Goal: Task Accomplishment & Management: Manage account settings

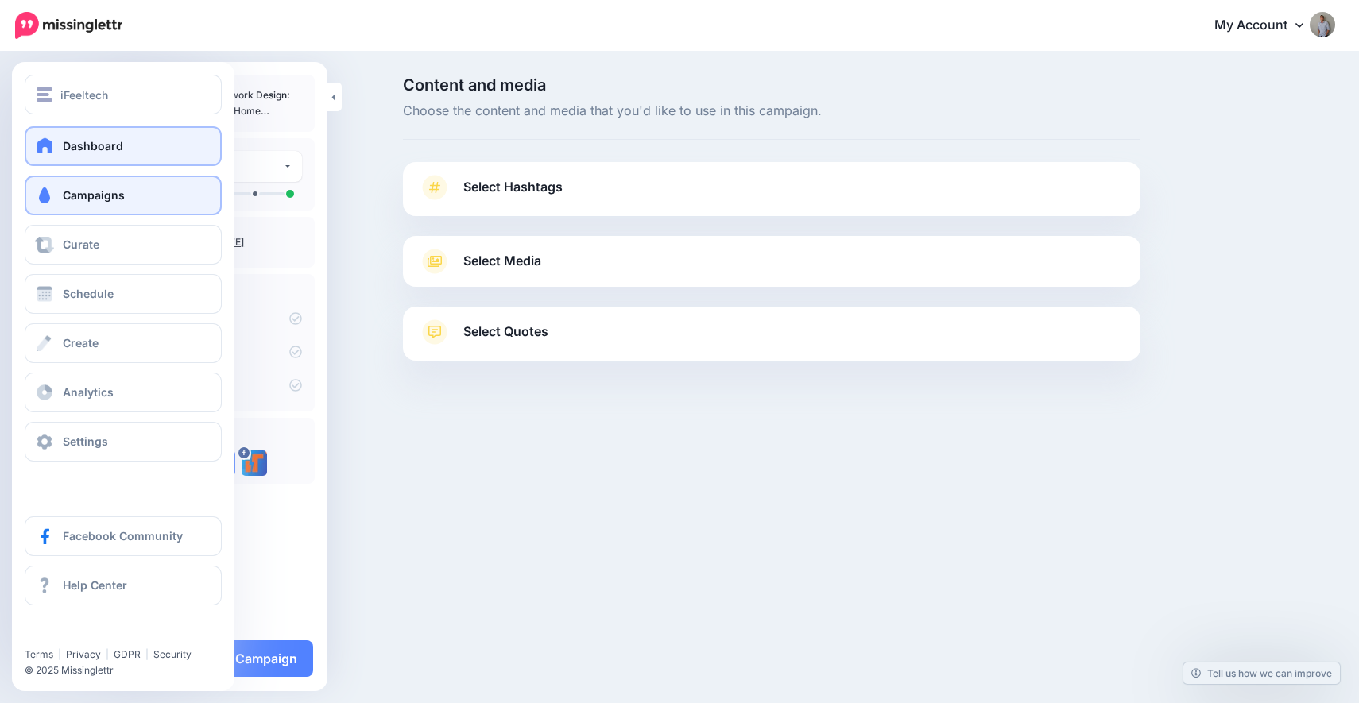
click at [41, 145] on span at bounding box center [45, 146] width 21 height 16
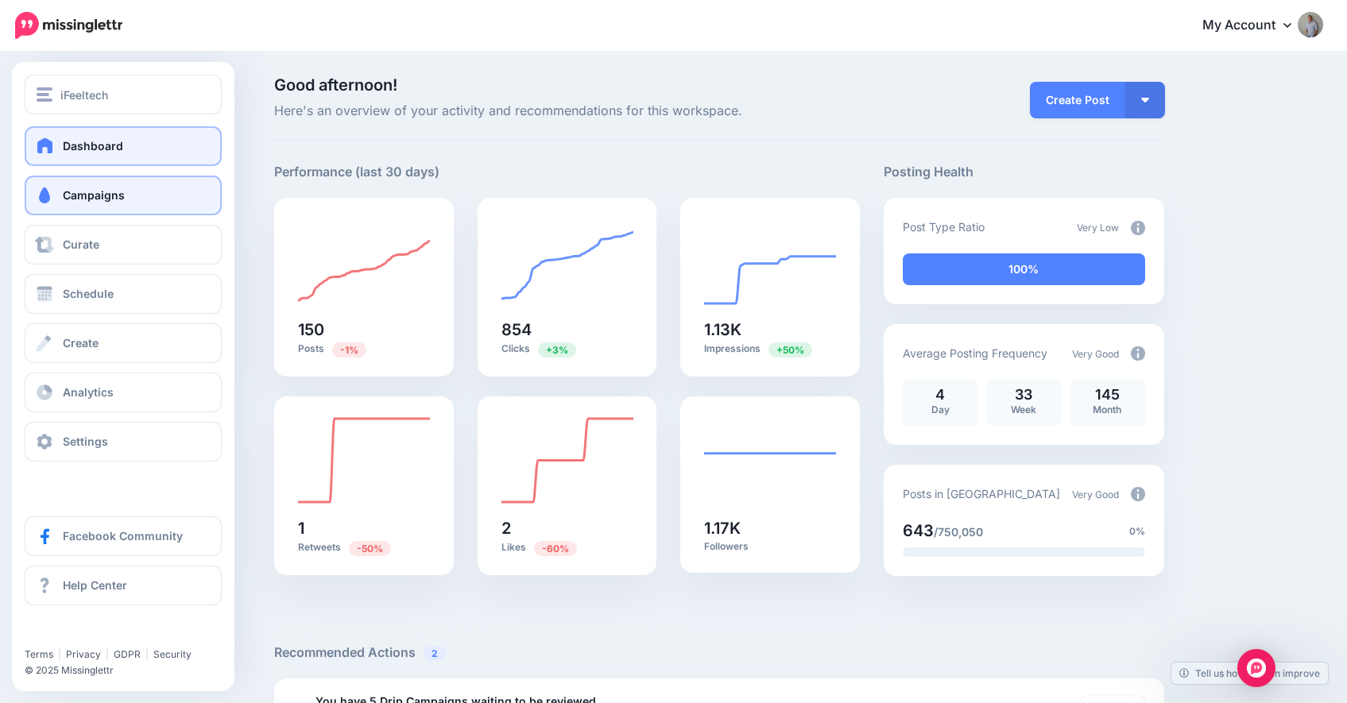
click at [129, 200] on link "Campaigns" at bounding box center [123, 196] width 197 height 40
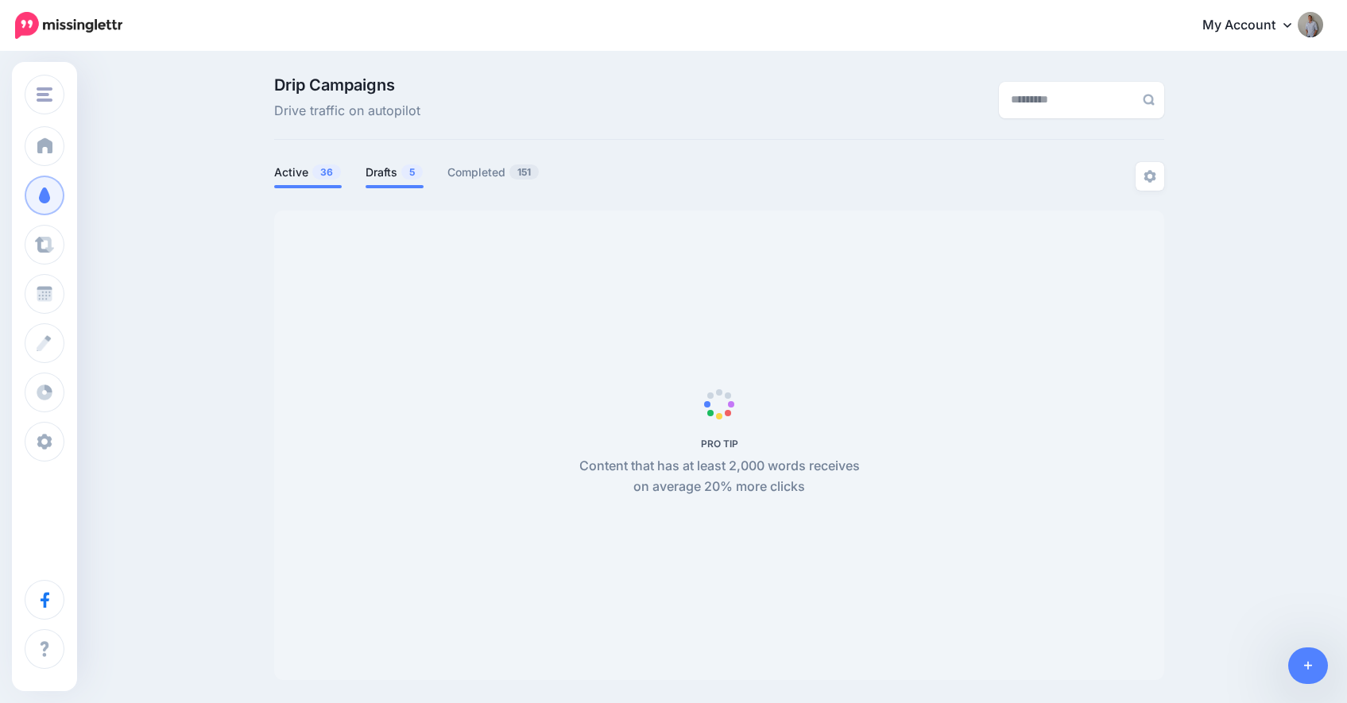
click at [385, 175] on link "Drafts 5" at bounding box center [395, 172] width 58 height 19
click at [385, 176] on link "Drafts 5" at bounding box center [395, 172] width 58 height 19
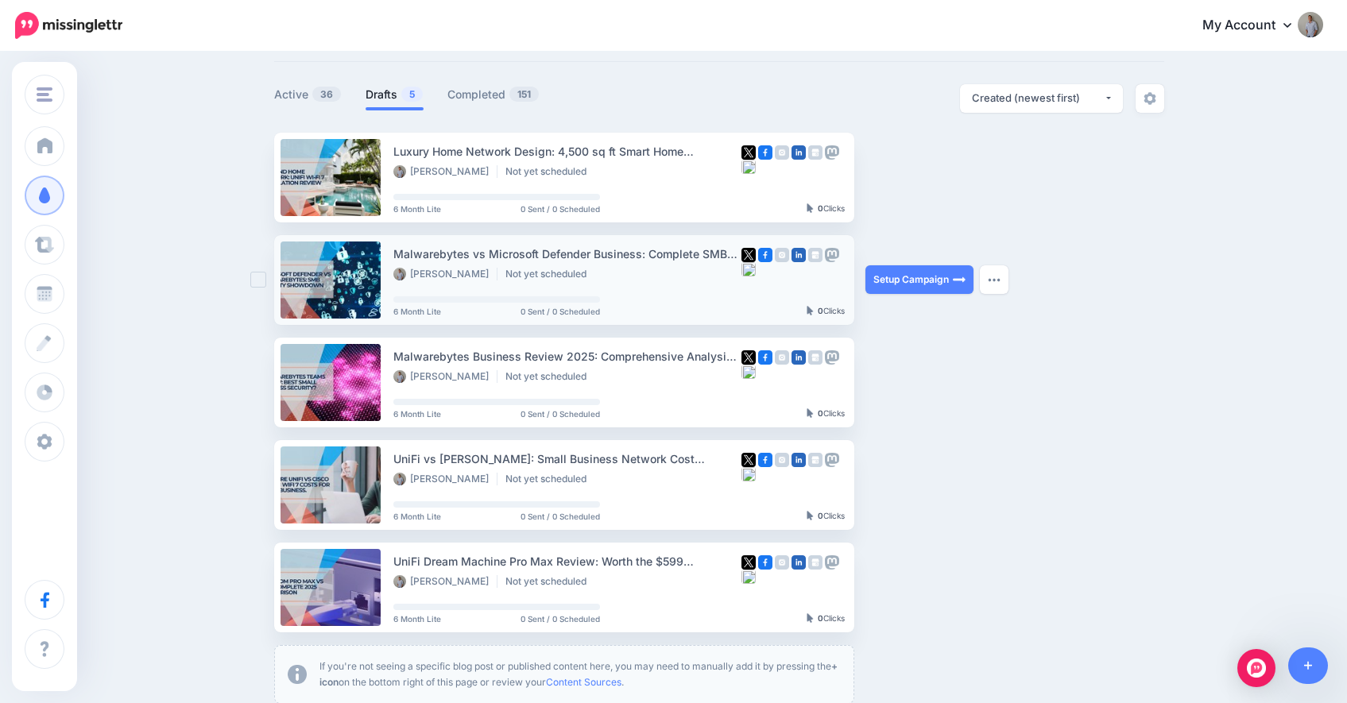
scroll to position [158, 0]
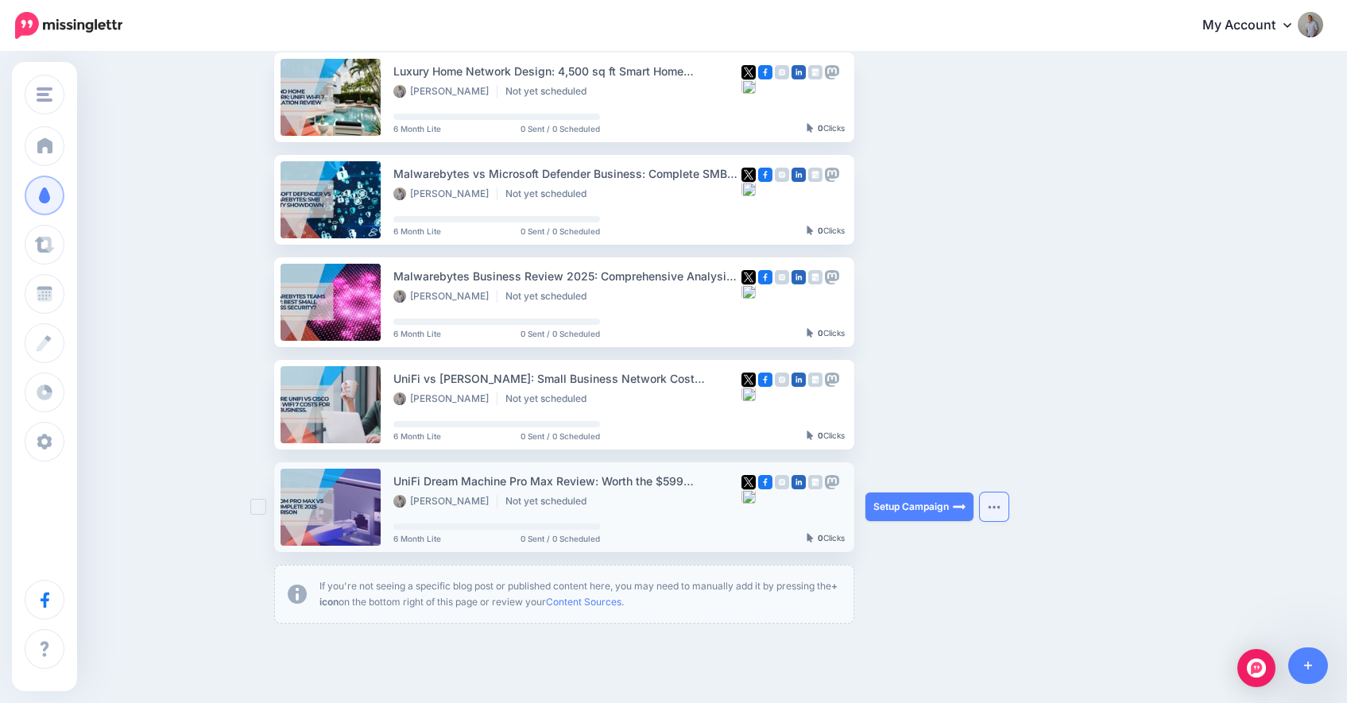
click at [1000, 505] on img "button" at bounding box center [994, 507] width 13 height 5
click at [965, 579] on ul "Luxury Home Network Design: 4,500 sq ft Smart Home Integration Case Study Nando…" at bounding box center [719, 338] width 890 height 572
click at [917, 510] on link "Setup Campaign" at bounding box center [920, 507] width 108 height 29
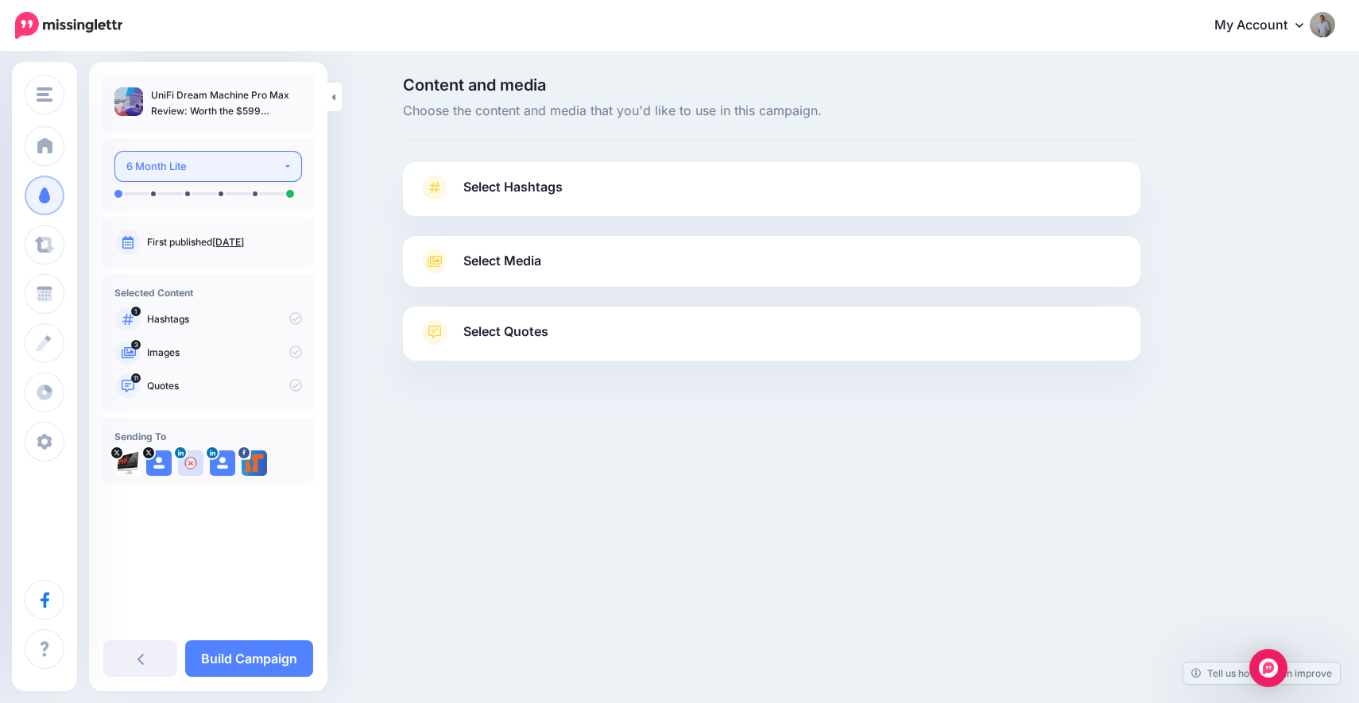
click at [231, 172] on div "6 Month Lite" at bounding box center [204, 166] width 157 height 18
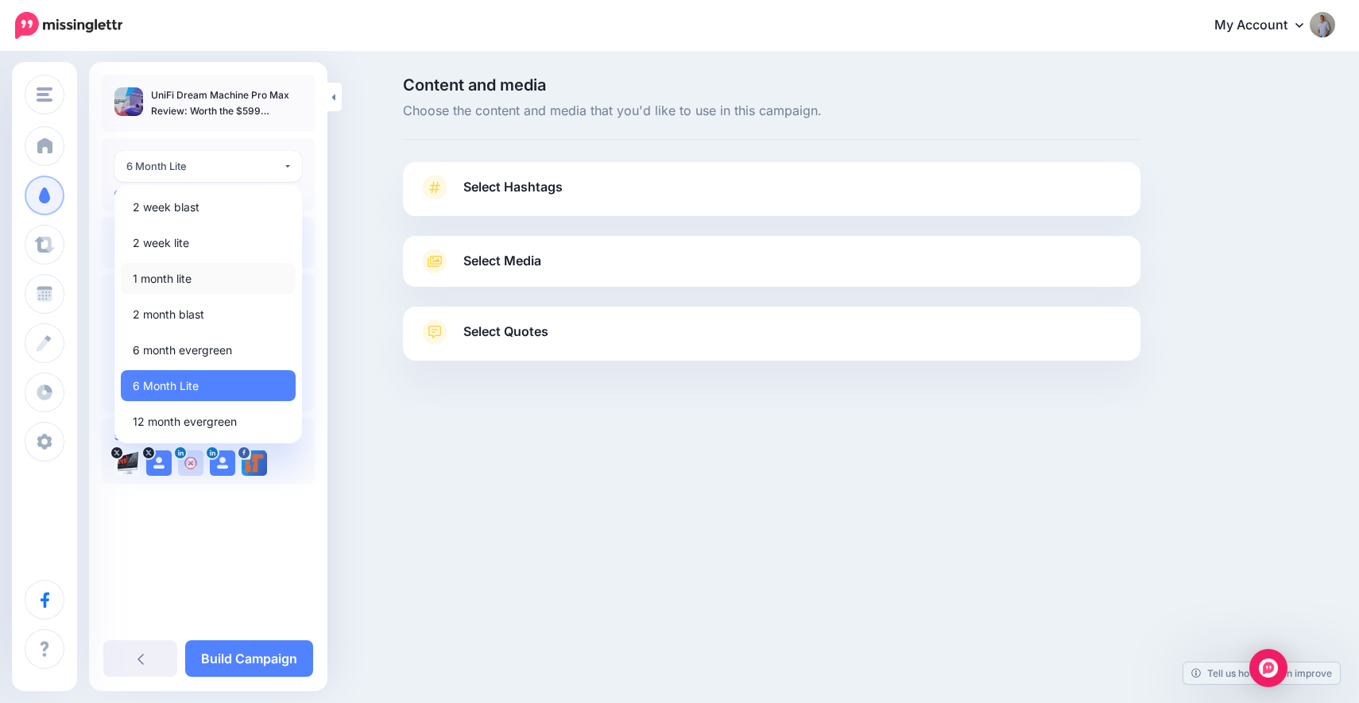
click at [207, 279] on link "1 month lite" at bounding box center [208, 278] width 175 height 31
select select "******"
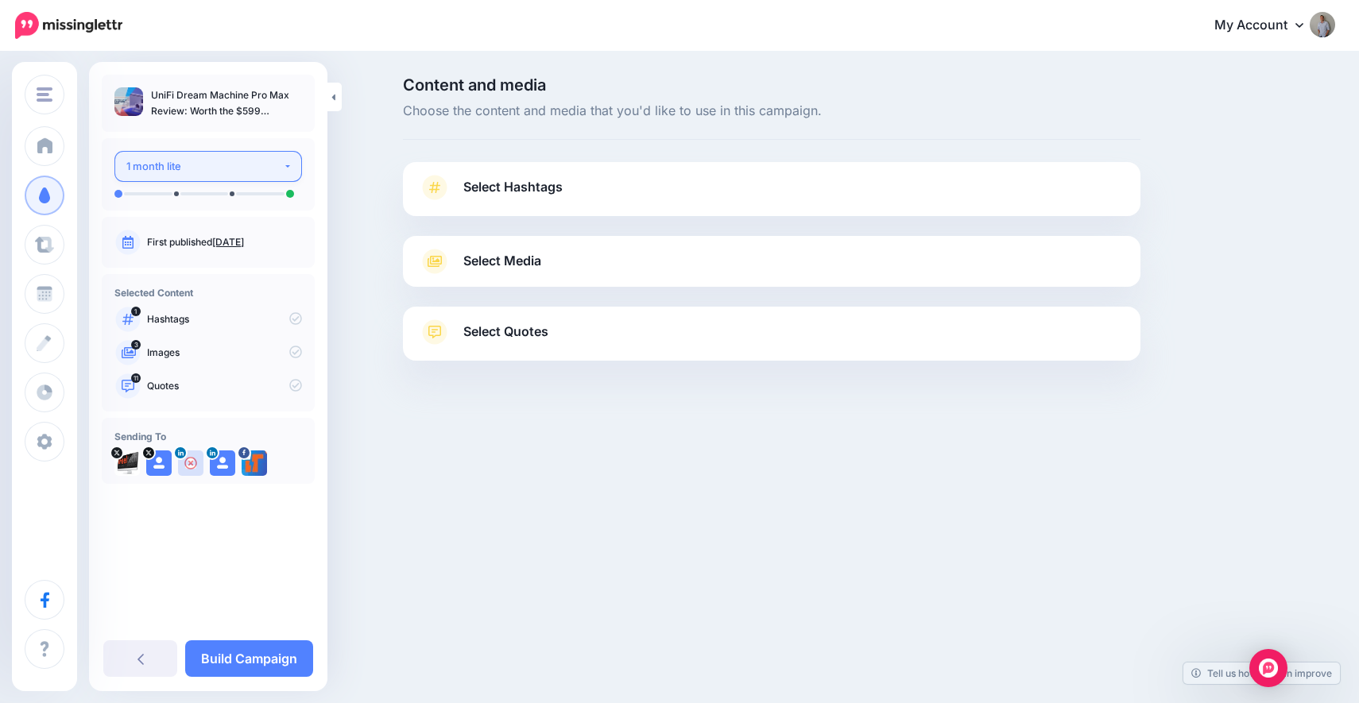
click at [261, 170] on div "1 month lite" at bounding box center [204, 166] width 157 height 18
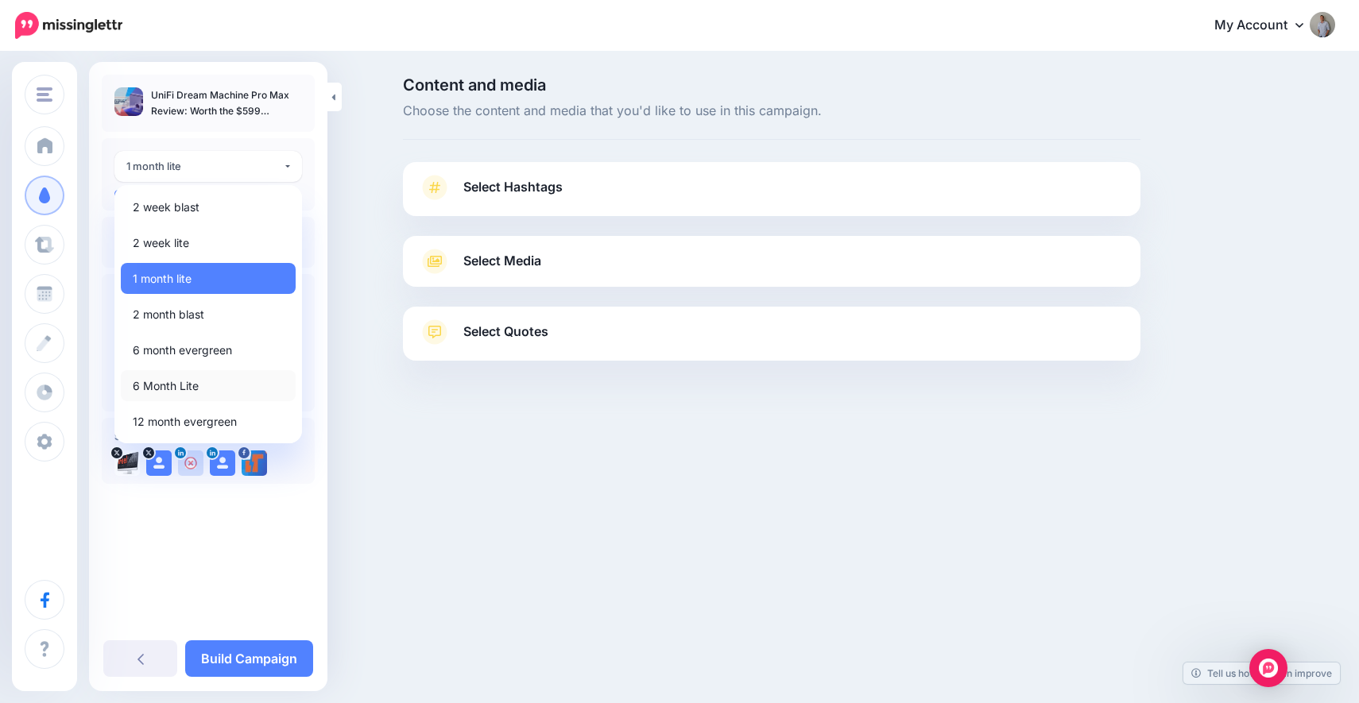
click at [204, 390] on link "6 Month Lite" at bounding box center [208, 385] width 175 height 31
select select "******"
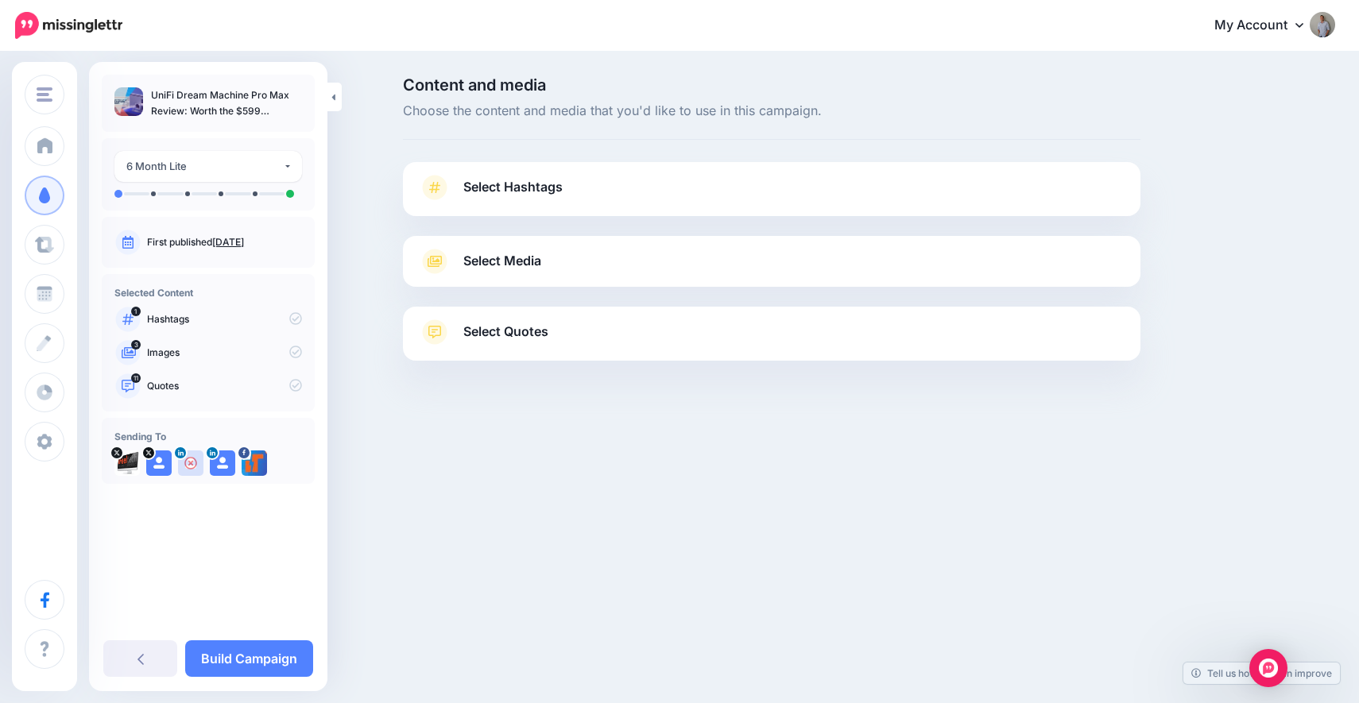
click at [529, 475] on div "iFeeltech iFeeltech Data Wire Solutions iFeelTech PRO Cyber Assess Valydex Add …" at bounding box center [679, 351] width 1359 height 703
click at [479, 181] on span "Select Hashtags" at bounding box center [512, 186] width 99 height 21
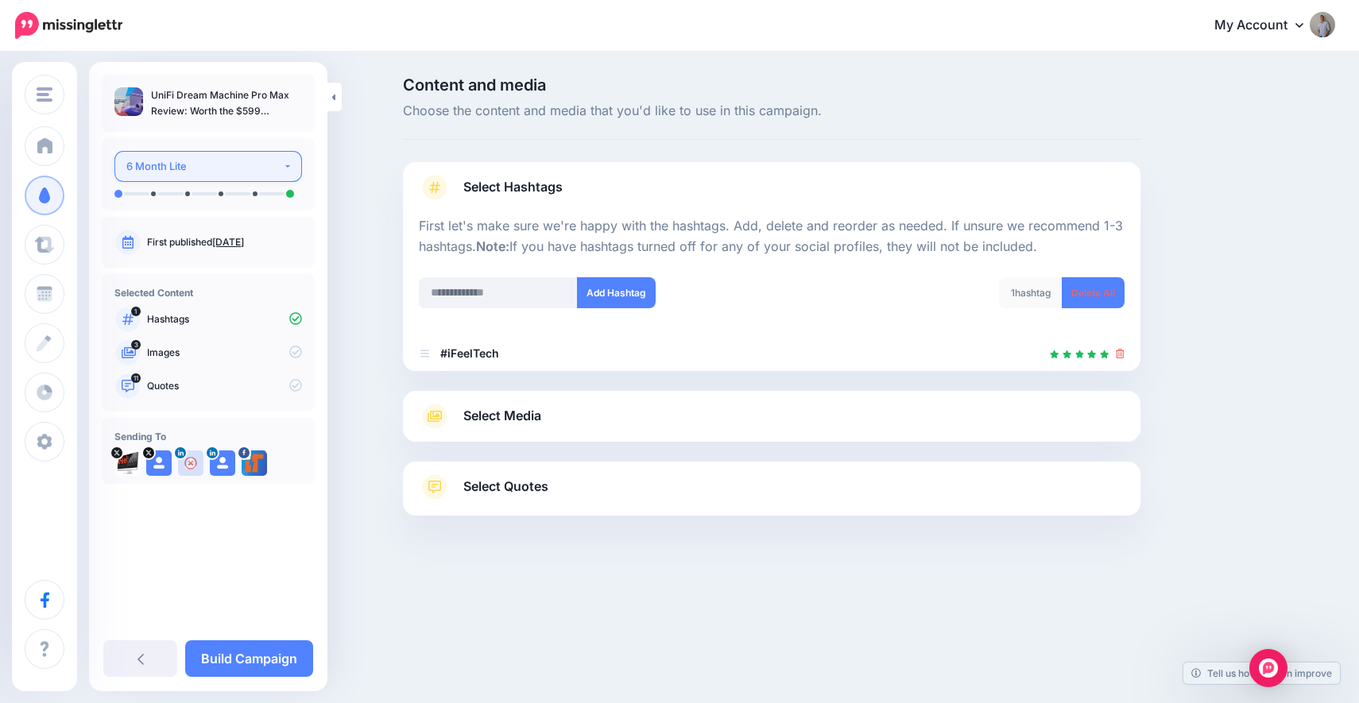
click at [229, 162] on div "6 Month Lite" at bounding box center [204, 166] width 157 height 18
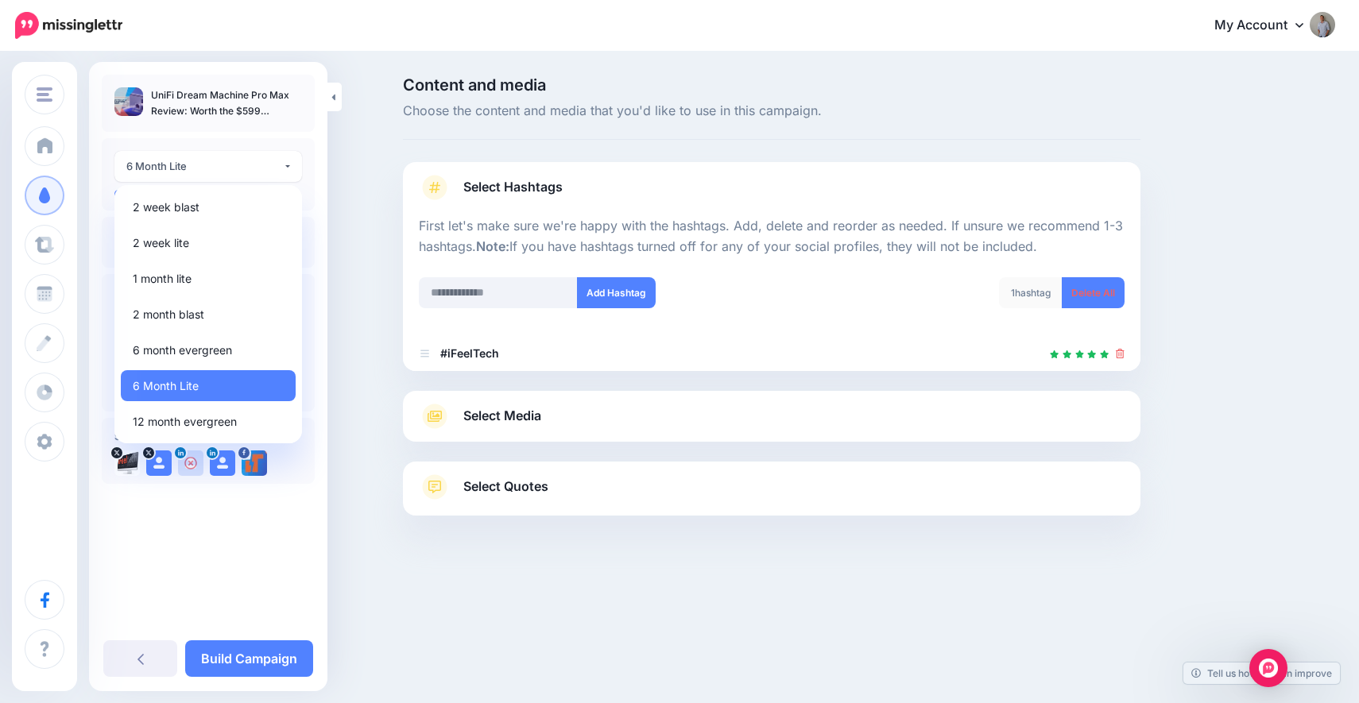
click at [333, 215] on div "Content and media Choose the content and media that you'd like to use in this c…" at bounding box center [679, 336] width 1359 height 566
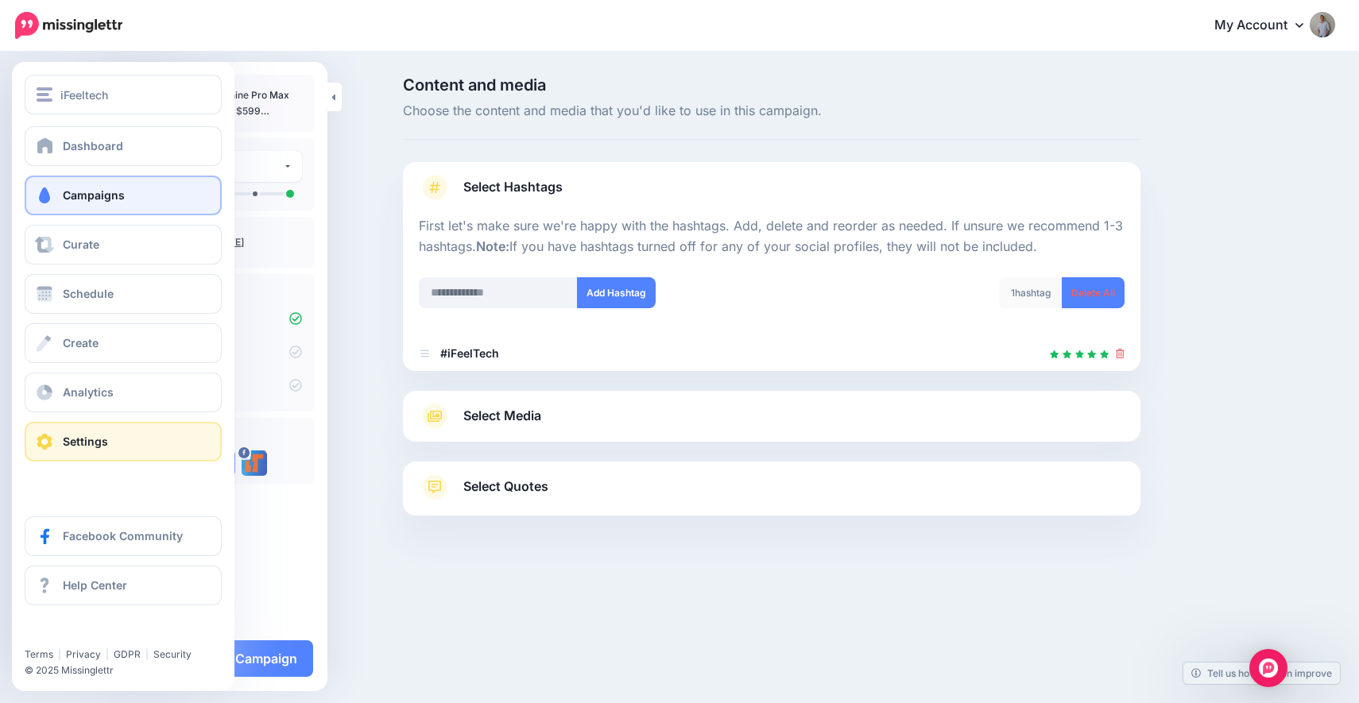
click at [73, 446] on span "Settings" at bounding box center [85, 442] width 45 height 14
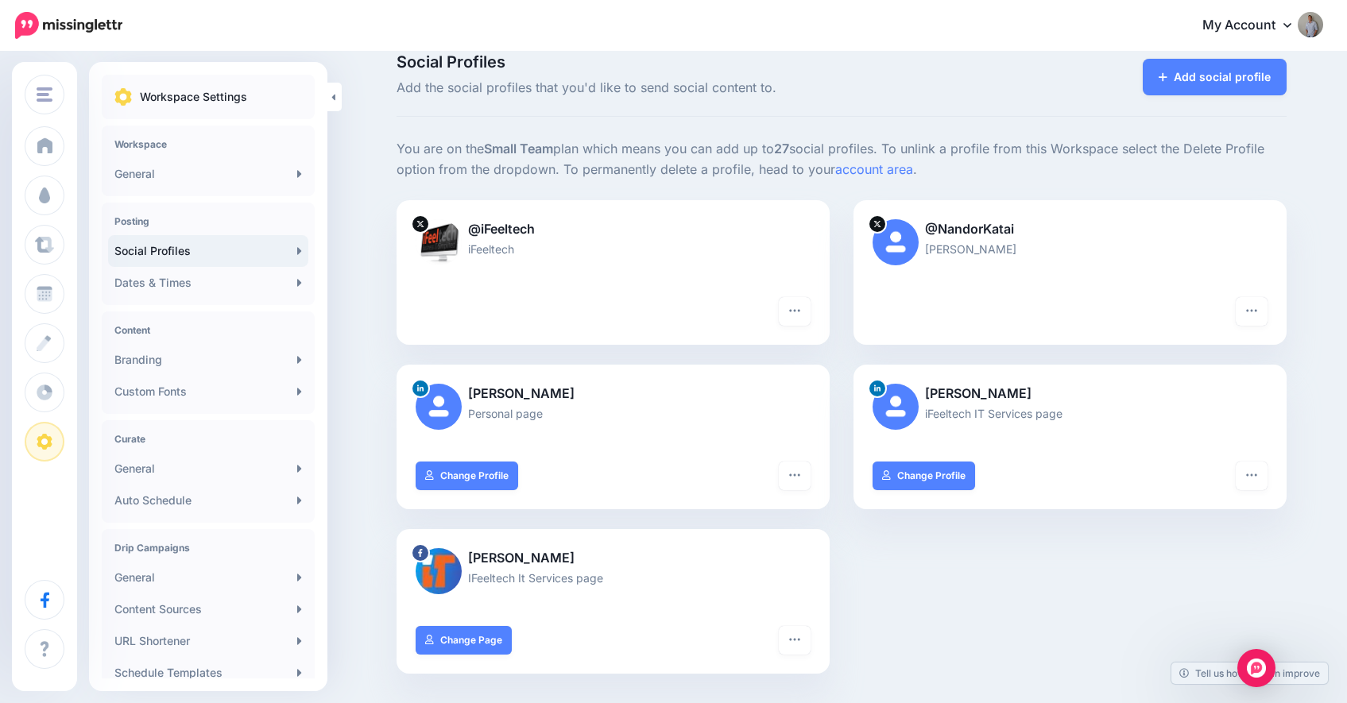
scroll to position [24, 0]
click at [231, 290] on link "Dates & Times" at bounding box center [208, 283] width 200 height 32
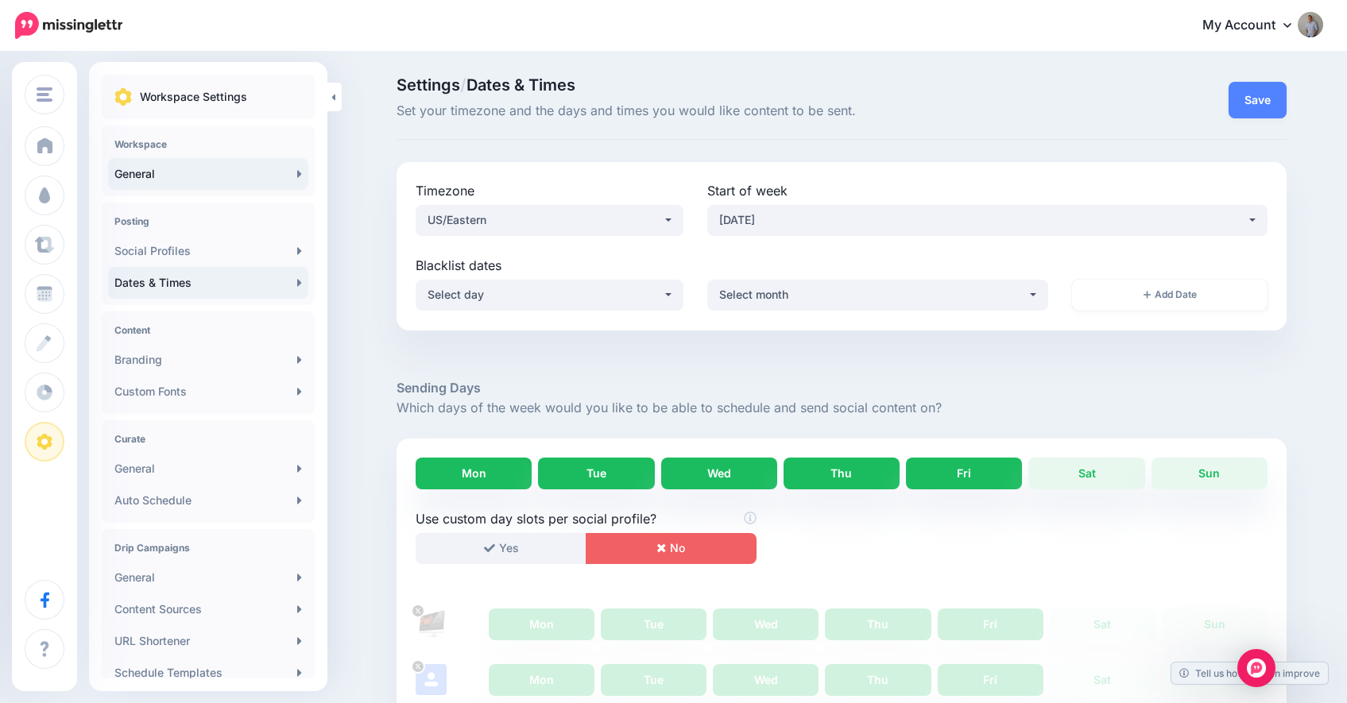
click at [213, 180] on link "General" at bounding box center [208, 174] width 200 height 32
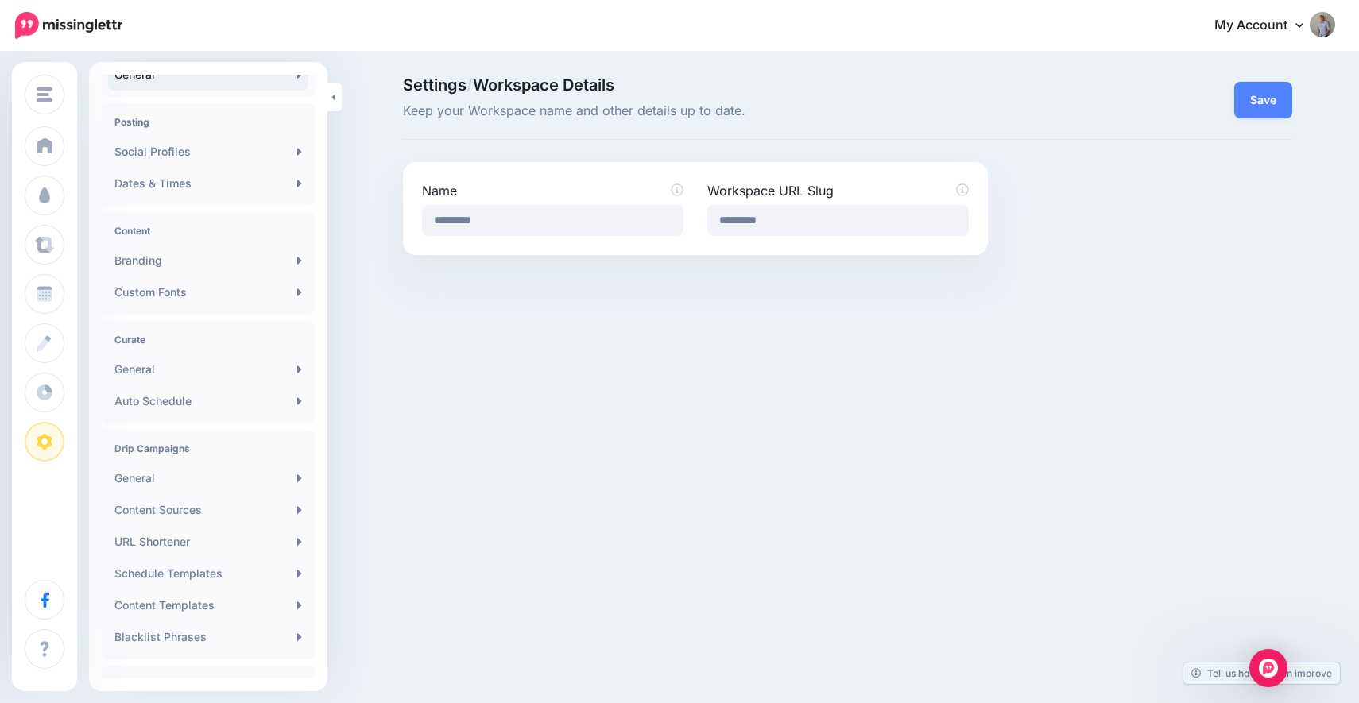
scroll to position [101, 0]
click at [184, 371] on link "General" at bounding box center [208, 368] width 200 height 32
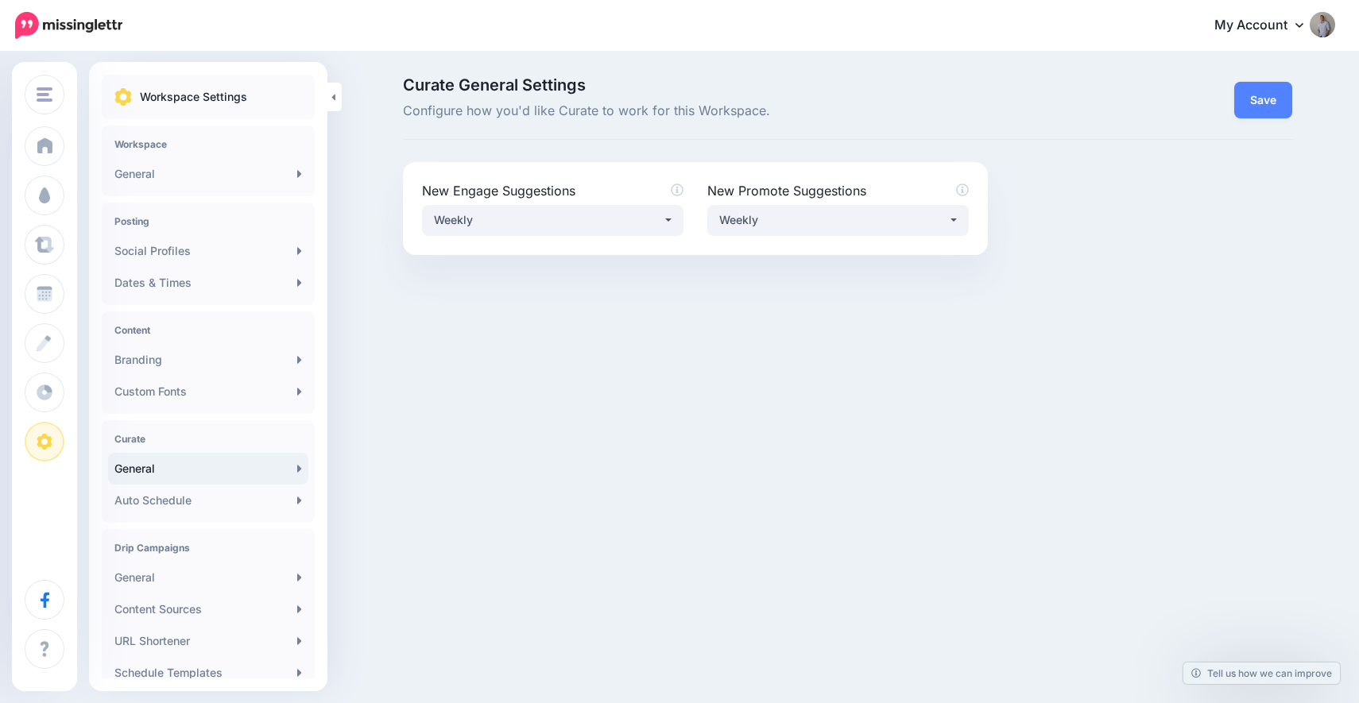
click at [169, 468] on link "General" at bounding box center [208, 469] width 200 height 32
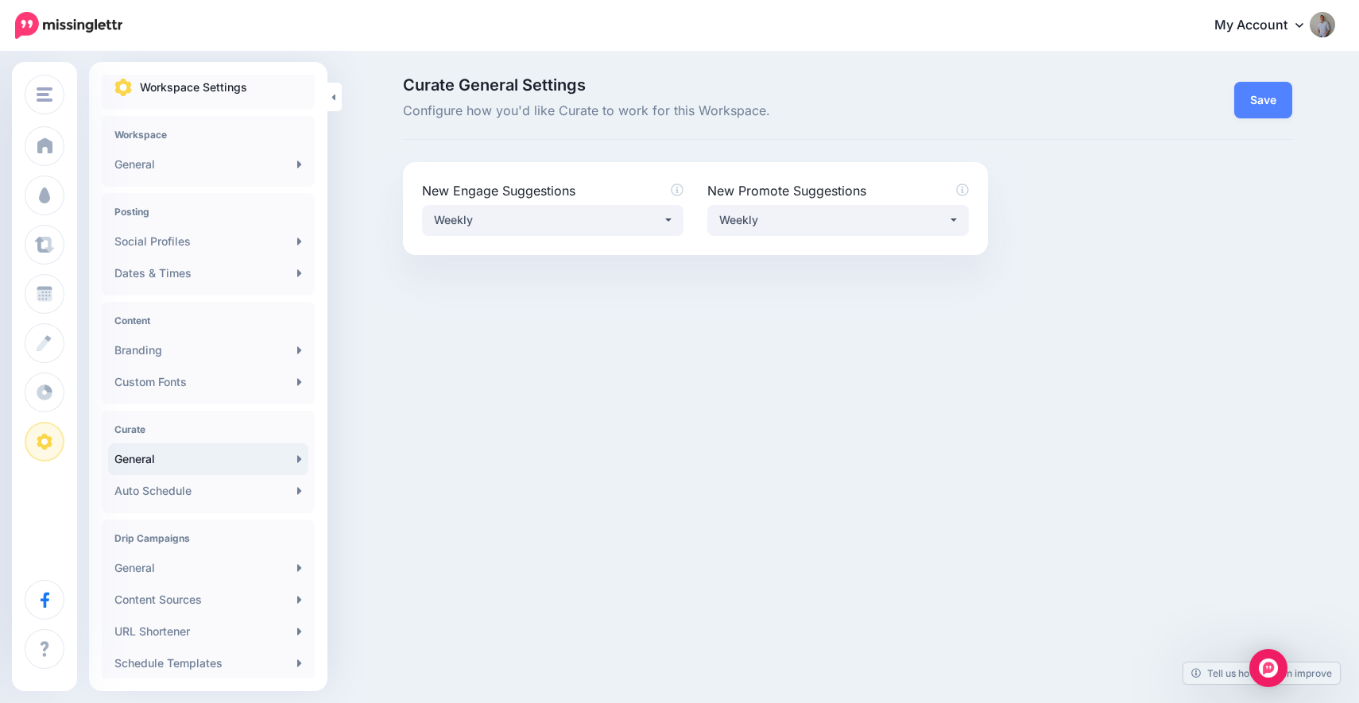
scroll to position [24, 0]
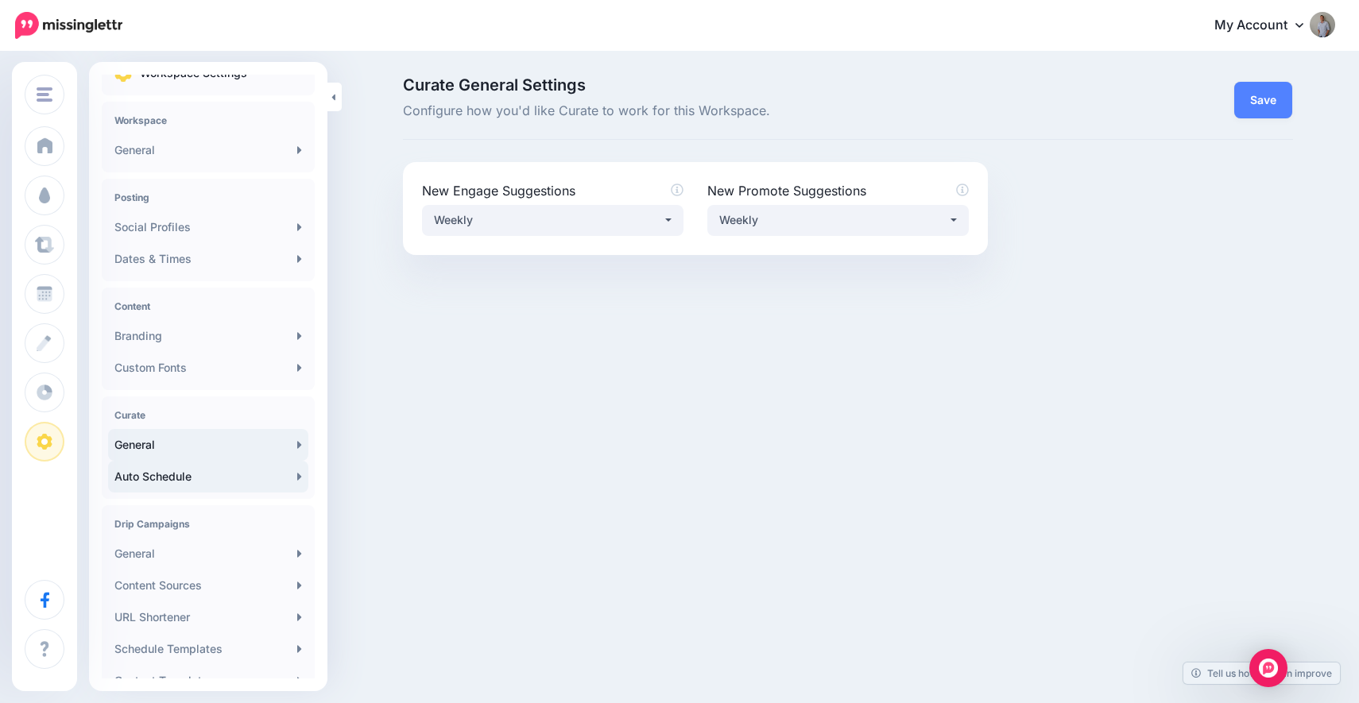
click at [260, 474] on link "Auto Schedule" at bounding box center [208, 477] width 200 height 32
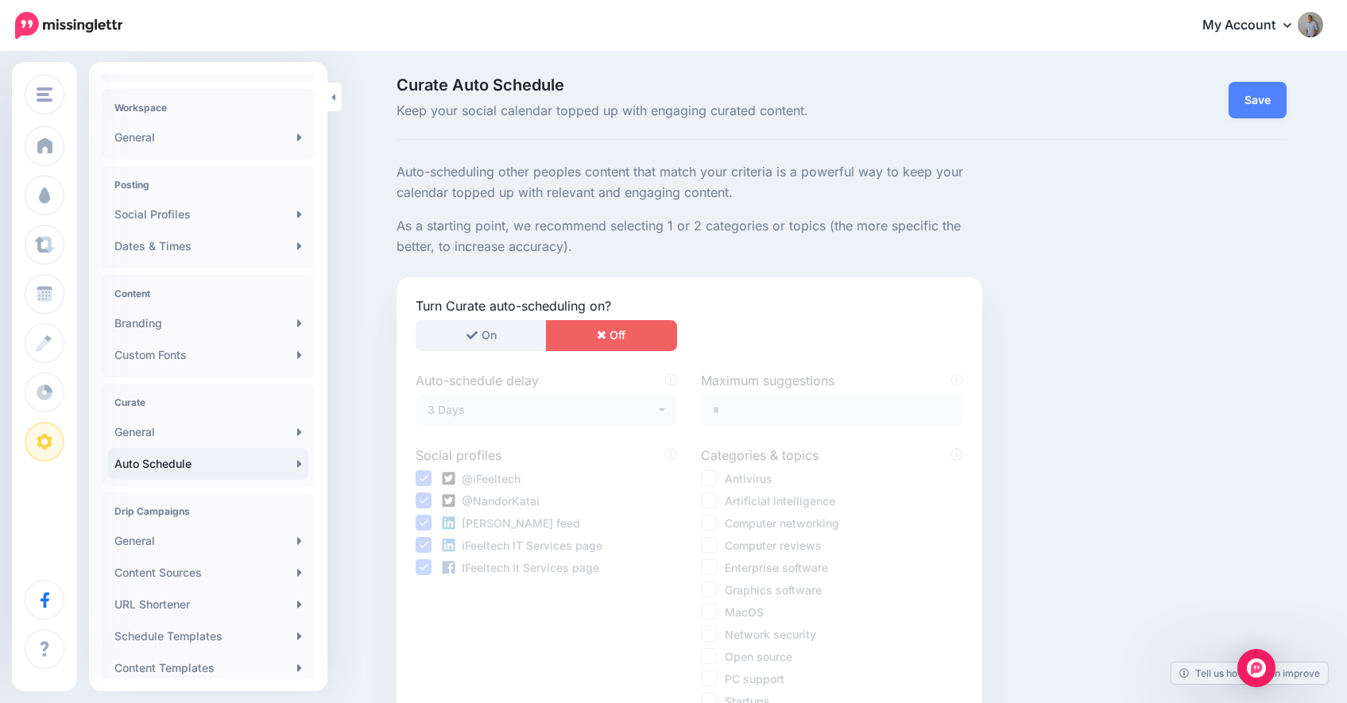
scroll to position [107, 0]
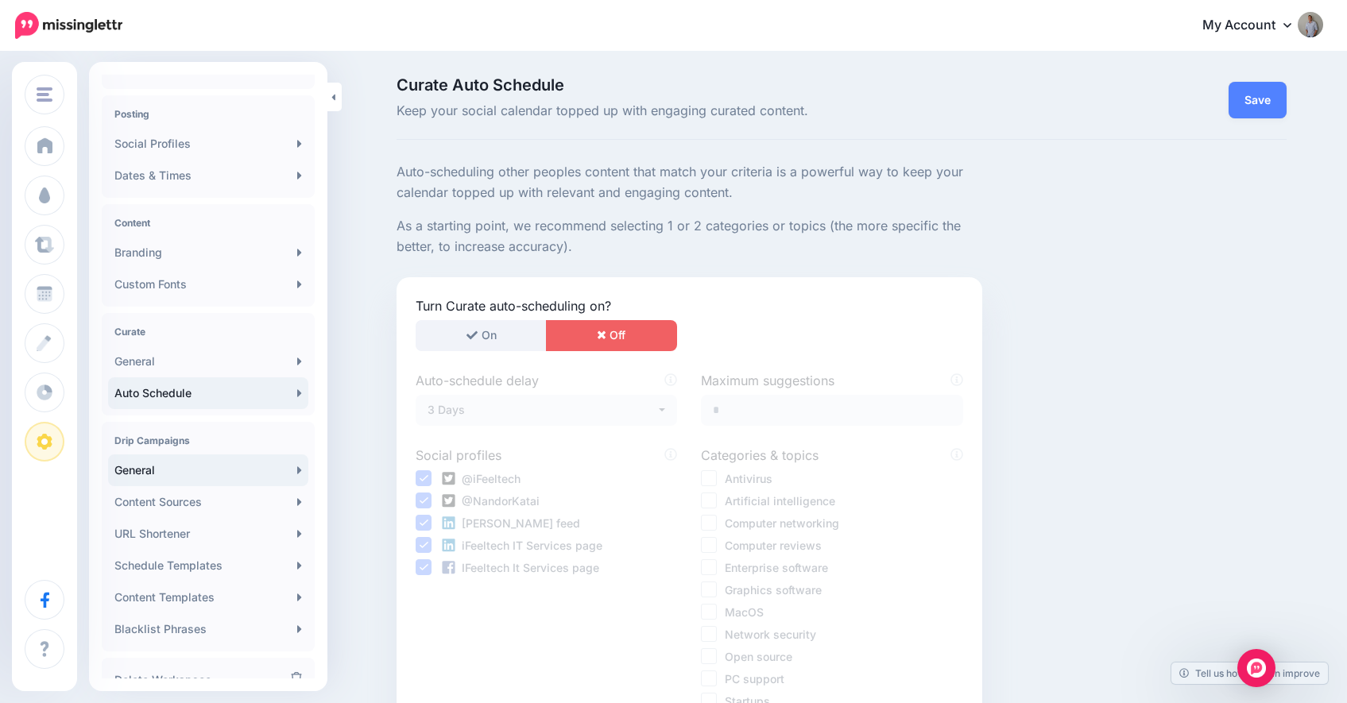
click at [184, 469] on link "General" at bounding box center [208, 471] width 200 height 32
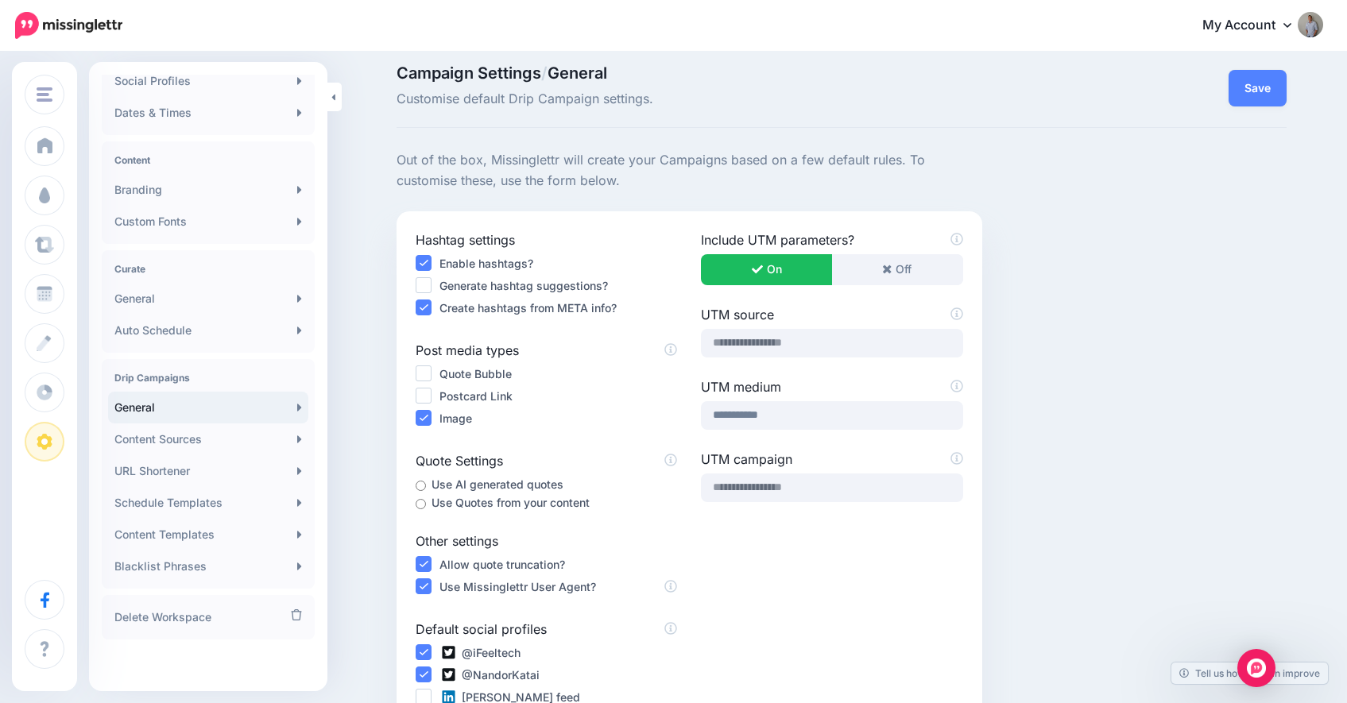
scroll to position [13, 0]
click at [195, 437] on link "Content Sources" at bounding box center [208, 440] width 200 height 32
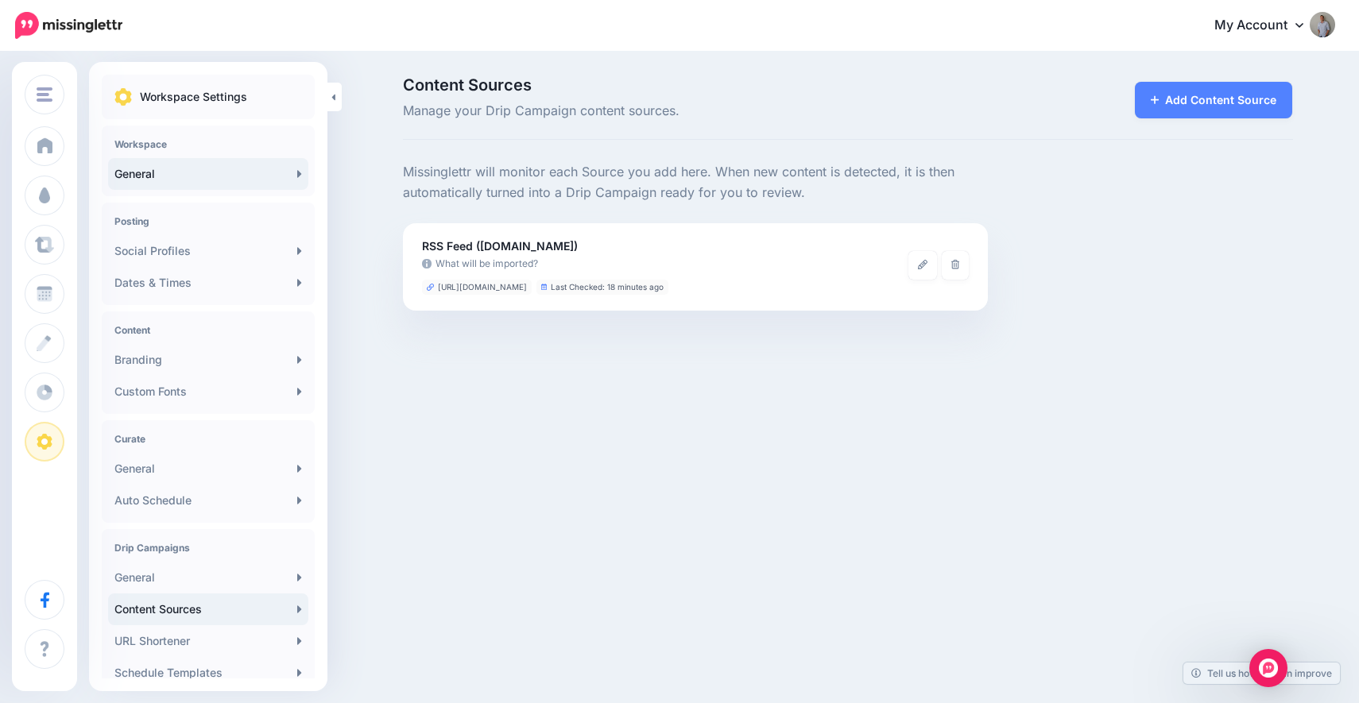
click at [155, 175] on link "General" at bounding box center [208, 174] width 200 height 32
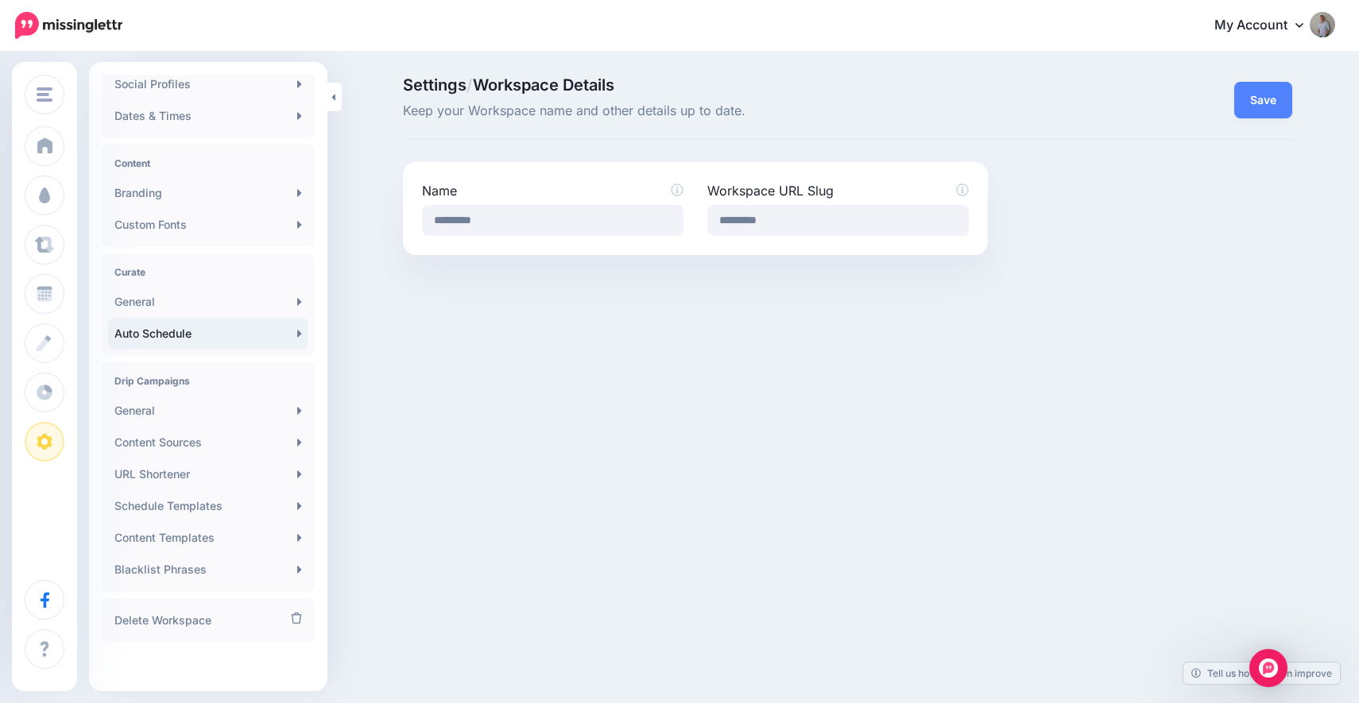
scroll to position [170, 0]
click at [193, 533] on link "Content Templates" at bounding box center [208, 535] width 200 height 32
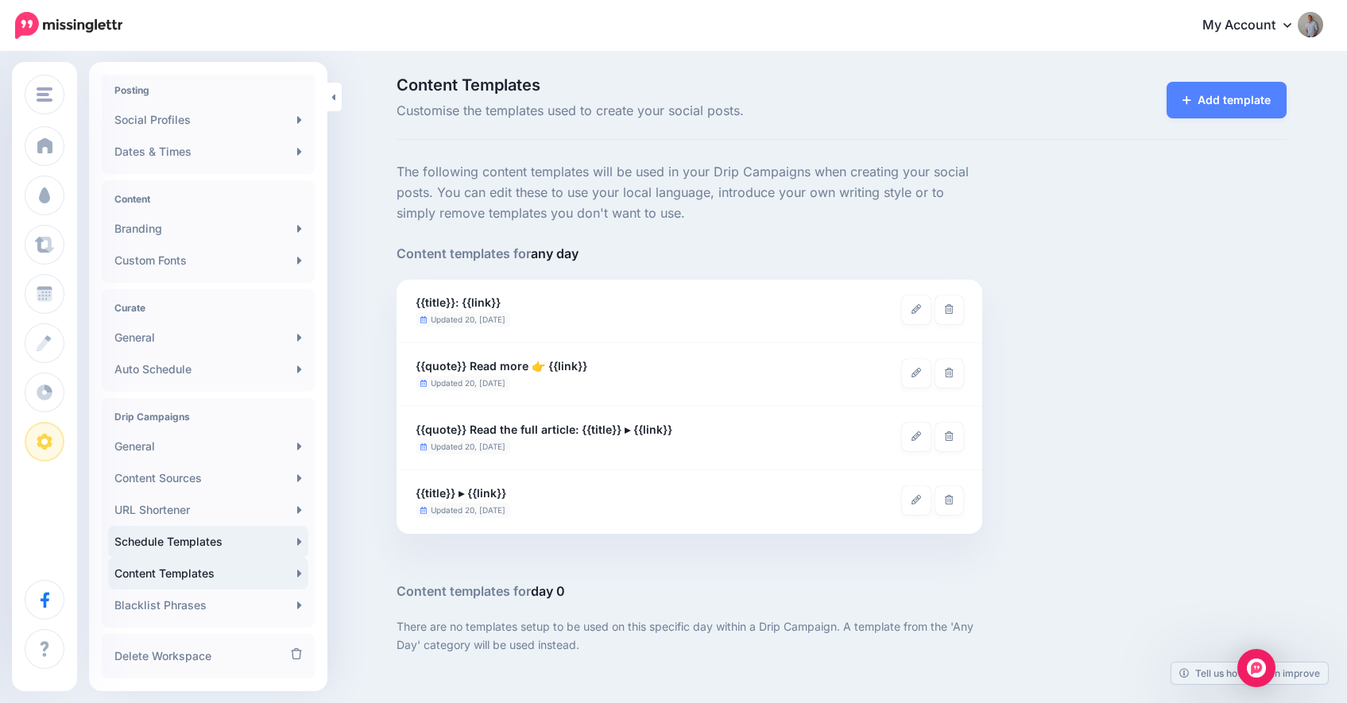
scroll to position [170, 0]
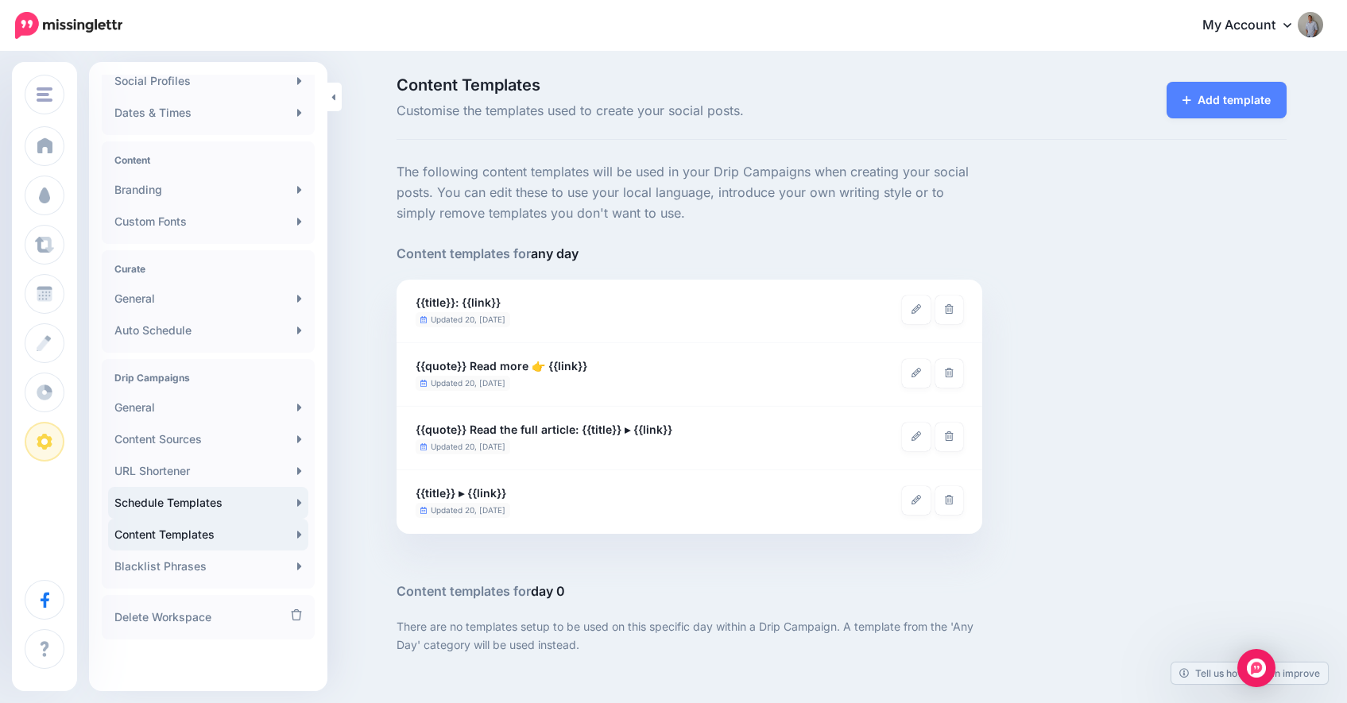
click at [192, 511] on link "Schedule Templates" at bounding box center [208, 503] width 200 height 32
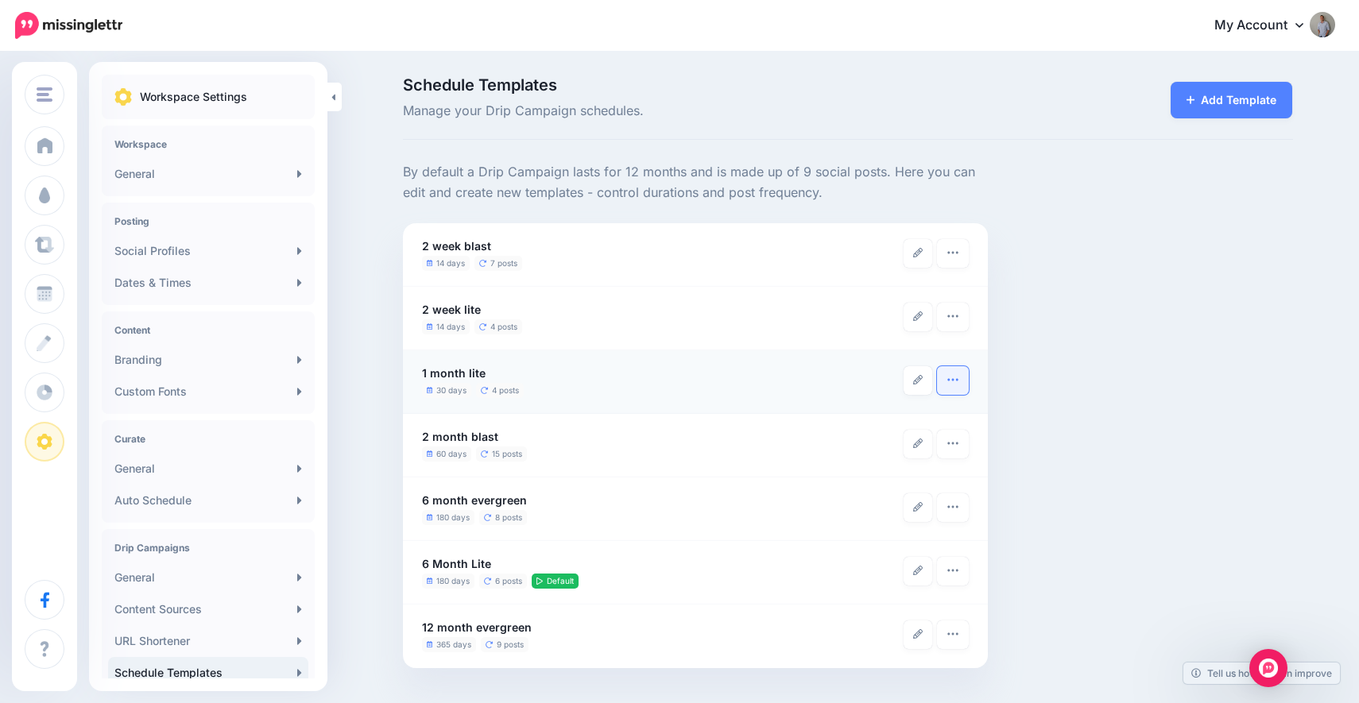
click at [955, 386] on icon "button" at bounding box center [953, 380] width 13 height 13
click at [1196, 418] on div "By default a Drip Campaign lasts for 12 months and is made up of 9 social posts…" at bounding box center [848, 415] width 914 height 506
click at [954, 256] on icon "button" at bounding box center [953, 252] width 13 height 13
click at [1037, 366] on div "By default a Drip Campaign lasts for 12 months and is made up of 9 social posts…" at bounding box center [848, 415] width 914 height 506
click at [917, 448] on link at bounding box center [918, 444] width 29 height 29
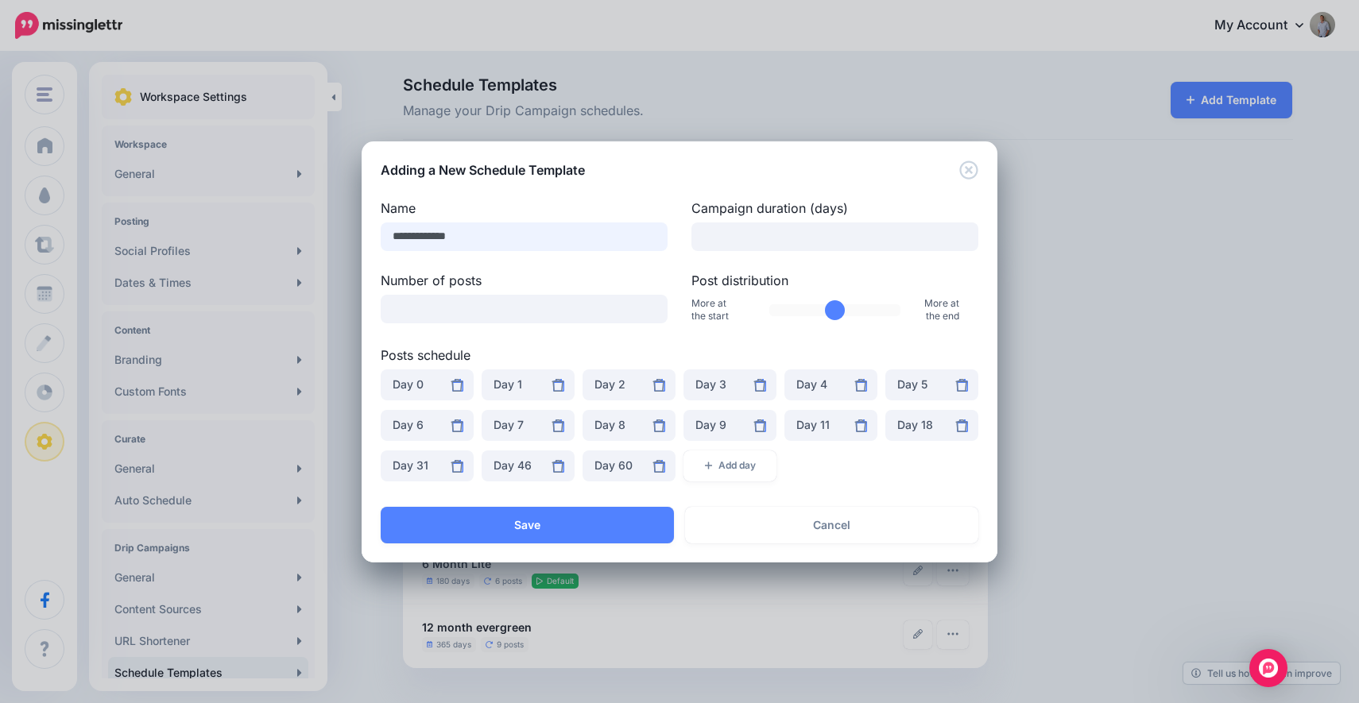
click at [460, 238] on input "**********" at bounding box center [524, 237] width 287 height 29
click at [399, 235] on input "**********" at bounding box center [524, 237] width 287 height 29
type input "**********"
drag, startPoint x: 752, startPoint y: 236, endPoint x: 668, endPoint y: 238, distance: 84.3
click at [669, 238] on div "**********" at bounding box center [680, 225] width 622 height 52
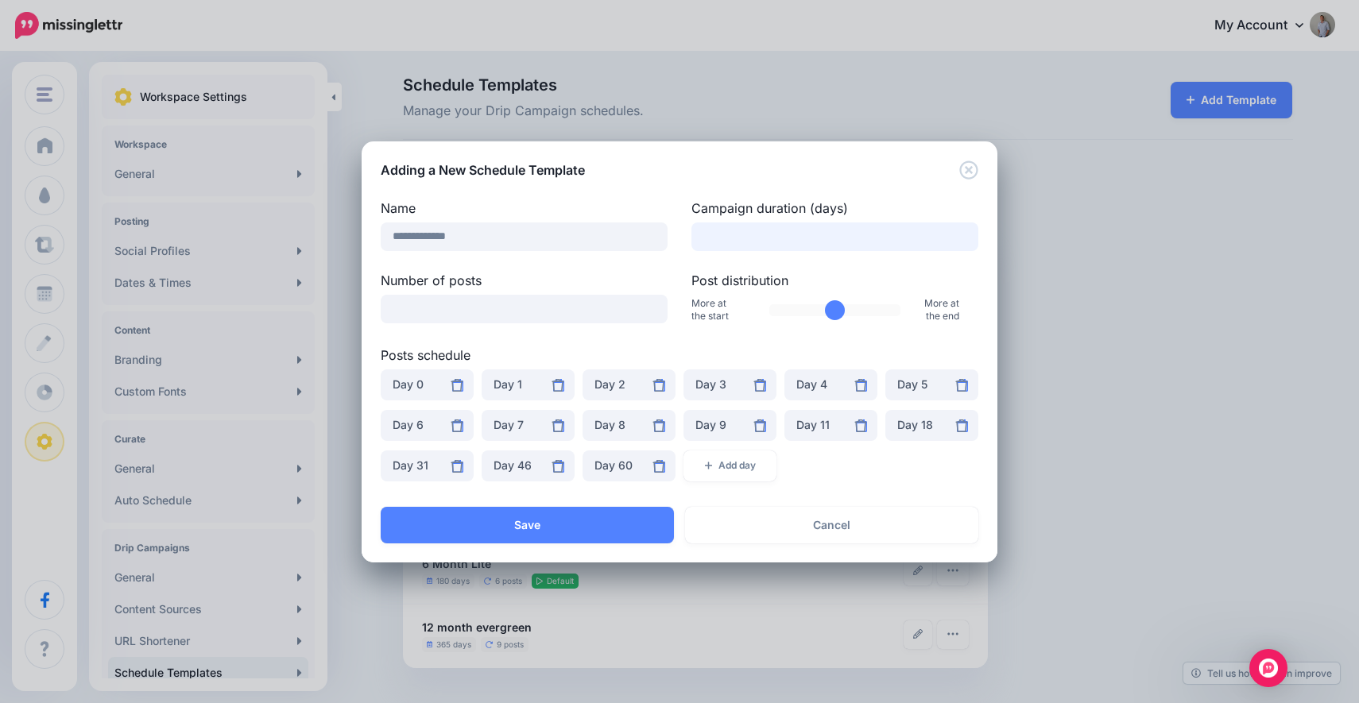
type input "**"
drag, startPoint x: 795, startPoint y: 306, endPoint x: 832, endPoint y: 307, distance: 37.4
type input "**"
click at [832, 307] on input "Post distribution" at bounding box center [835, 310] width 132 height 12
drag, startPoint x: 448, startPoint y: 307, endPoint x: 304, endPoint y: 312, distance: 144.0
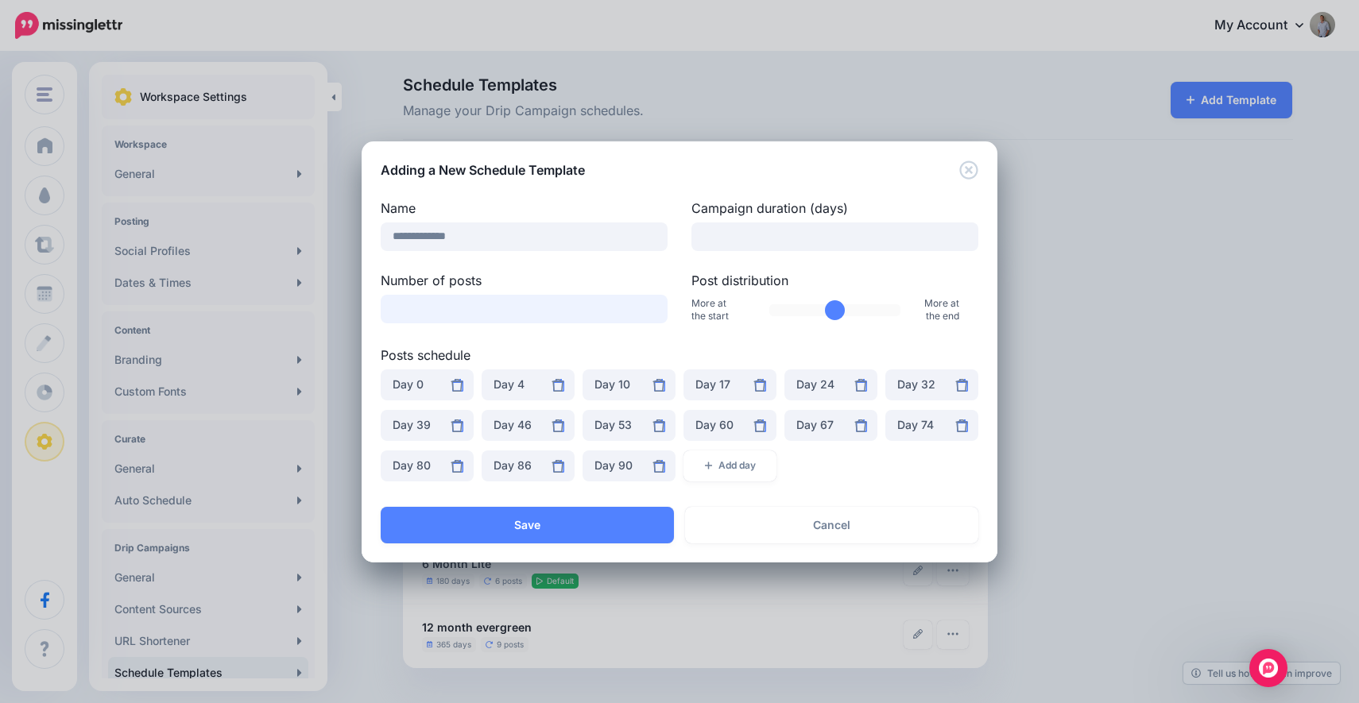
click at [304, 312] on div "**********" at bounding box center [679, 351] width 1359 height 703
type input "*"
click at [767, 176] on div "Adding a New Schedule Template" at bounding box center [680, 160] width 636 height 38
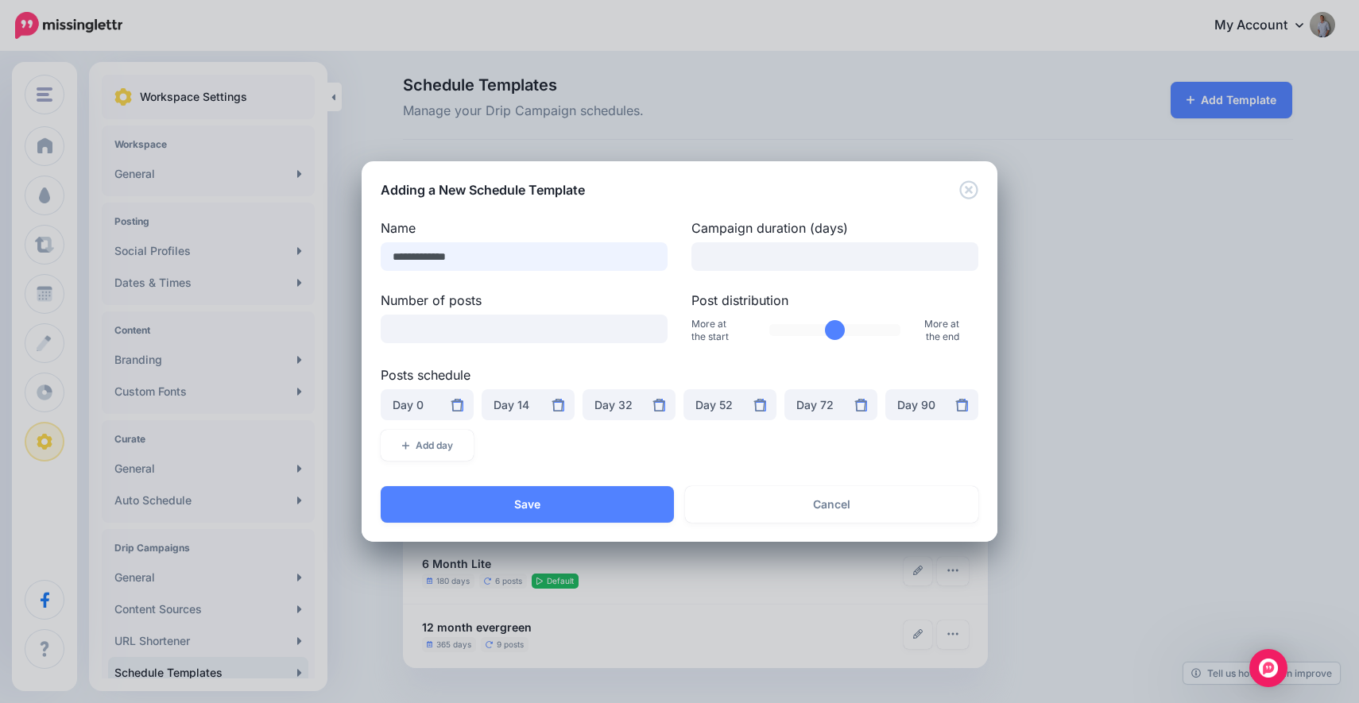
click at [487, 253] on input "**********" at bounding box center [524, 256] width 287 height 29
type input "**********"
click at [544, 506] on button "Save" at bounding box center [527, 504] width 293 height 37
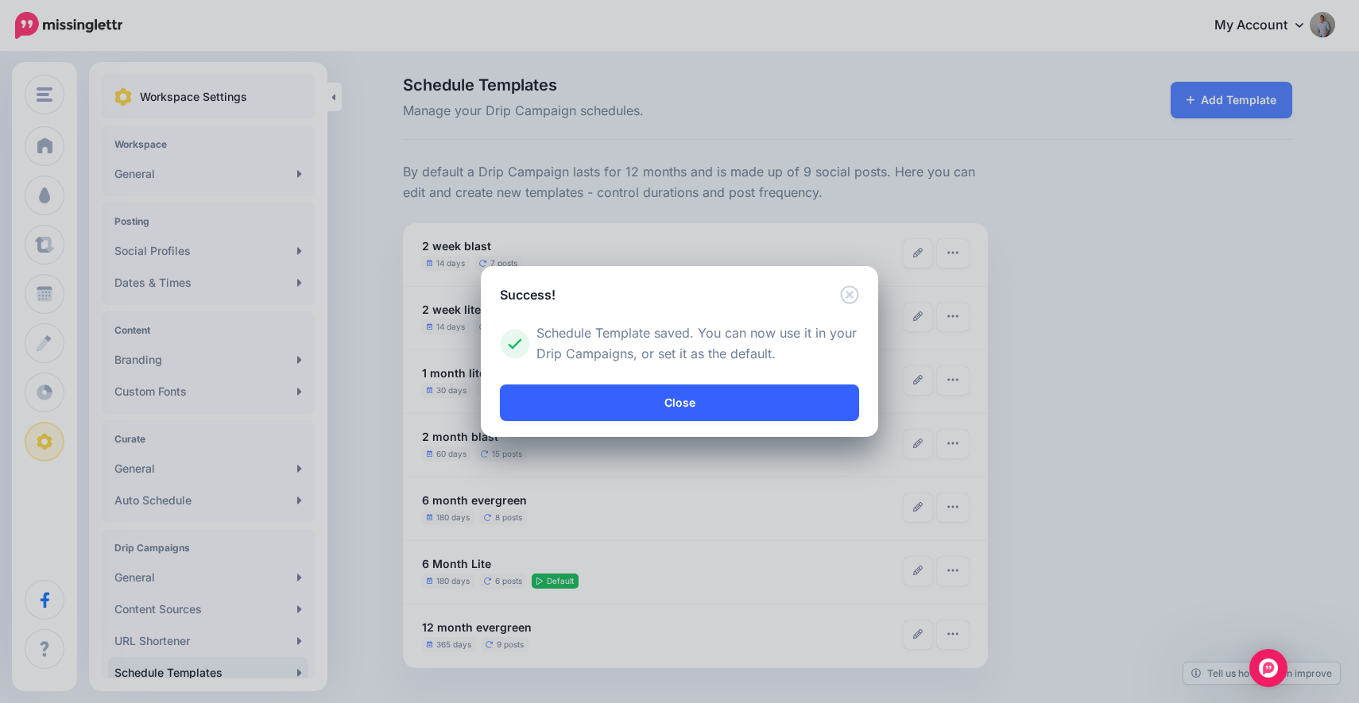
click at [637, 401] on link "Close" at bounding box center [679, 403] width 359 height 37
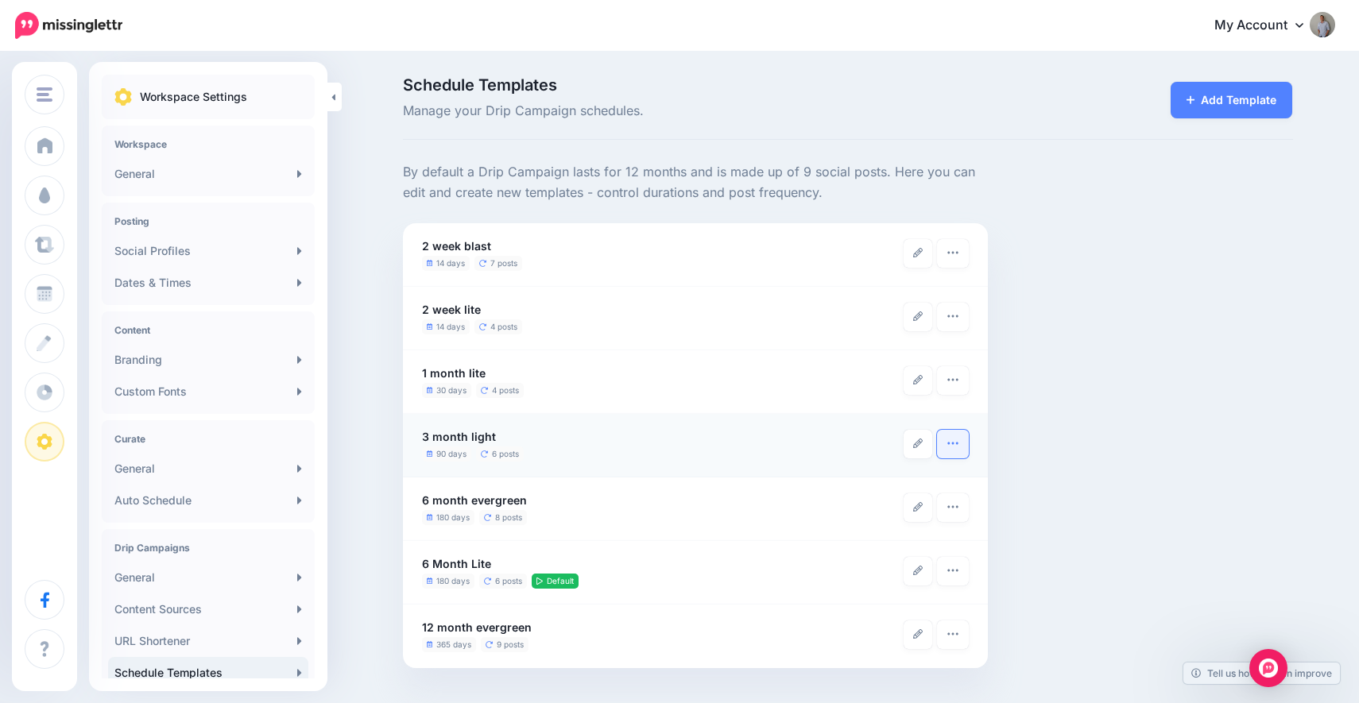
click at [955, 447] on icon "button" at bounding box center [953, 443] width 13 height 13
click at [887, 486] on link "Make Default" at bounding box center [898, 483] width 130 height 31
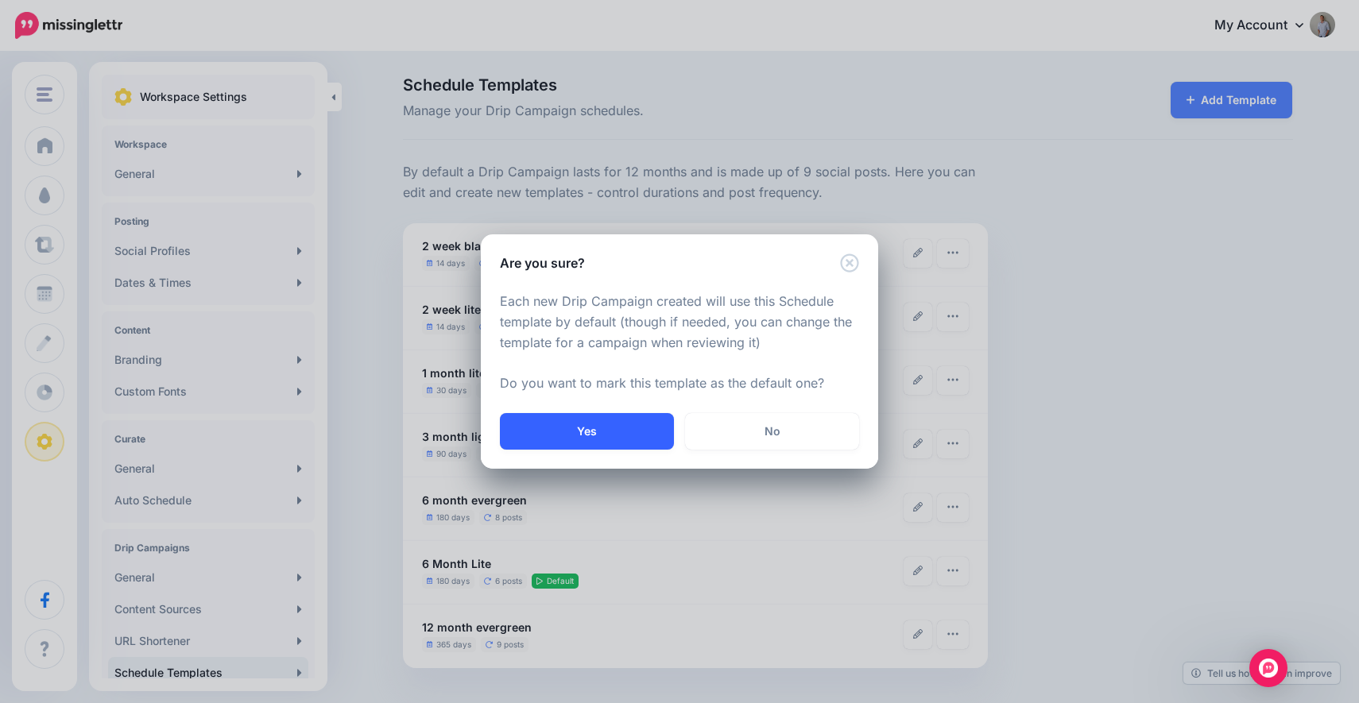
click at [587, 428] on button "Yes" at bounding box center [587, 431] width 174 height 37
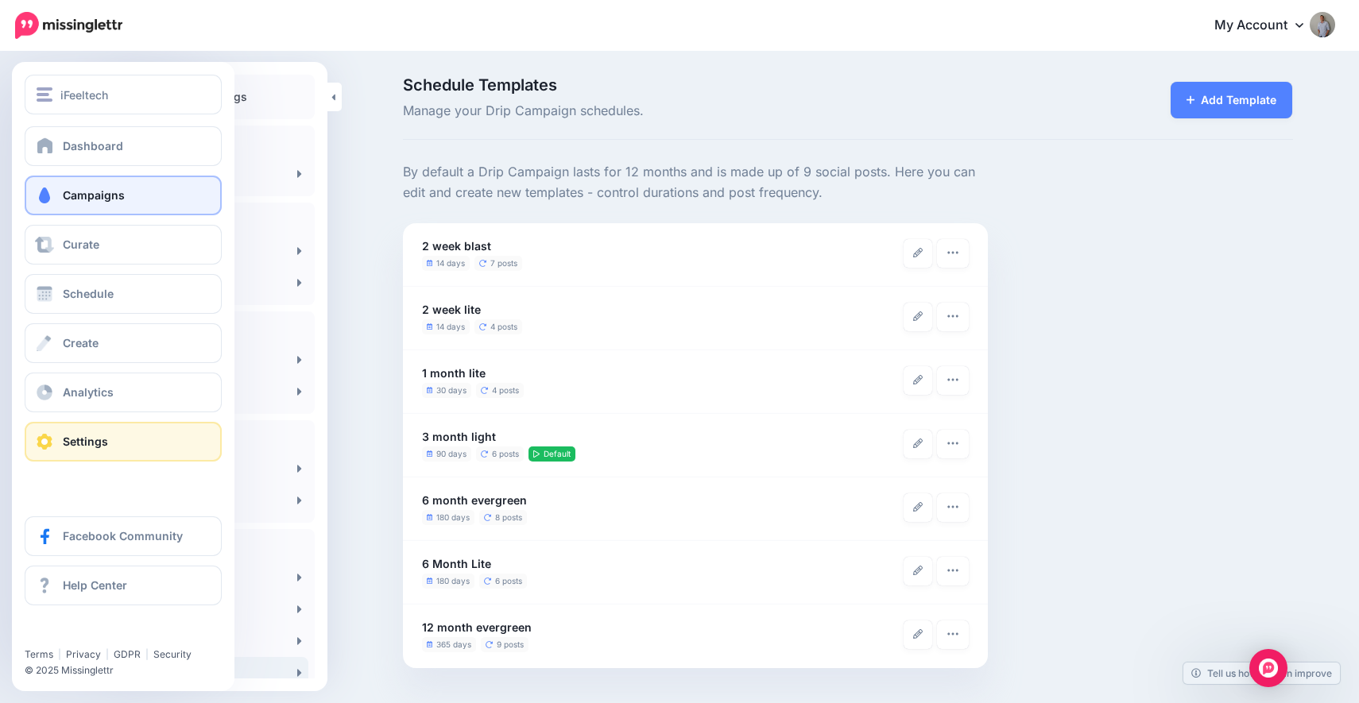
click at [85, 188] on span "Campaigns" at bounding box center [94, 195] width 62 height 14
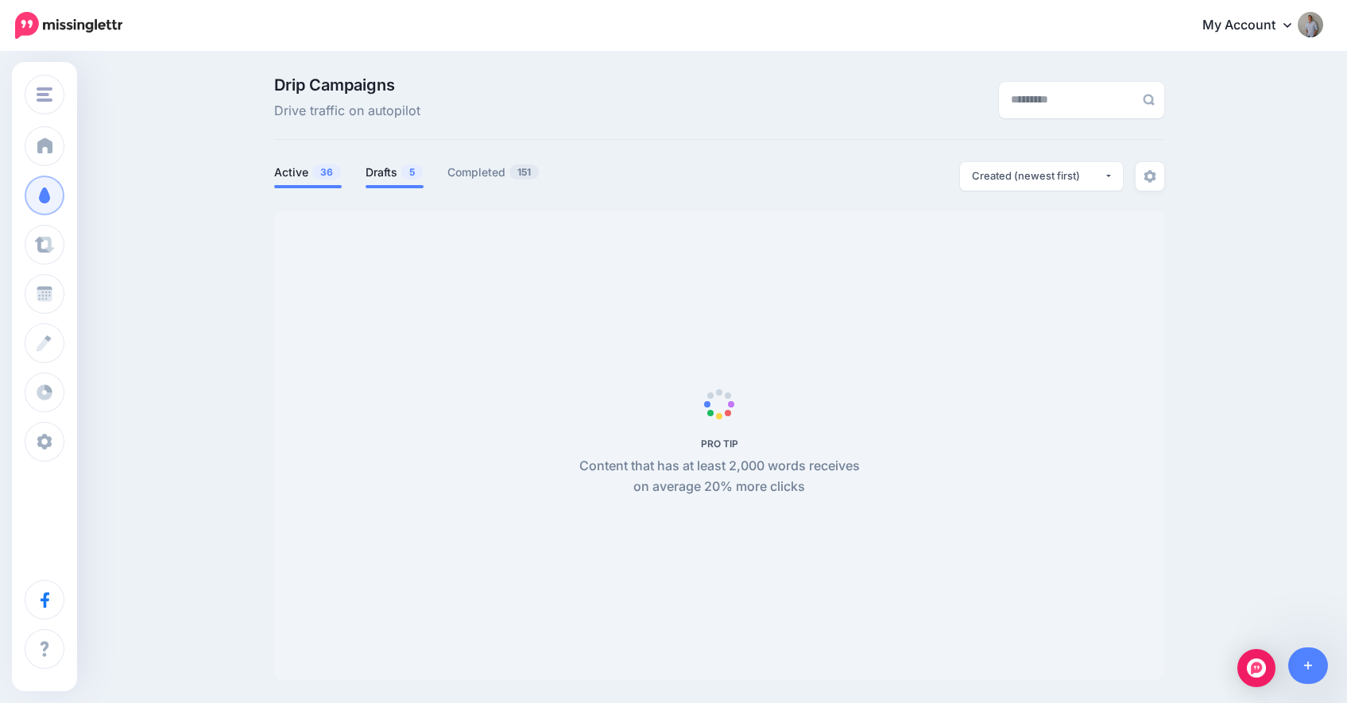
click at [397, 174] on link "Drafts 5" at bounding box center [395, 172] width 58 height 19
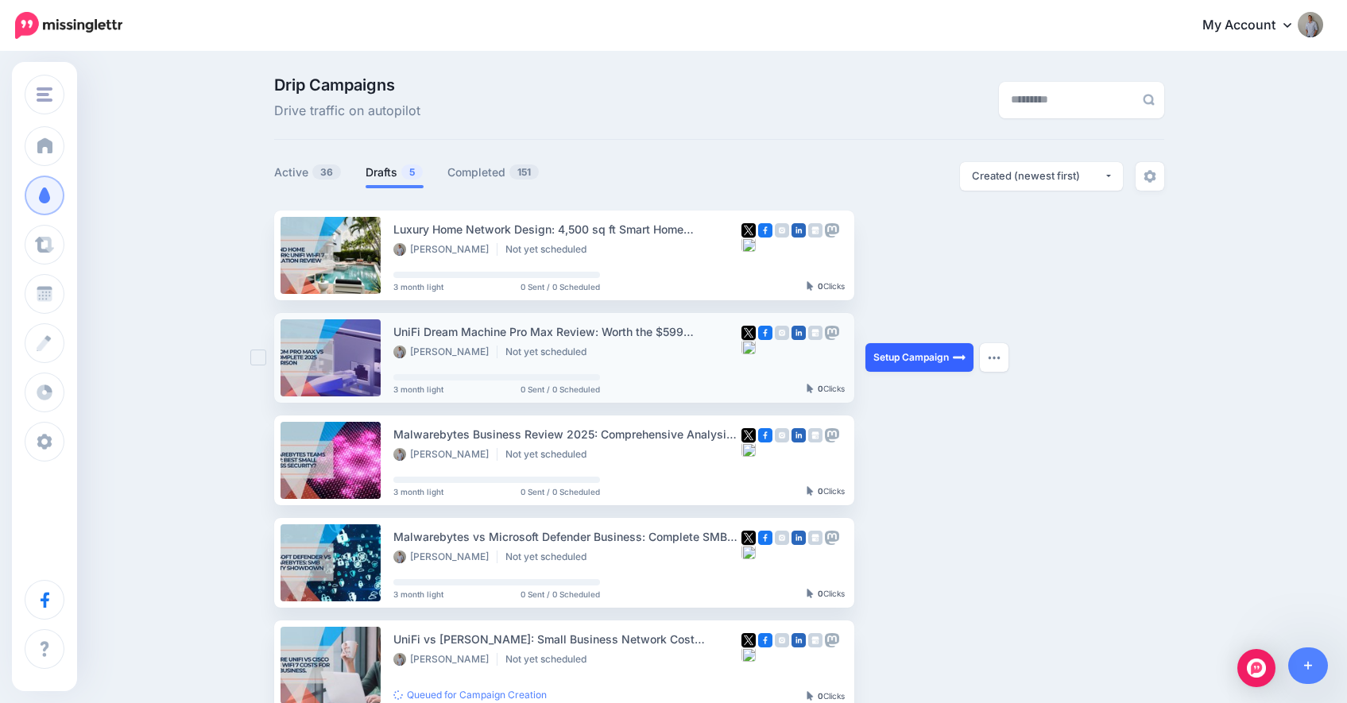
click at [916, 362] on link "Setup Campaign" at bounding box center [920, 357] width 108 height 29
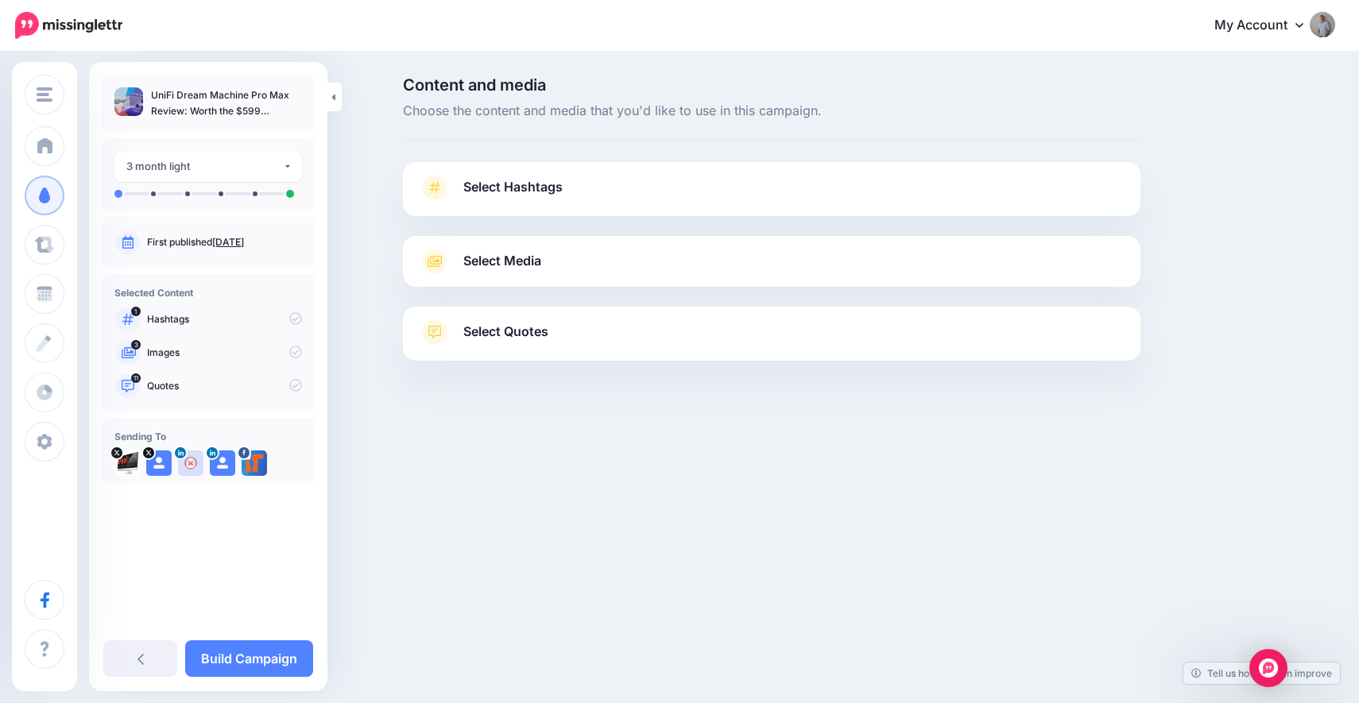
click at [589, 196] on link "Select Hashtags" at bounding box center [772, 195] width 706 height 41
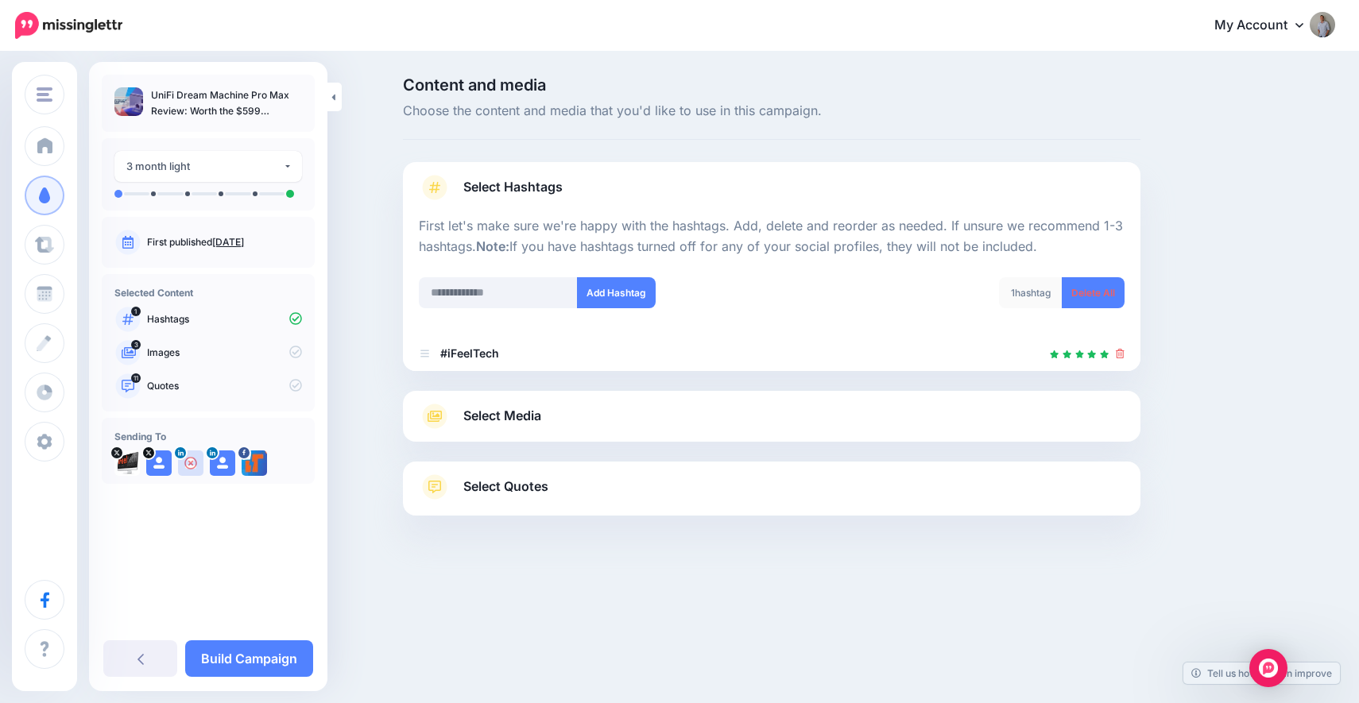
click at [520, 419] on span "Select Media" at bounding box center [502, 415] width 78 height 21
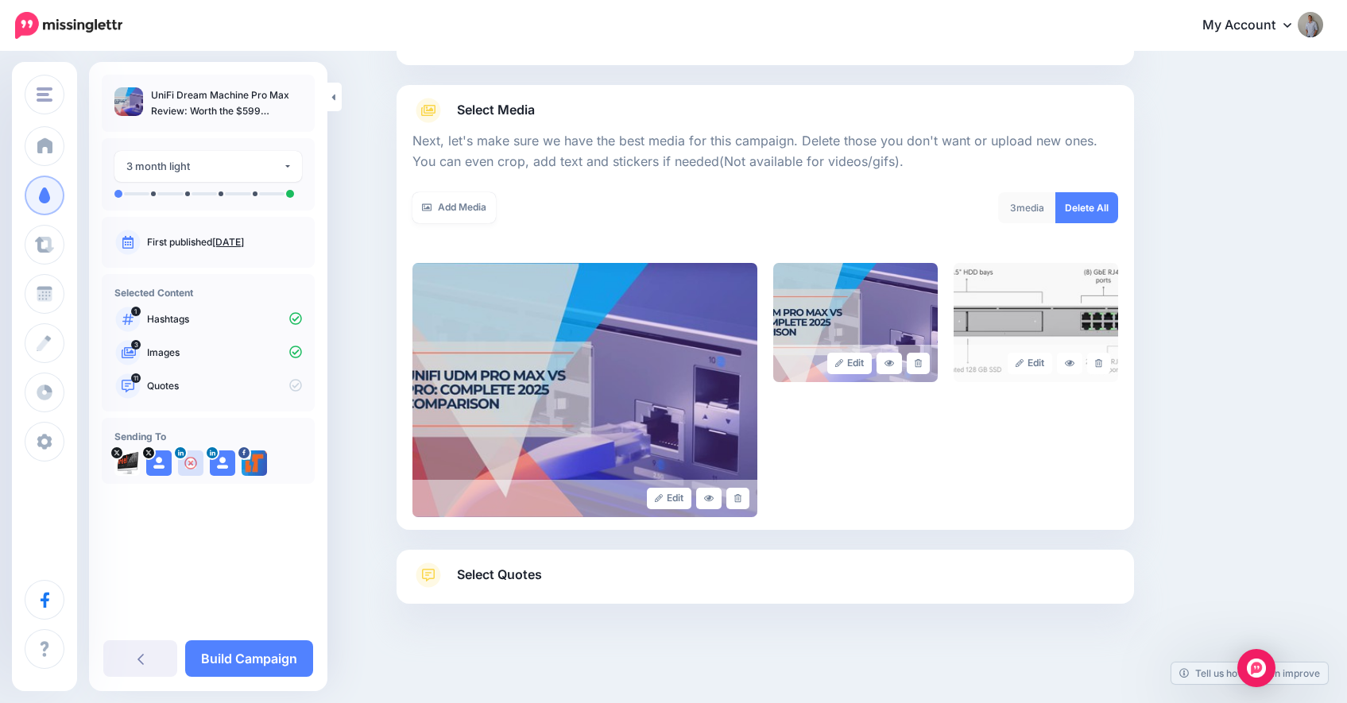
scroll to position [155, 0]
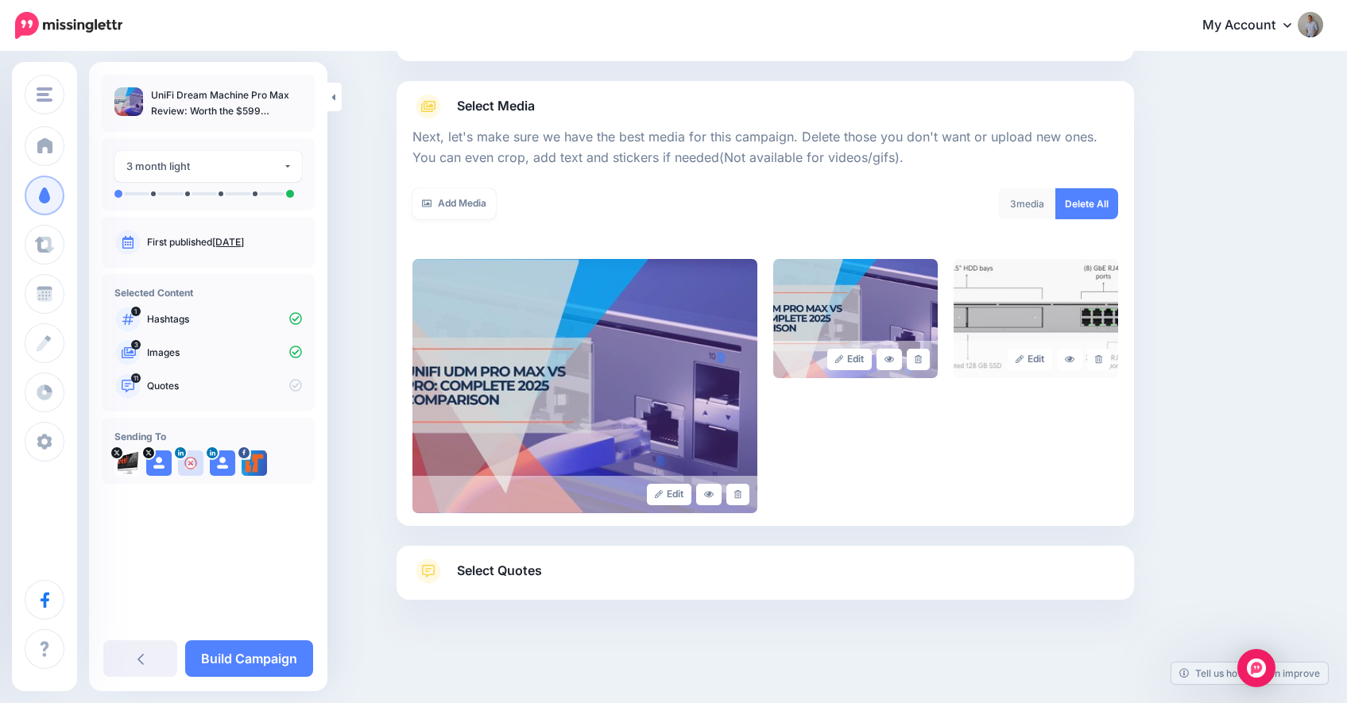
click at [498, 565] on span "Select Quotes" at bounding box center [499, 570] width 85 height 21
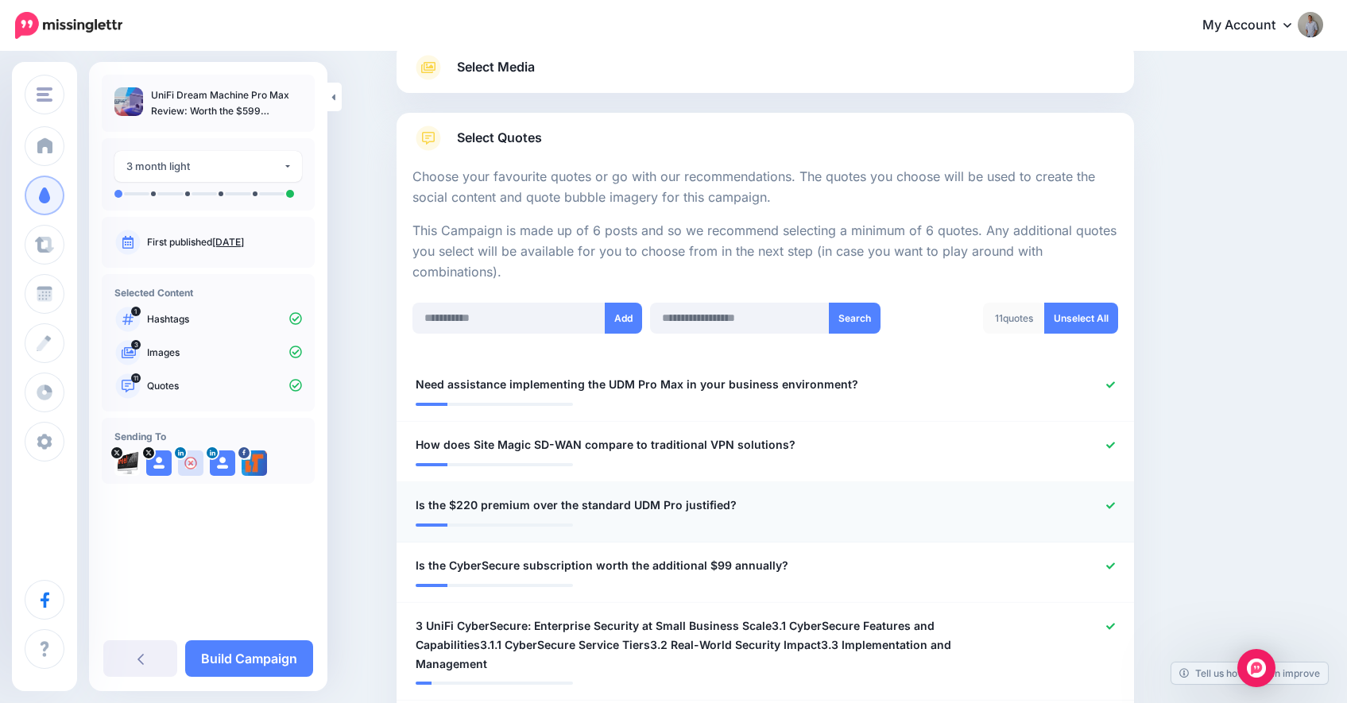
scroll to position [268, 0]
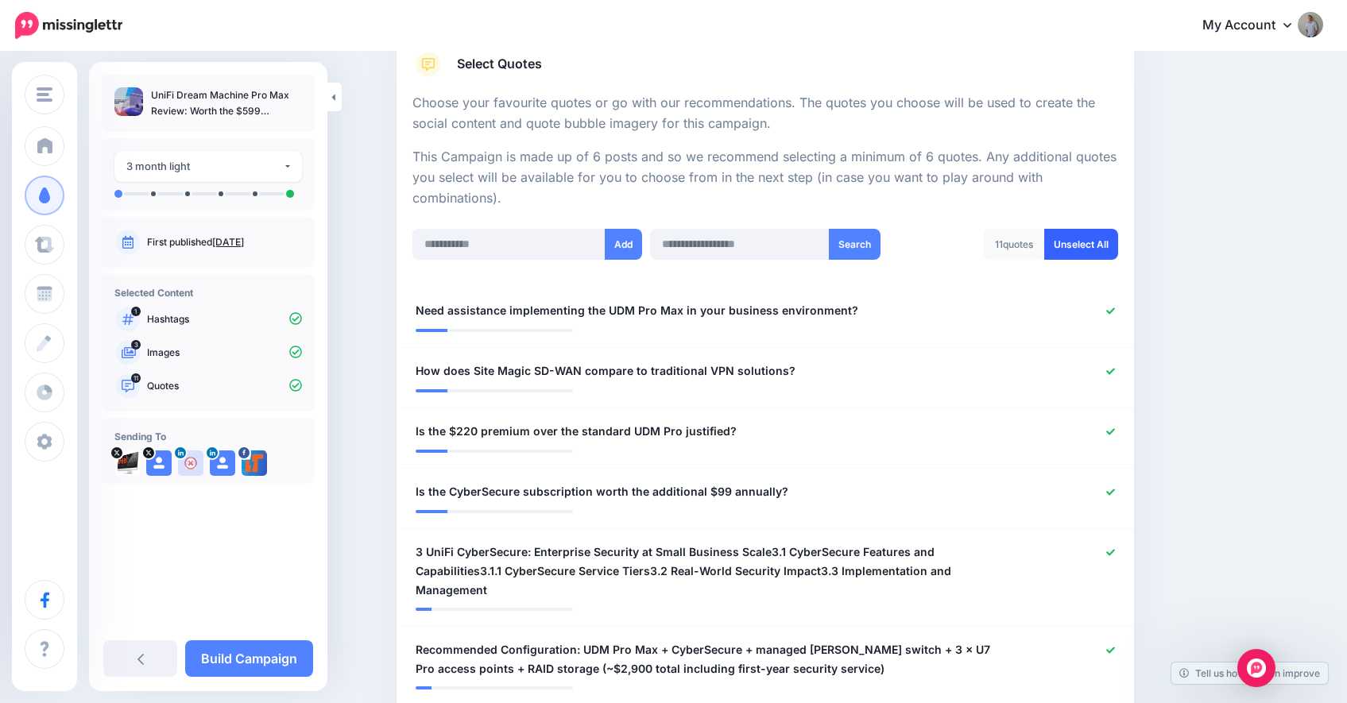
click at [1076, 239] on link "Unselect All" at bounding box center [1082, 244] width 74 height 31
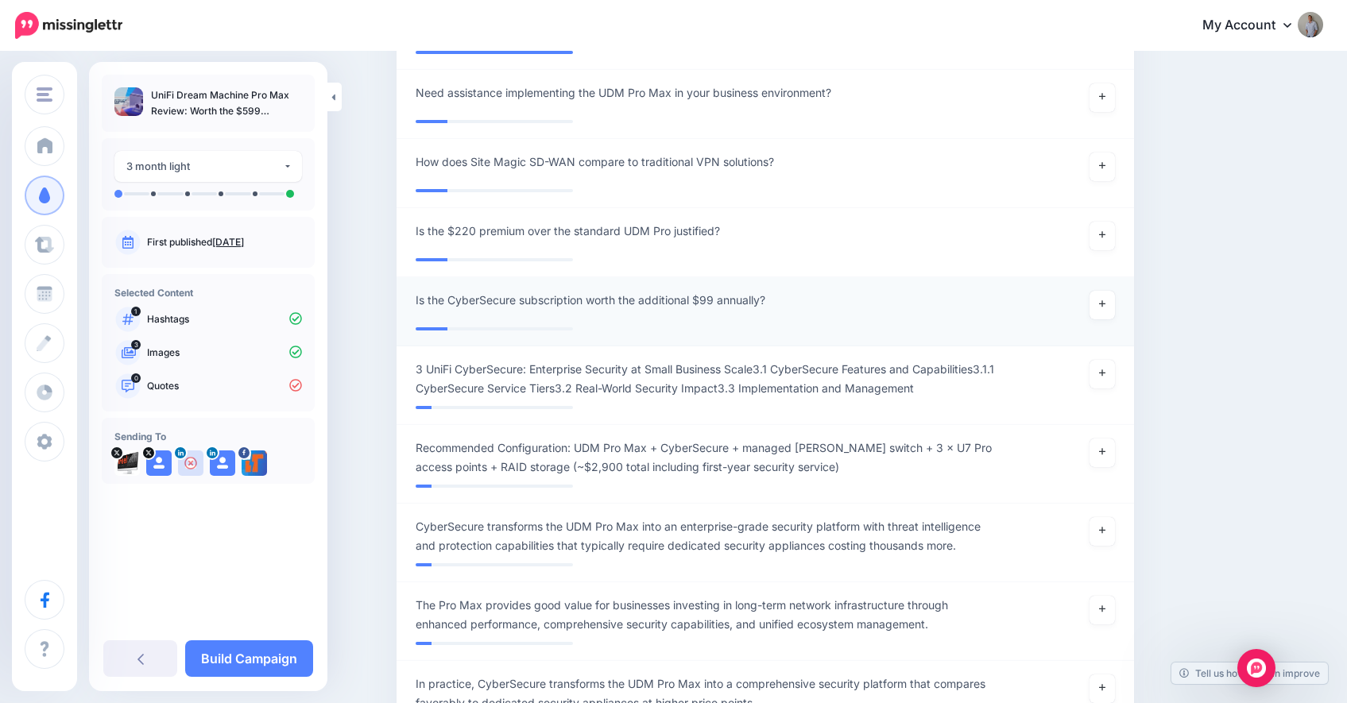
scroll to position [200, 0]
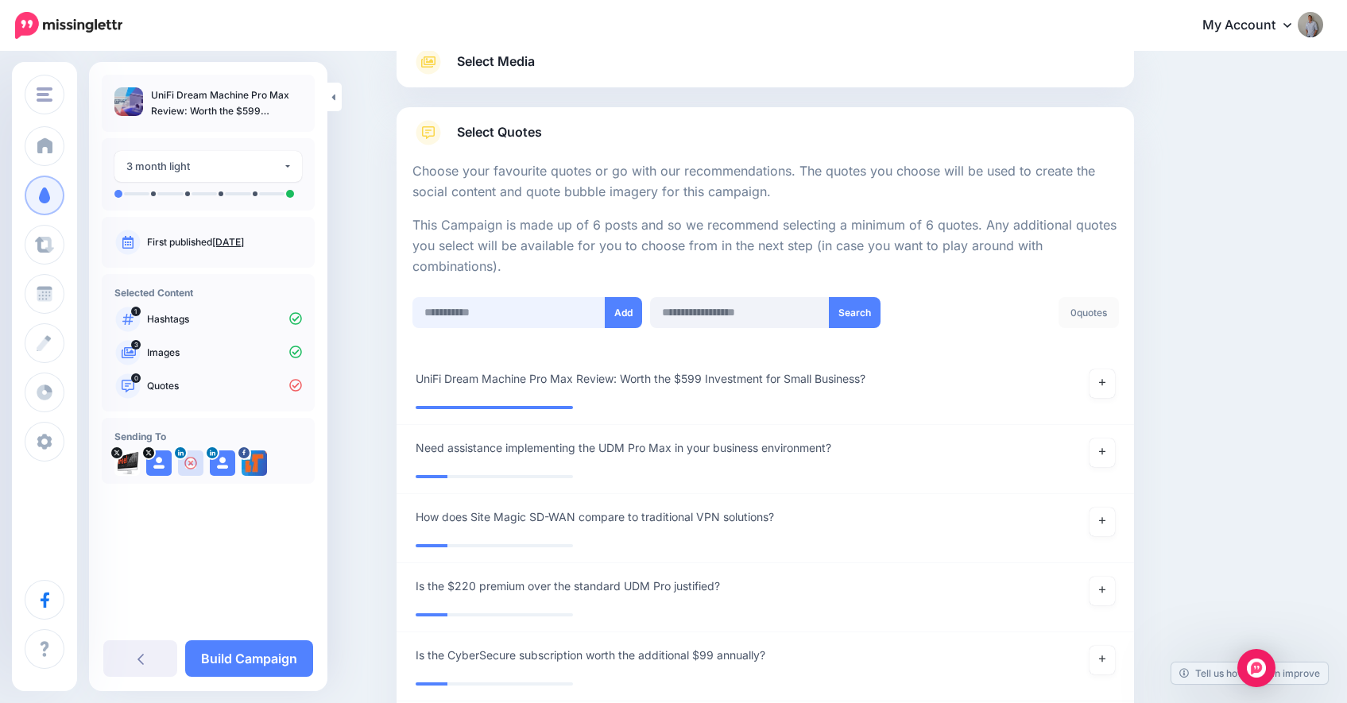
click at [518, 310] on input "text" at bounding box center [509, 312] width 193 height 31
paste input "**********"
type input "**********"
click at [1106, 384] on icon at bounding box center [1102, 382] width 6 height 9
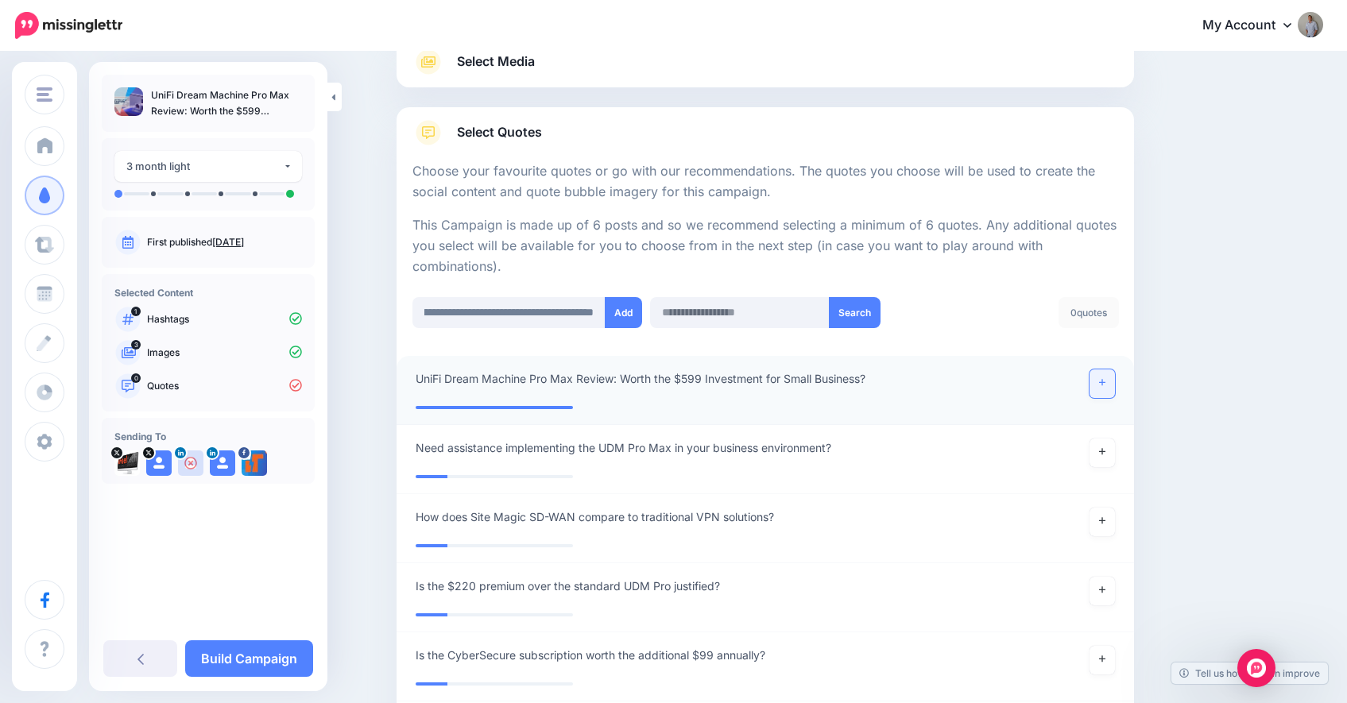
scroll to position [0, 0]
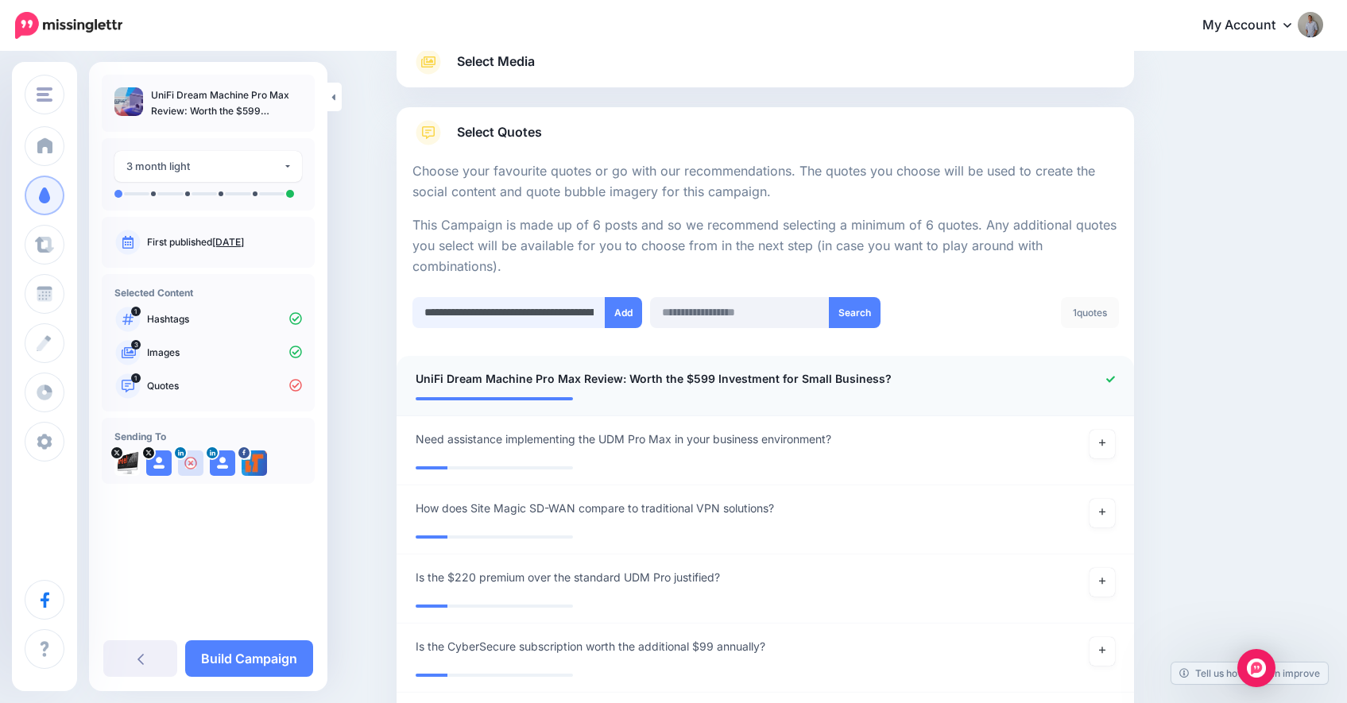
click at [544, 309] on input "**********" at bounding box center [509, 312] width 193 height 31
click at [630, 317] on button "Add" at bounding box center [623, 312] width 37 height 31
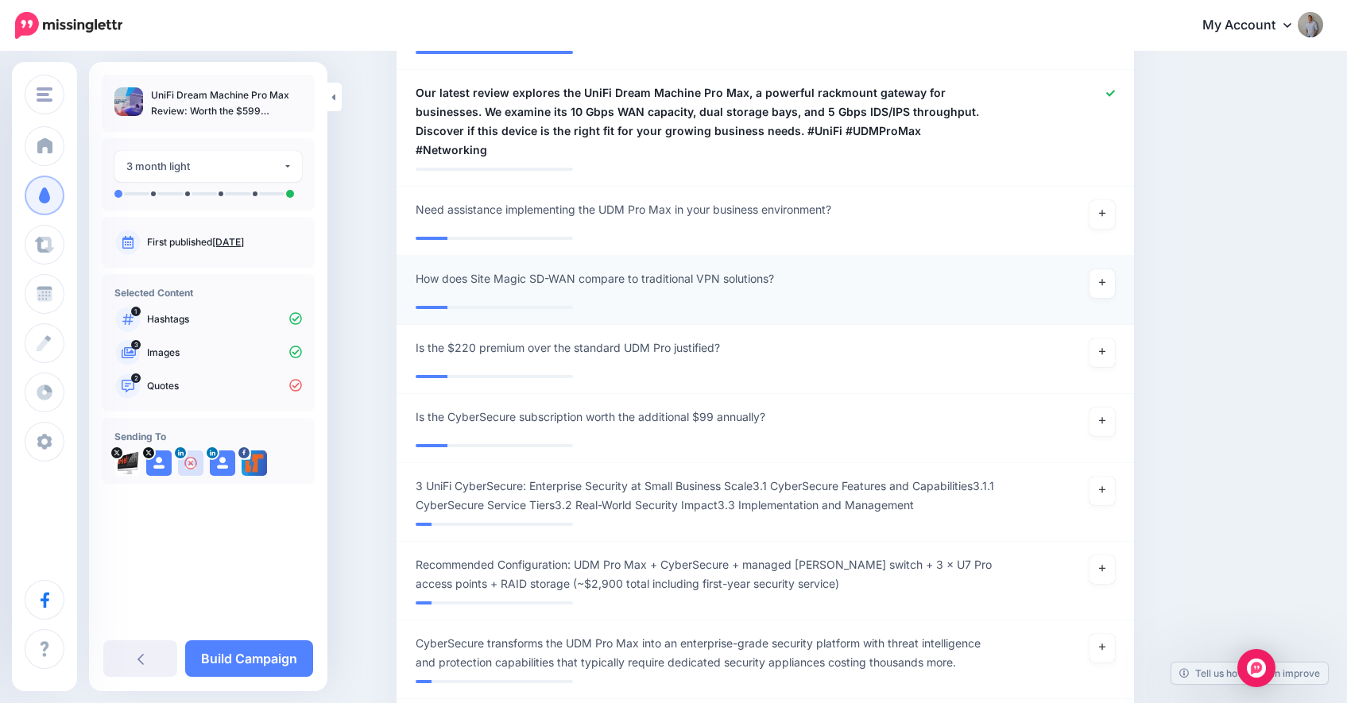
scroll to position [251, 0]
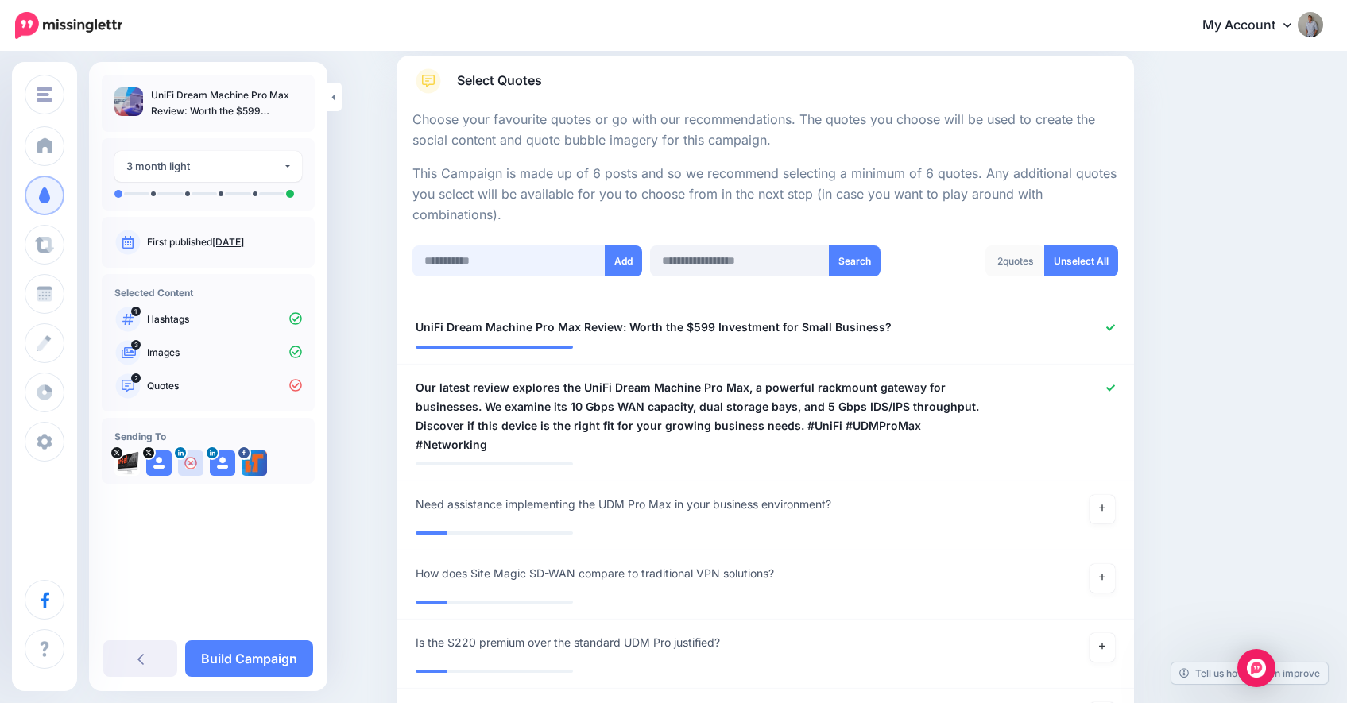
click at [468, 258] on input "text" at bounding box center [509, 261] width 193 height 31
paste input "**********"
type input "**********"
click at [621, 260] on button "Add" at bounding box center [623, 261] width 37 height 31
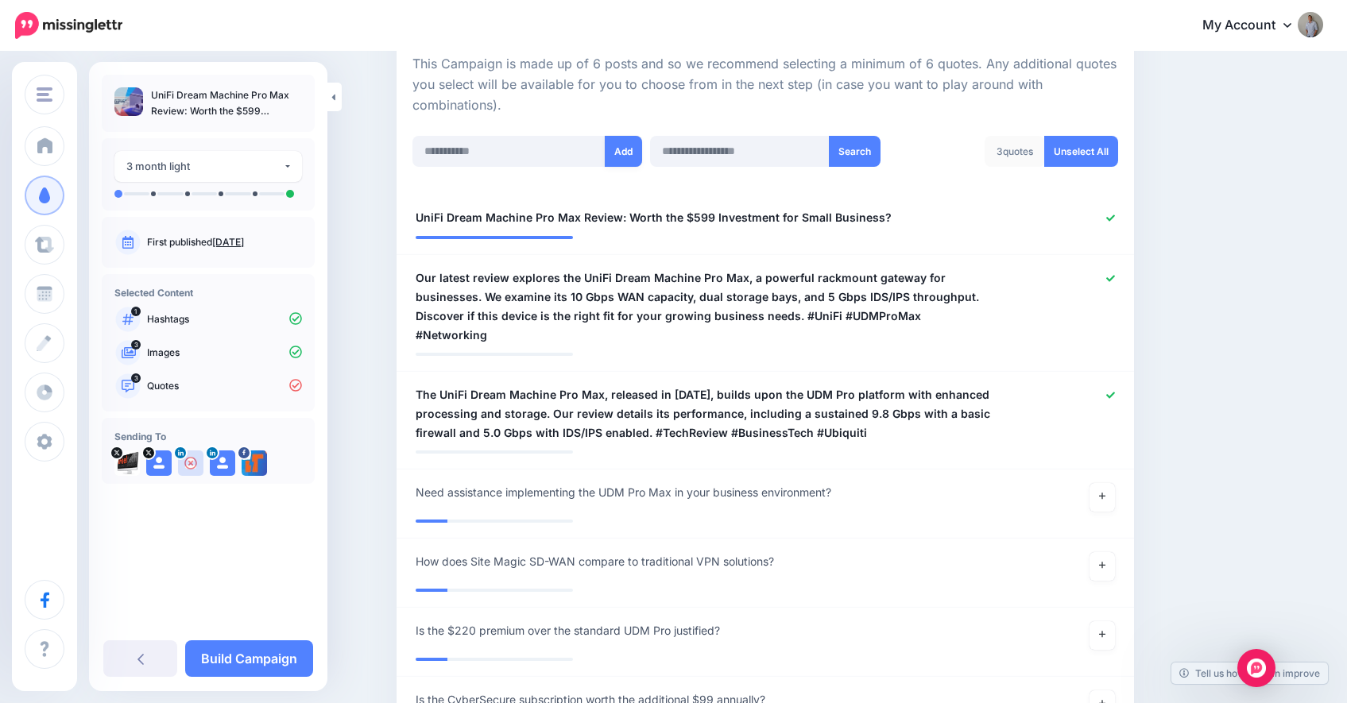
scroll to position [213, 0]
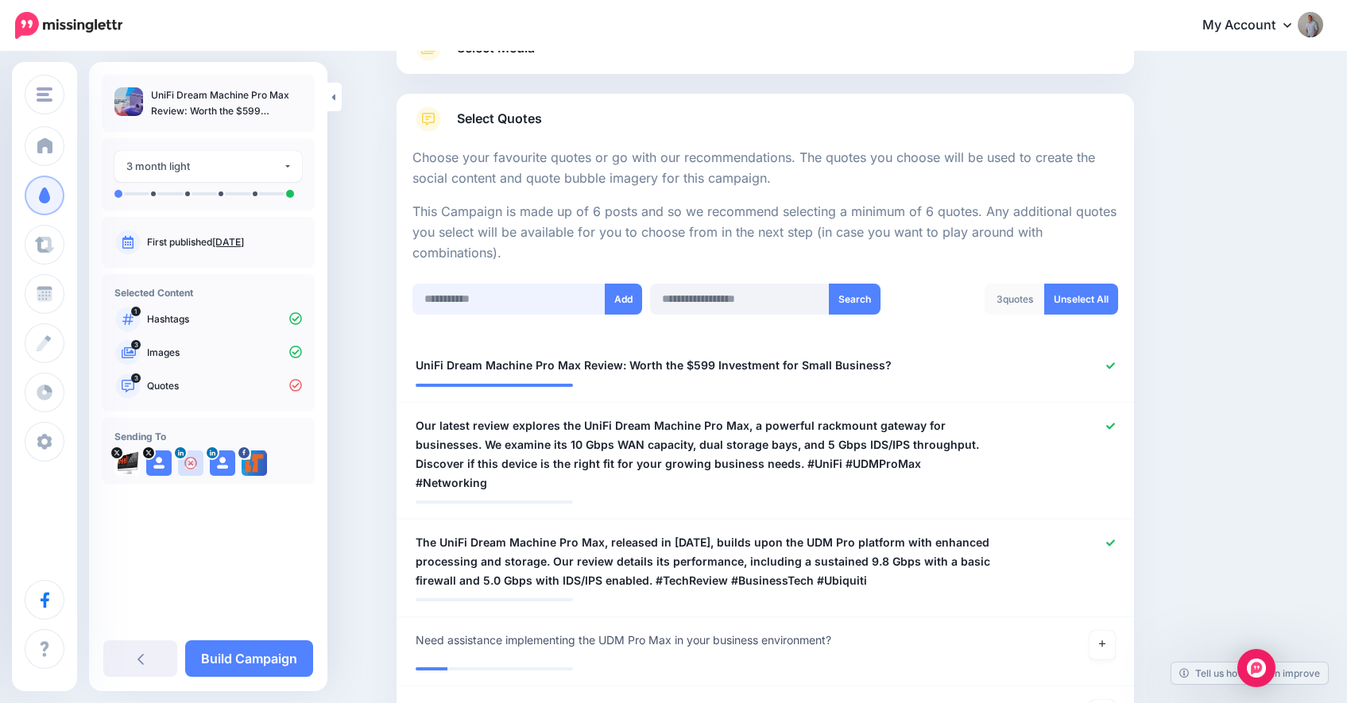
click at [479, 296] on input "text" at bounding box center [509, 299] width 193 height 31
paste input "**********"
type input "**********"
click at [637, 301] on button "Add" at bounding box center [623, 299] width 37 height 31
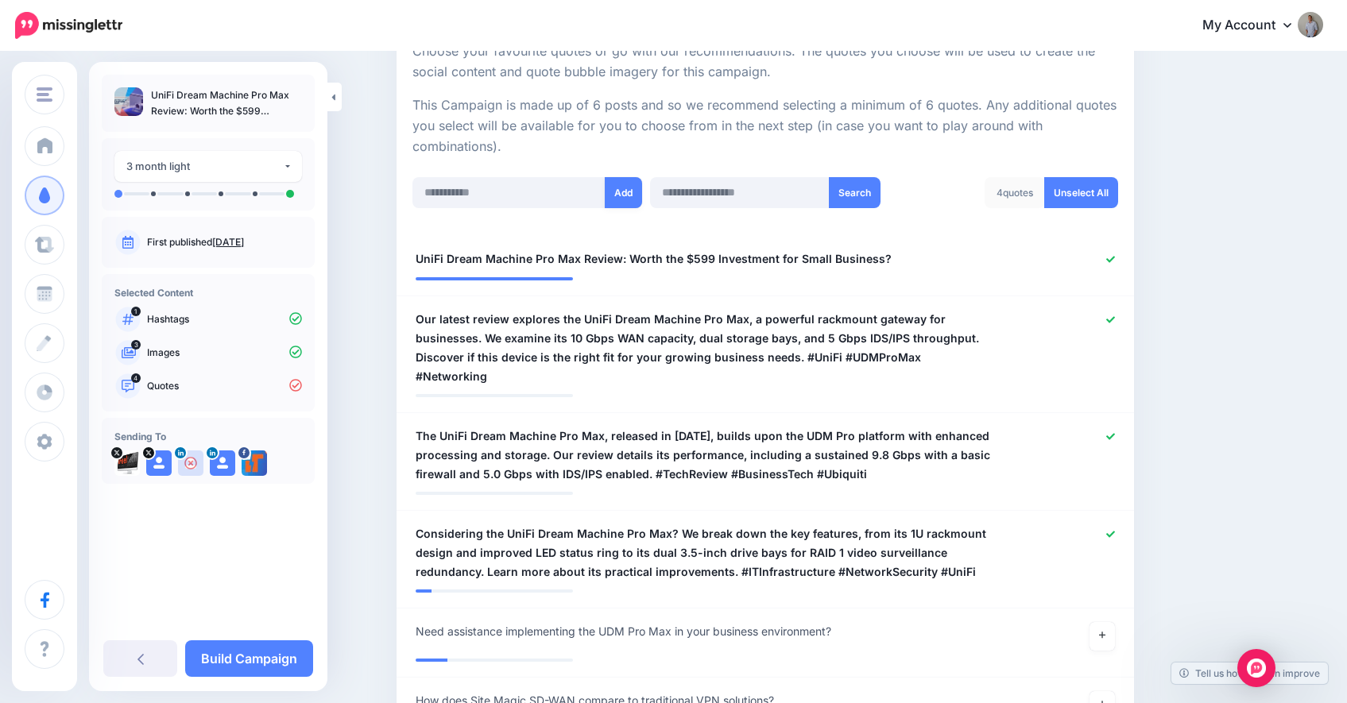
scroll to position [221, 0]
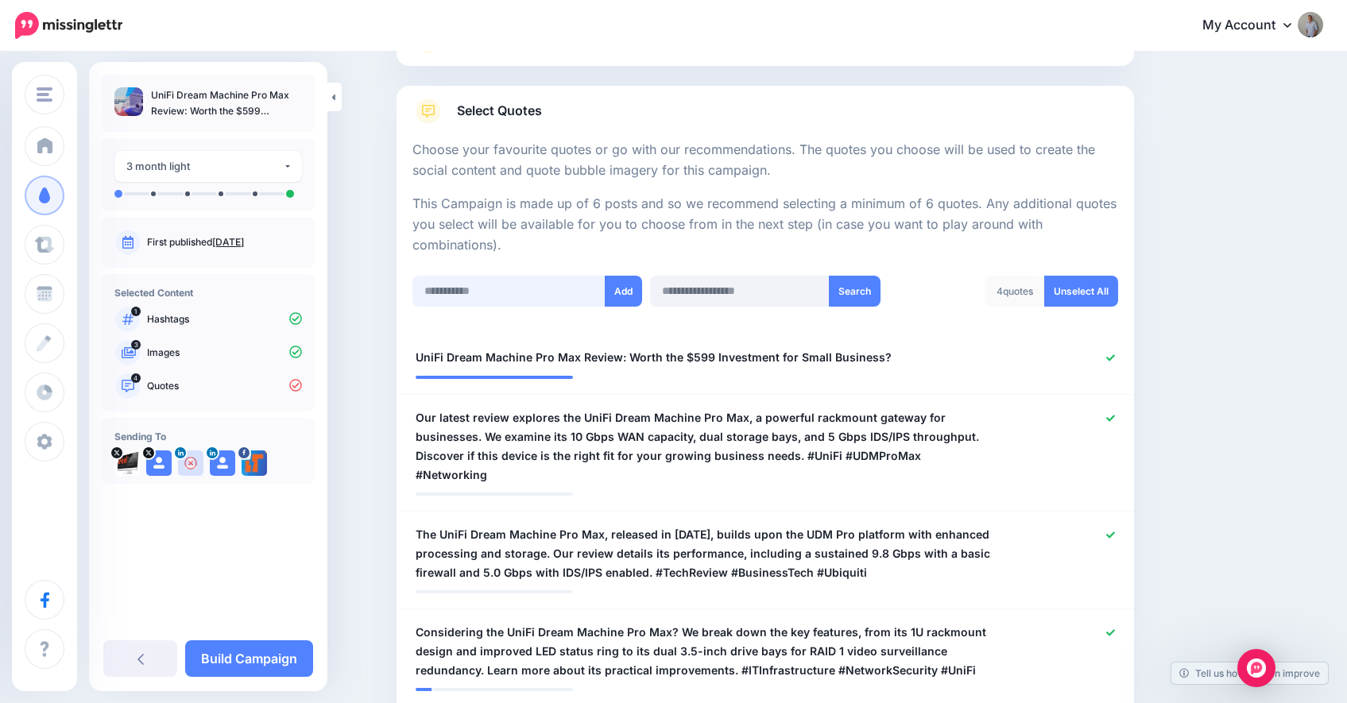
click at [519, 293] on input "text" at bounding box center [509, 291] width 193 height 31
paste input "**********"
type input "**********"
click at [625, 293] on button "Add" at bounding box center [623, 291] width 37 height 31
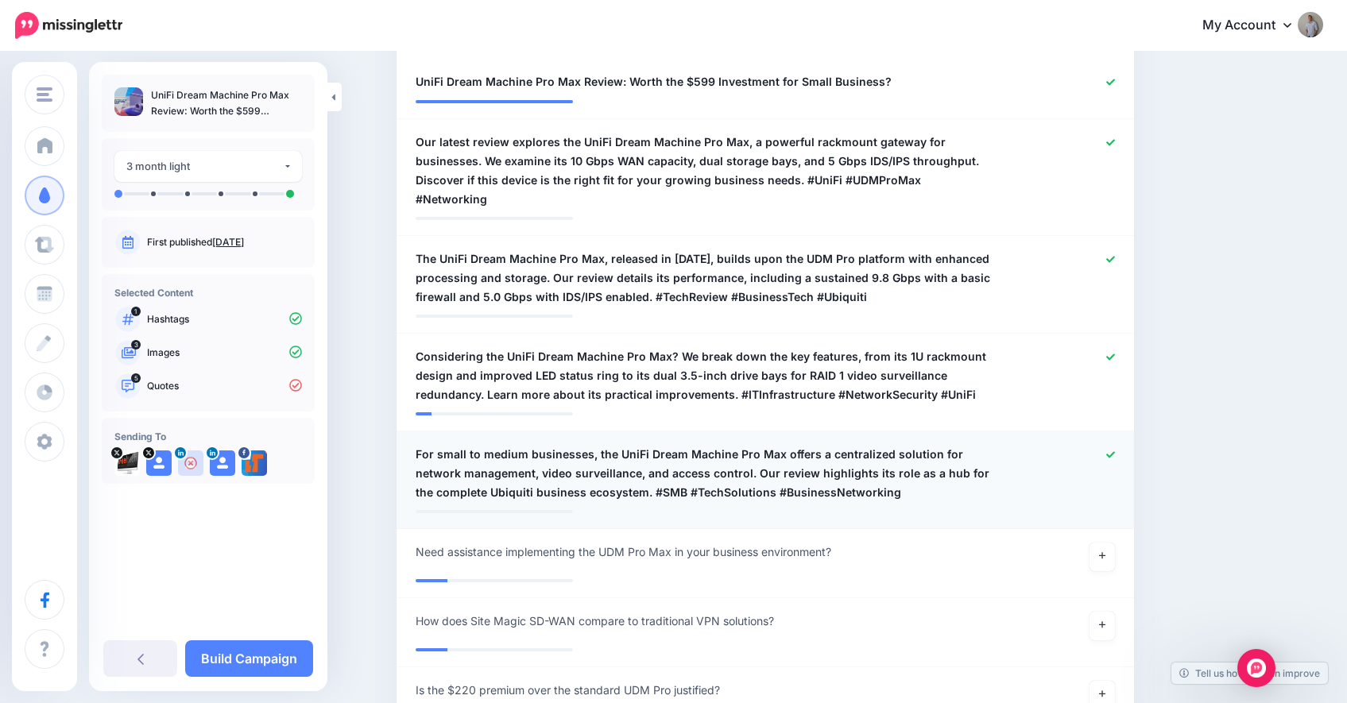
scroll to position [251, 0]
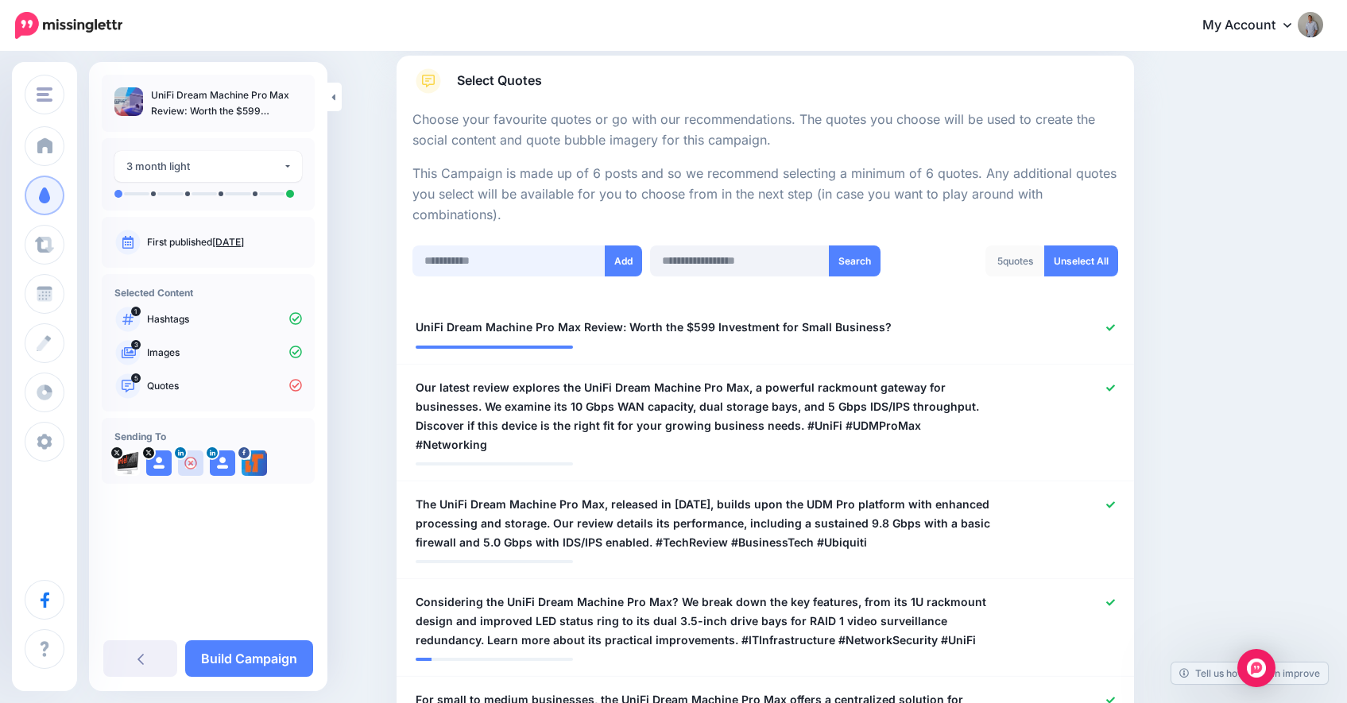
click at [486, 259] on input "text" at bounding box center [509, 261] width 193 height 31
paste input "**********"
type input "**********"
click at [621, 263] on button "Add" at bounding box center [623, 261] width 37 height 31
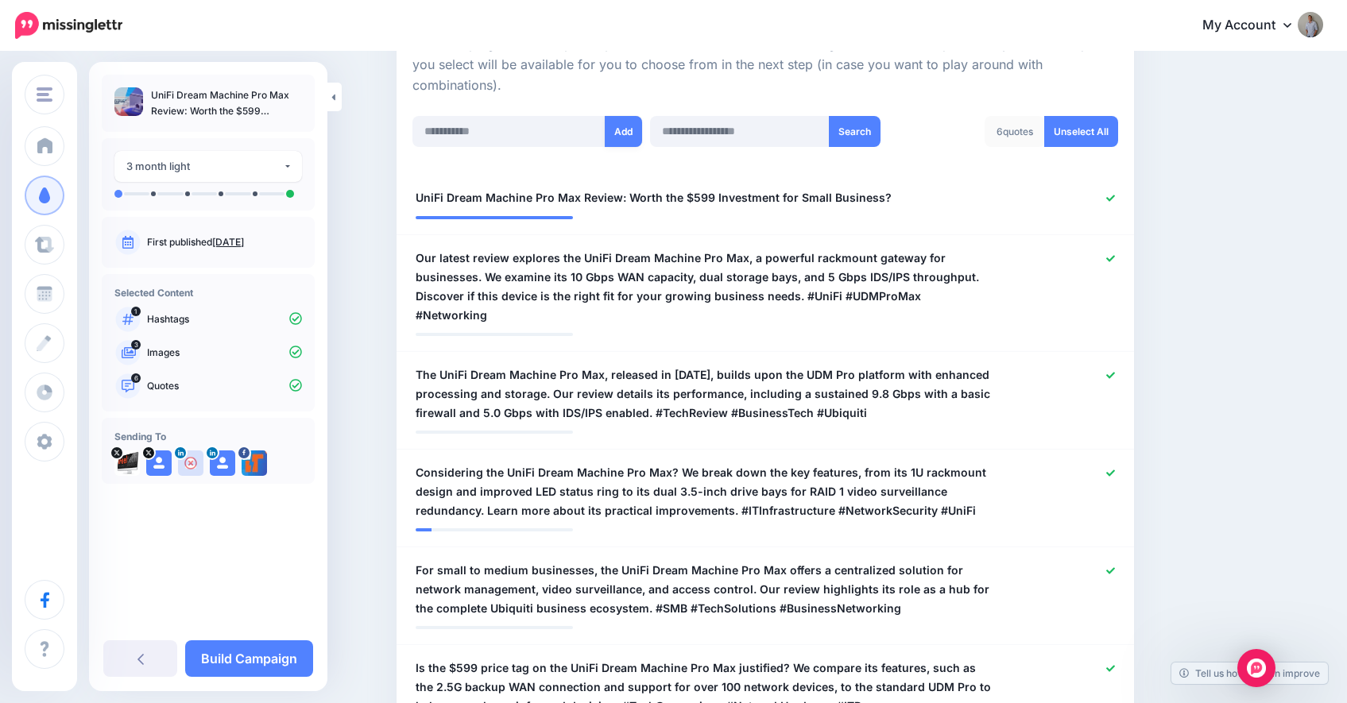
scroll to position [55, 0]
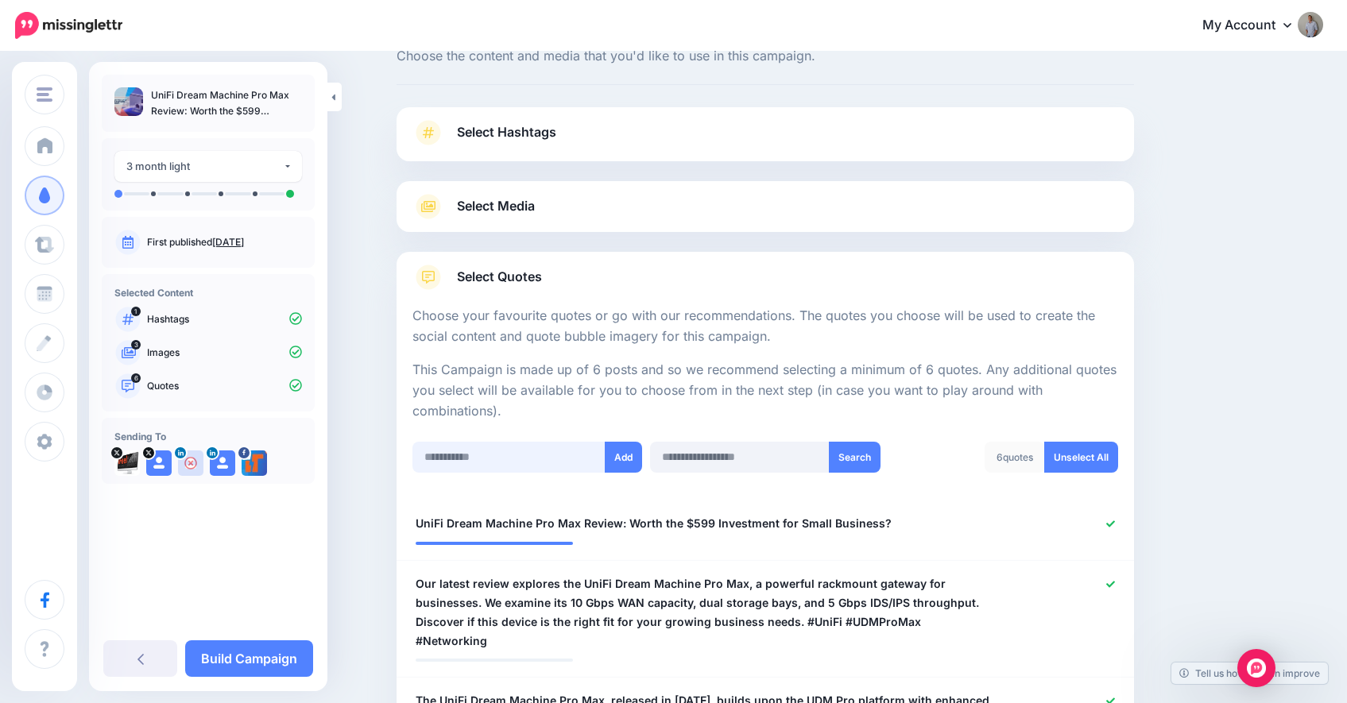
click at [493, 457] on input "text" at bounding box center [509, 457] width 193 height 31
paste input "**********"
type input "**********"
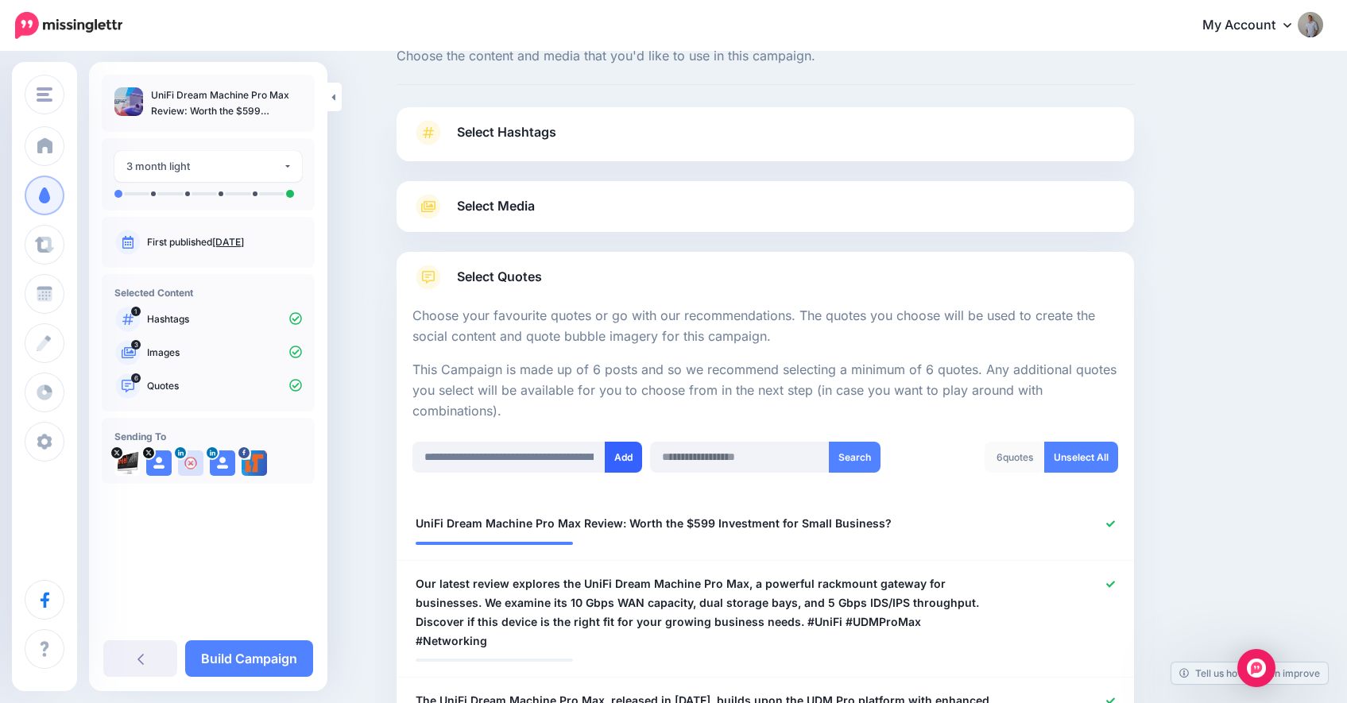
click at [622, 456] on button "Add" at bounding box center [623, 457] width 37 height 31
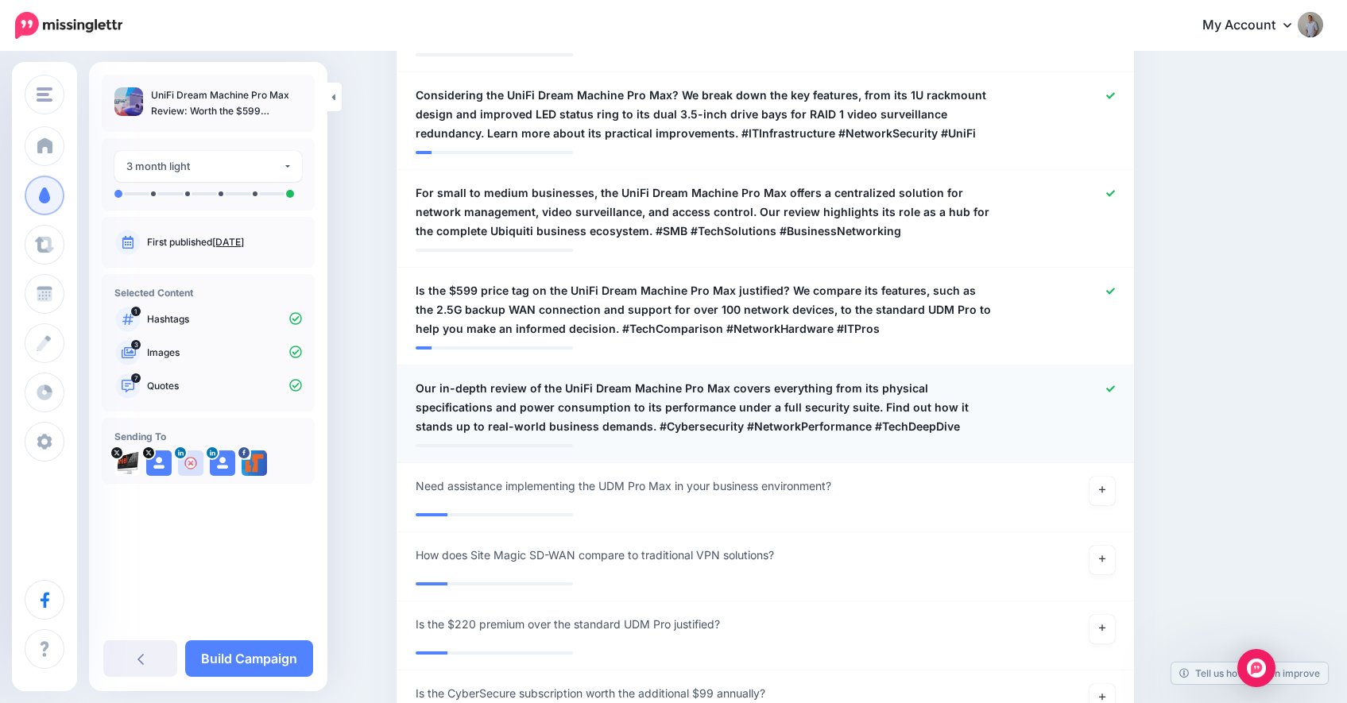
scroll to position [773, 0]
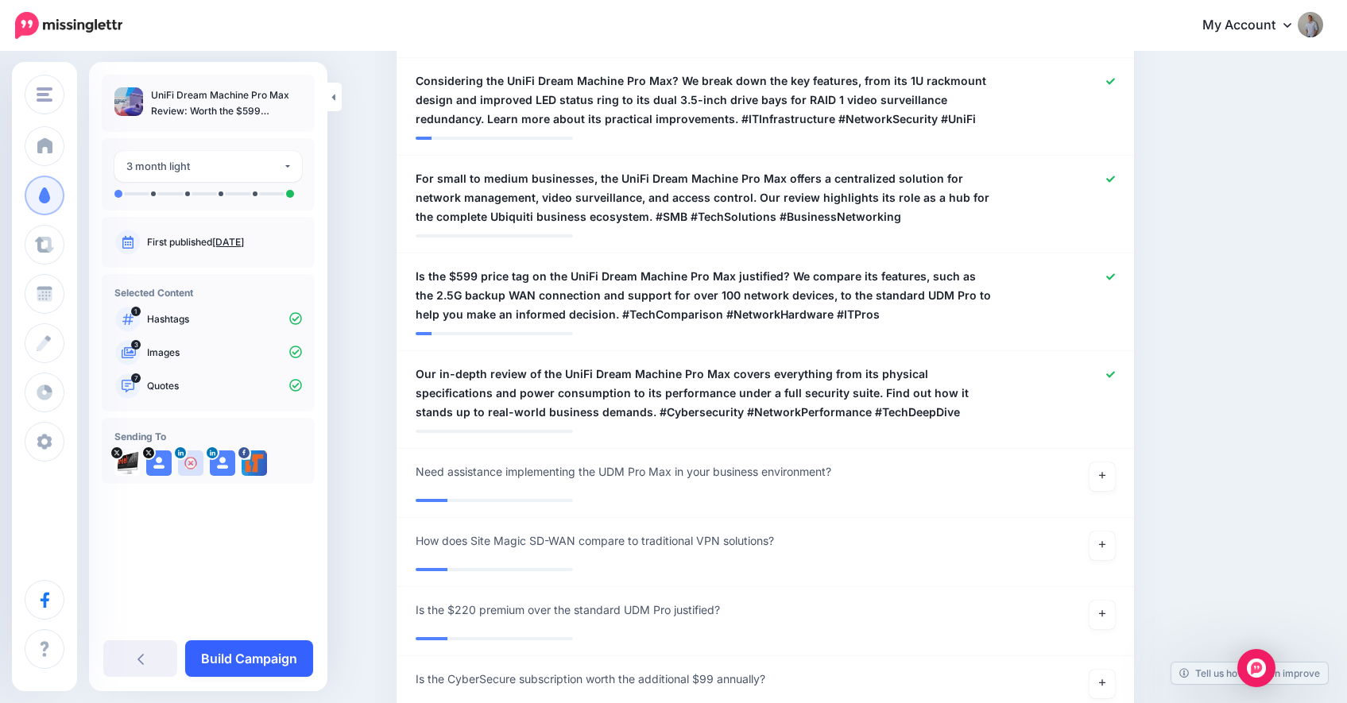
click at [279, 657] on link "Build Campaign" at bounding box center [249, 659] width 128 height 37
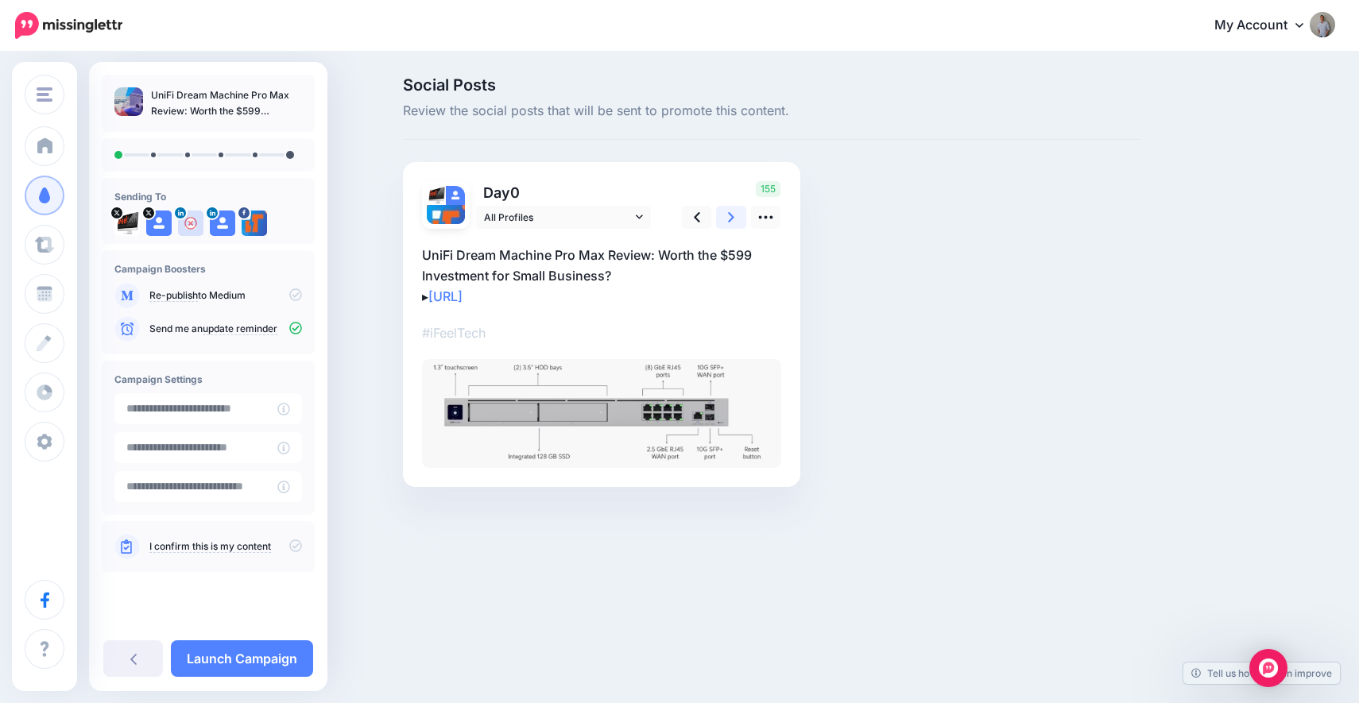
click at [727, 216] on link at bounding box center [731, 217] width 30 height 23
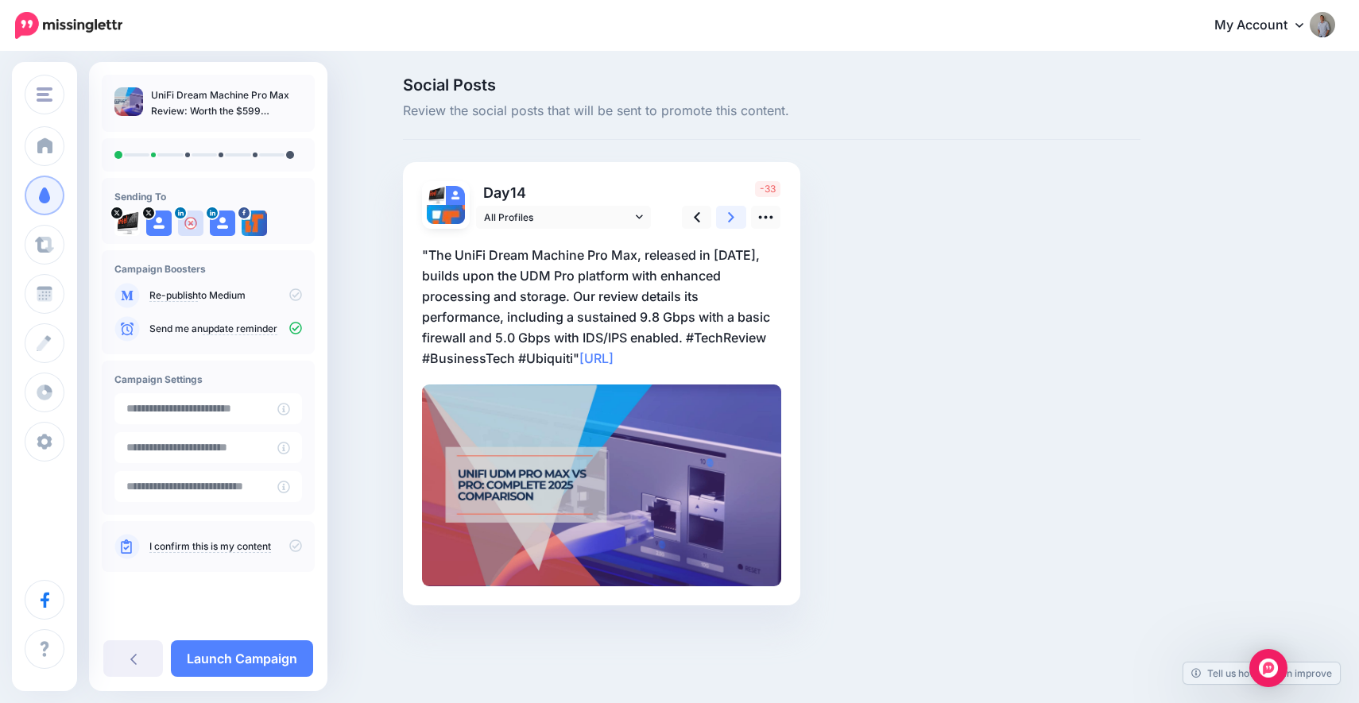
click at [727, 216] on link at bounding box center [731, 217] width 30 height 23
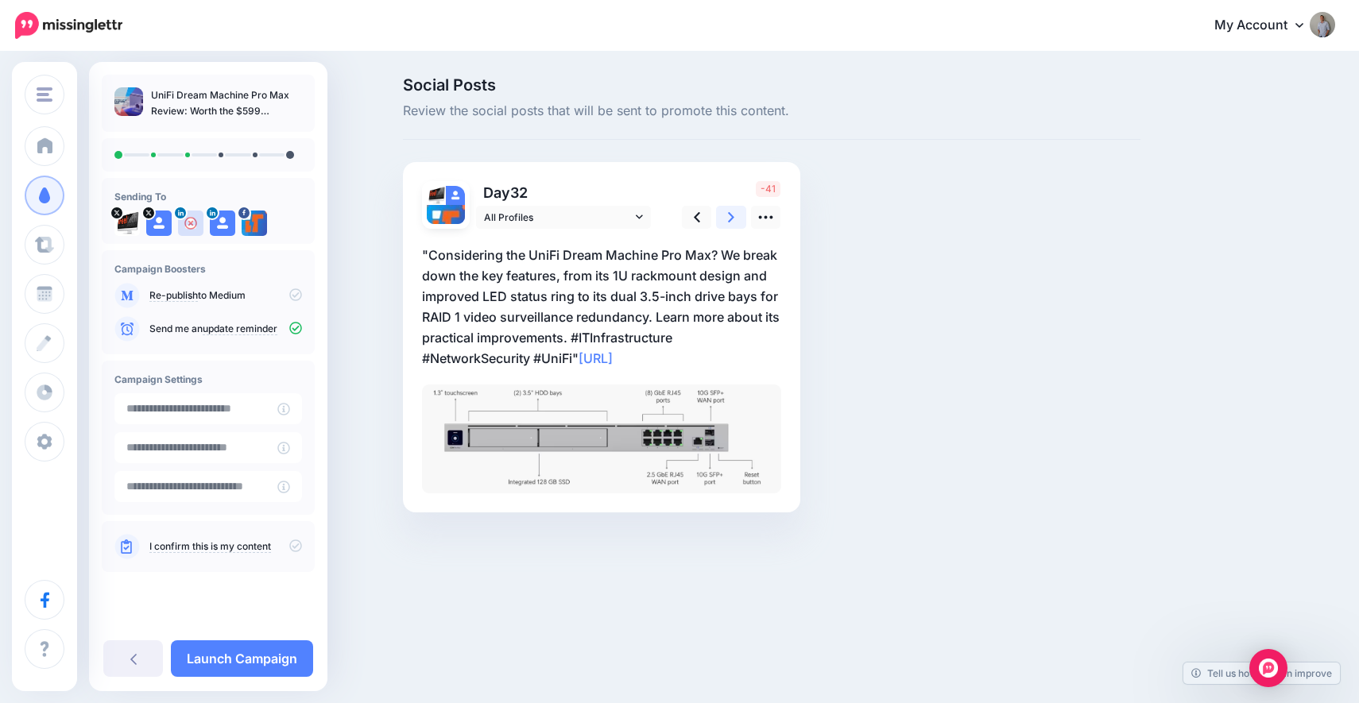
click at [727, 216] on link at bounding box center [731, 217] width 30 height 23
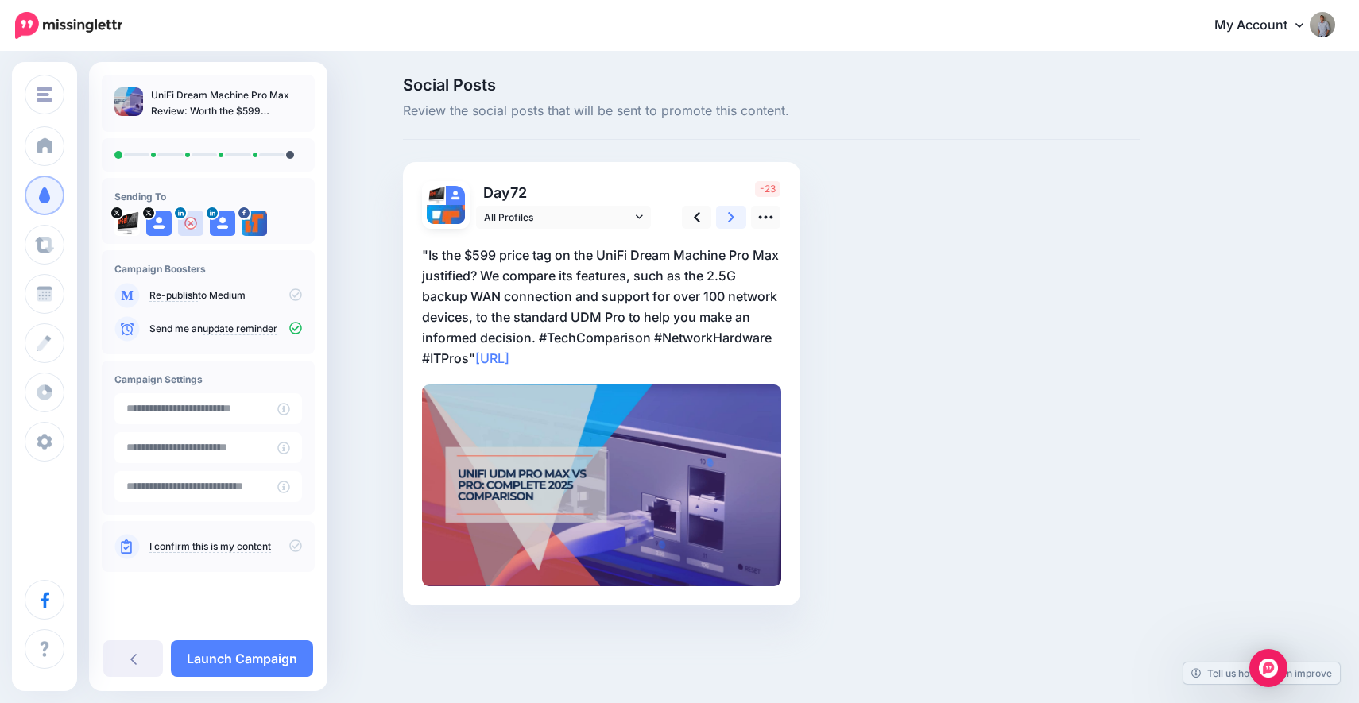
click at [727, 216] on link at bounding box center [731, 217] width 30 height 23
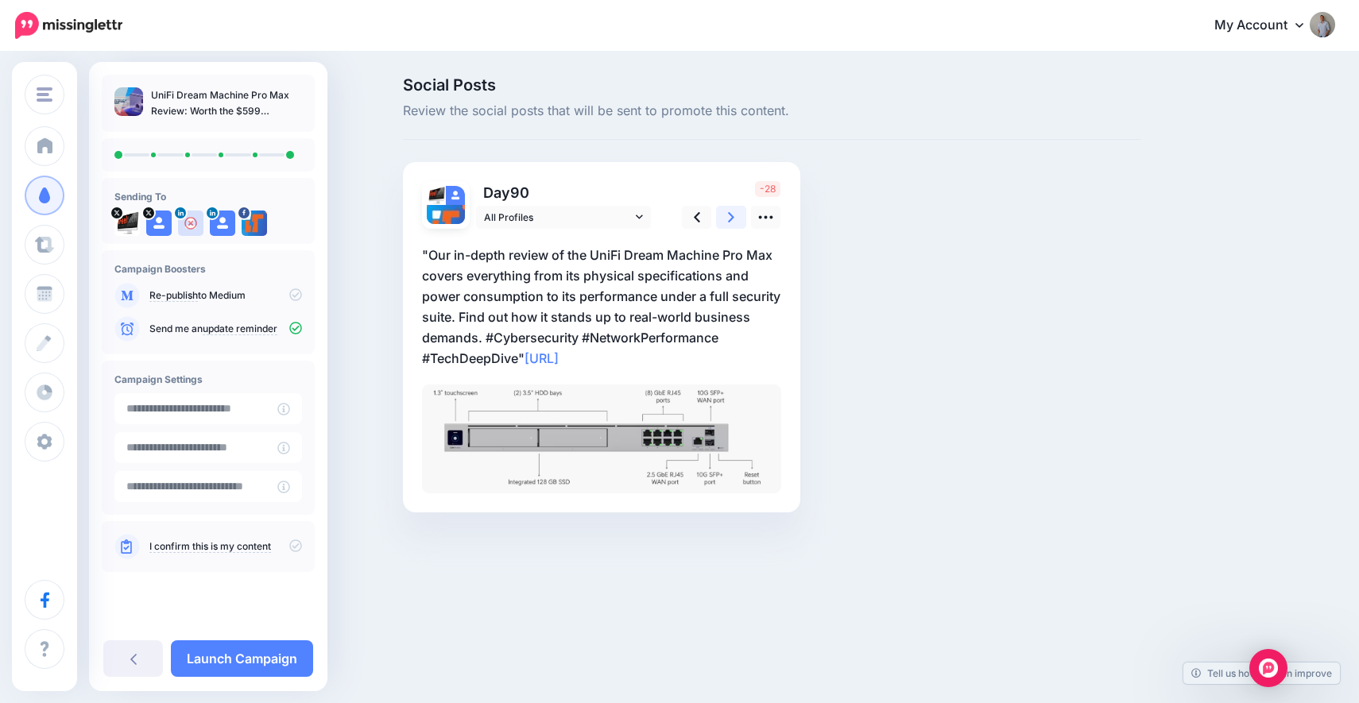
click at [727, 216] on link at bounding box center [731, 217] width 30 height 23
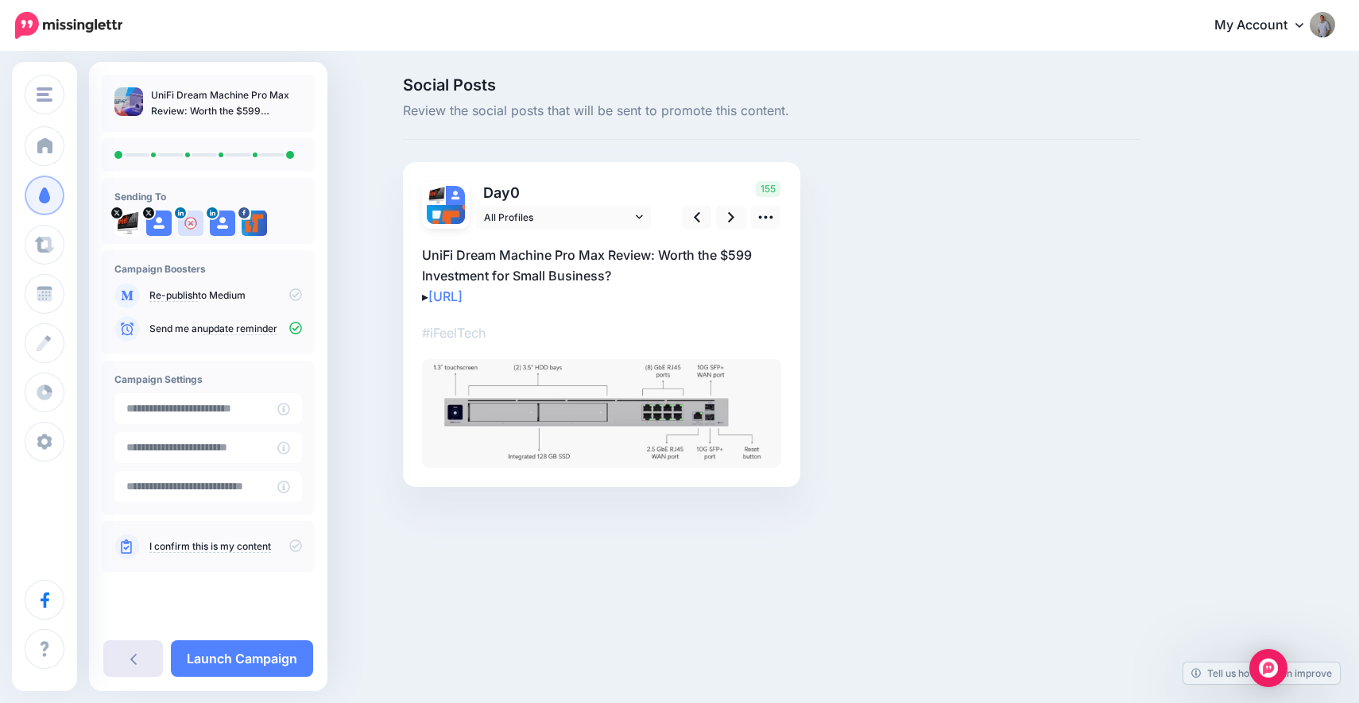
click at [136, 657] on link at bounding box center [133, 659] width 60 height 37
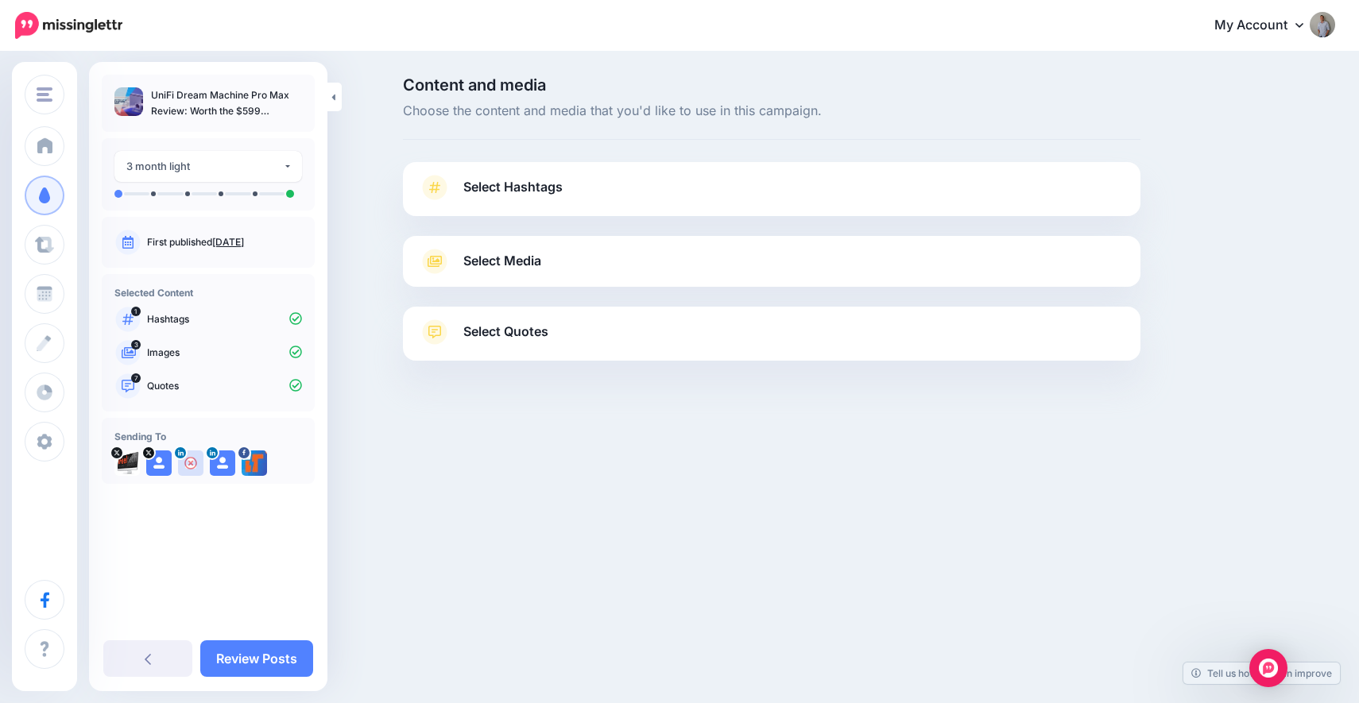
click at [508, 197] on span "Select Hashtags" at bounding box center [512, 186] width 99 height 21
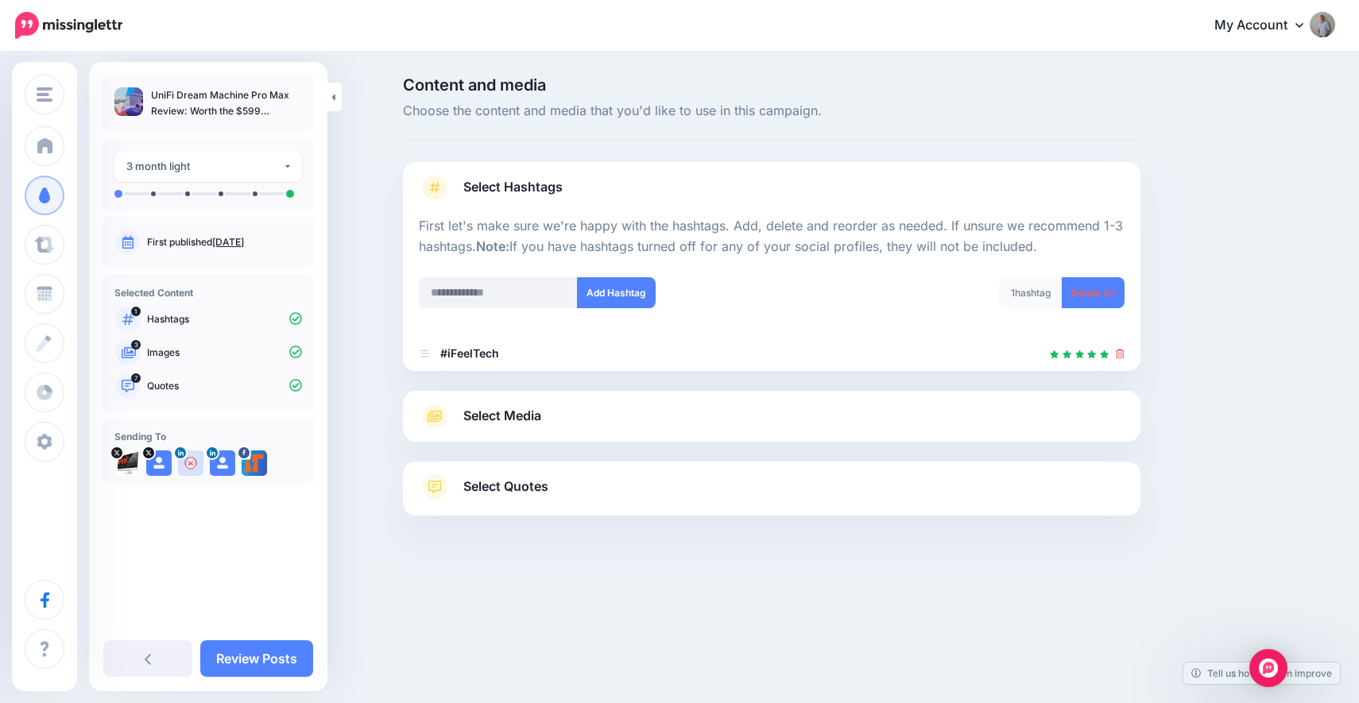
click at [497, 413] on span "Select Media" at bounding box center [502, 415] width 78 height 21
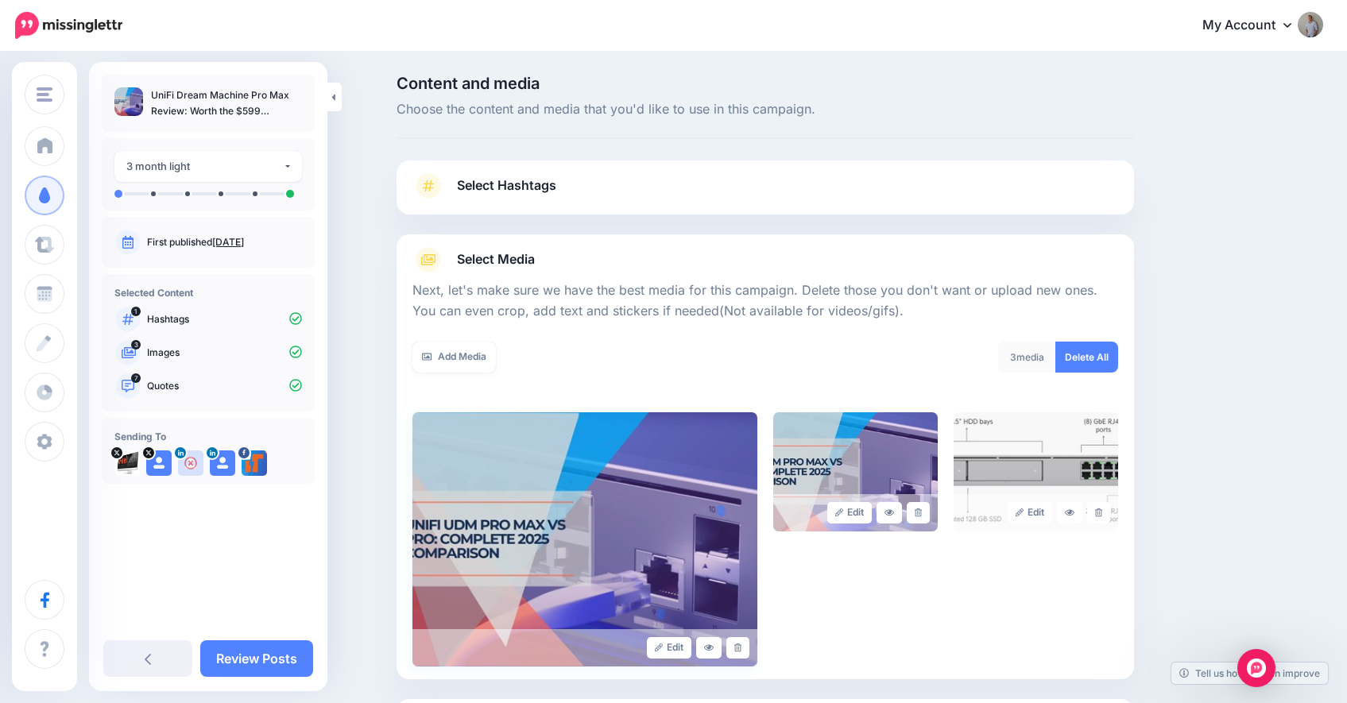
scroll to position [155, 0]
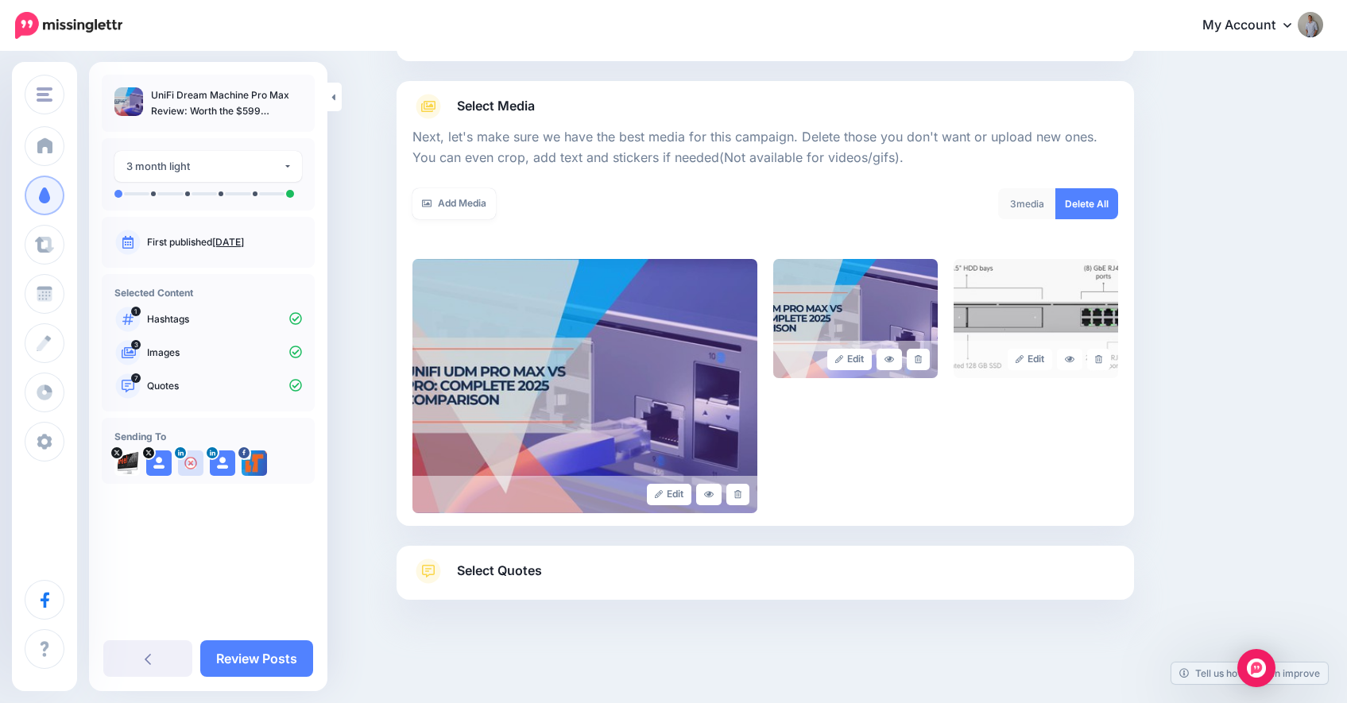
click at [516, 554] on div "Select Quotes Choose your favourite quotes or go with our recommendations. The …" at bounding box center [766, 573] width 738 height 54
click at [514, 570] on span "Select Quotes" at bounding box center [499, 570] width 85 height 21
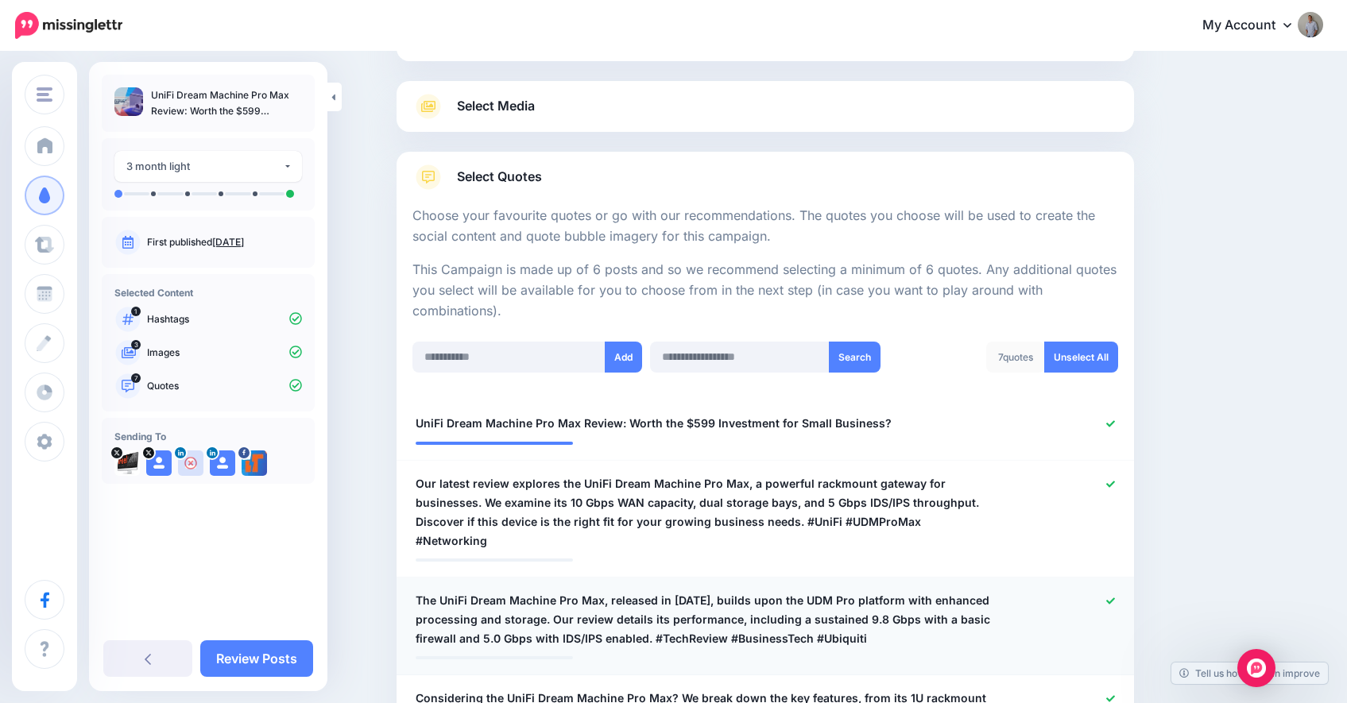
scroll to position [296, 0]
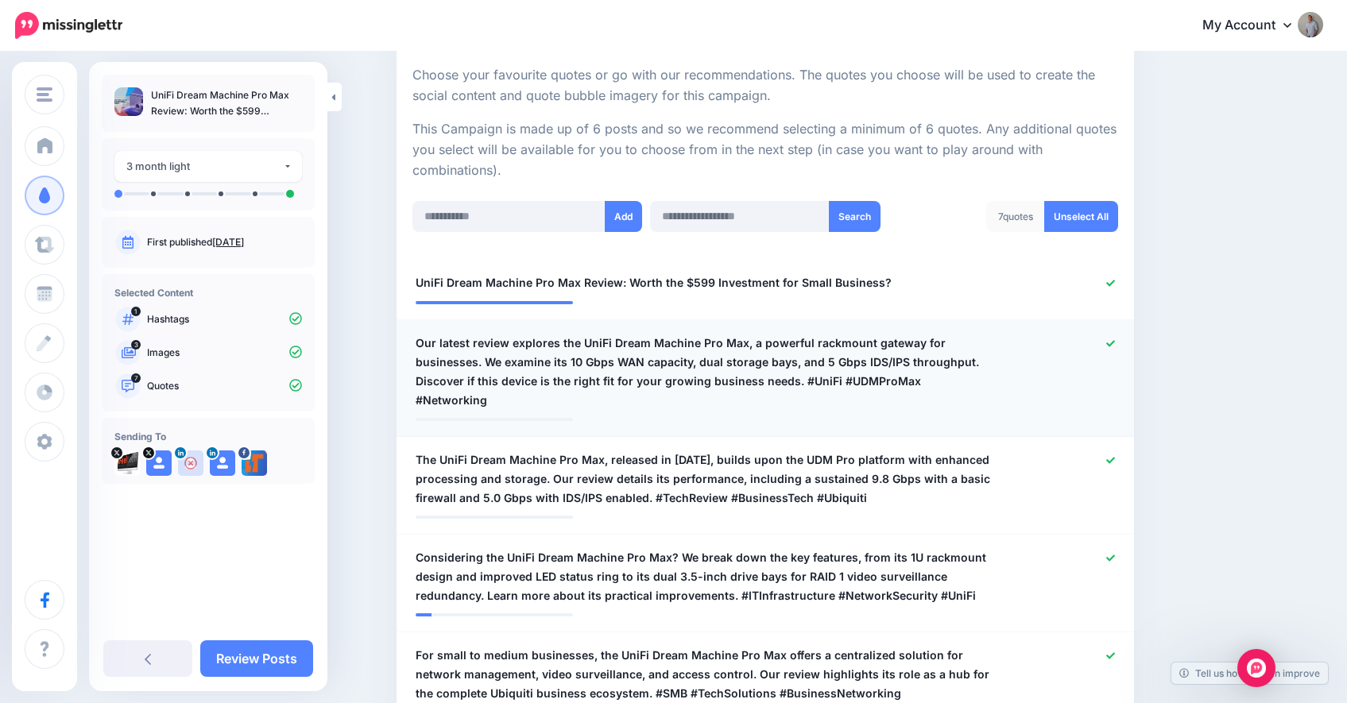
click at [452, 352] on span "Our latest review explores the UniFi Dream Machine Pro Max, a powerful rackmoun…" at bounding box center [705, 372] width 579 height 76
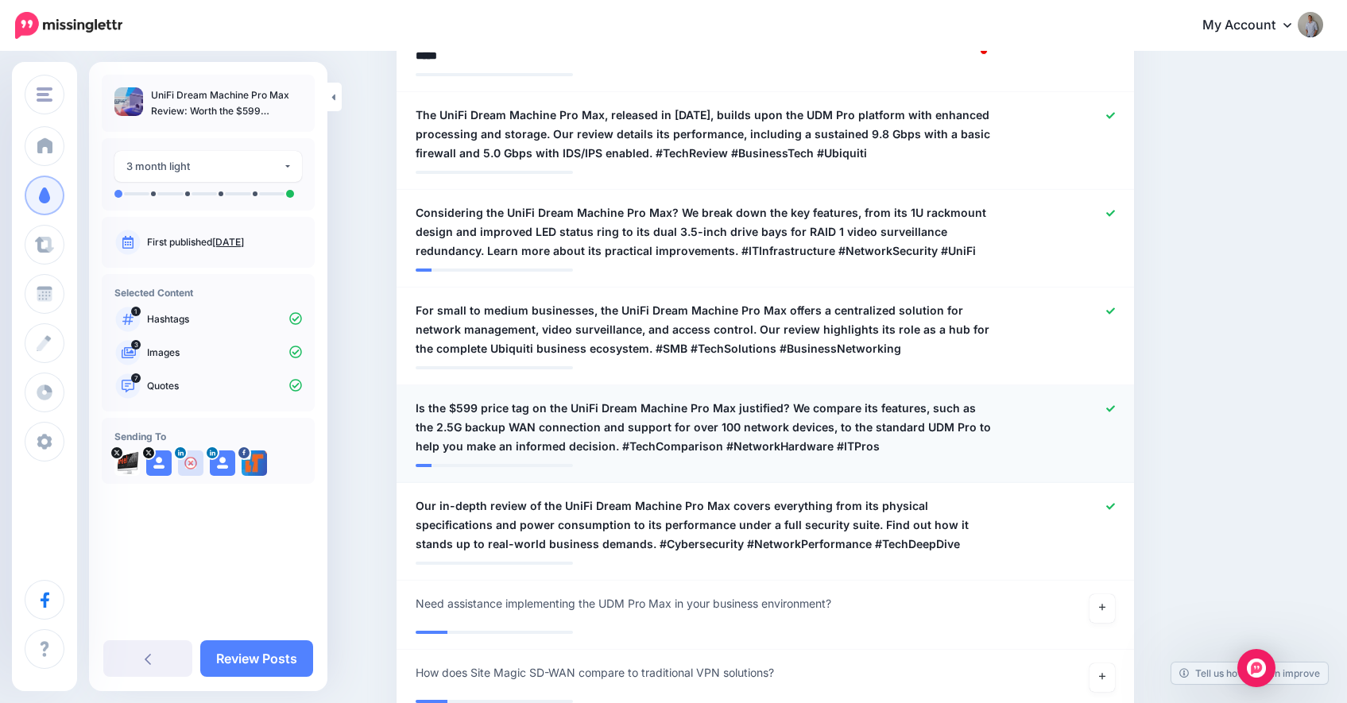
scroll to position [703, 0]
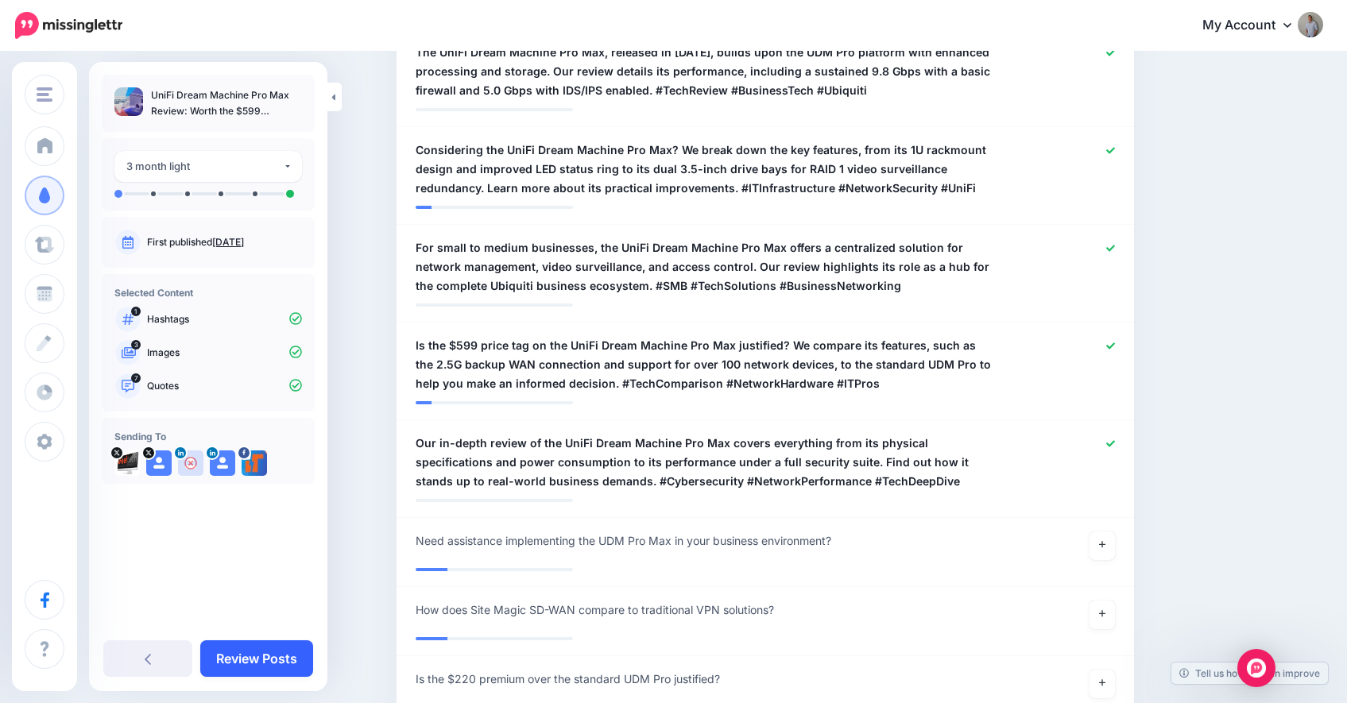
click at [285, 658] on link "Review Posts" at bounding box center [256, 659] width 113 height 37
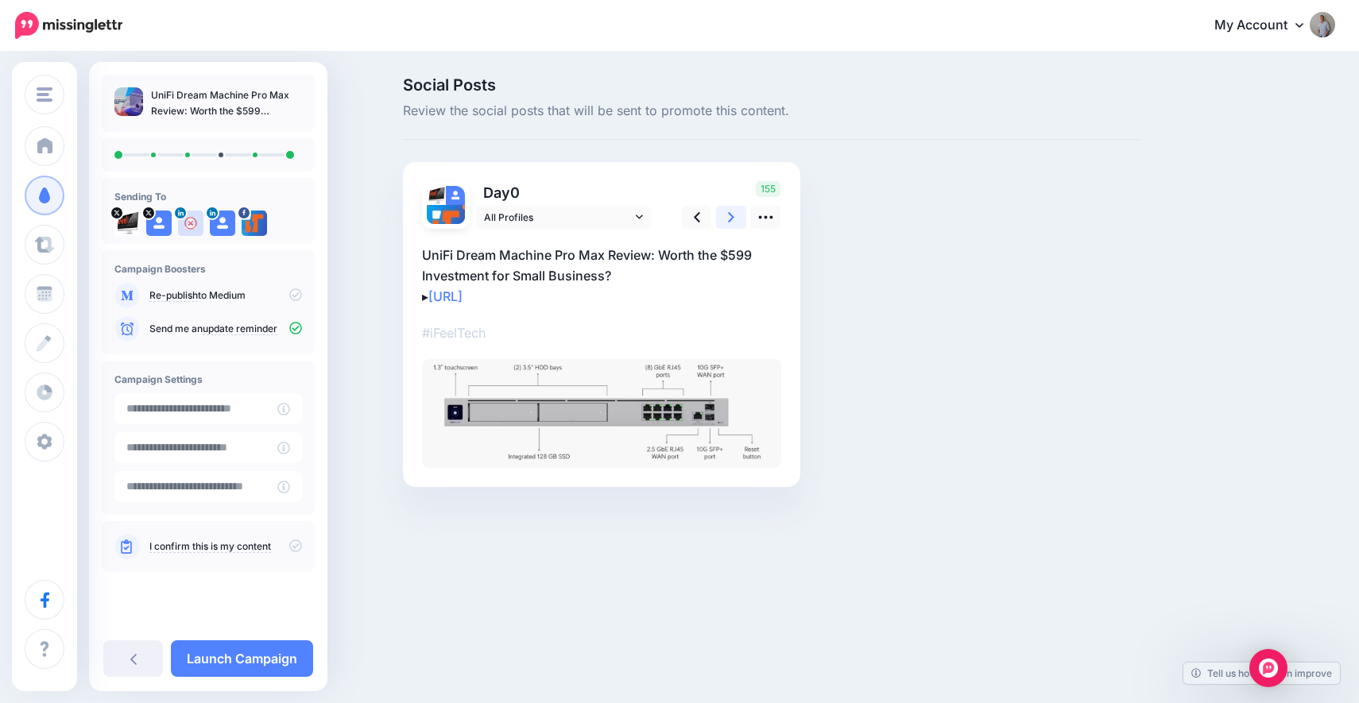
click at [727, 226] on link at bounding box center [731, 217] width 30 height 23
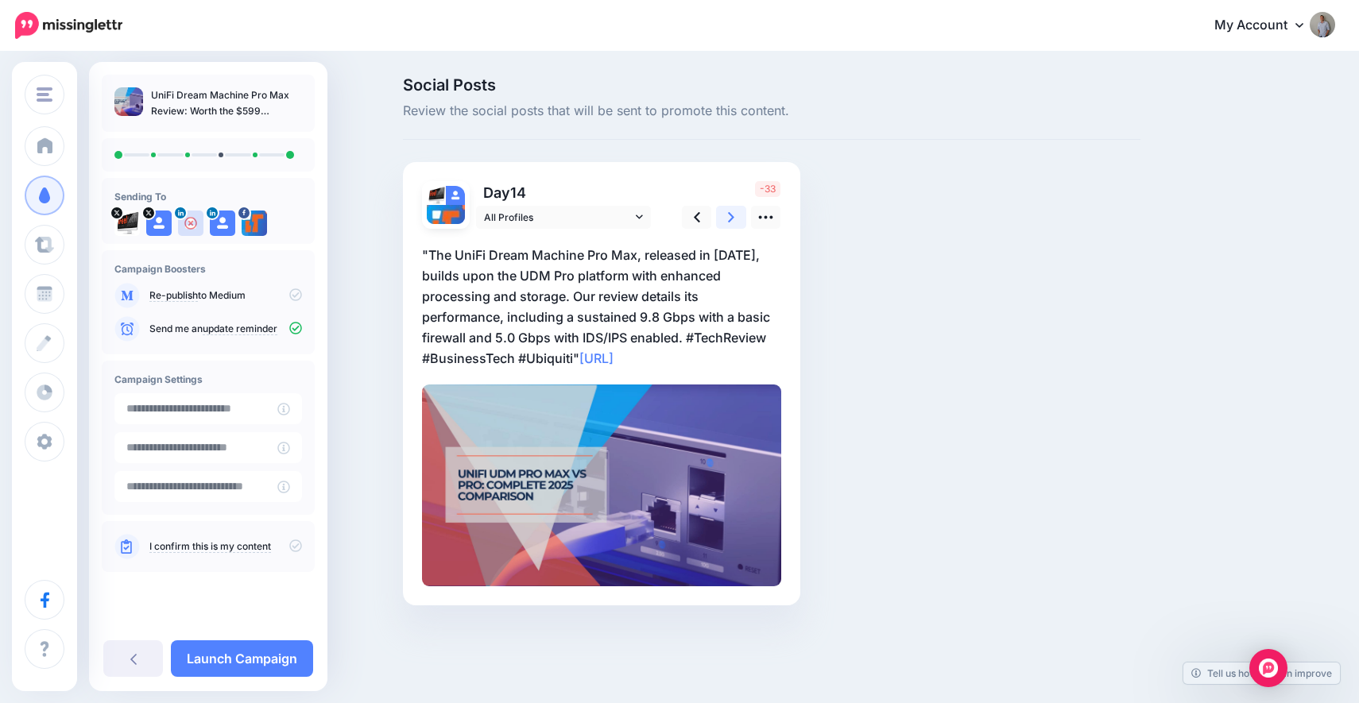
click at [727, 226] on link at bounding box center [731, 217] width 30 height 23
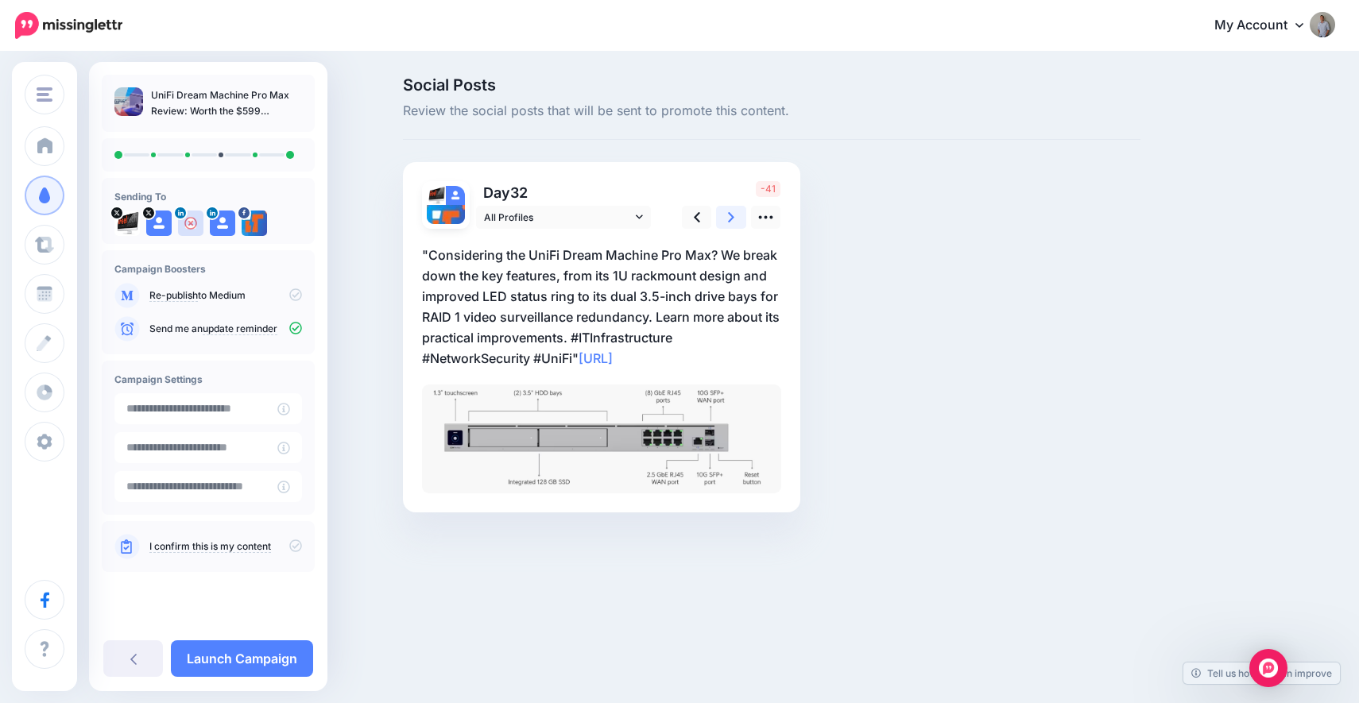
click at [727, 226] on link at bounding box center [731, 217] width 30 height 23
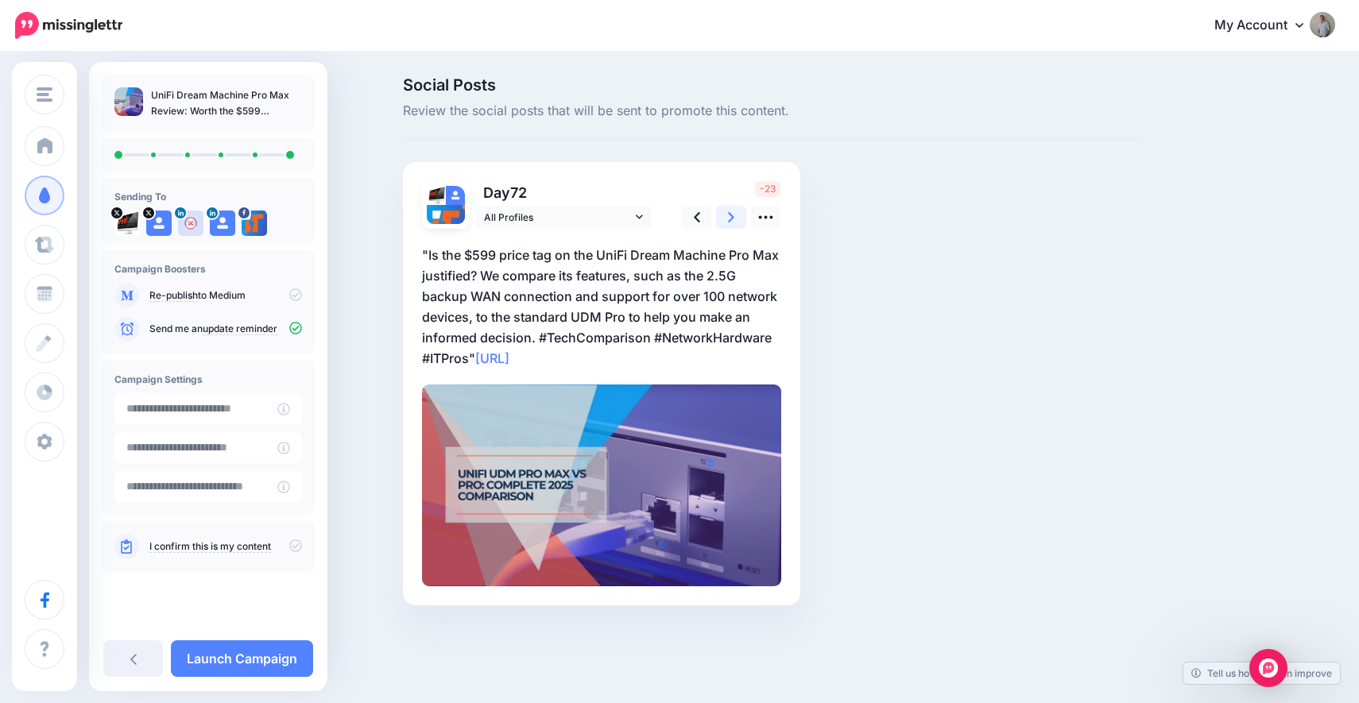
click at [727, 226] on link at bounding box center [731, 217] width 30 height 23
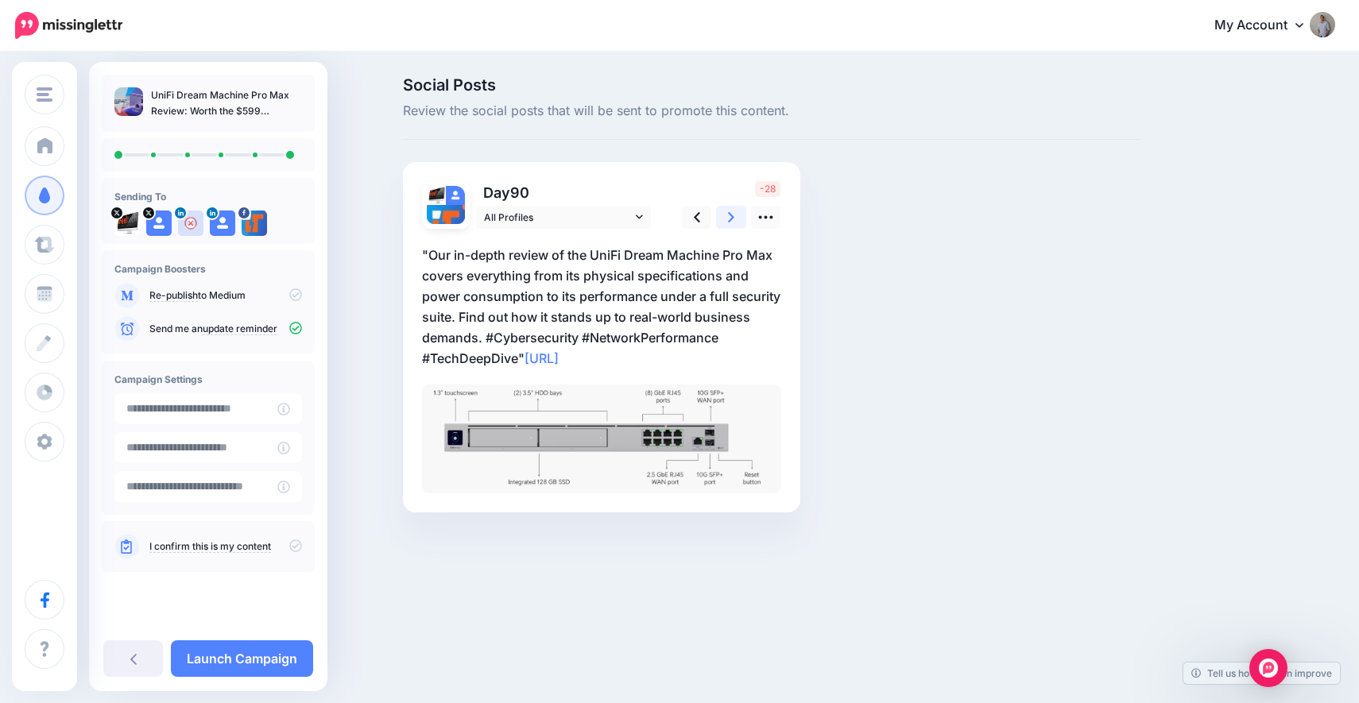
click at [727, 226] on link at bounding box center [731, 217] width 30 height 23
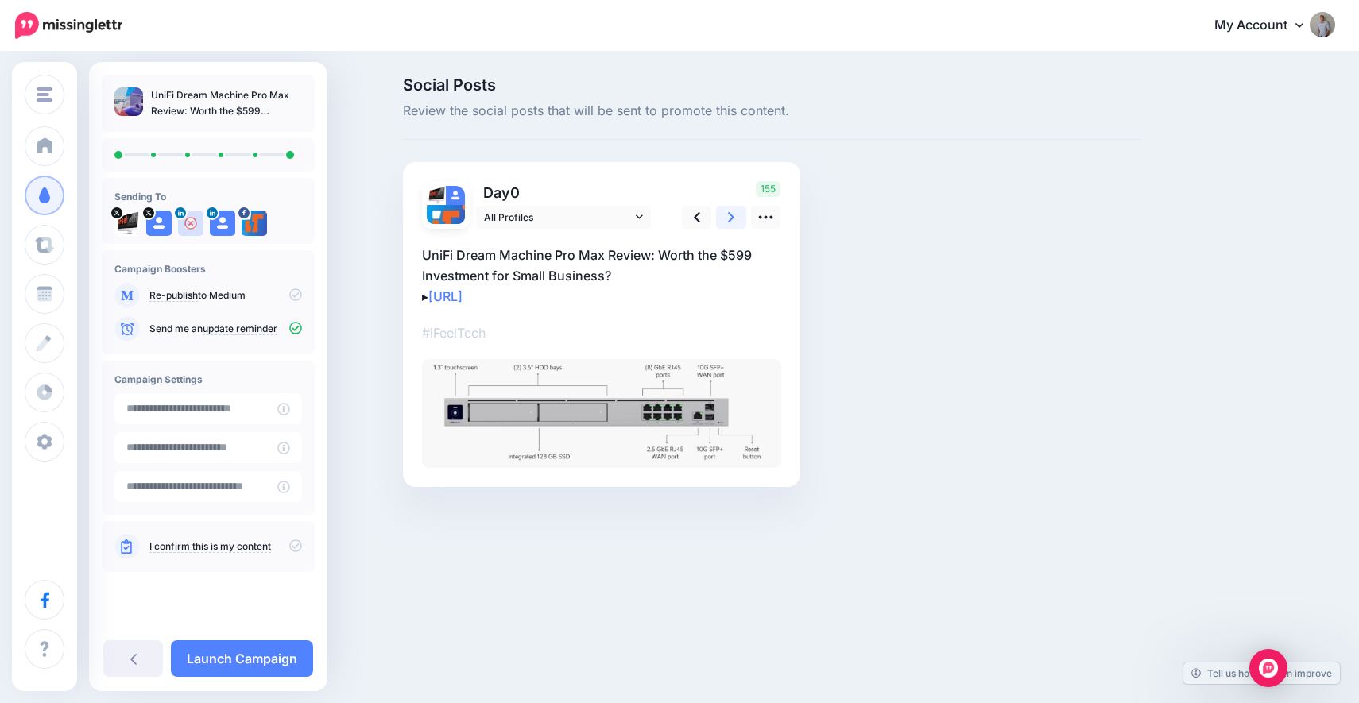
click at [727, 226] on link at bounding box center [731, 217] width 30 height 23
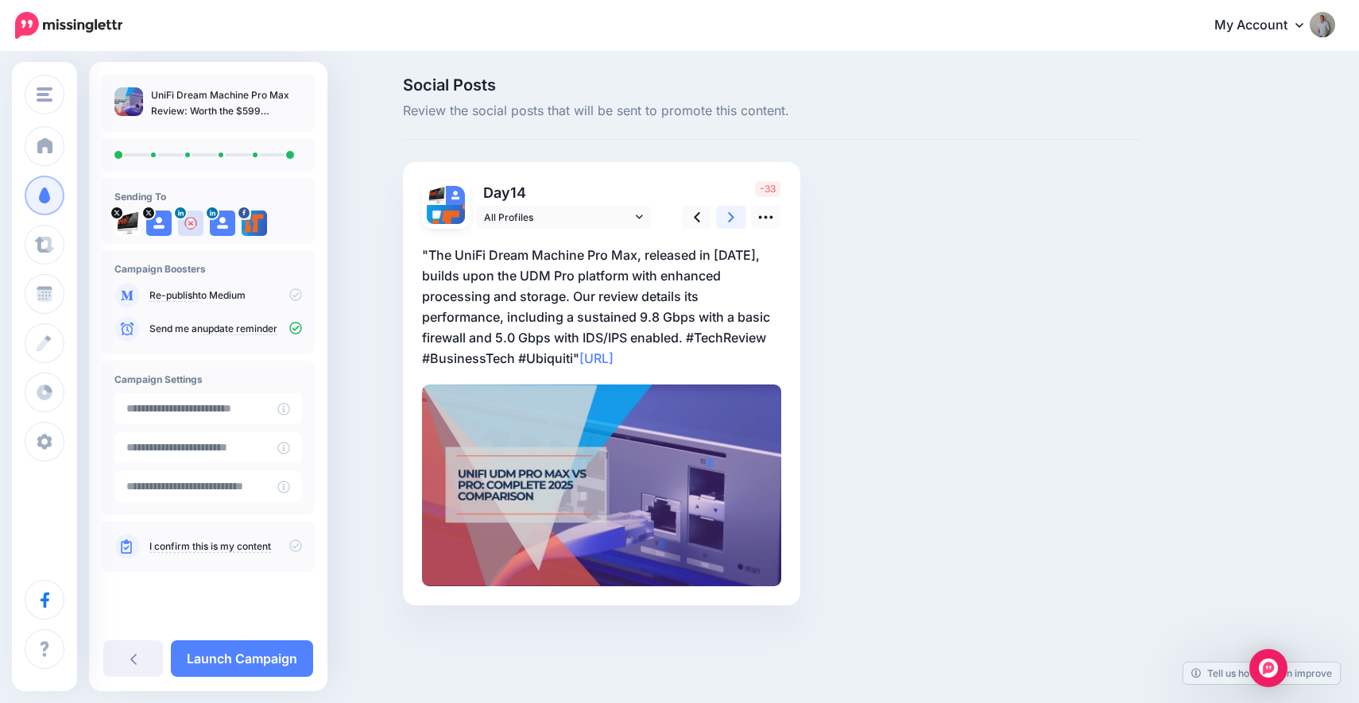
click at [727, 226] on link at bounding box center [731, 217] width 30 height 23
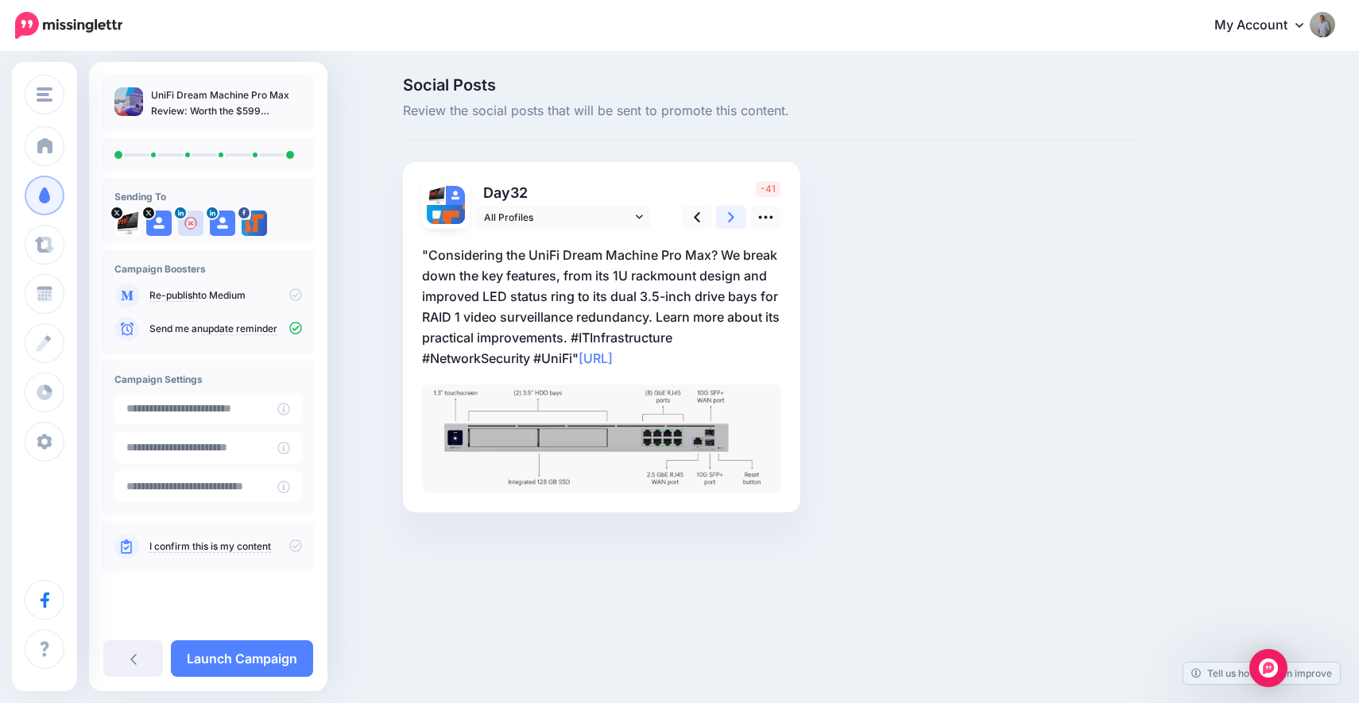
click at [727, 226] on link at bounding box center [731, 217] width 30 height 23
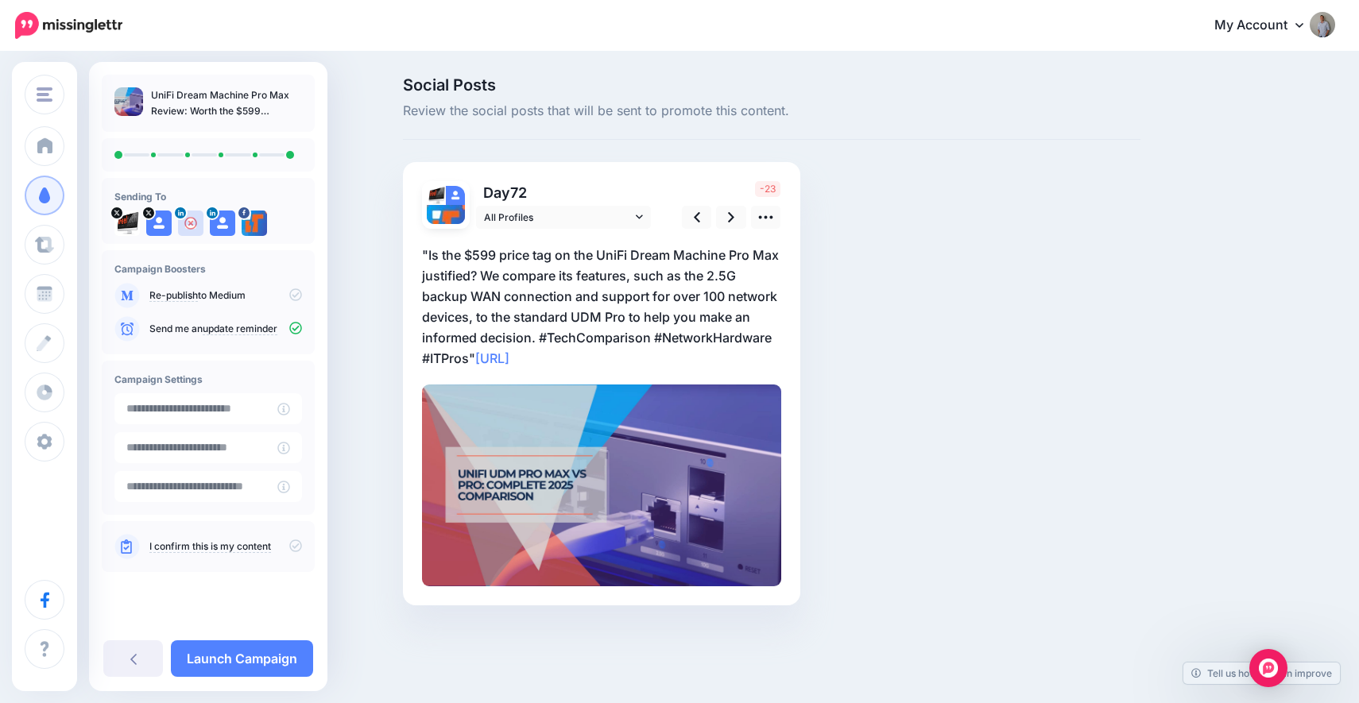
click at [297, 545] on icon at bounding box center [295, 546] width 13 height 13
click at [232, 650] on link "Launch Campaign" at bounding box center [242, 659] width 142 height 37
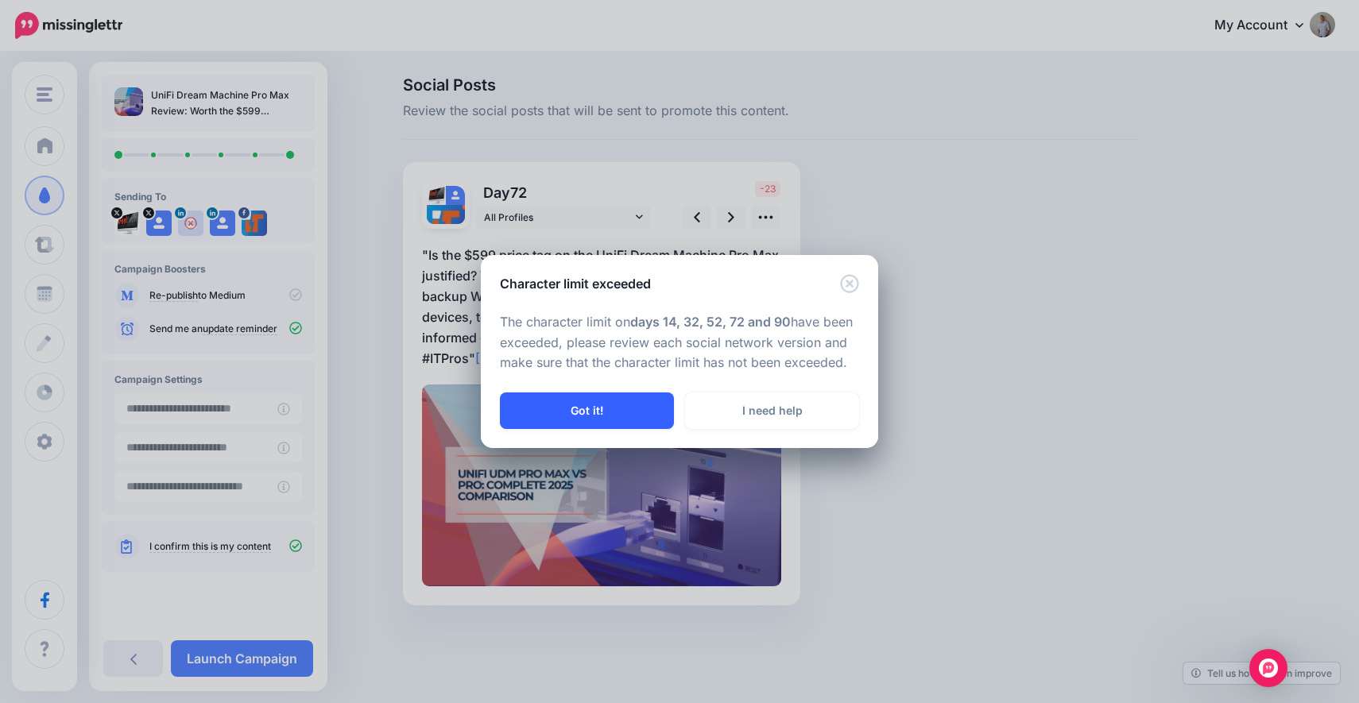
click at [564, 421] on button "Got it!" at bounding box center [587, 411] width 174 height 37
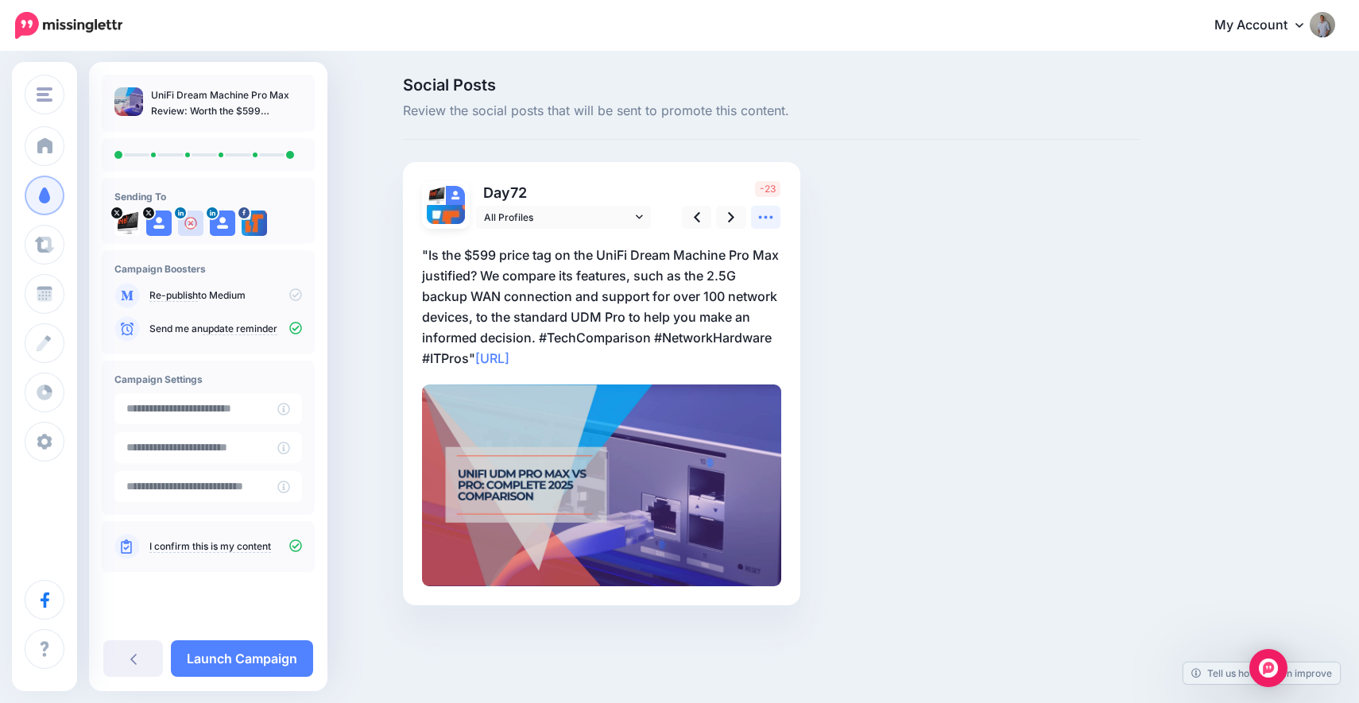
click at [762, 225] on icon at bounding box center [766, 217] width 17 height 17
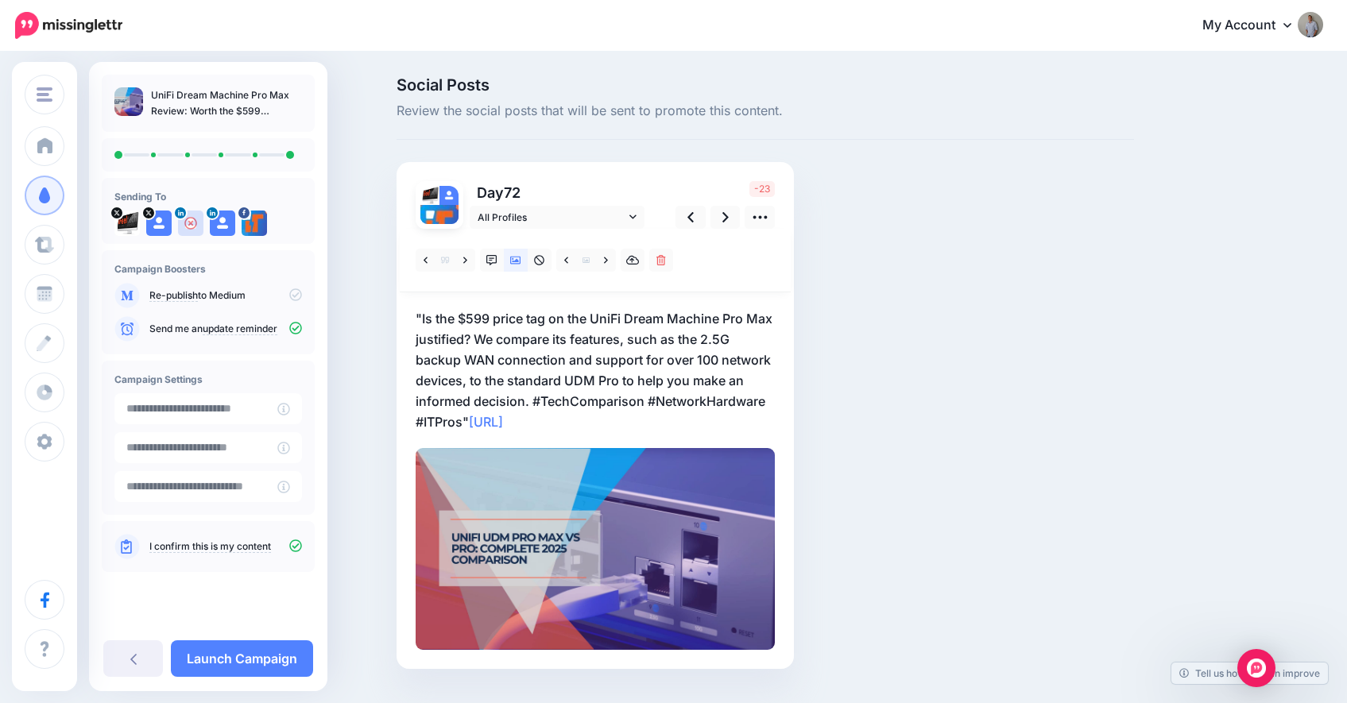
click at [603, 347] on p ""Is the $599 price tag on the UniFi Dream Machine Pro Max justified? We compare…" at bounding box center [595, 370] width 359 height 124
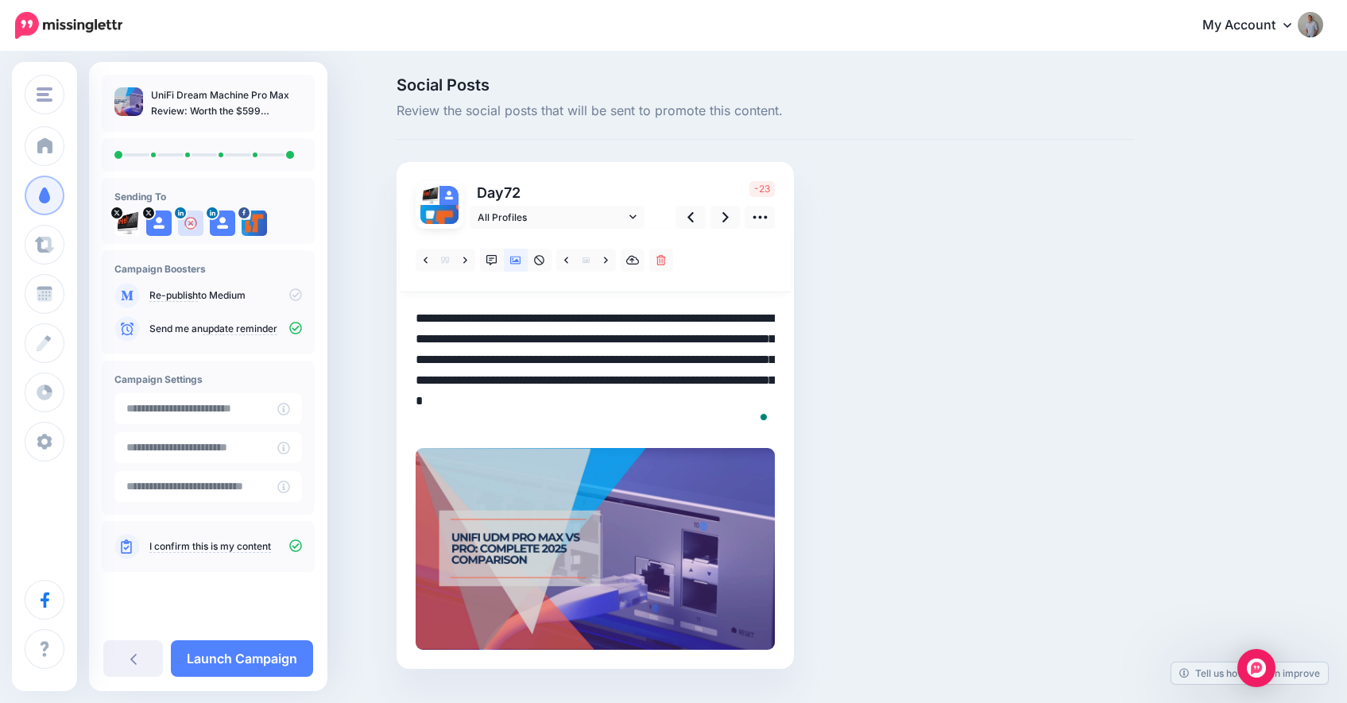
click at [538, 400] on textarea "**********" at bounding box center [595, 370] width 359 height 124
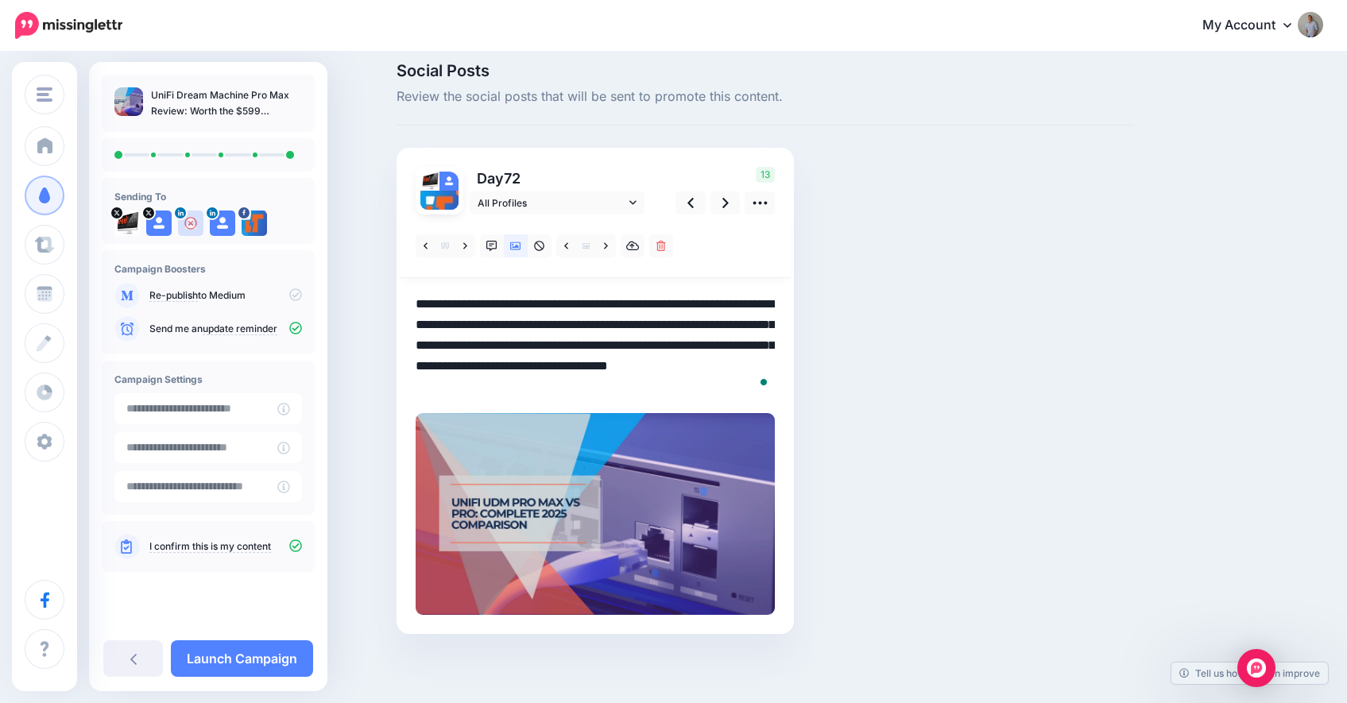
scroll to position [16, 0]
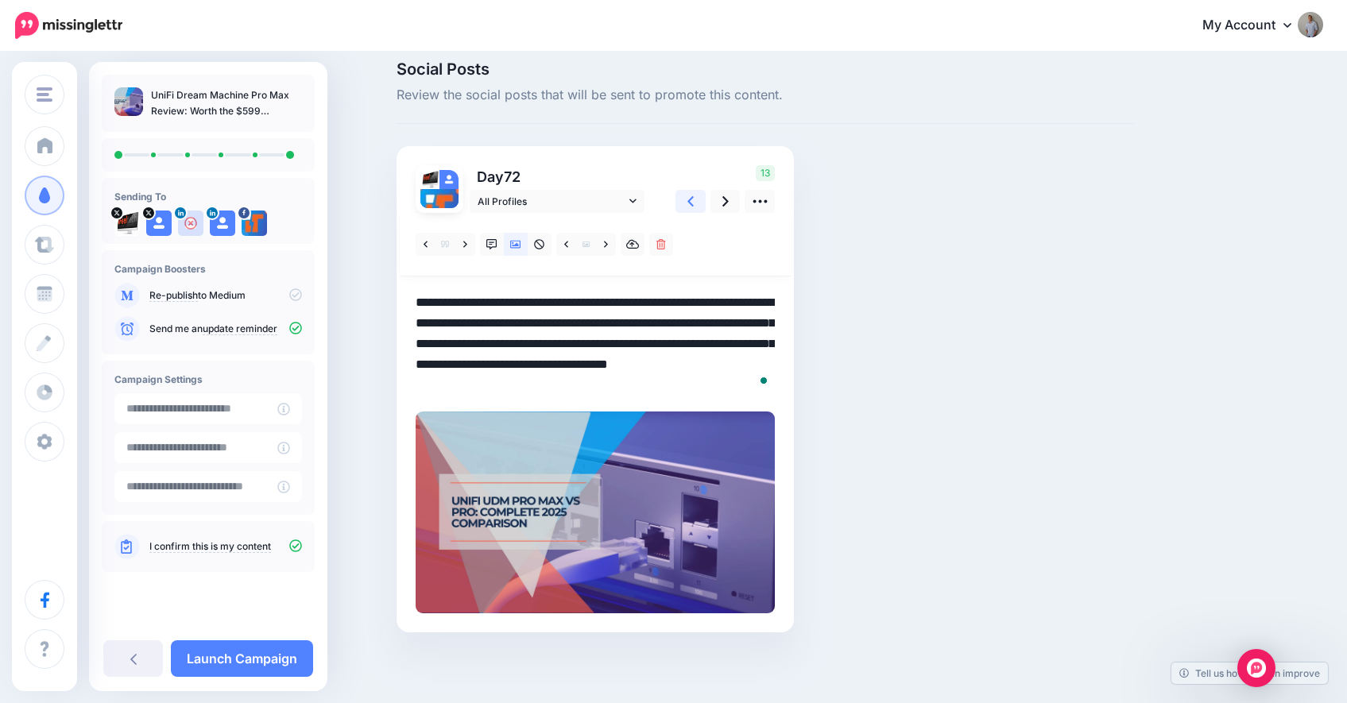
click at [694, 204] on icon at bounding box center [691, 201] width 6 height 17
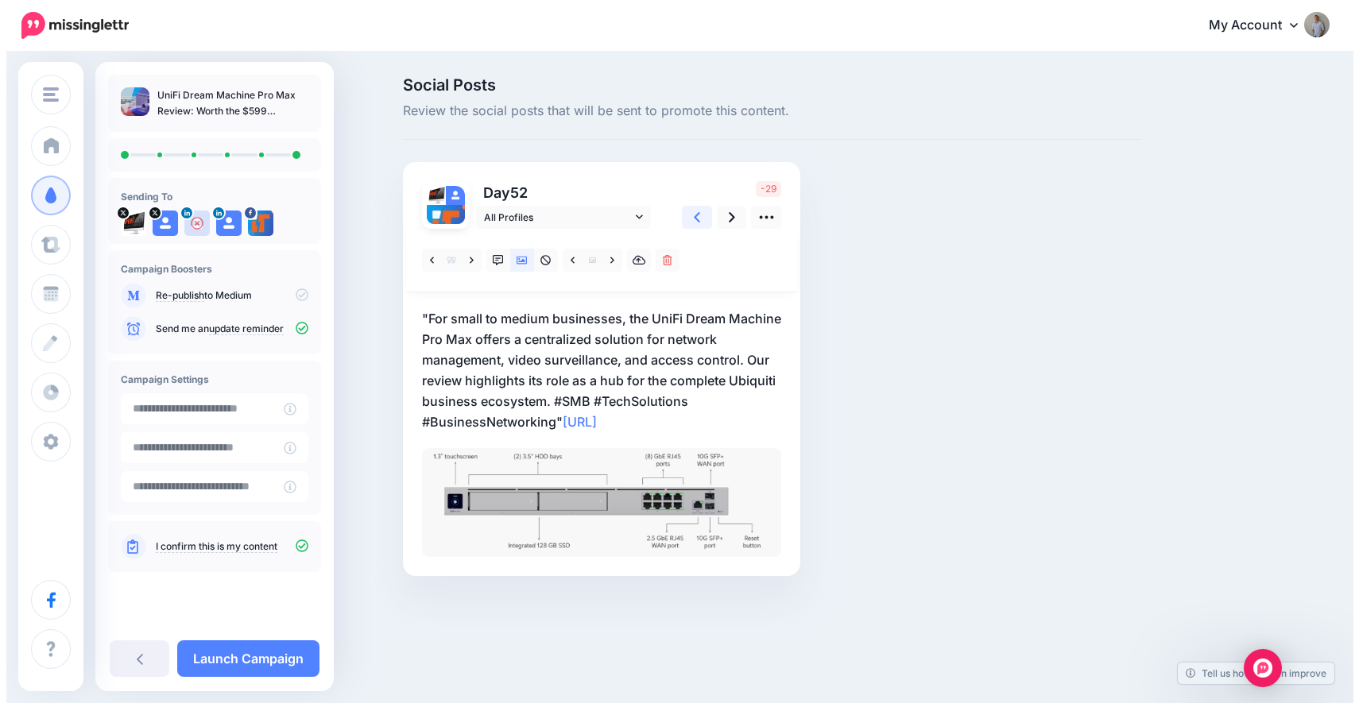
scroll to position [0, 0]
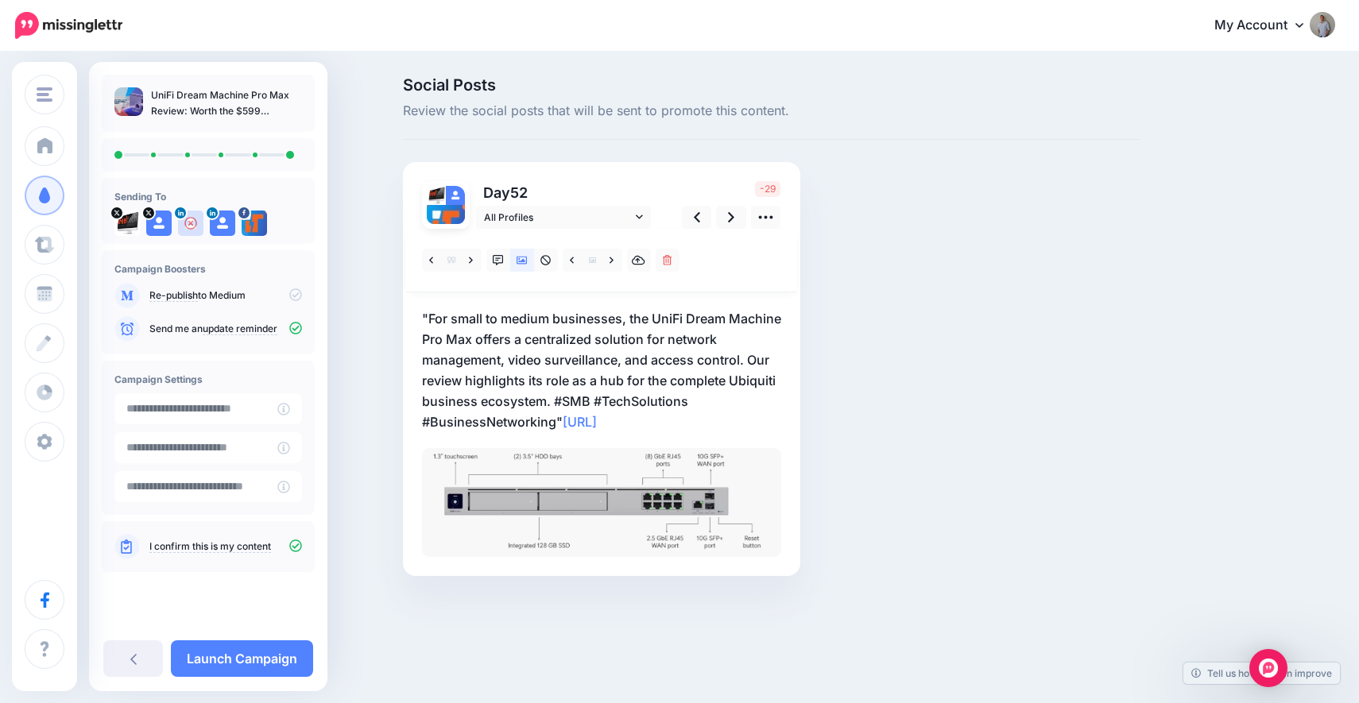
click at [486, 338] on p ""For small to medium businesses, the UniFi Dream Machine Pro Max offers a centr…" at bounding box center [601, 370] width 359 height 124
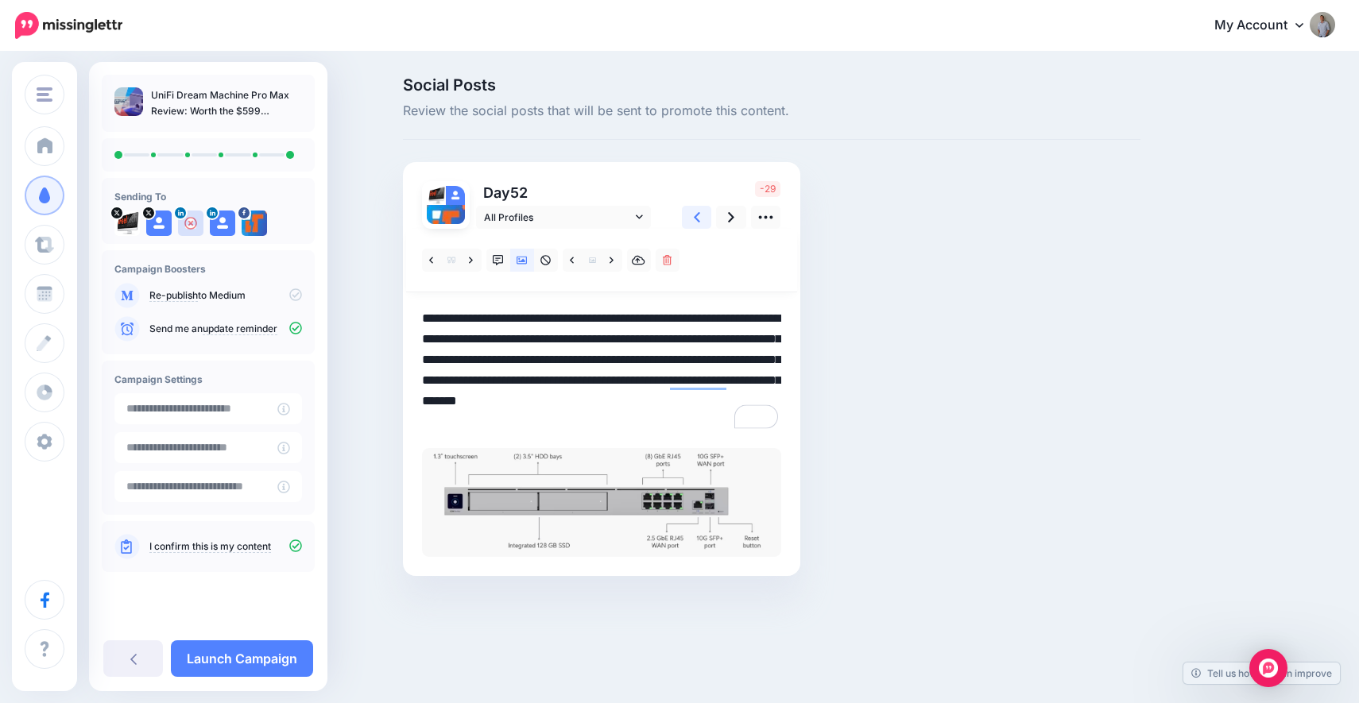
click at [692, 220] on link at bounding box center [697, 217] width 30 height 23
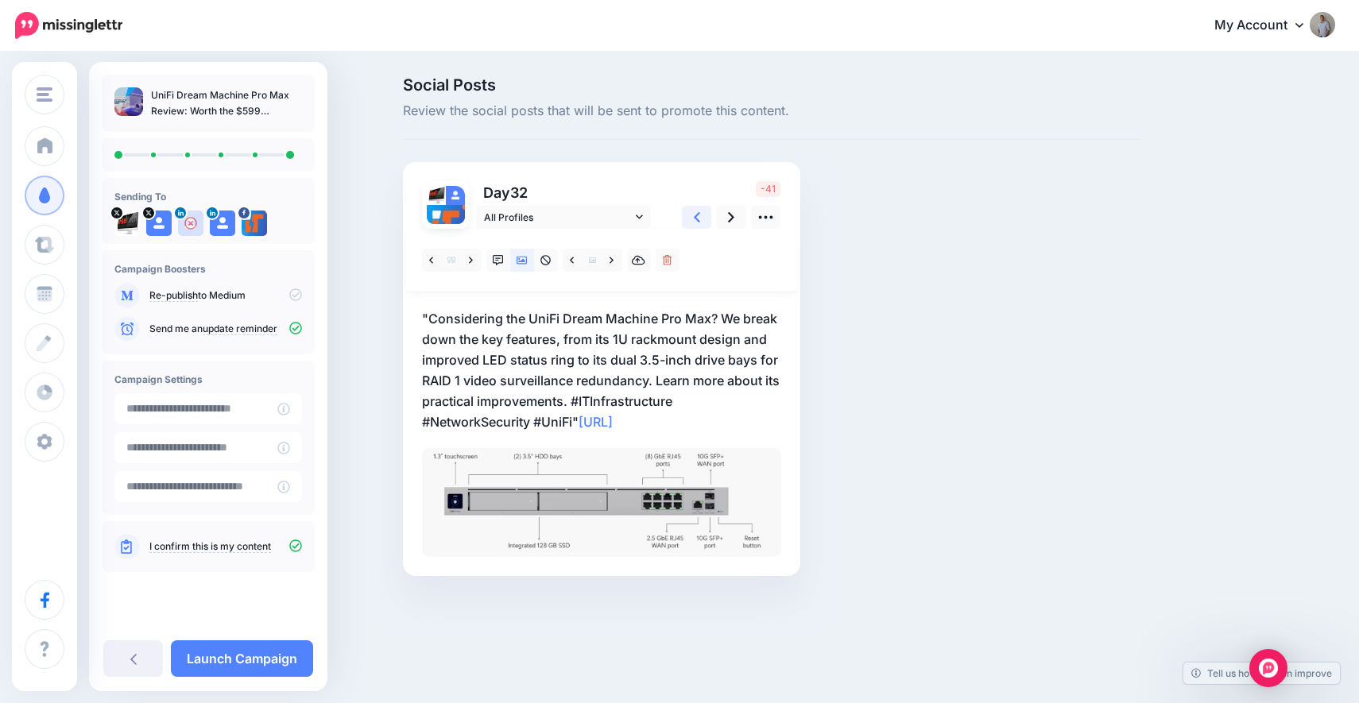
click at [692, 219] on link at bounding box center [697, 217] width 30 height 23
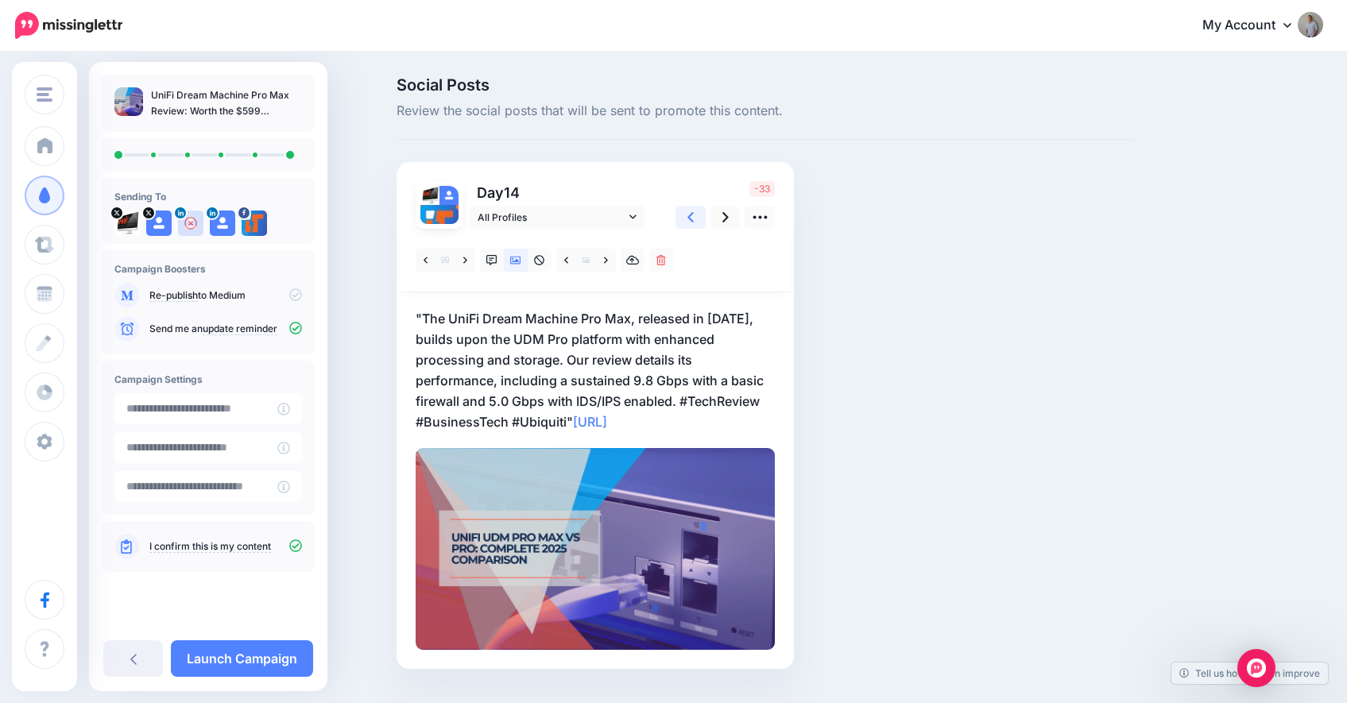
click at [692, 220] on link at bounding box center [691, 217] width 30 height 23
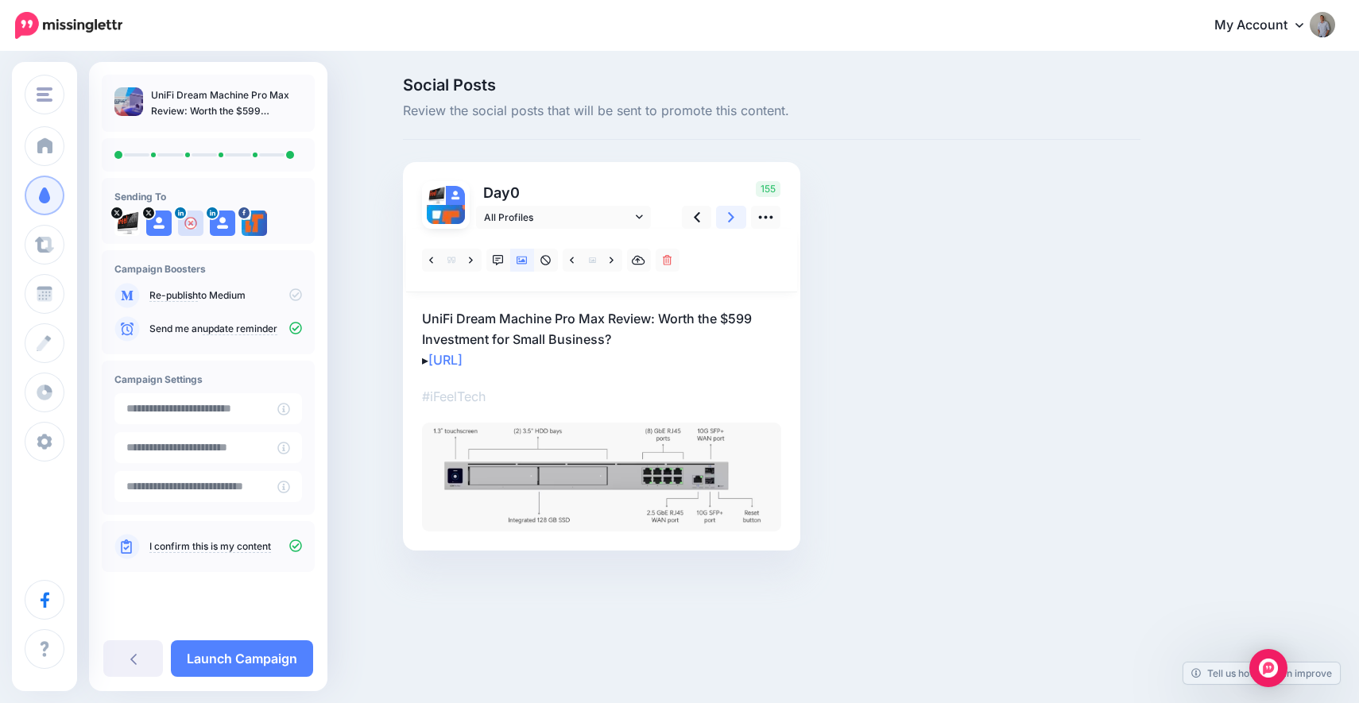
click at [723, 222] on link at bounding box center [731, 217] width 30 height 23
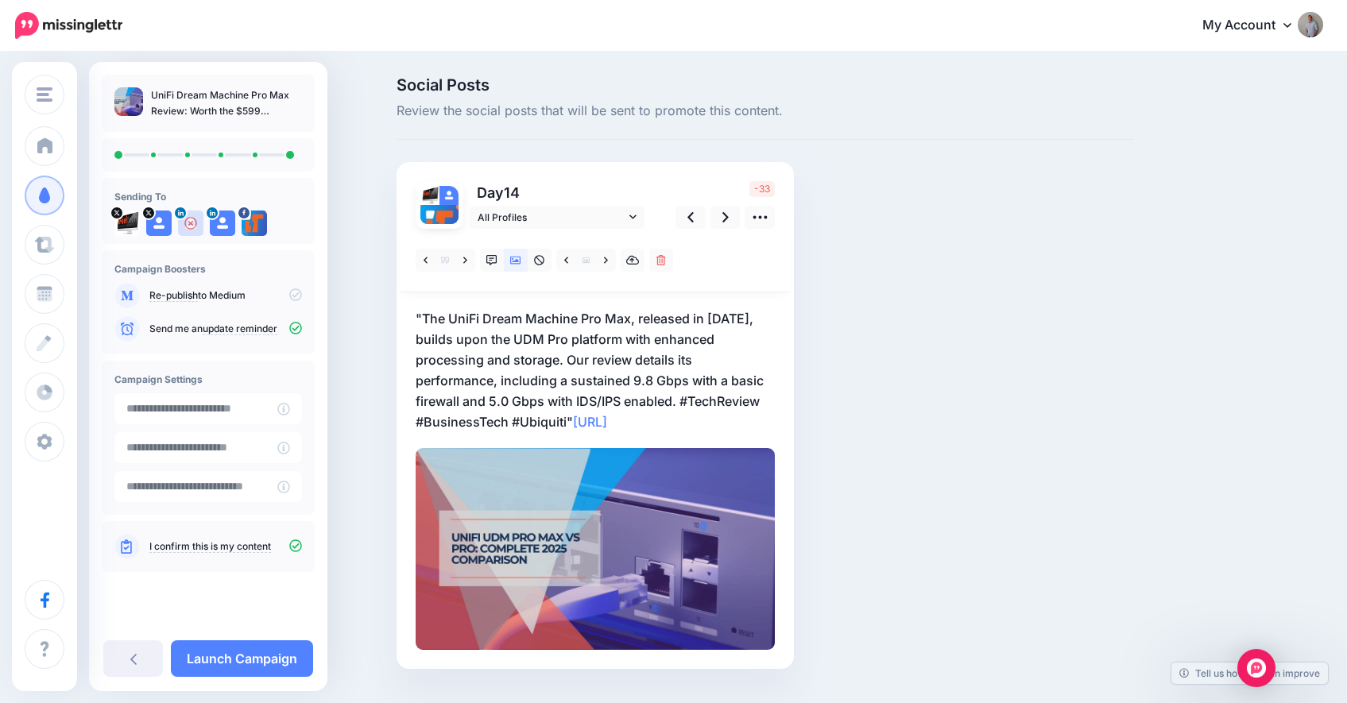
click at [559, 411] on p ""The UniFi Dream Machine Pro Max, released in April 2024, builds upon the UDM P…" at bounding box center [595, 370] width 359 height 124
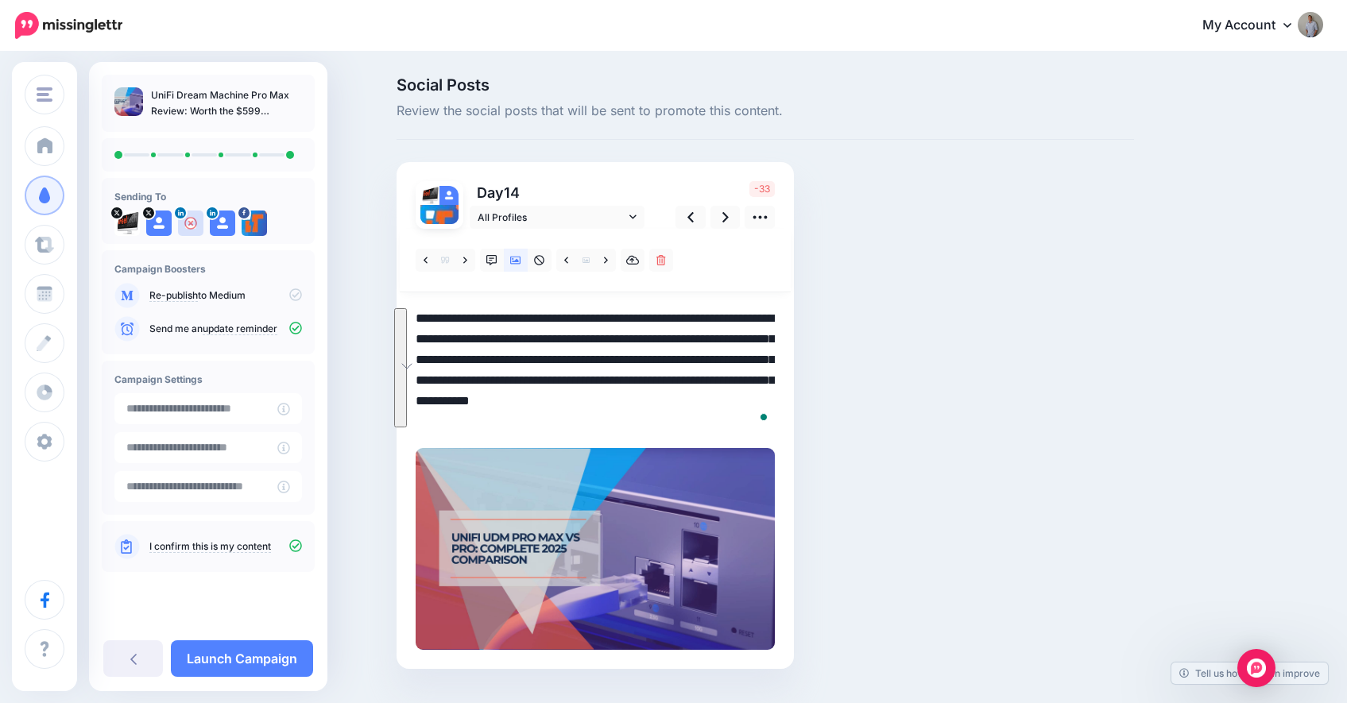
drag, startPoint x: 576, startPoint y: 420, endPoint x: 413, endPoint y: 310, distance: 195.8
click at [413, 310] on div "Day 14 All Profiles" at bounding box center [595, 415] width 397 height 507
paste textarea "To enrich screen reader interactions, please activate Accessibility in Grammarl…"
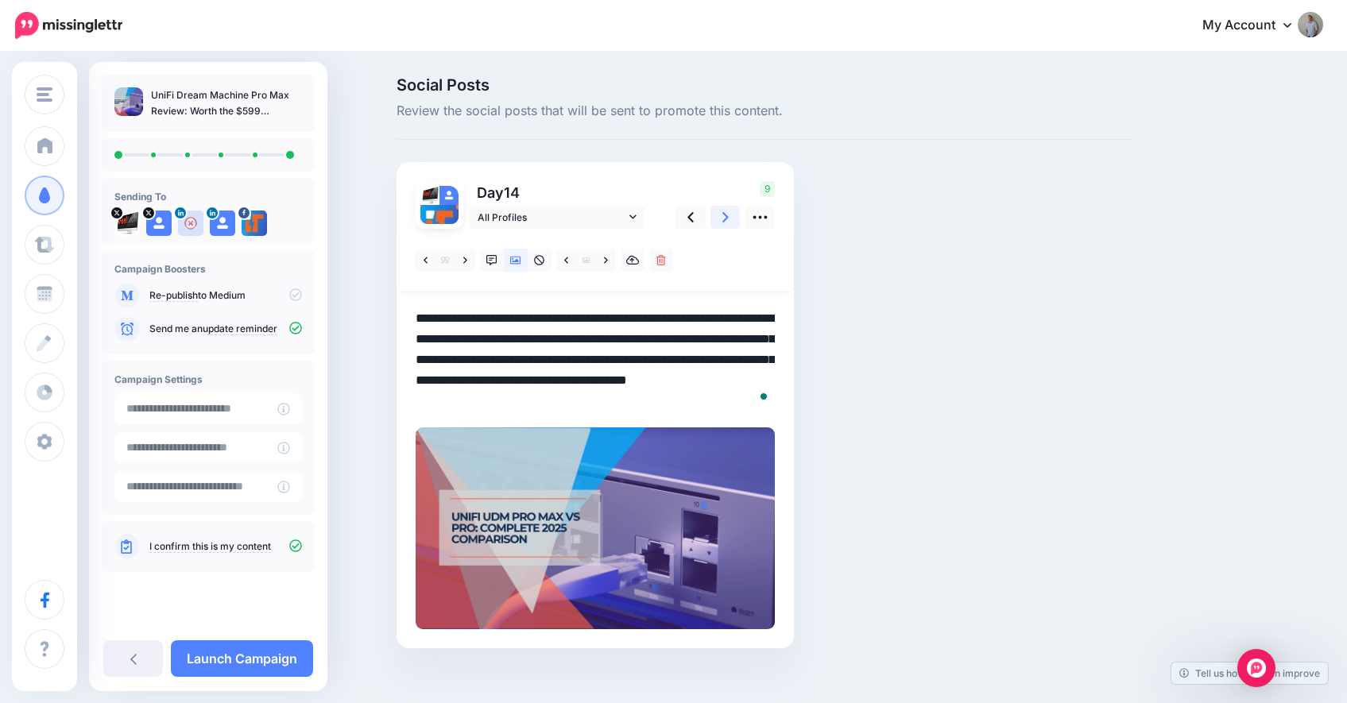
click at [725, 223] on link at bounding box center [726, 217] width 30 height 23
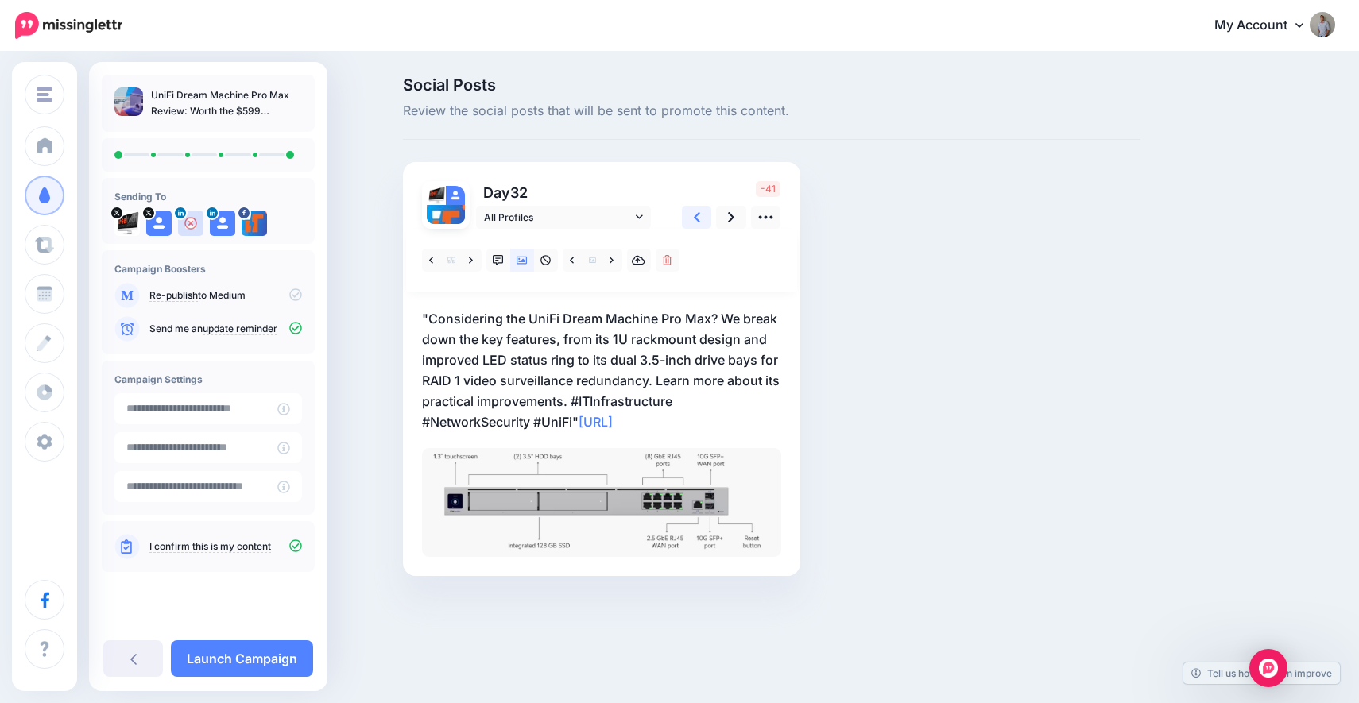
click at [699, 215] on icon at bounding box center [697, 217] width 6 height 17
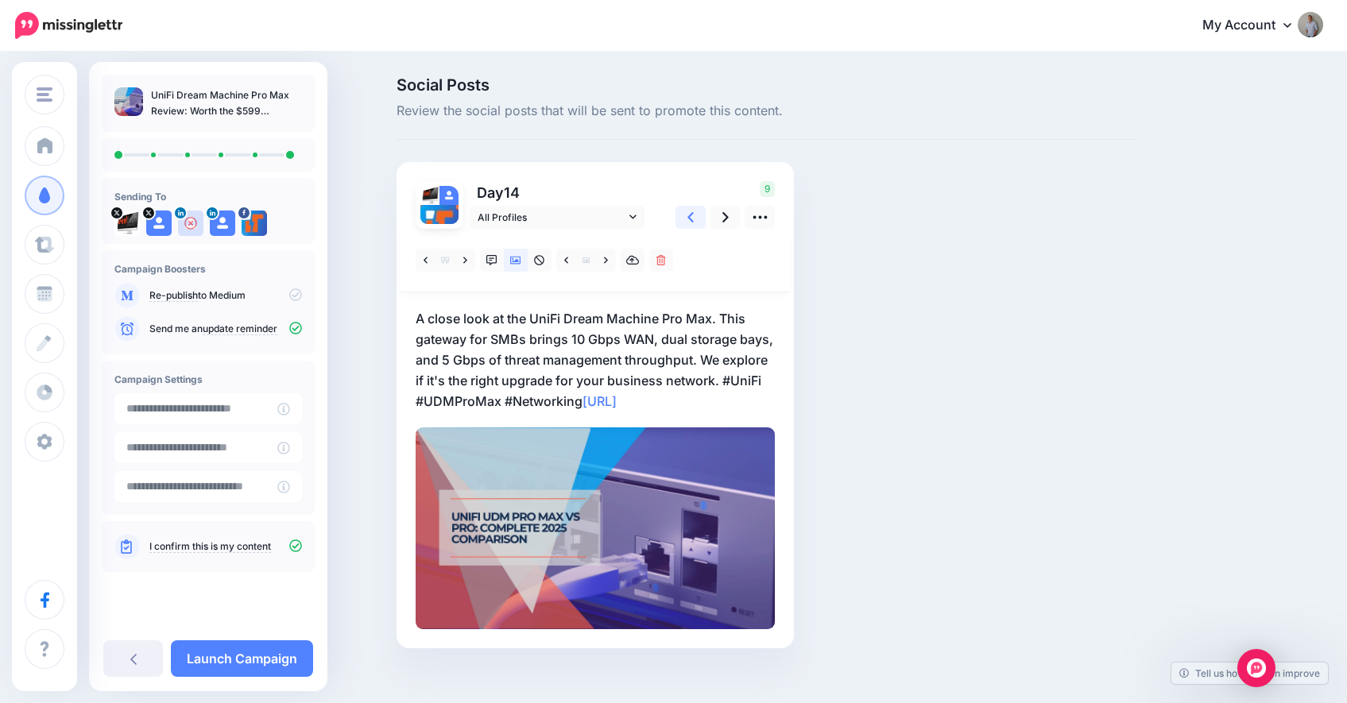
click at [705, 217] on link at bounding box center [691, 217] width 30 height 23
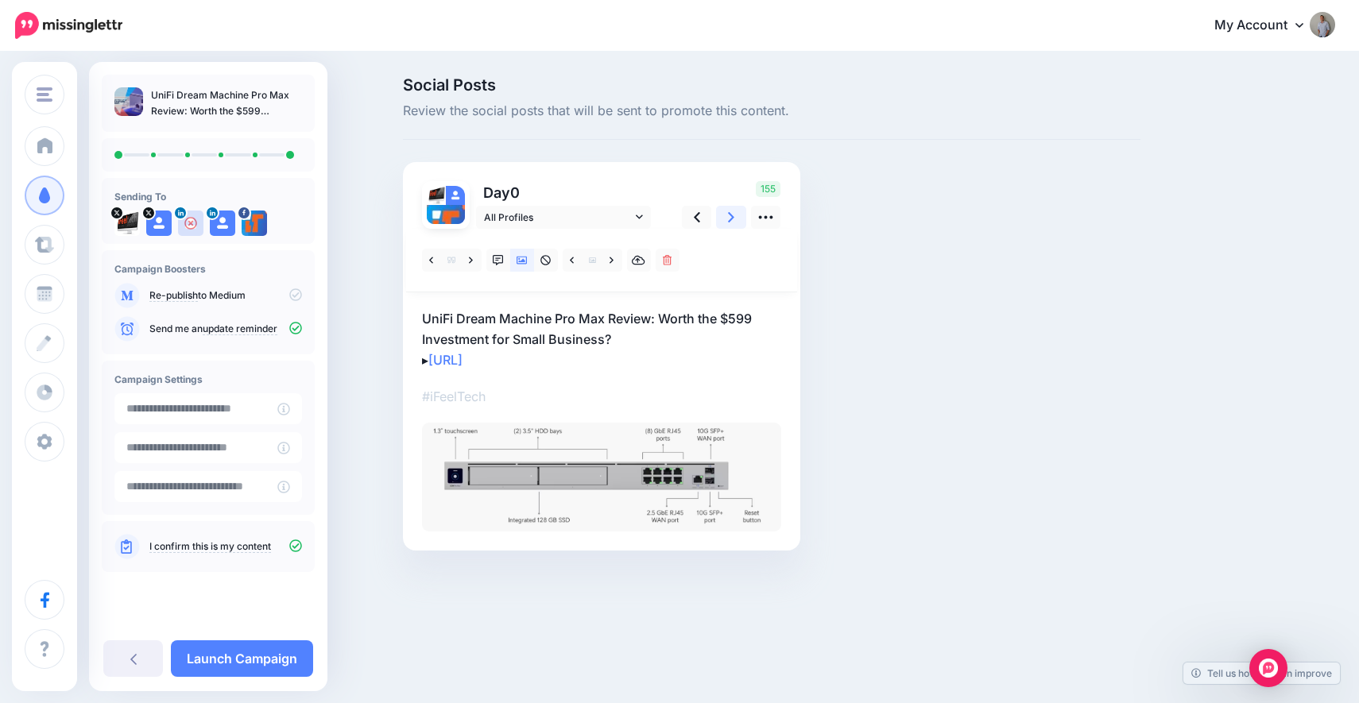
click at [724, 215] on link at bounding box center [731, 217] width 30 height 23
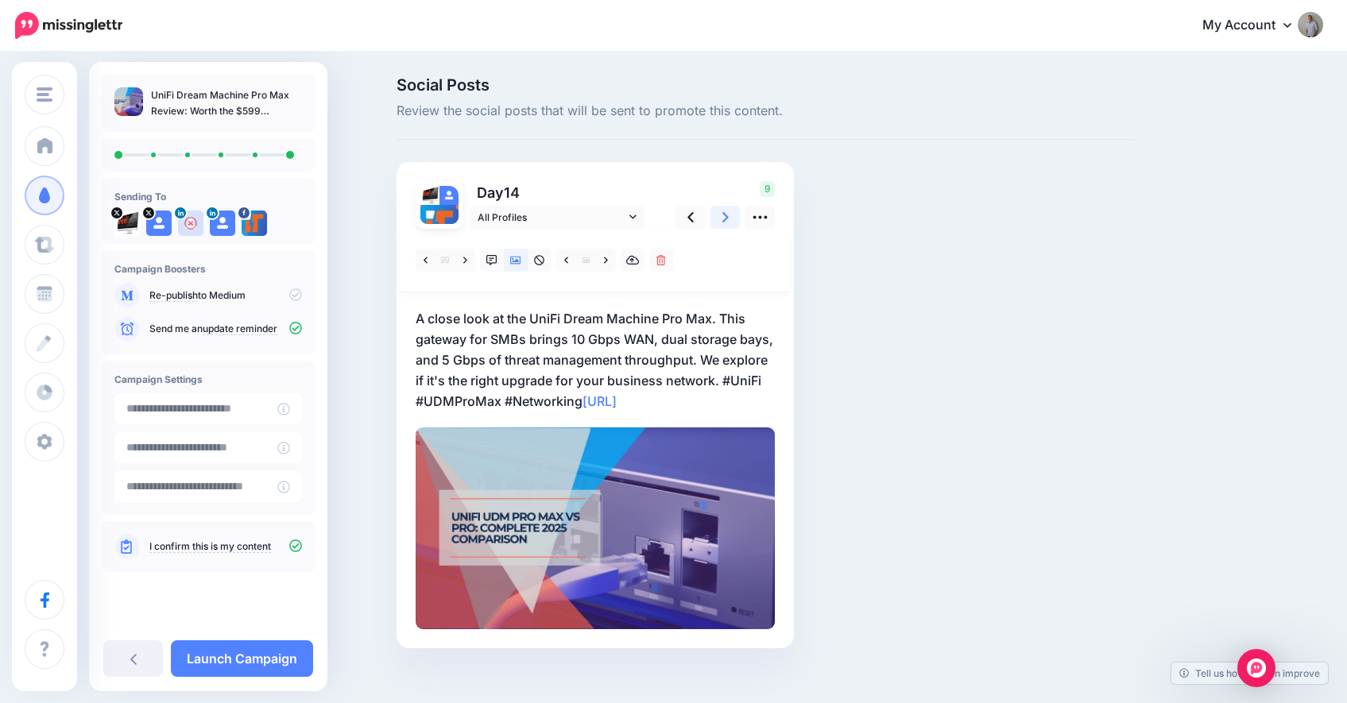
click at [723, 217] on link at bounding box center [726, 217] width 30 height 23
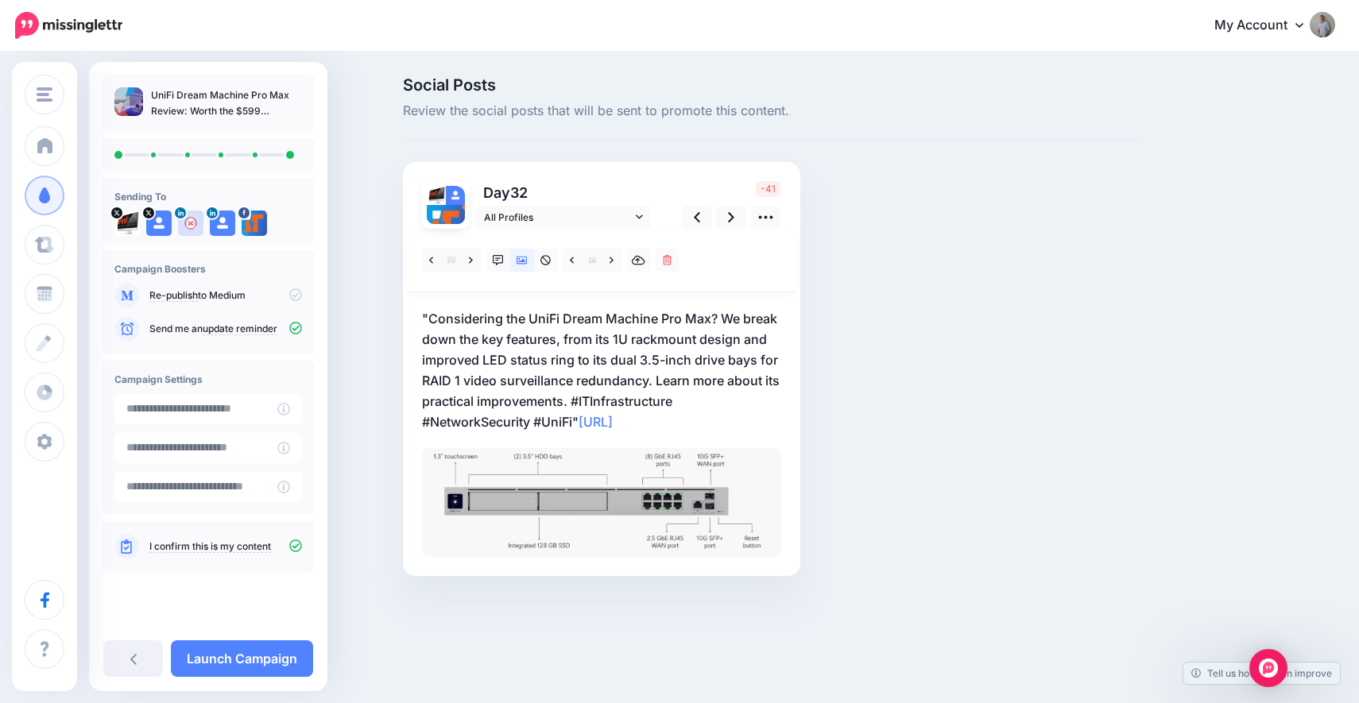
click at [548, 420] on p ""Considering the UniFi Dream Machine Pro Max? We break down the key features, f…" at bounding box center [601, 370] width 359 height 124
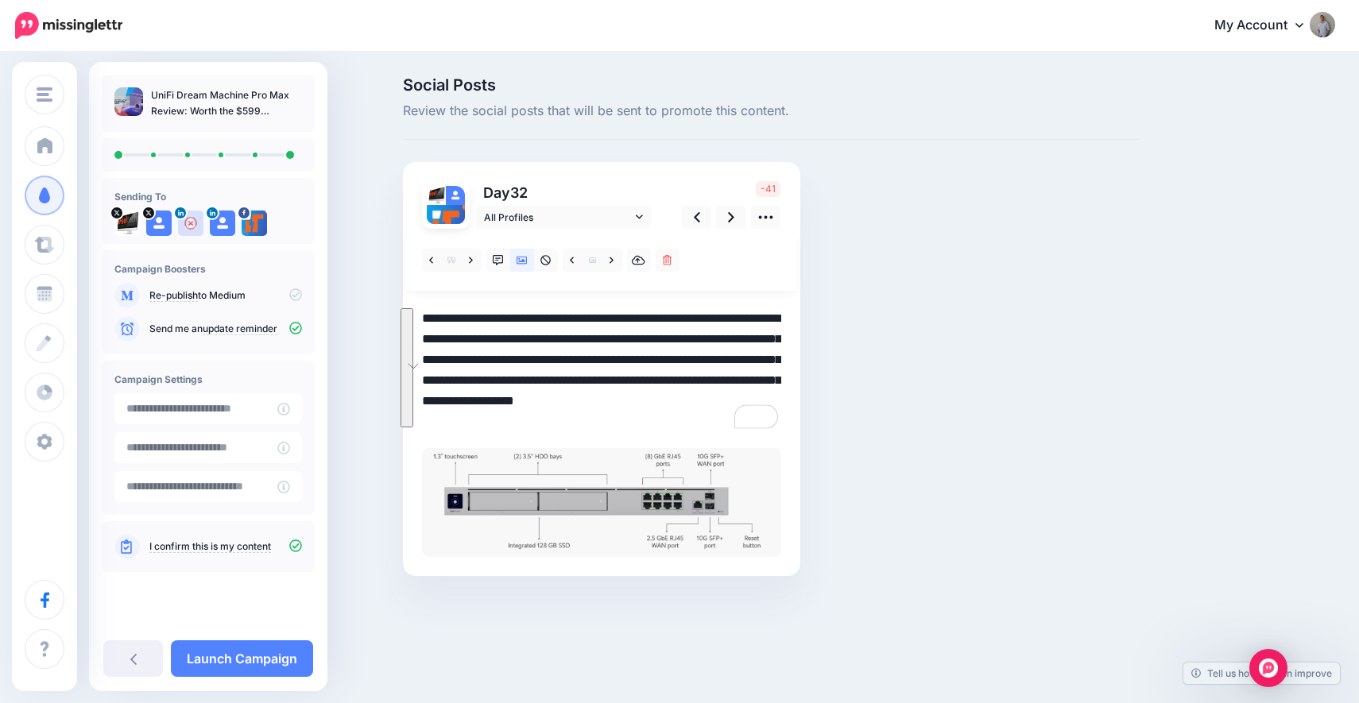
drag, startPoint x: 579, startPoint y: 421, endPoint x: 417, endPoint y: 324, distance: 188.9
click at [417, 320] on div "Social Posts Review the social posts that will be sent to promote this content.…" at bounding box center [772, 350] width 762 height 547
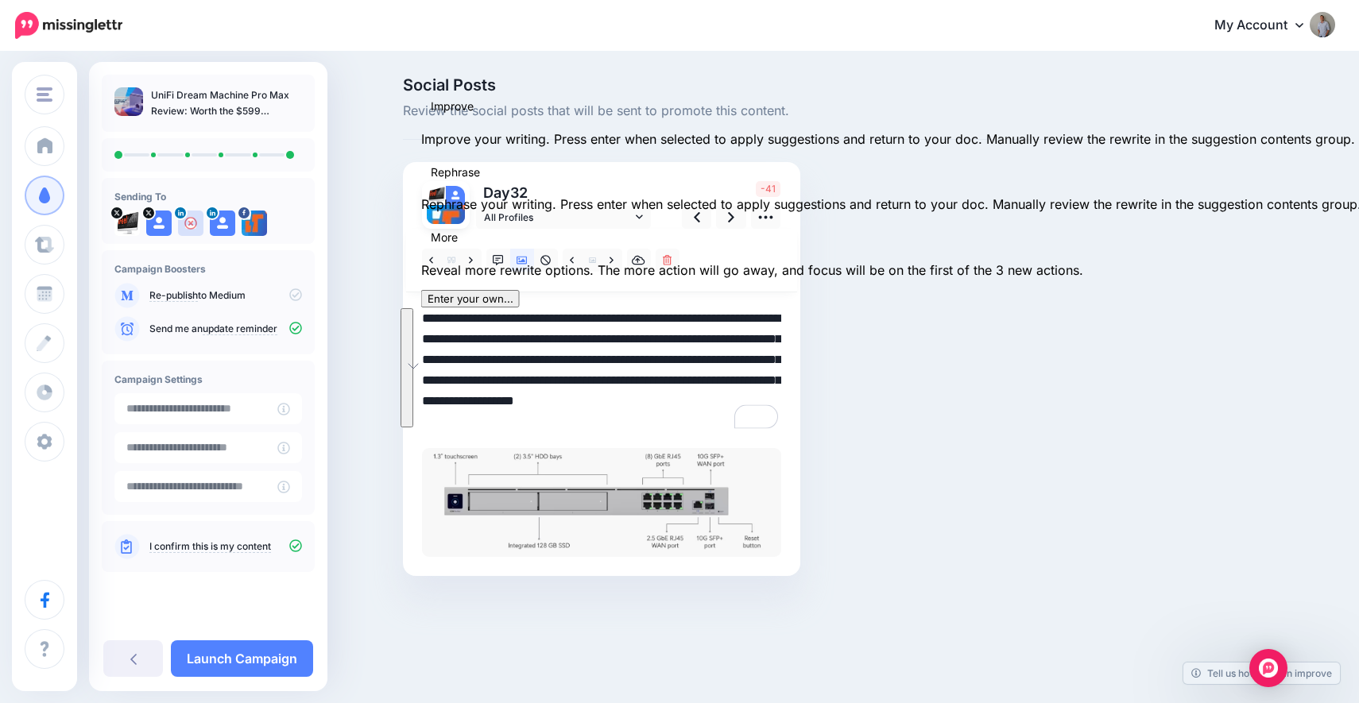
paste textarea "To enrich screen reader interactions, please activate Accessibility in Grammarl…"
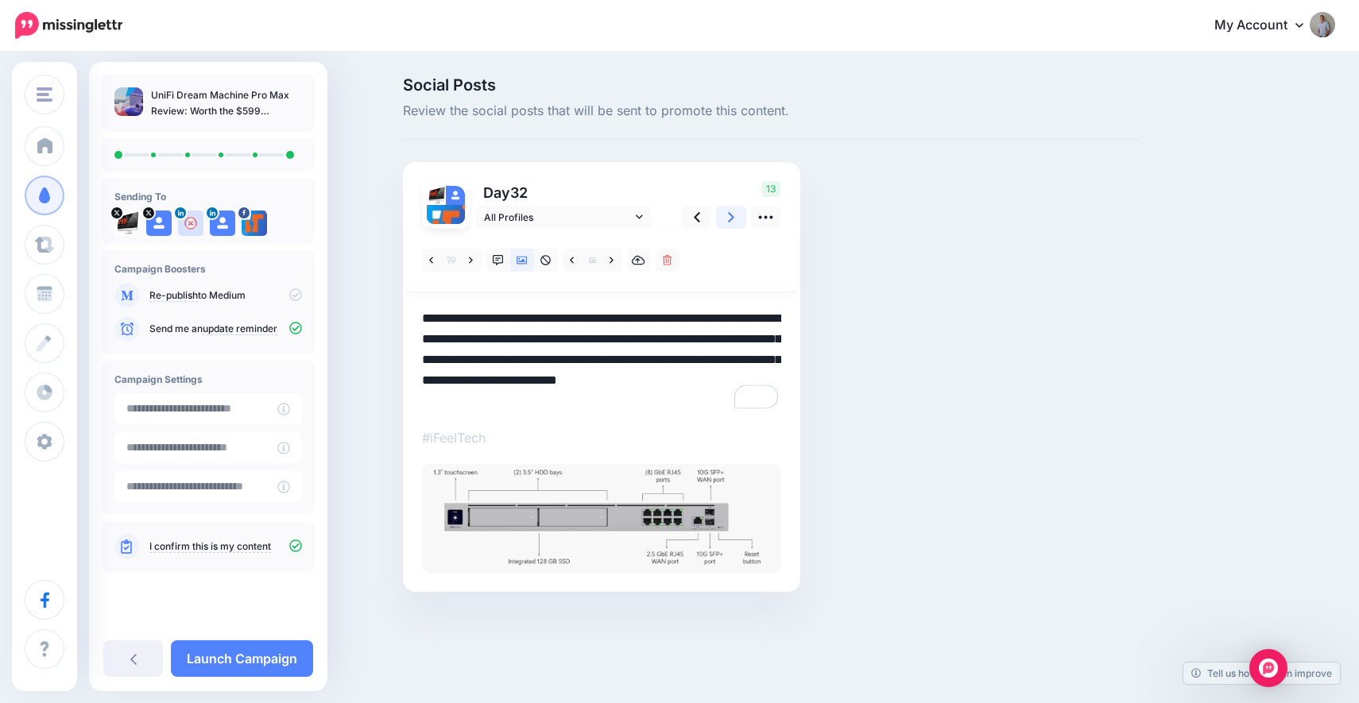
click at [730, 222] on icon at bounding box center [731, 217] width 6 height 10
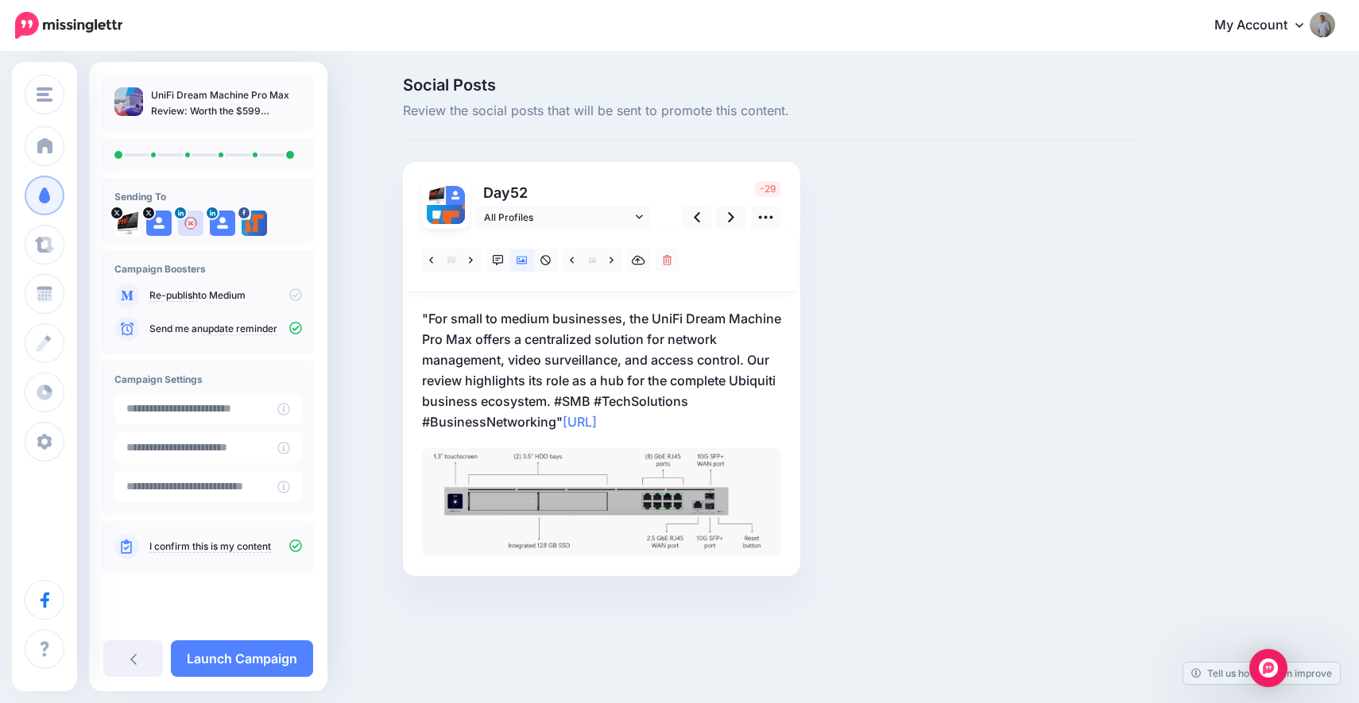
click at [538, 413] on p ""For small to medium businesses, the UniFi Dream Machine Pro Max offers a centr…" at bounding box center [601, 370] width 359 height 124
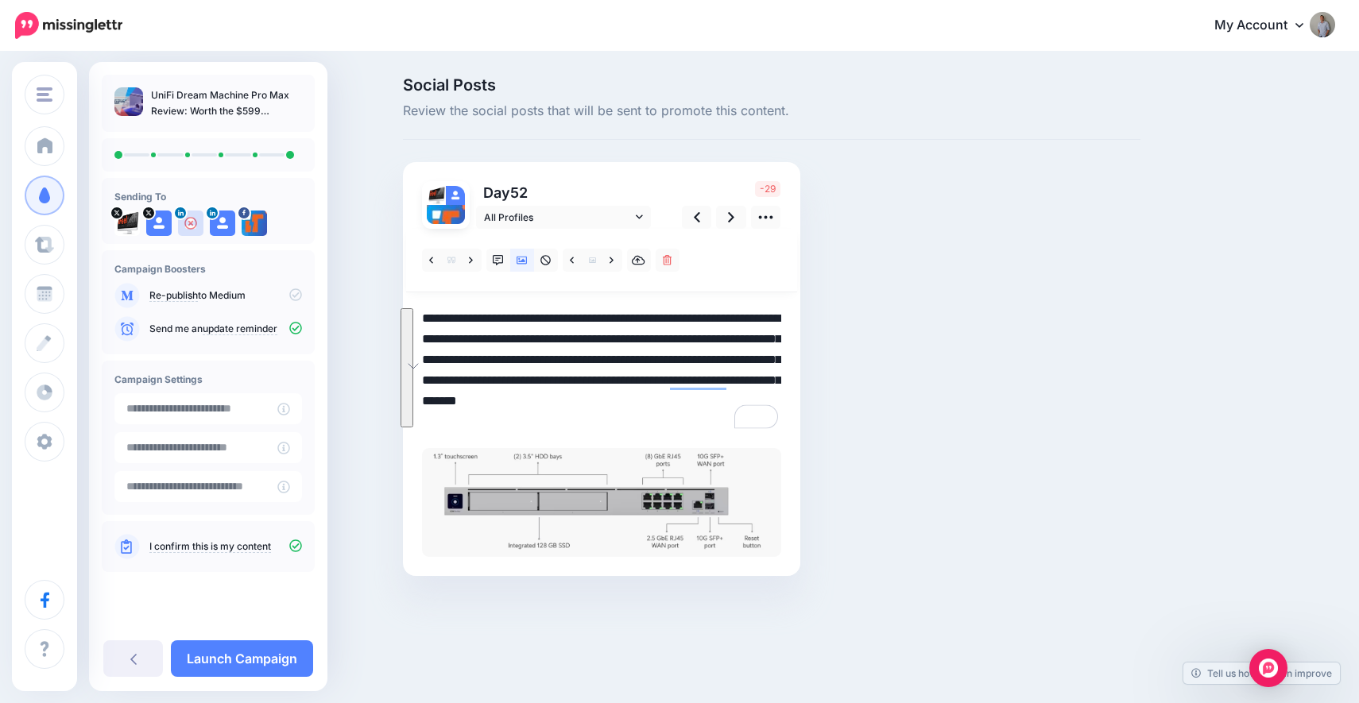
drag, startPoint x: 561, startPoint y: 422, endPoint x: 411, endPoint y: 306, distance: 189.8
click at [411, 306] on div "Day 52 All Profiles" at bounding box center [601, 369] width 397 height 414
paste textarea "To enrich screen reader interactions, please activate Accessibility in Grammarl…"
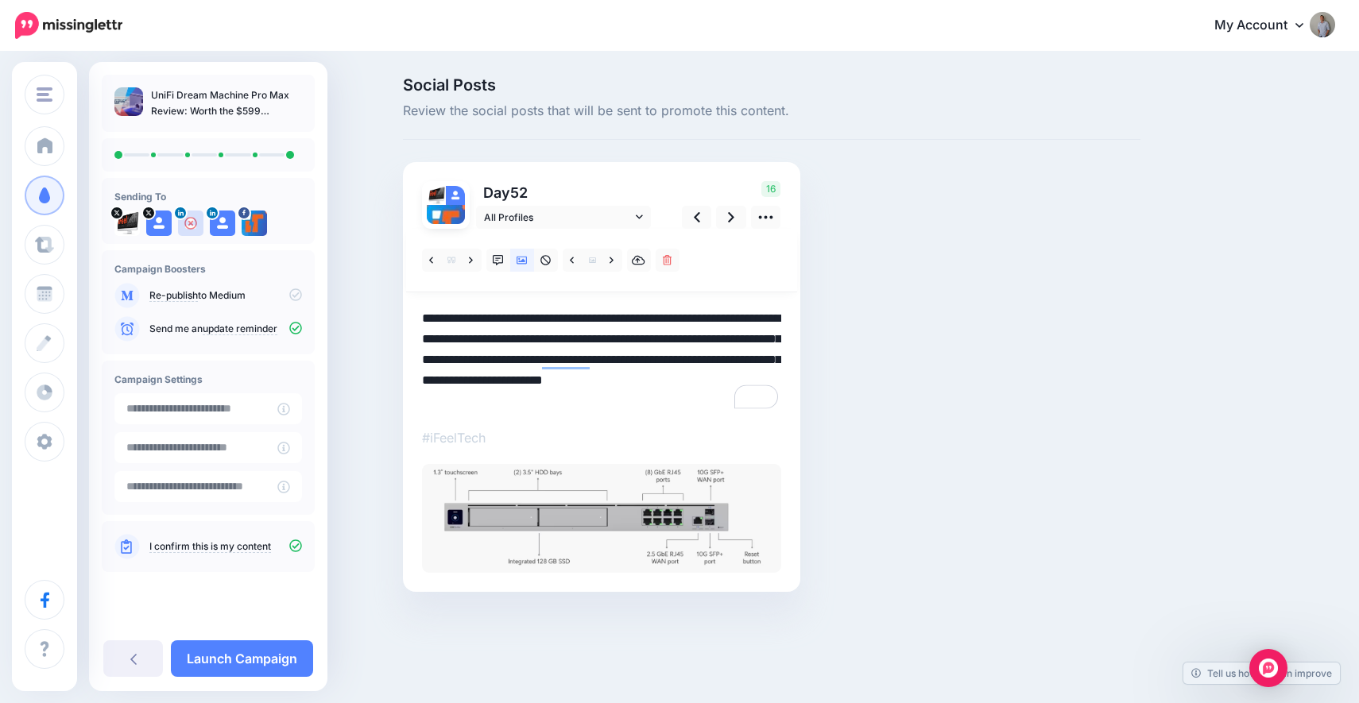
click at [504, 362] on textarea "**********" at bounding box center [601, 359] width 359 height 103
click at [731, 219] on icon at bounding box center [731, 217] width 6 height 10
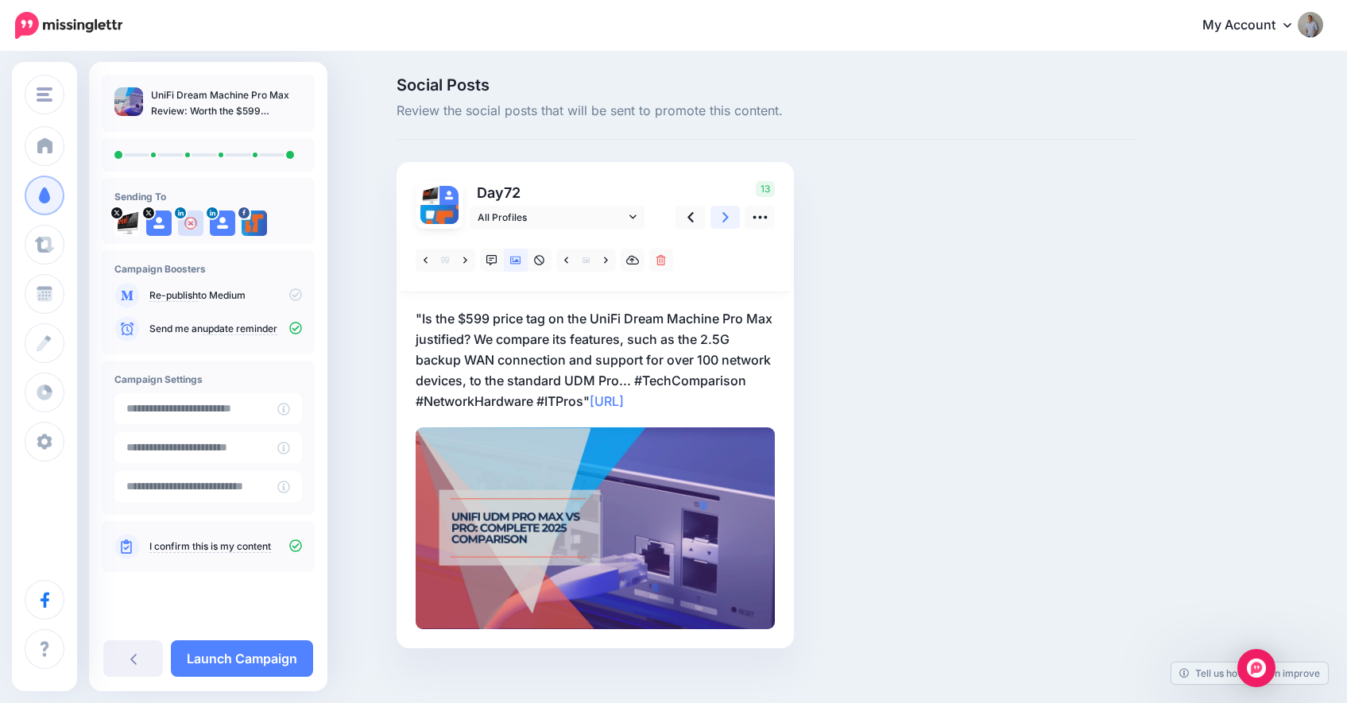
click at [723, 219] on link at bounding box center [726, 217] width 30 height 23
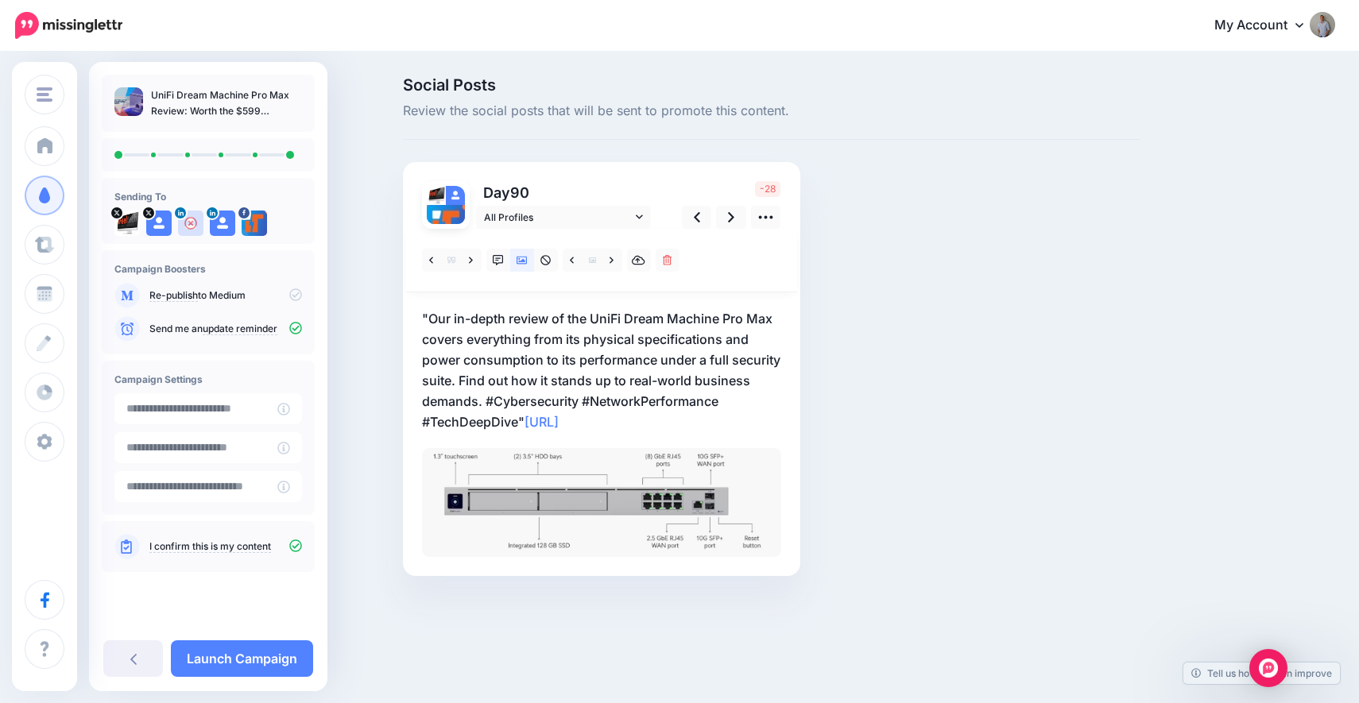
click at [510, 413] on p ""Our in-depth review of the UniFi Dream Machine Pro Max covers everything from …" at bounding box center [601, 370] width 359 height 124
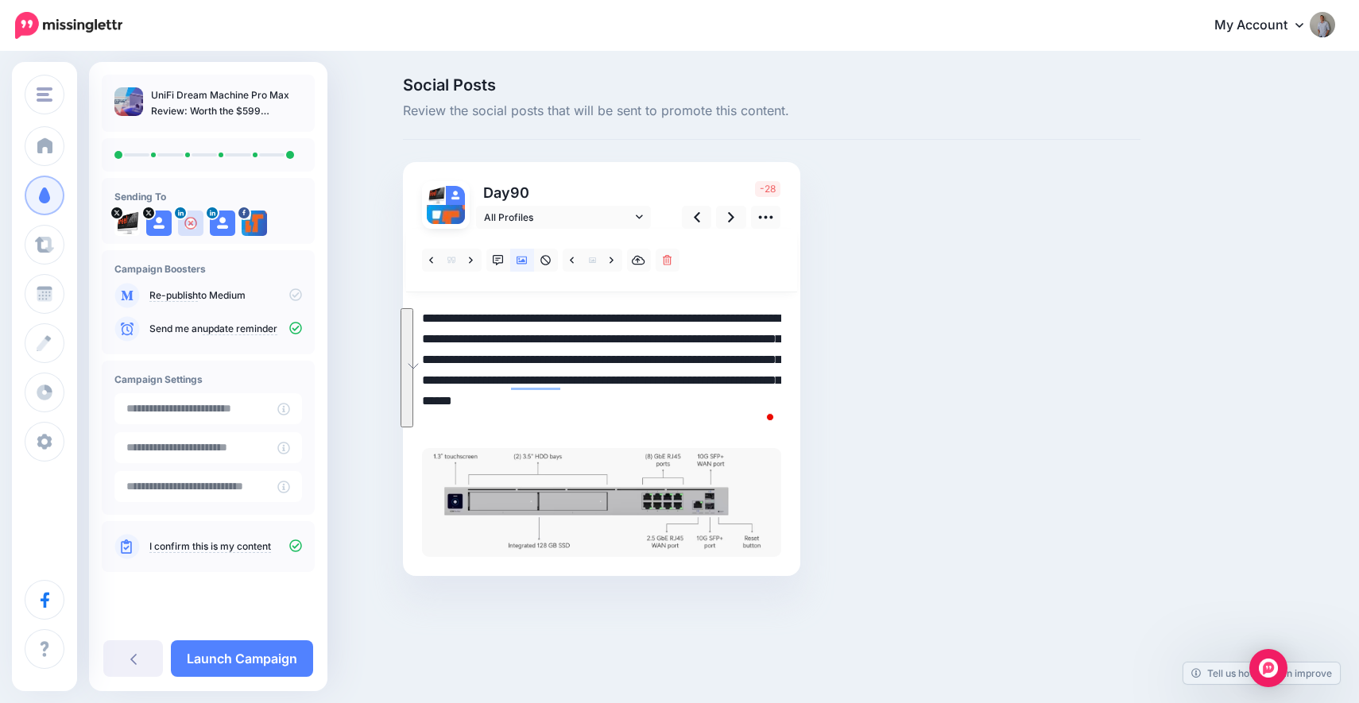
drag, startPoint x: 522, startPoint y: 422, endPoint x: 410, endPoint y: 315, distance: 155.2
click at [410, 315] on div "Social Posts Review the social posts that will be sent to promote this content.…" at bounding box center [772, 350] width 762 height 547
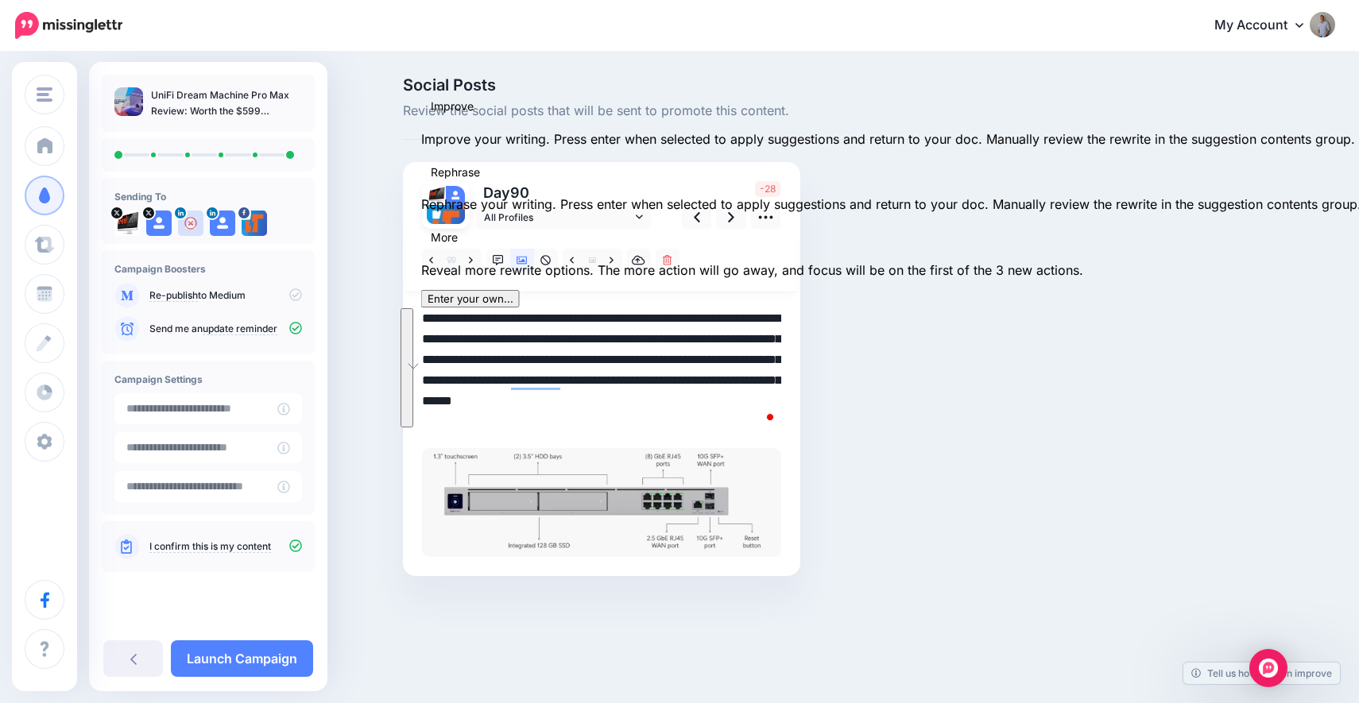
paste textarea "To enrich screen reader interactions, please activate Accessibility in Grammarl…"
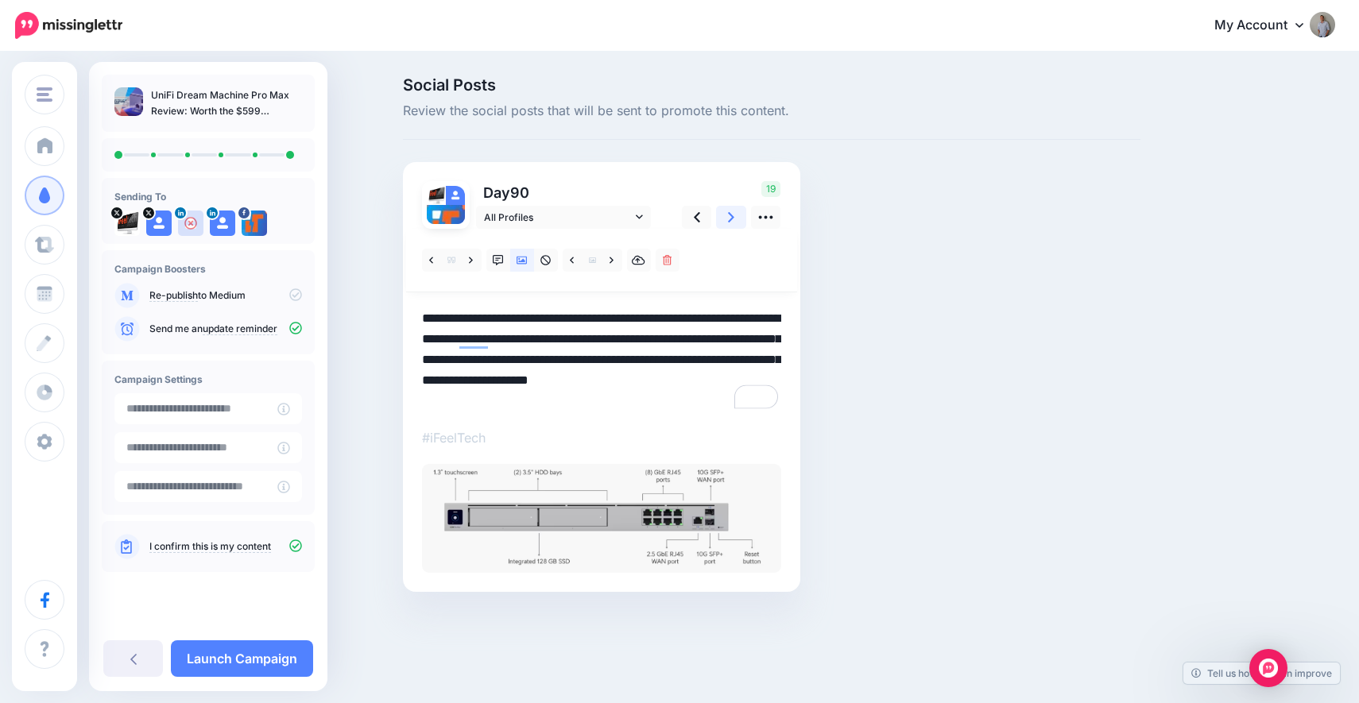
type textarea "**********"
click at [728, 219] on icon at bounding box center [731, 217] width 6 height 17
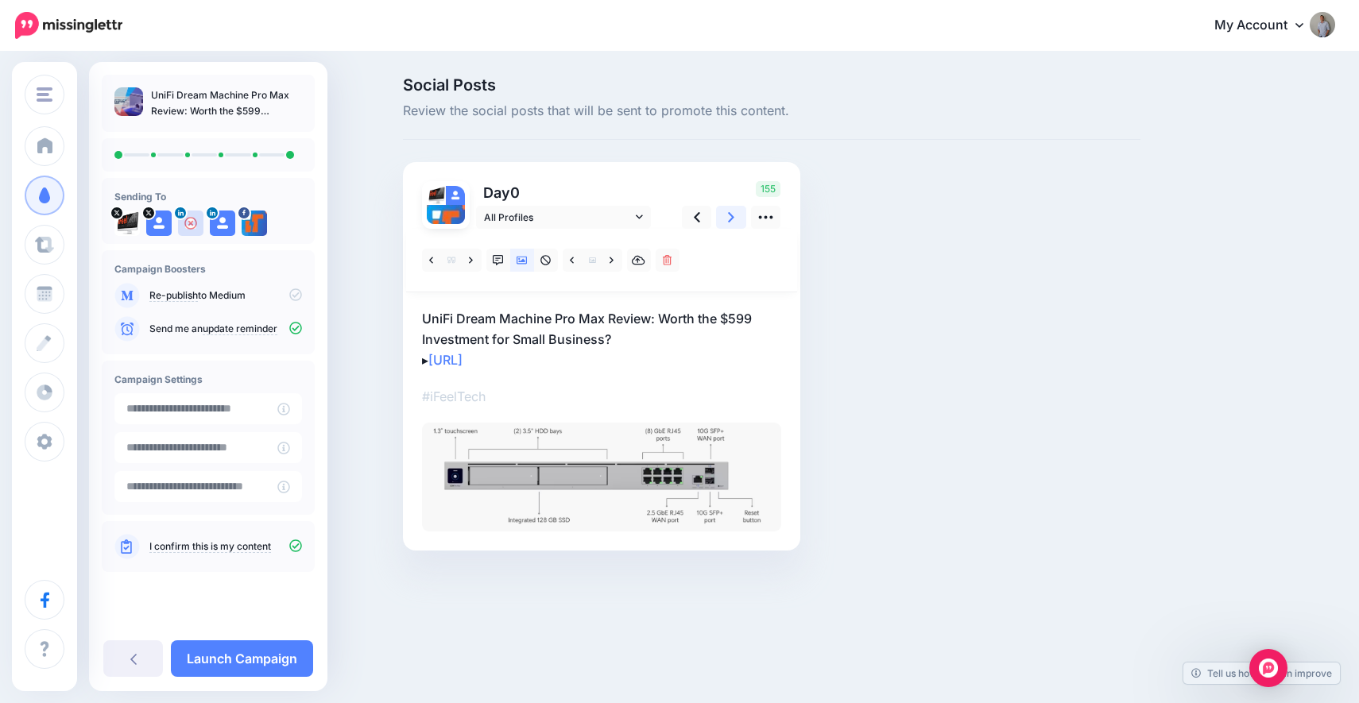
click at [728, 219] on icon at bounding box center [731, 217] width 6 height 17
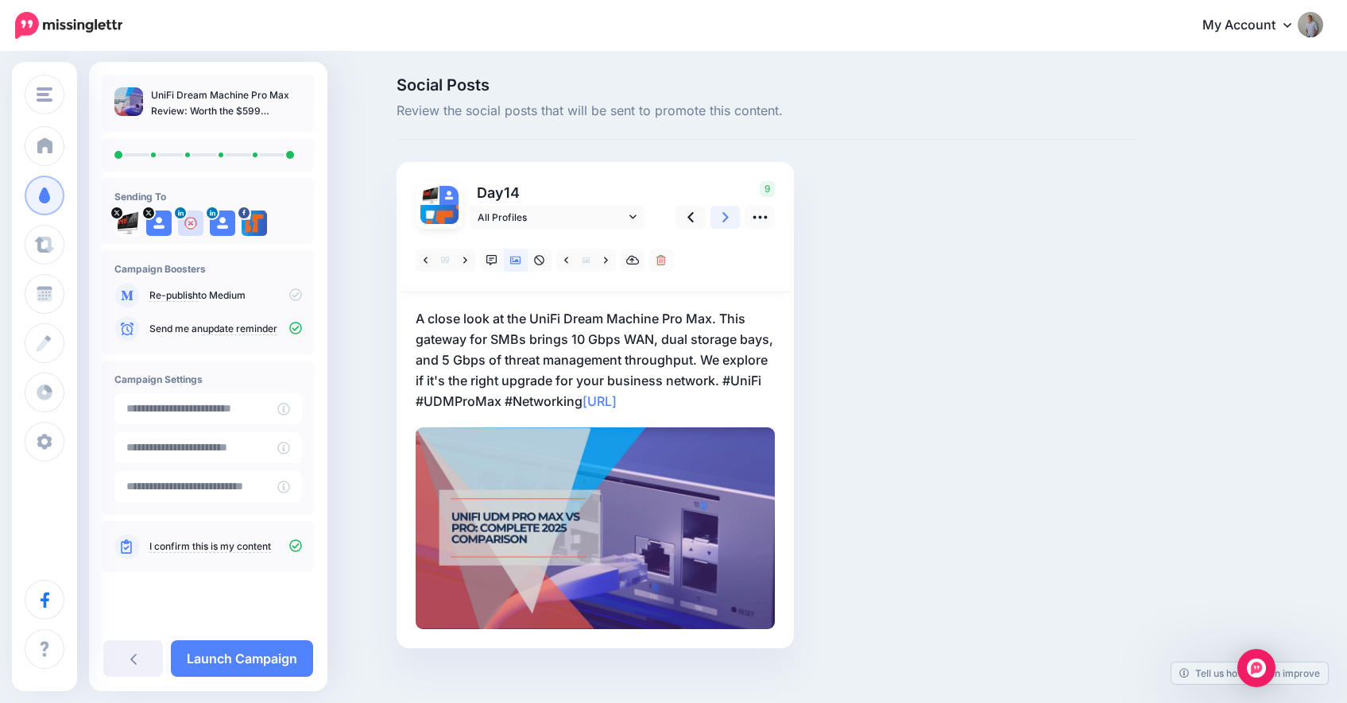
click at [727, 219] on link at bounding box center [726, 217] width 30 height 23
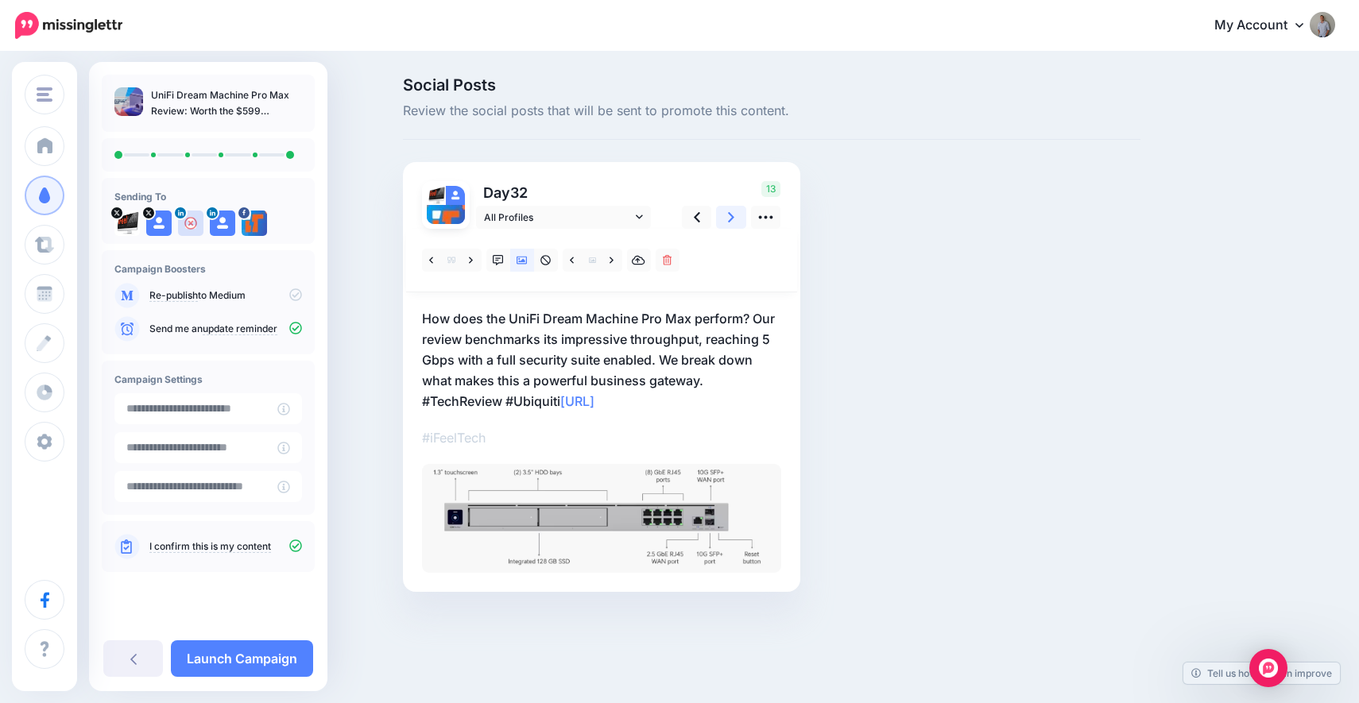
click at [727, 219] on link at bounding box center [731, 217] width 30 height 23
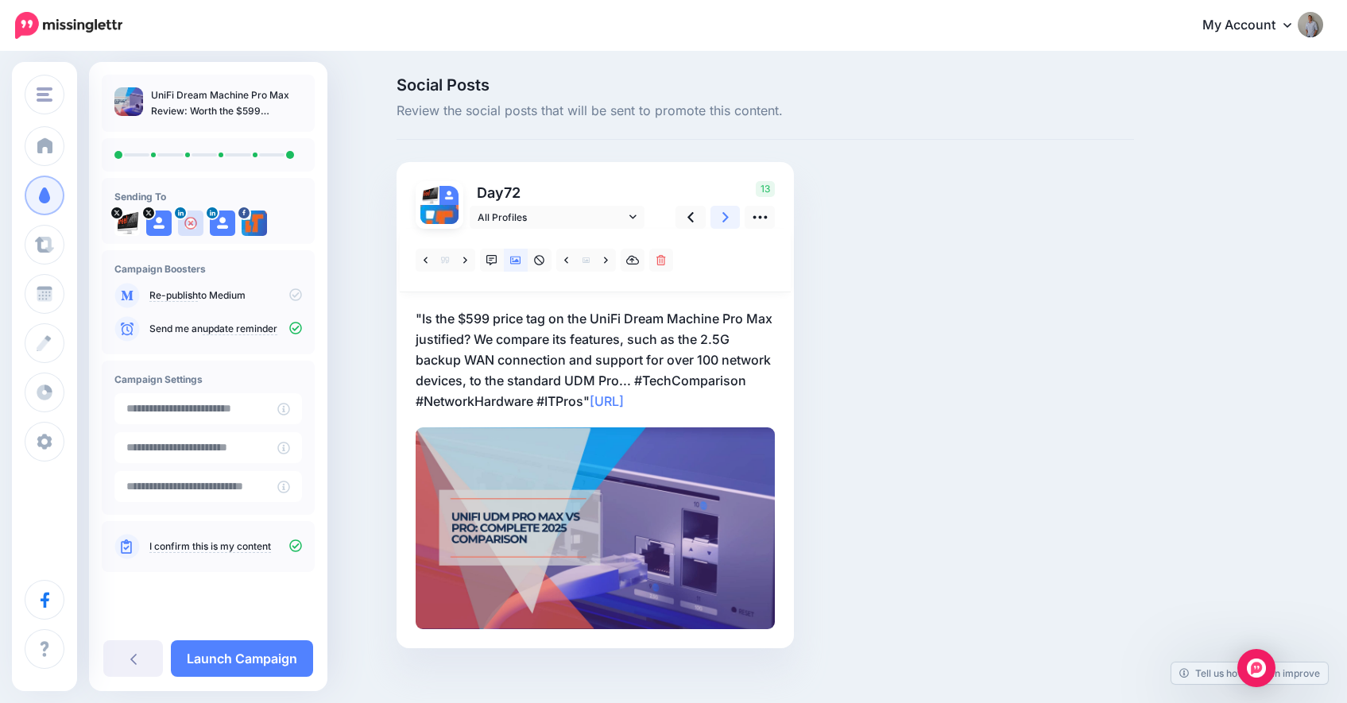
click at [727, 219] on link at bounding box center [726, 217] width 30 height 23
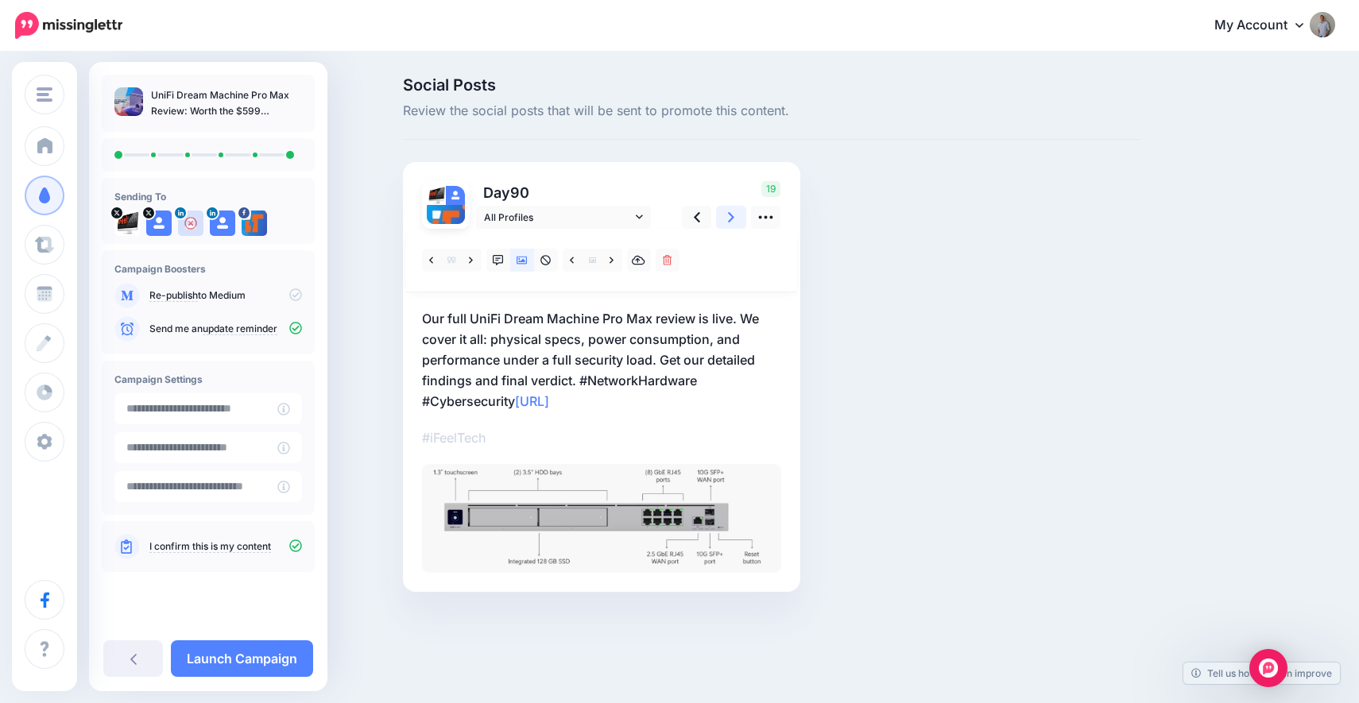
click at [727, 219] on link at bounding box center [731, 217] width 30 height 23
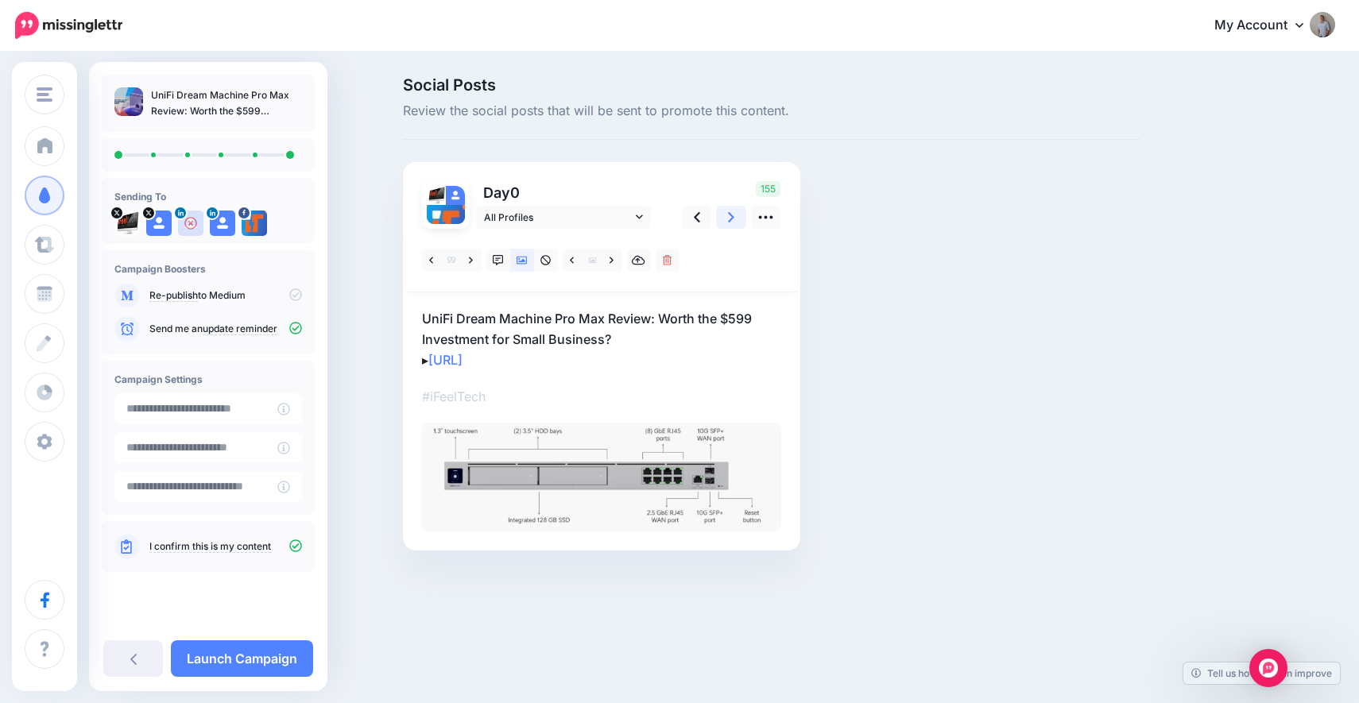
click at [727, 219] on link at bounding box center [731, 217] width 30 height 23
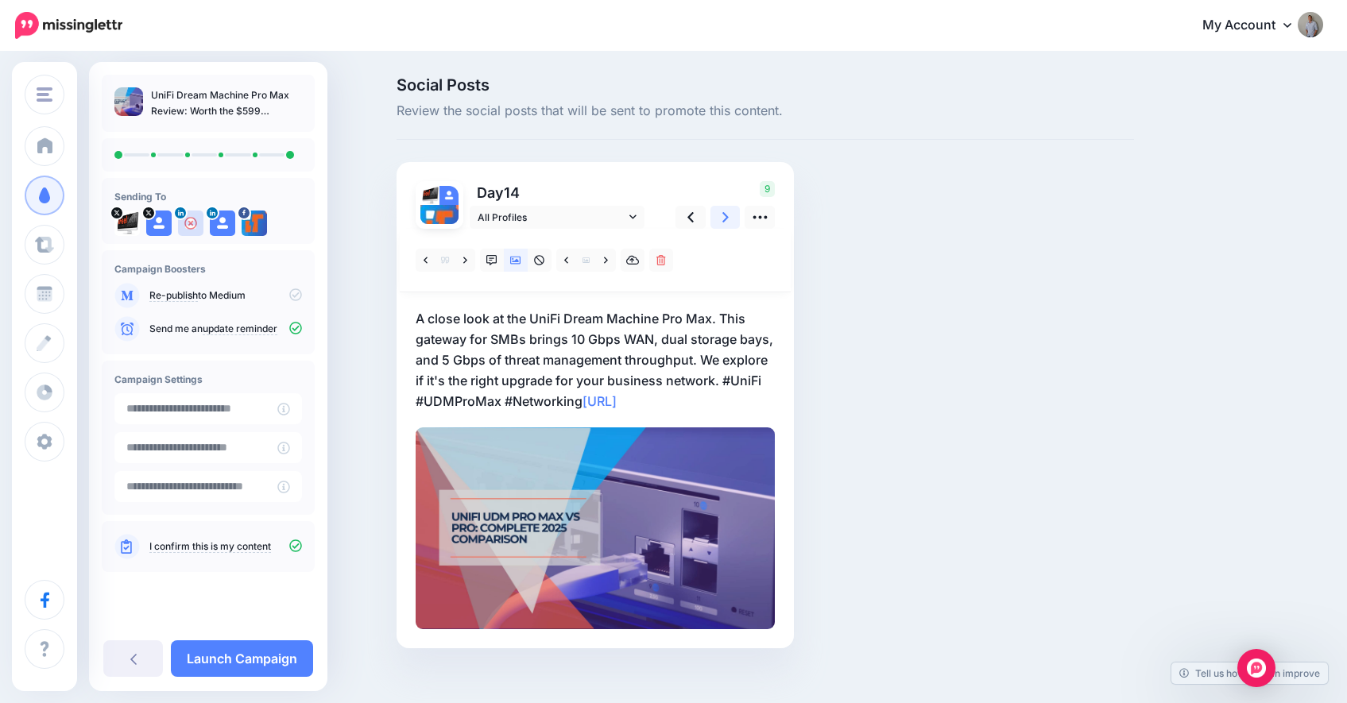
click at [727, 219] on link at bounding box center [726, 217] width 30 height 23
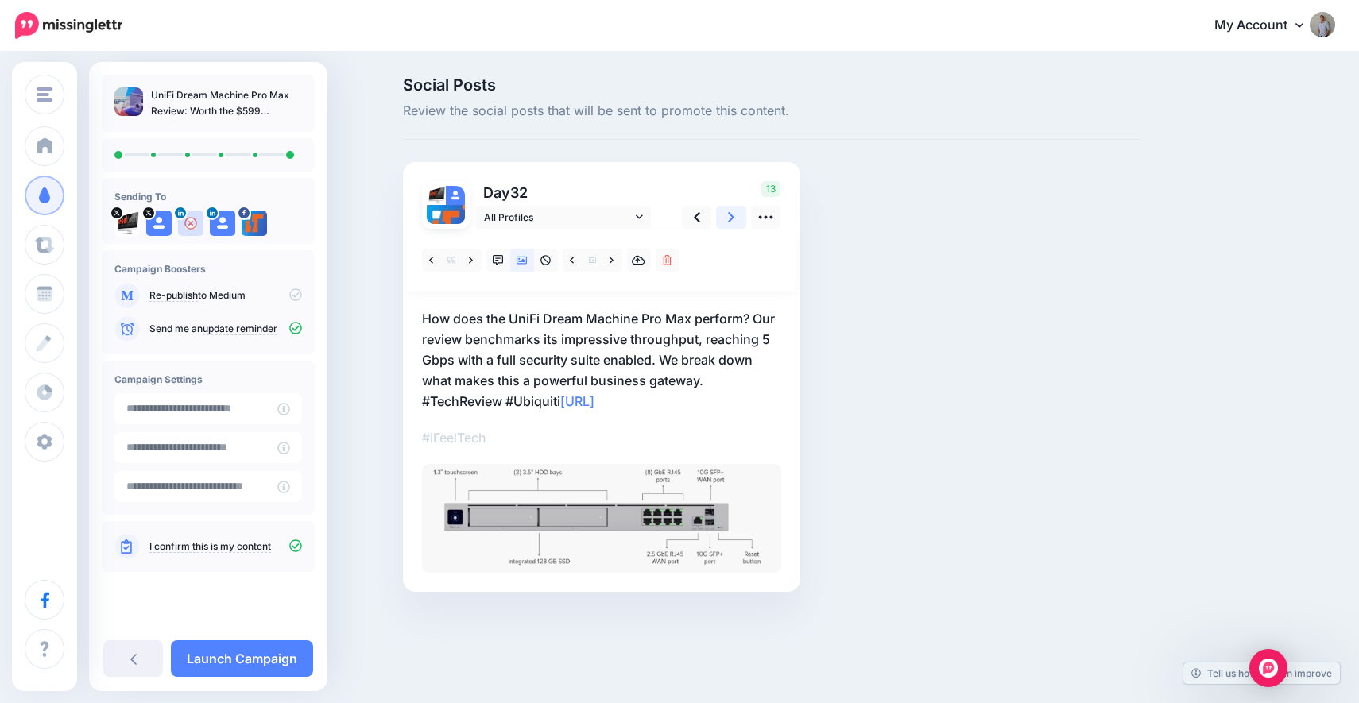
click at [727, 219] on link at bounding box center [731, 217] width 30 height 23
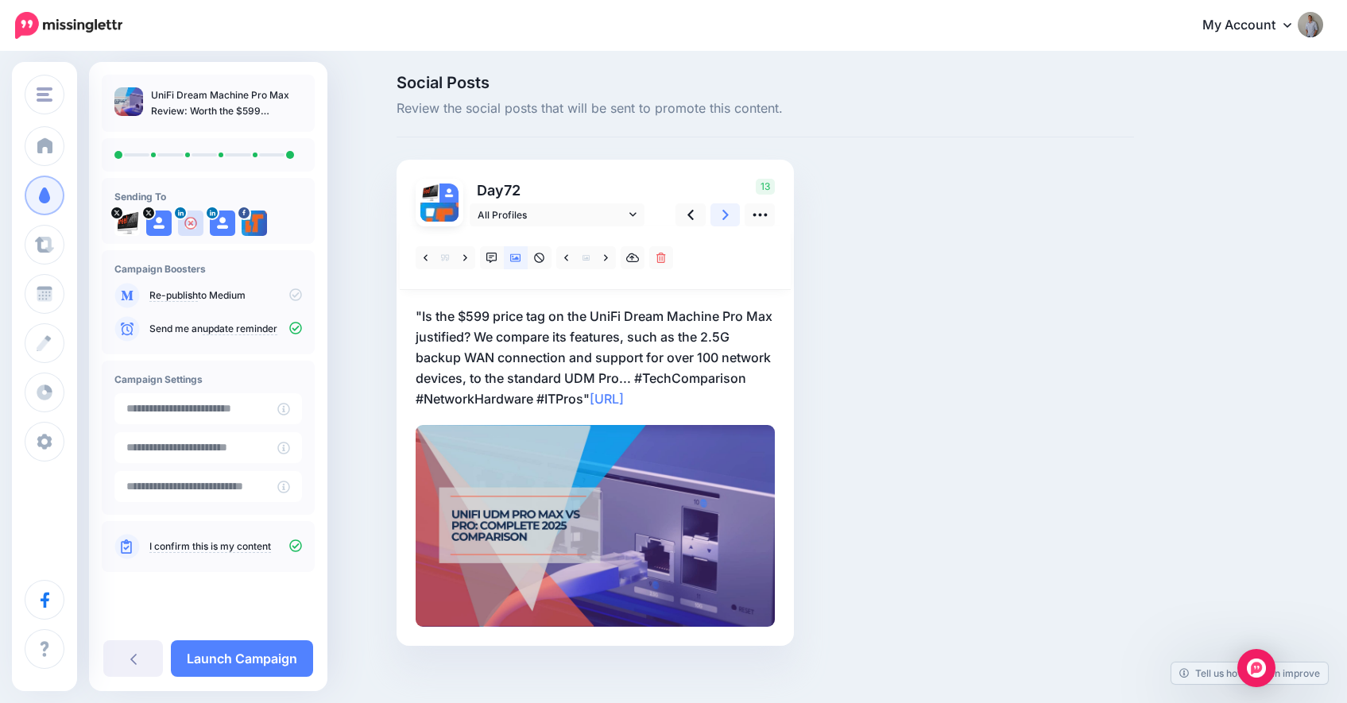
scroll to position [17, 0]
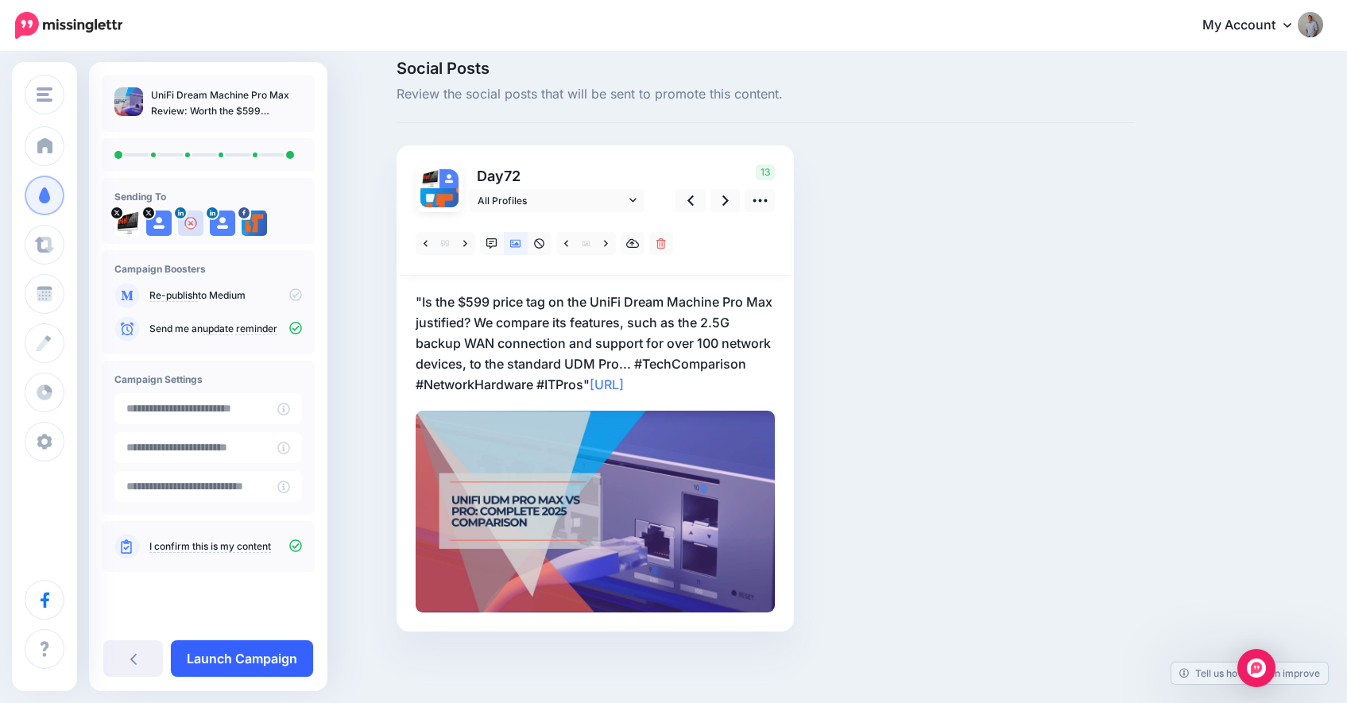
click at [255, 659] on link "Launch Campaign" at bounding box center [242, 659] width 142 height 37
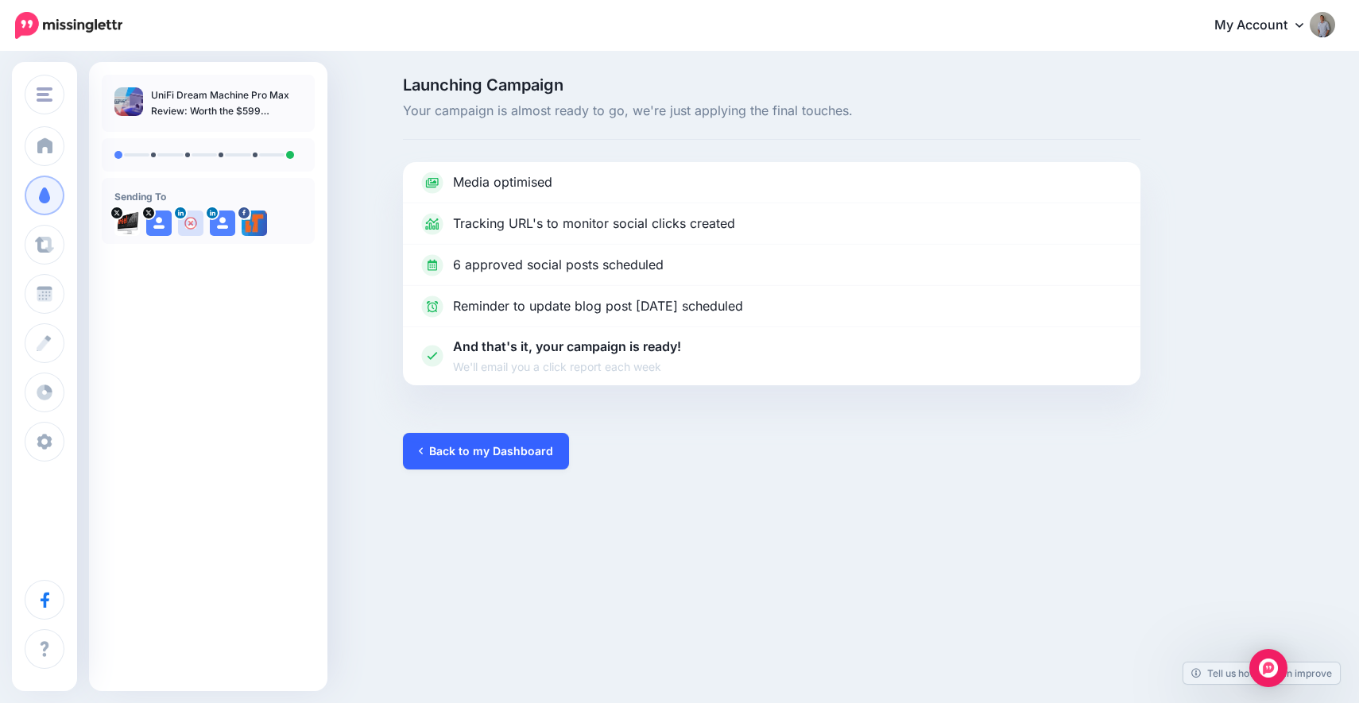
click at [479, 456] on link "Back to my Dashboard" at bounding box center [486, 451] width 166 height 37
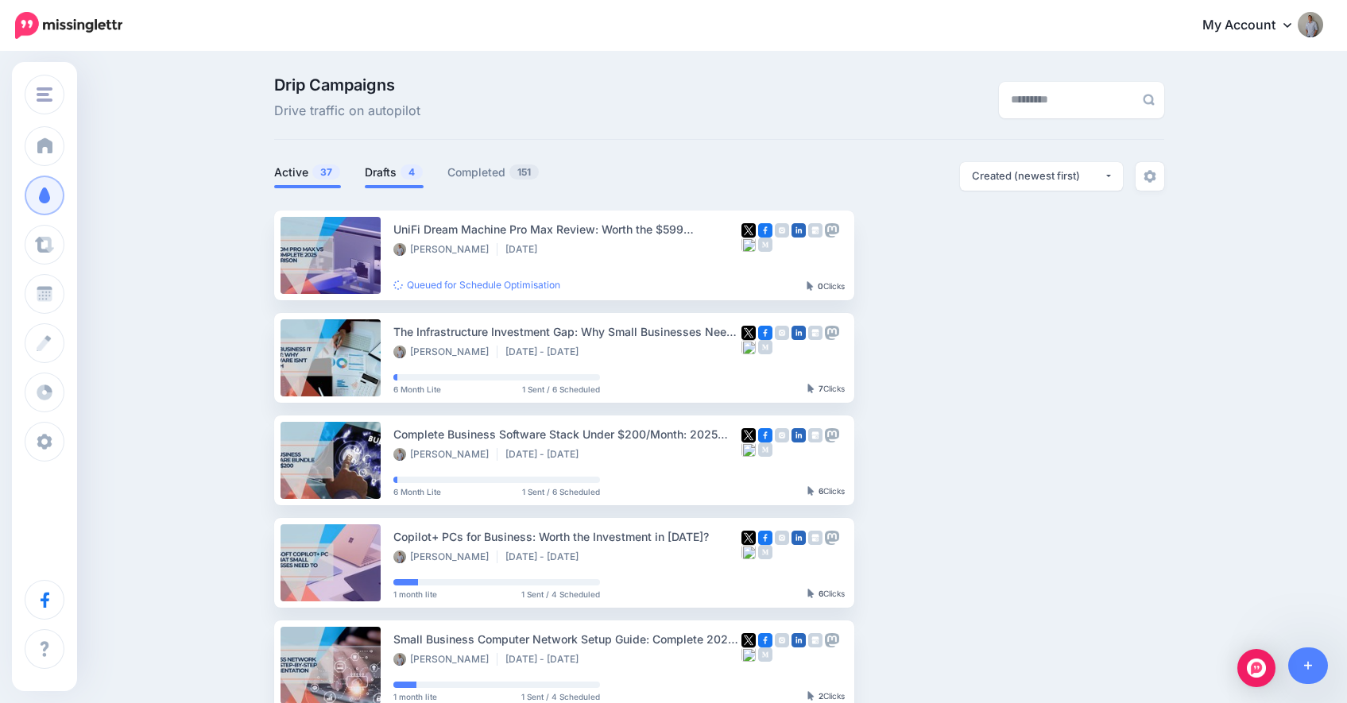
click at [396, 172] on link "Drafts 4" at bounding box center [394, 172] width 59 height 19
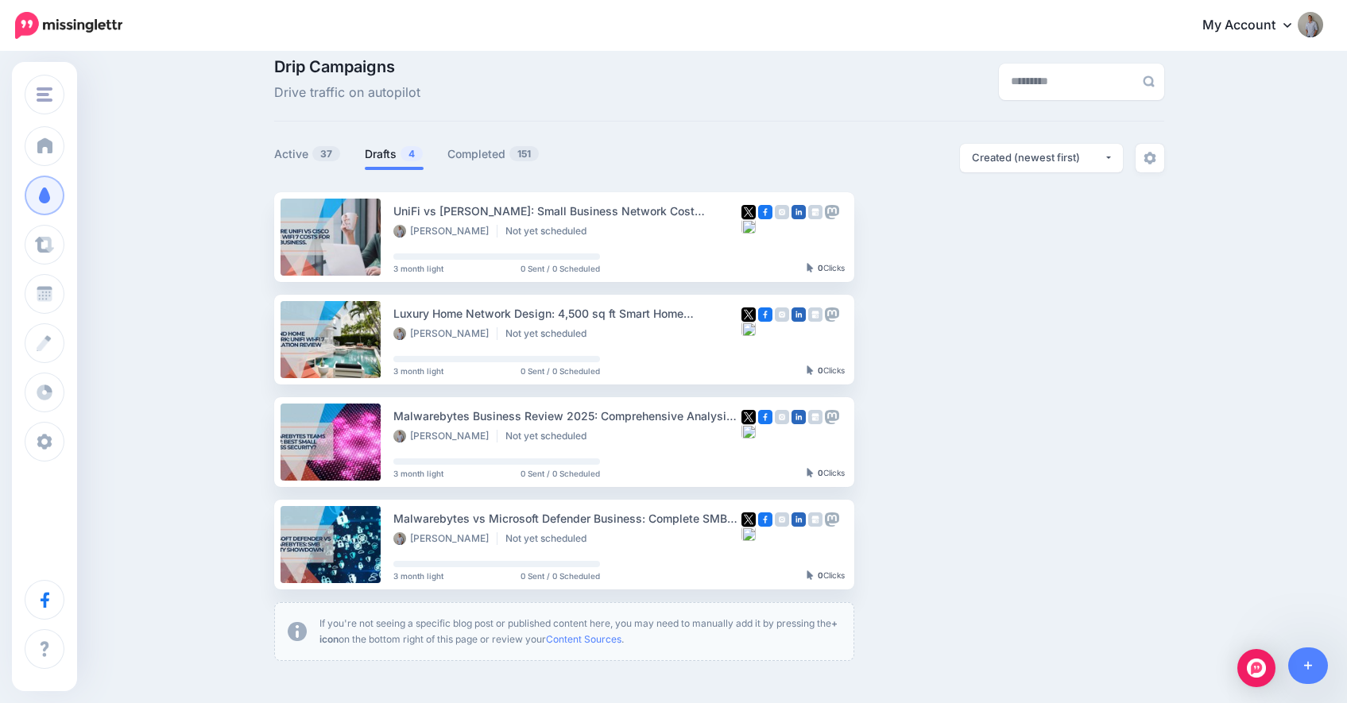
drag, startPoint x: 1175, startPoint y: 546, endPoint x: 1358, endPoint y: 703, distance: 240.7
click at [1347, 685] on html "My Account Dashboard My Account Billing Logout" at bounding box center [673, 333] width 1347 height 703
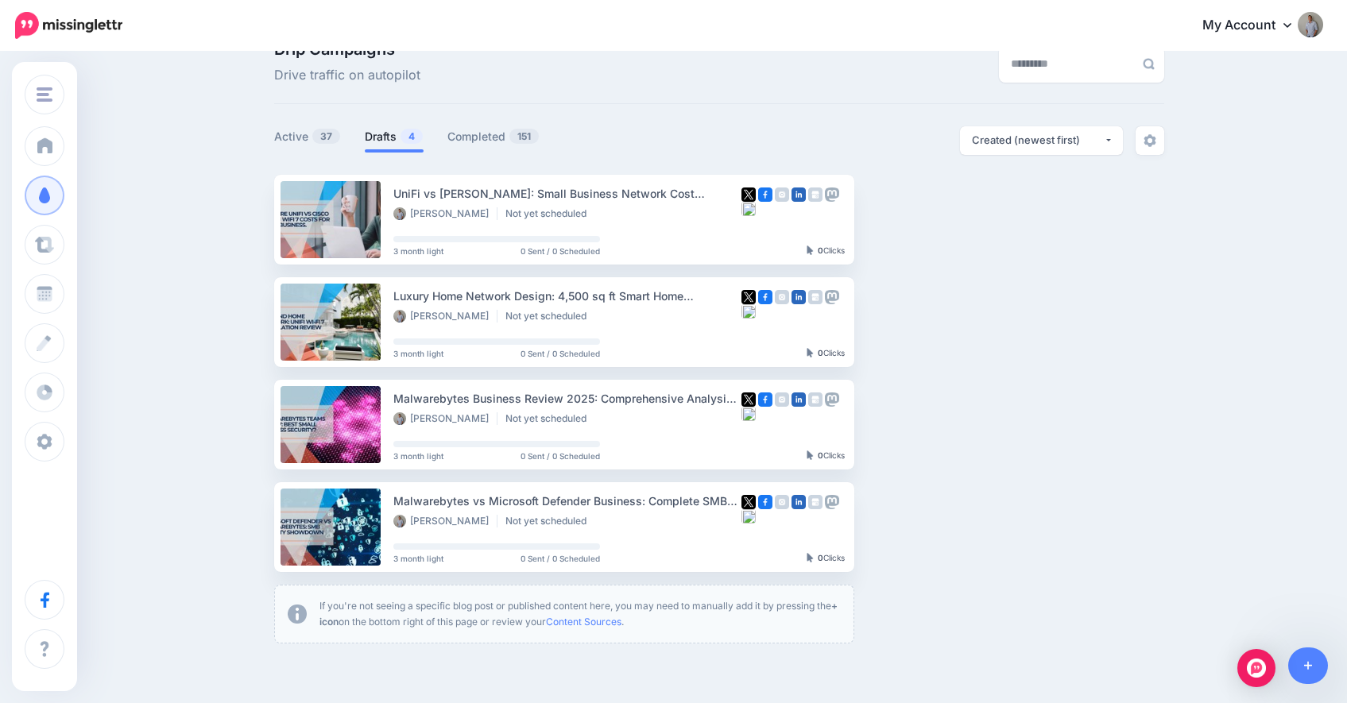
click at [1068, 443] on ul "UniFi vs [PERSON_NAME]: Small Business Network Cost Comparison [PERSON_NAME] No…" at bounding box center [719, 409] width 890 height 469
click at [921, 221] on link "Setup Campaign" at bounding box center [920, 219] width 108 height 29
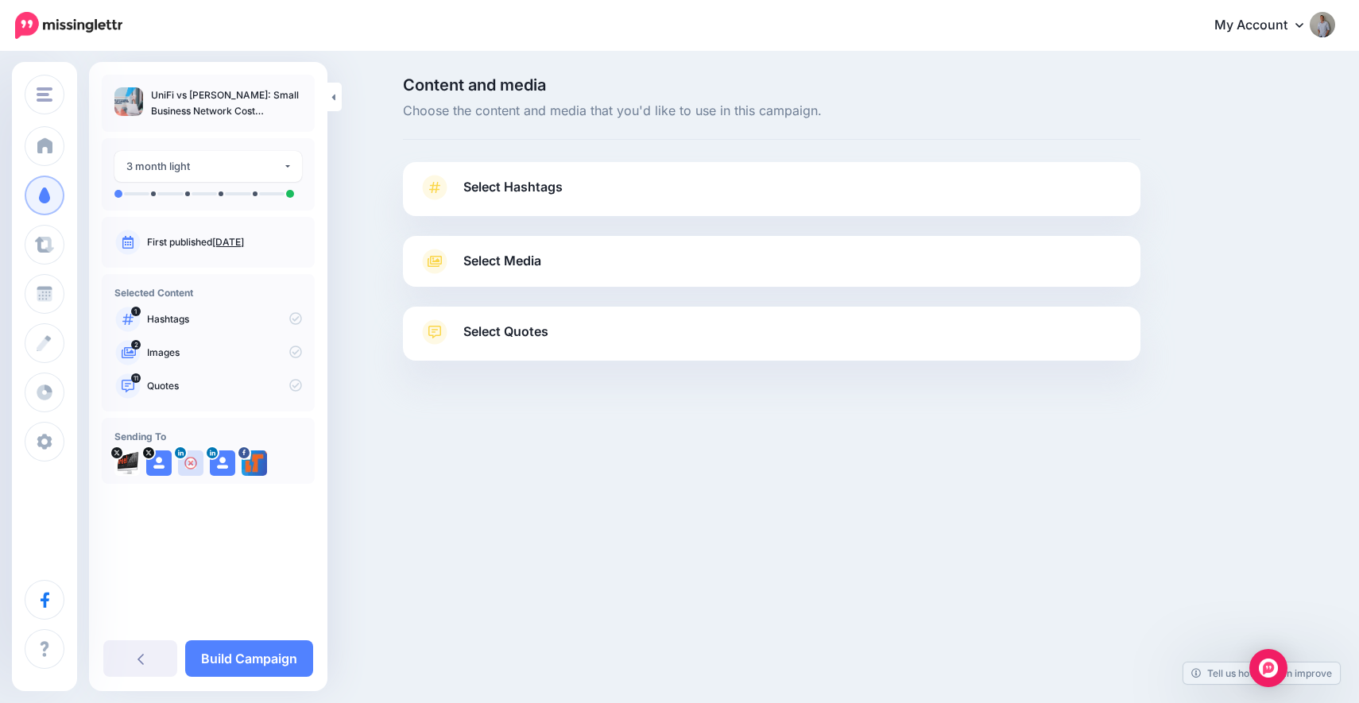
click at [603, 196] on link "Select Hashtags" at bounding box center [772, 195] width 706 height 41
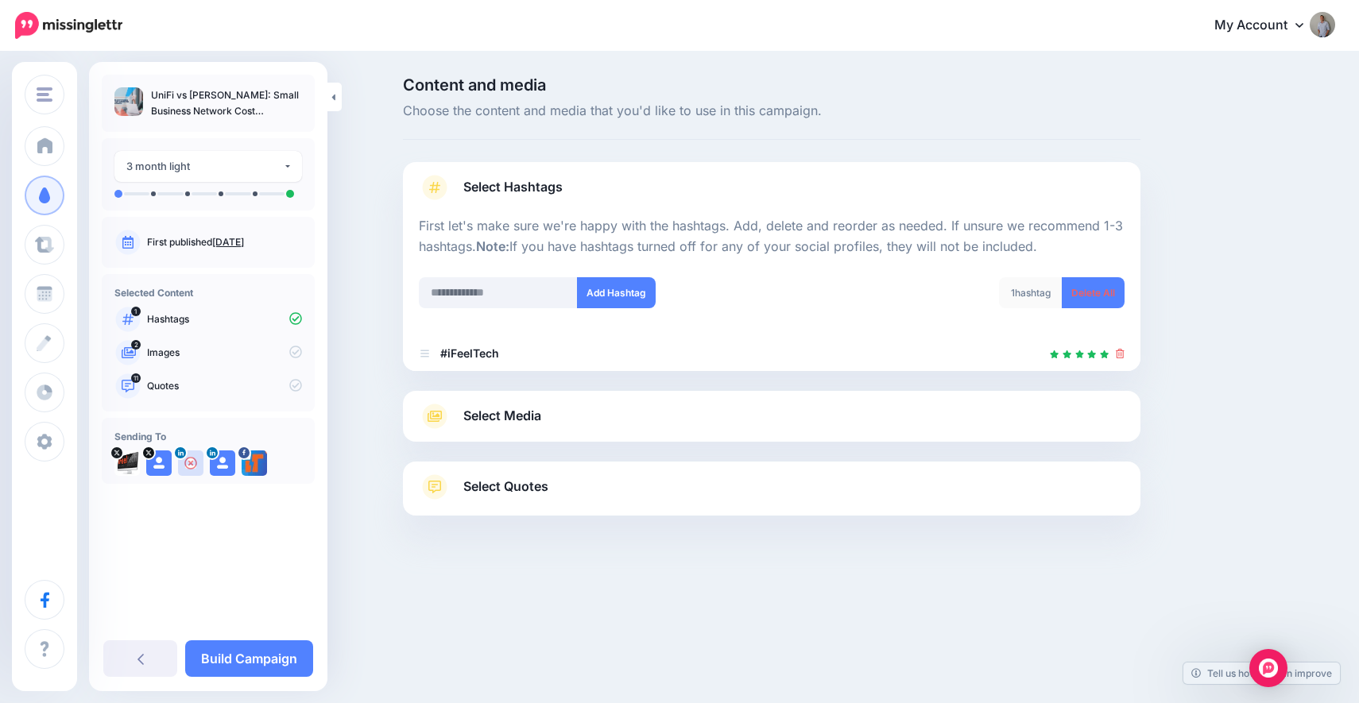
click at [491, 415] on span "Select Media" at bounding box center [502, 415] width 78 height 21
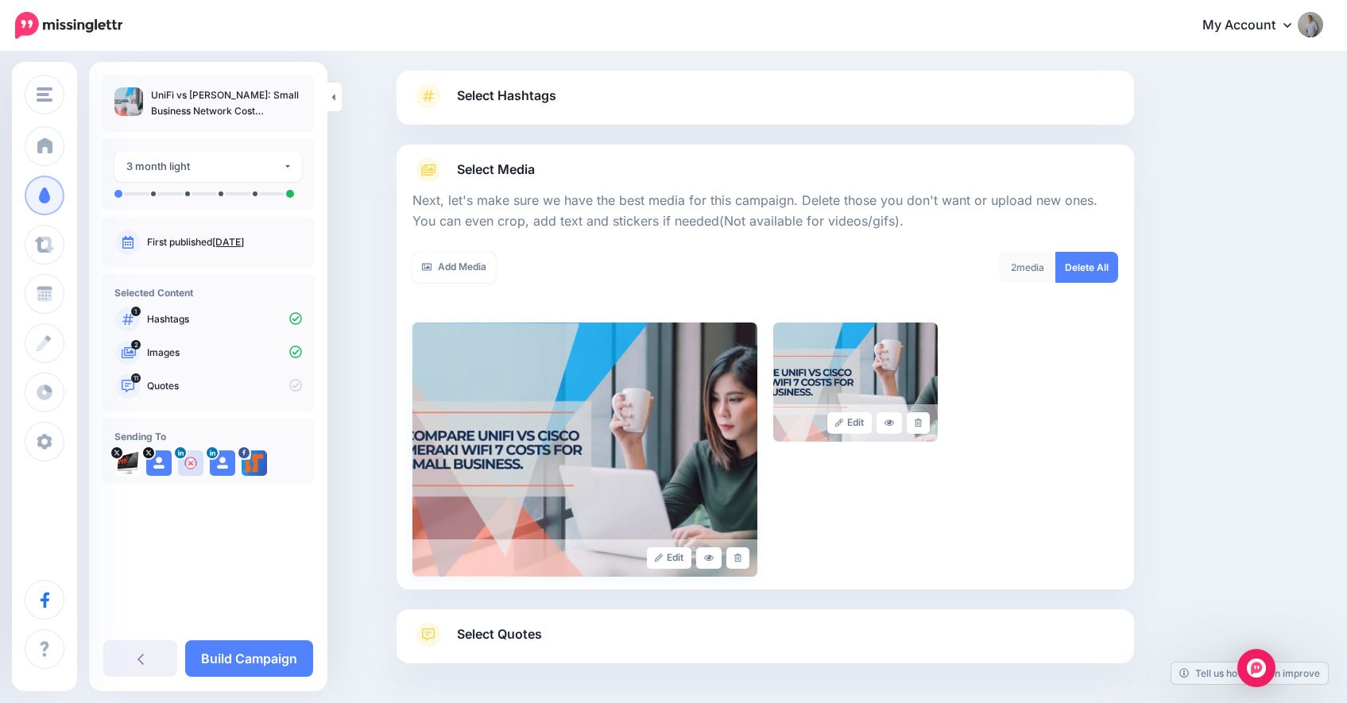
scroll to position [155, 0]
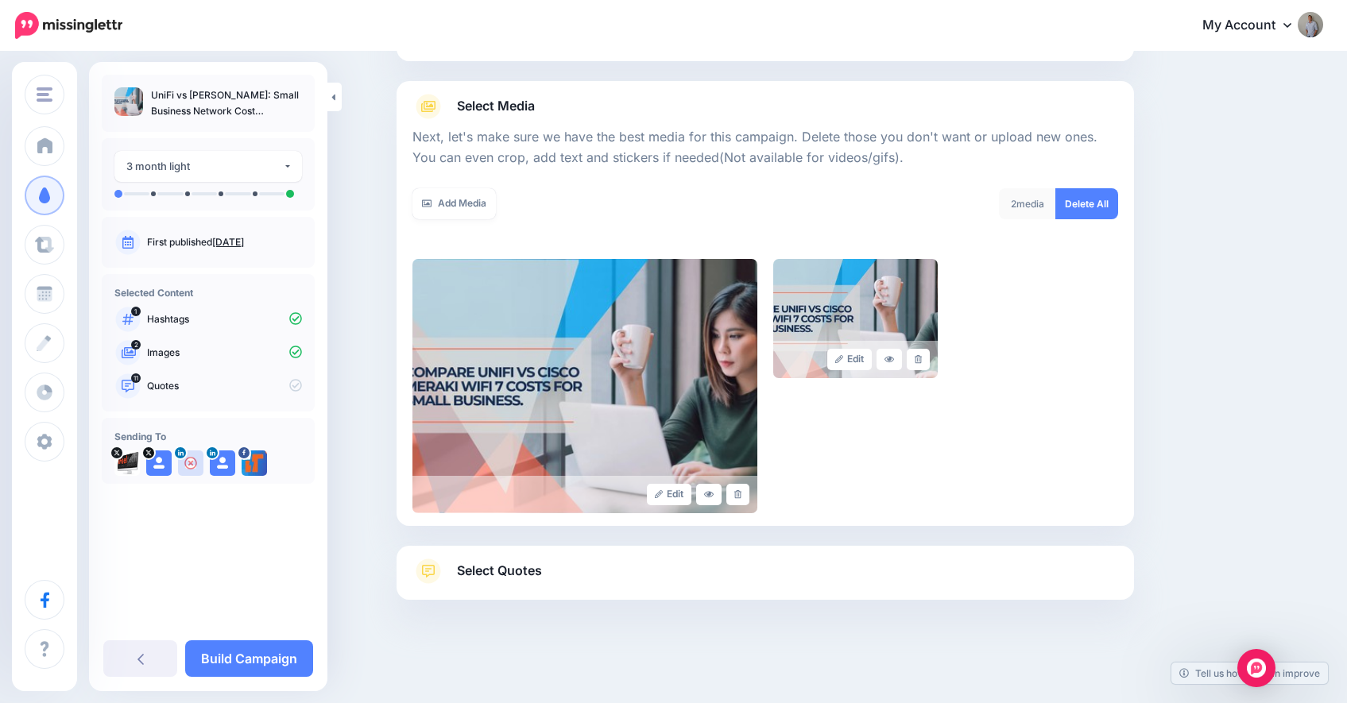
click at [522, 587] on link "Select Quotes" at bounding box center [766, 579] width 706 height 41
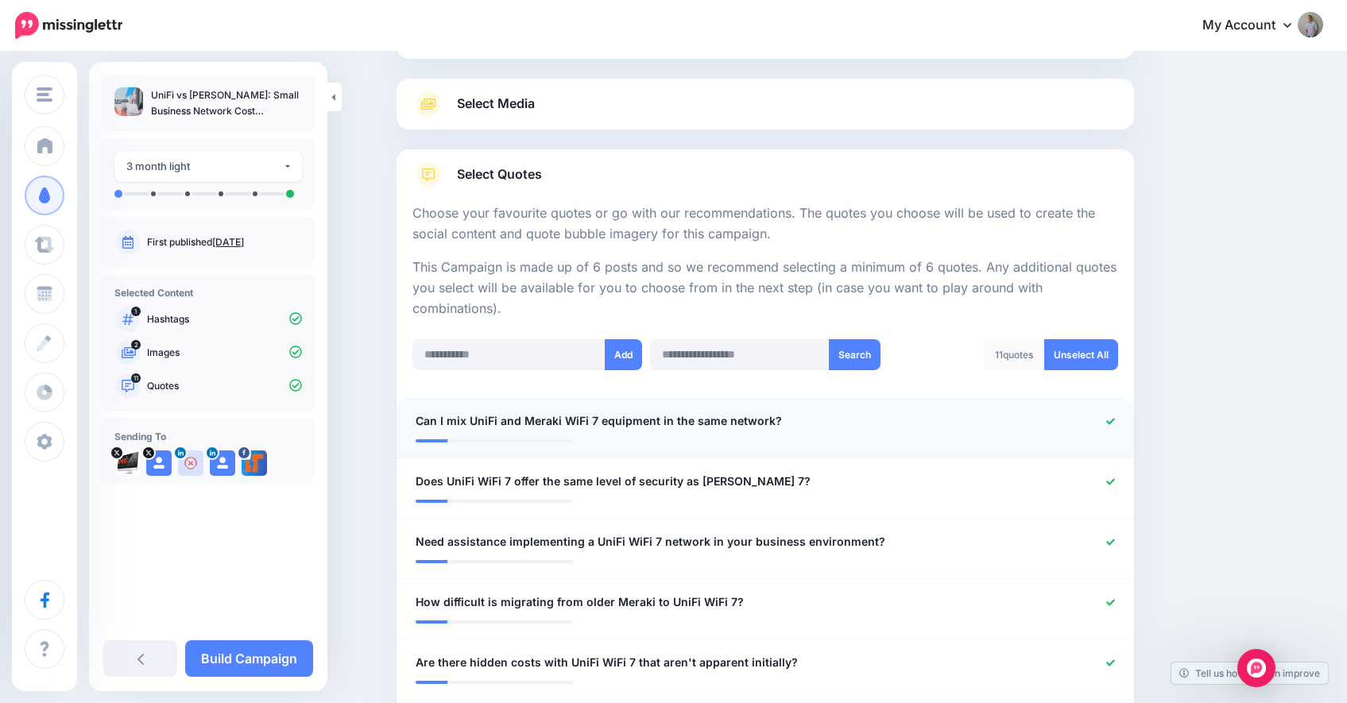
scroll to position [181, 0]
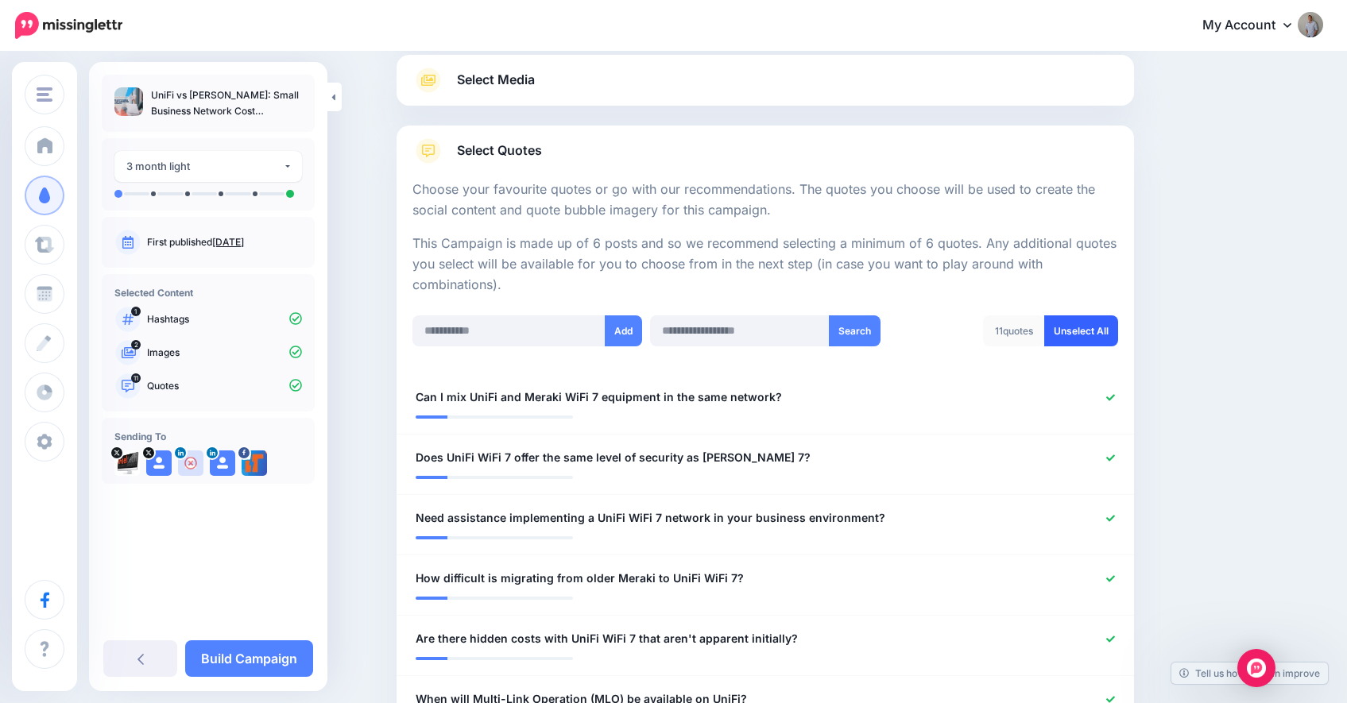
click at [1080, 338] on link "Unselect All" at bounding box center [1082, 331] width 74 height 31
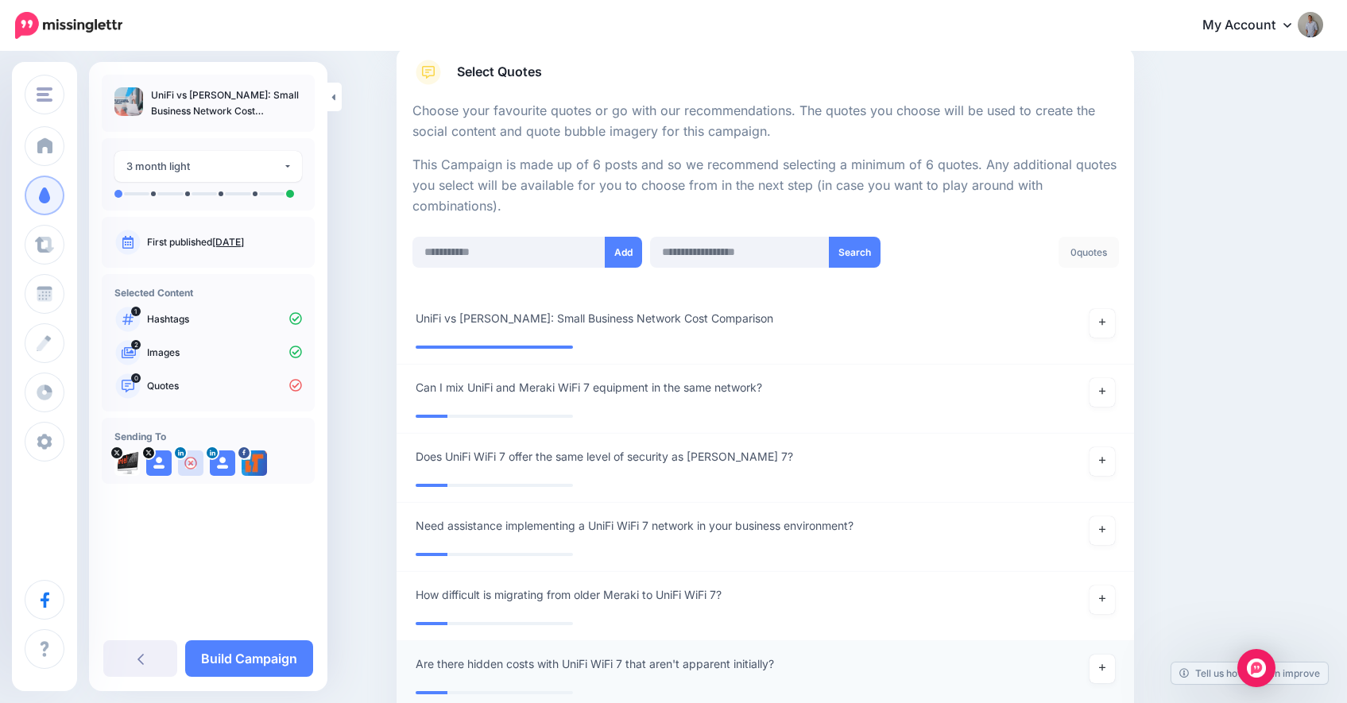
scroll to position [195, 0]
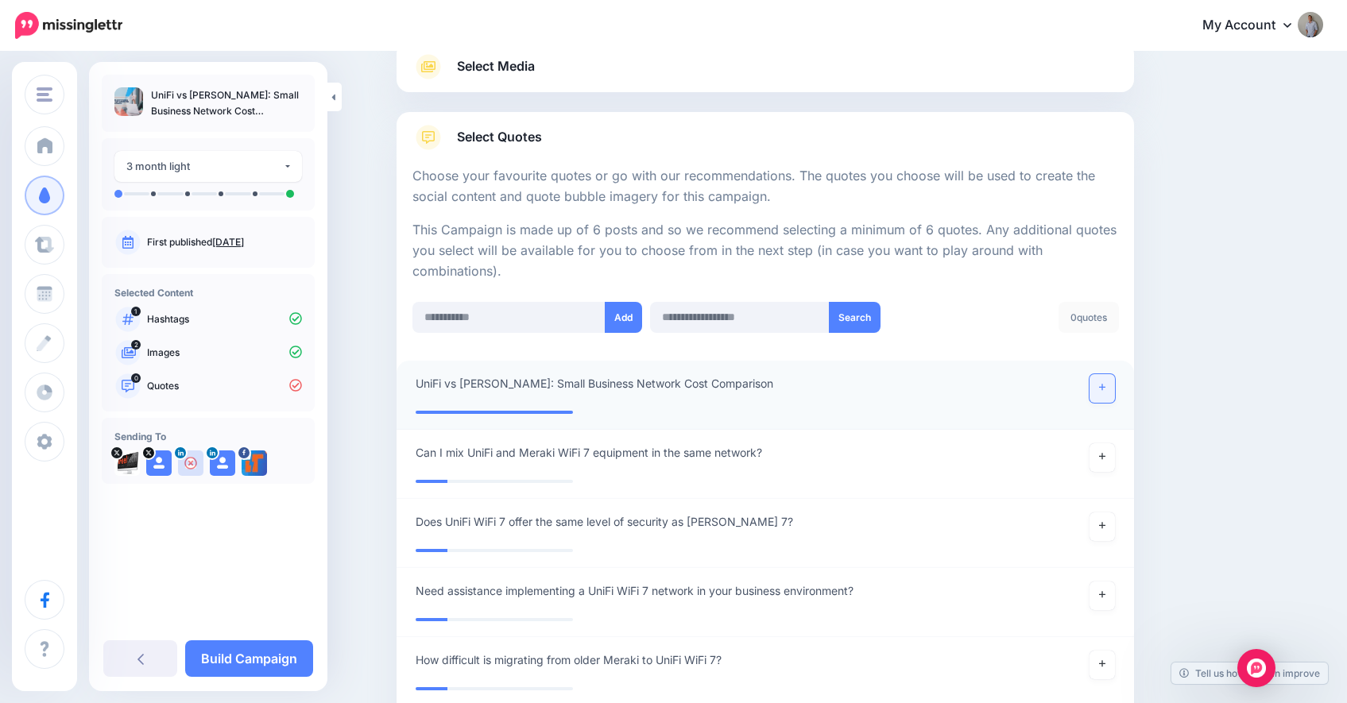
click at [1112, 393] on link at bounding box center [1102, 388] width 25 height 29
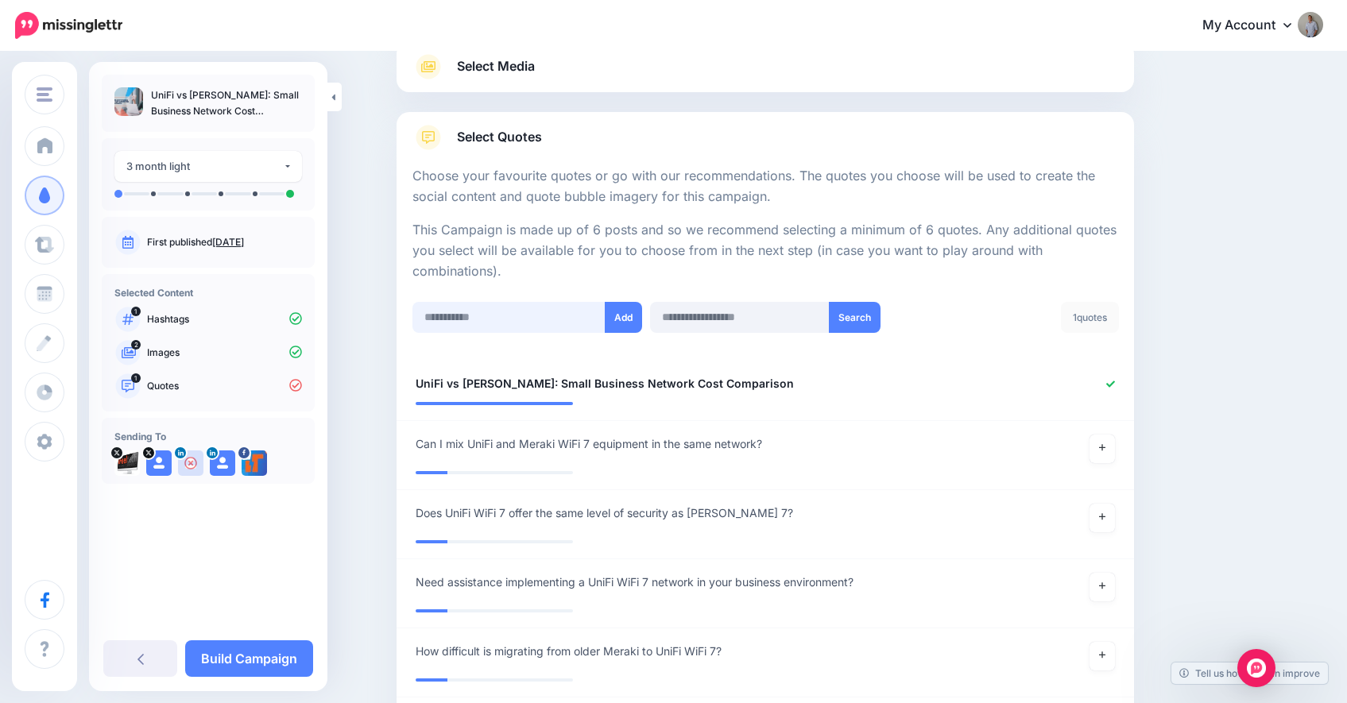
click at [526, 321] on input "text" at bounding box center [509, 317] width 193 height 31
paste input "**********"
type input "**********"
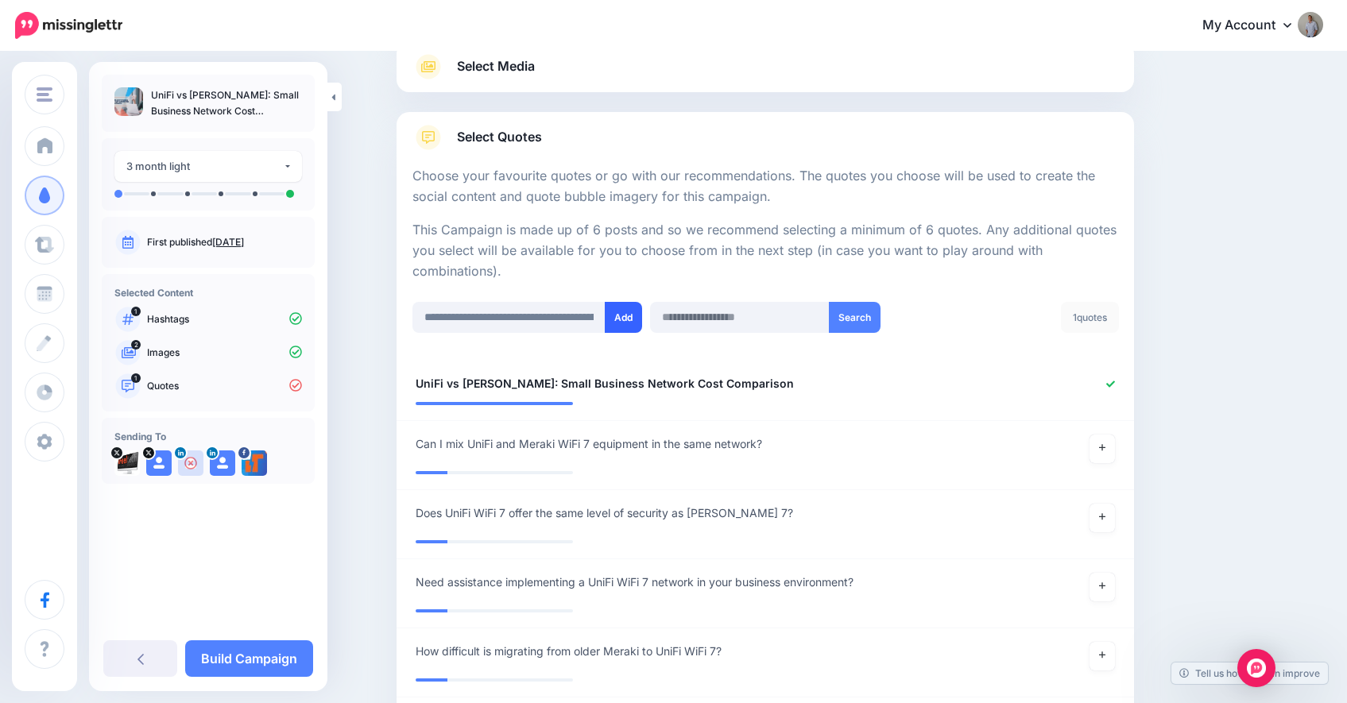
click at [623, 318] on button "Add" at bounding box center [623, 317] width 37 height 31
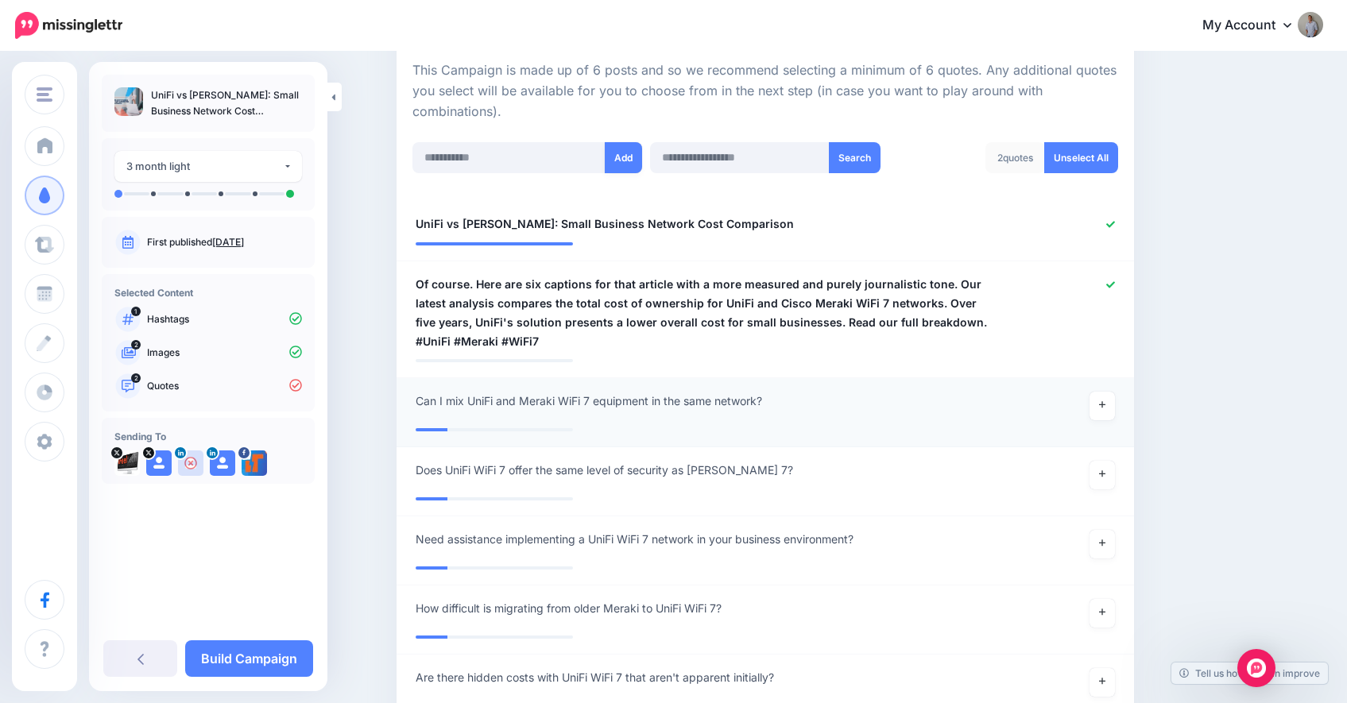
scroll to position [207, 0]
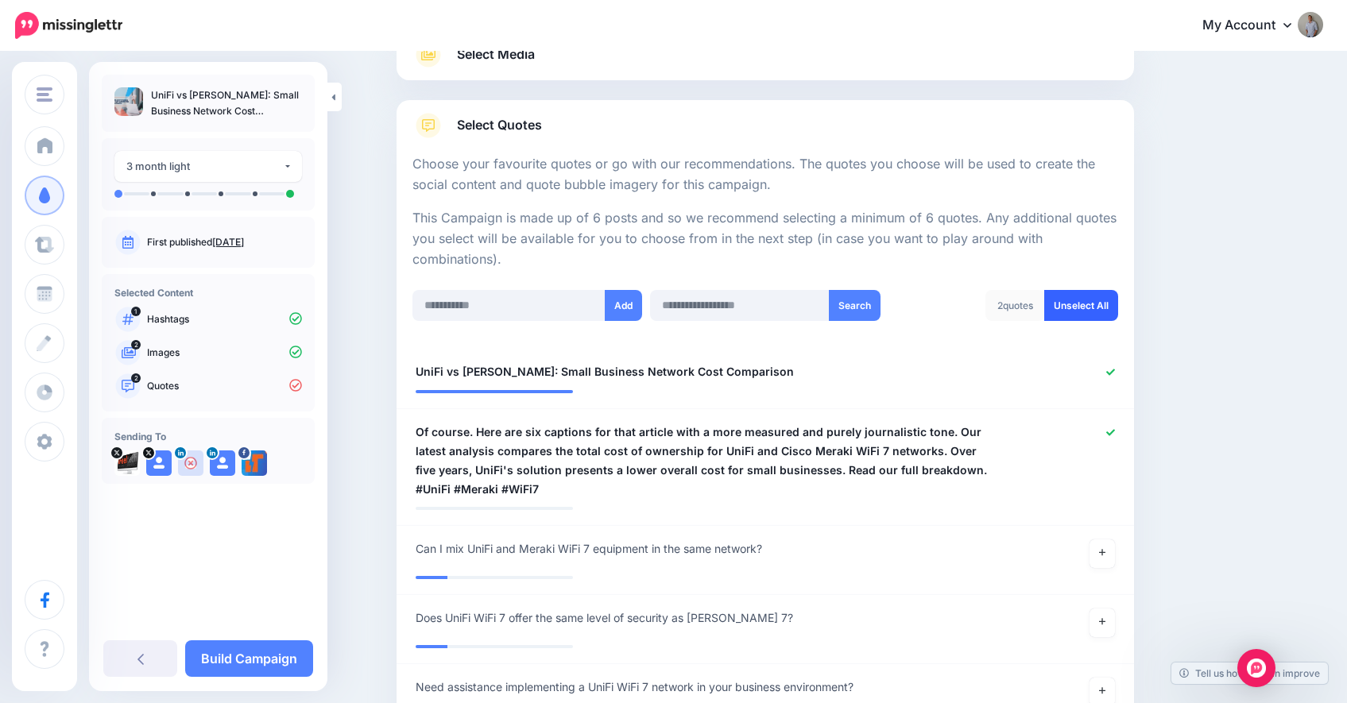
click at [1097, 313] on link "Unselect All" at bounding box center [1082, 305] width 74 height 31
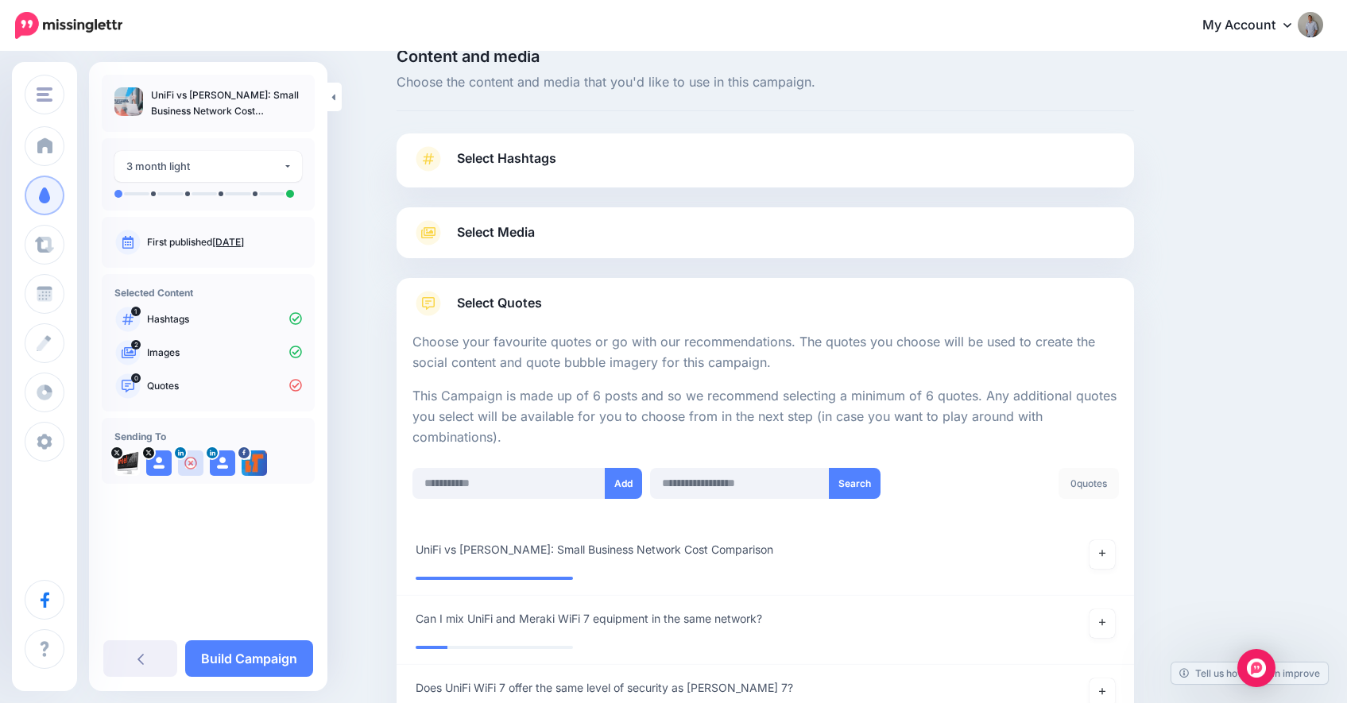
scroll to position [25, 0]
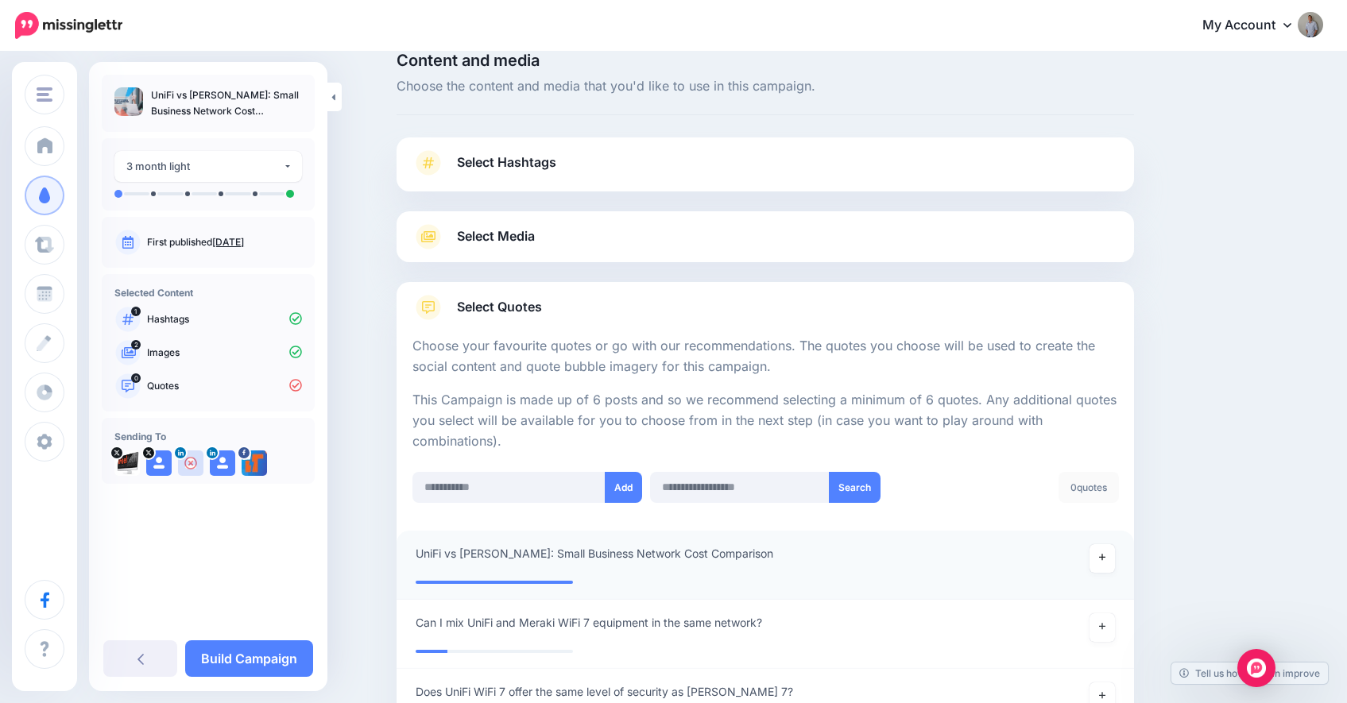
drag, startPoint x: 1110, startPoint y: 555, endPoint x: 1073, endPoint y: 553, distance: 36.6
click at [1106, 555] on icon at bounding box center [1102, 557] width 6 height 9
click at [537, 488] on input "text" at bounding box center [509, 487] width 193 height 31
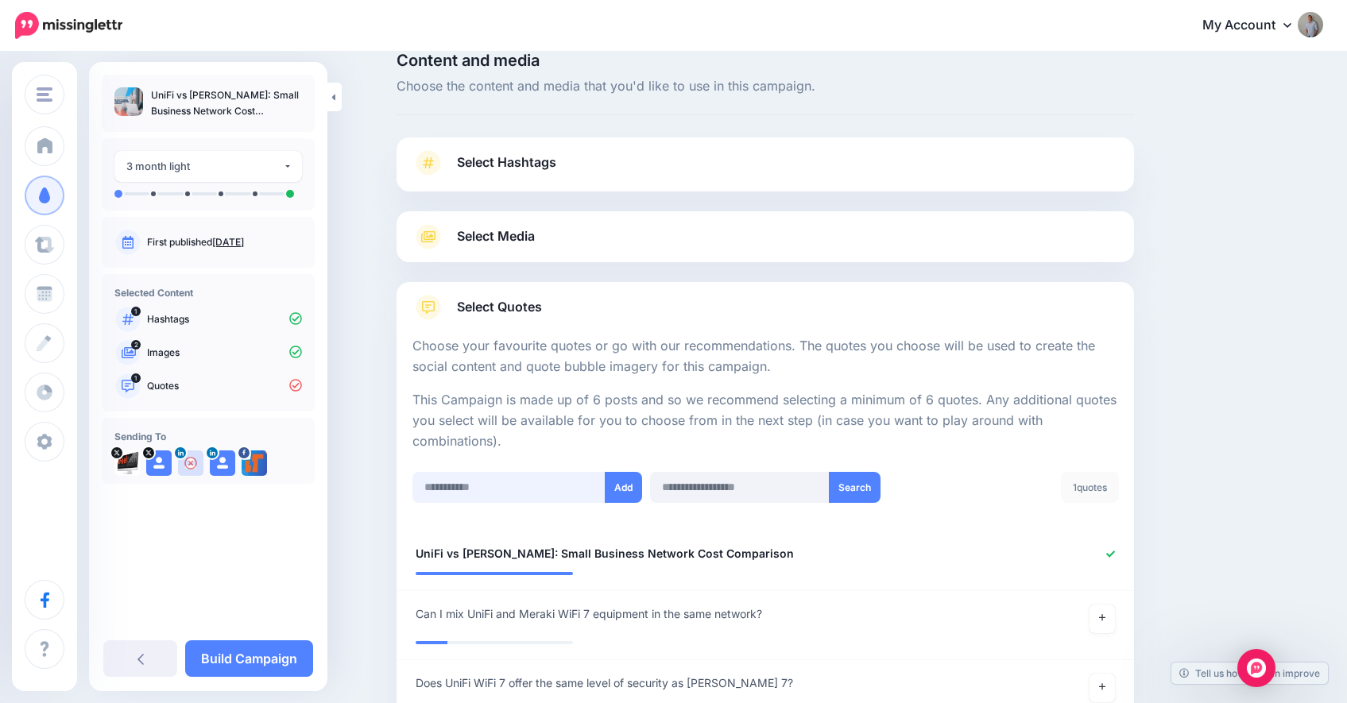
paste input "**********"
type input "**********"
click at [632, 488] on button "Add" at bounding box center [623, 487] width 37 height 31
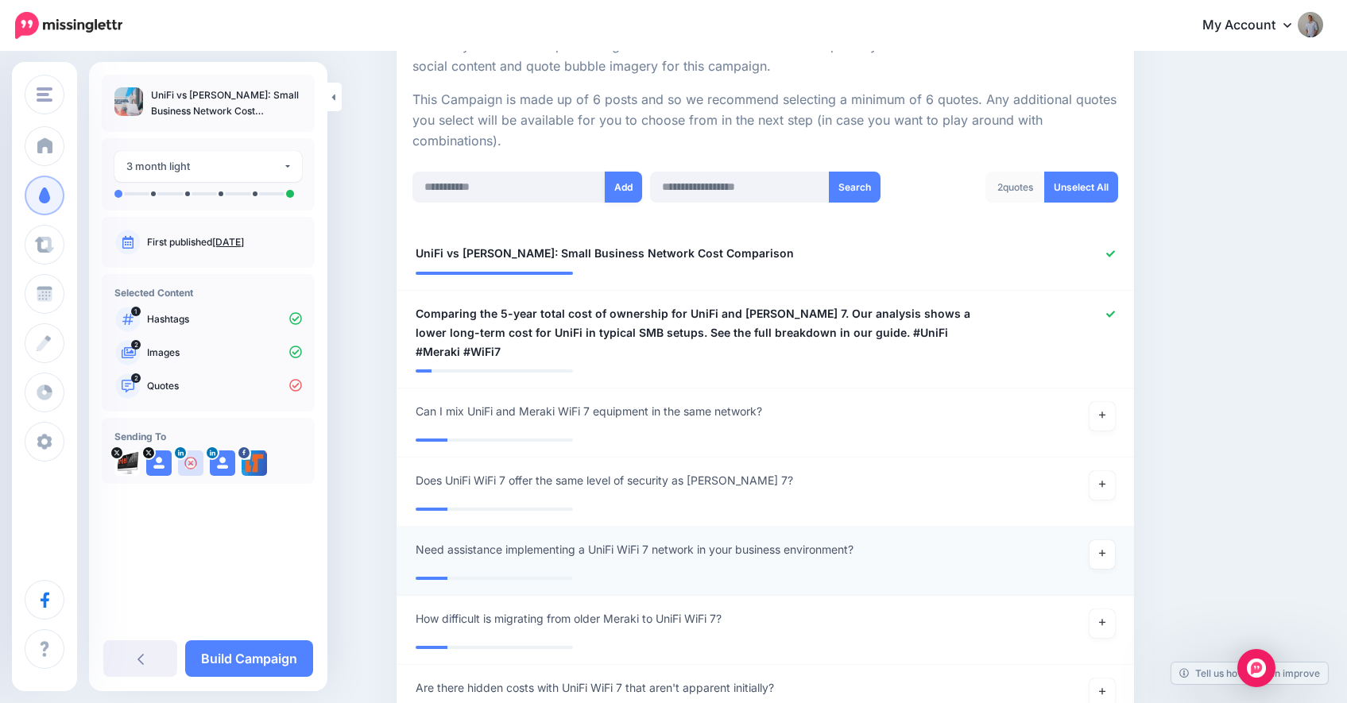
scroll to position [211, 0]
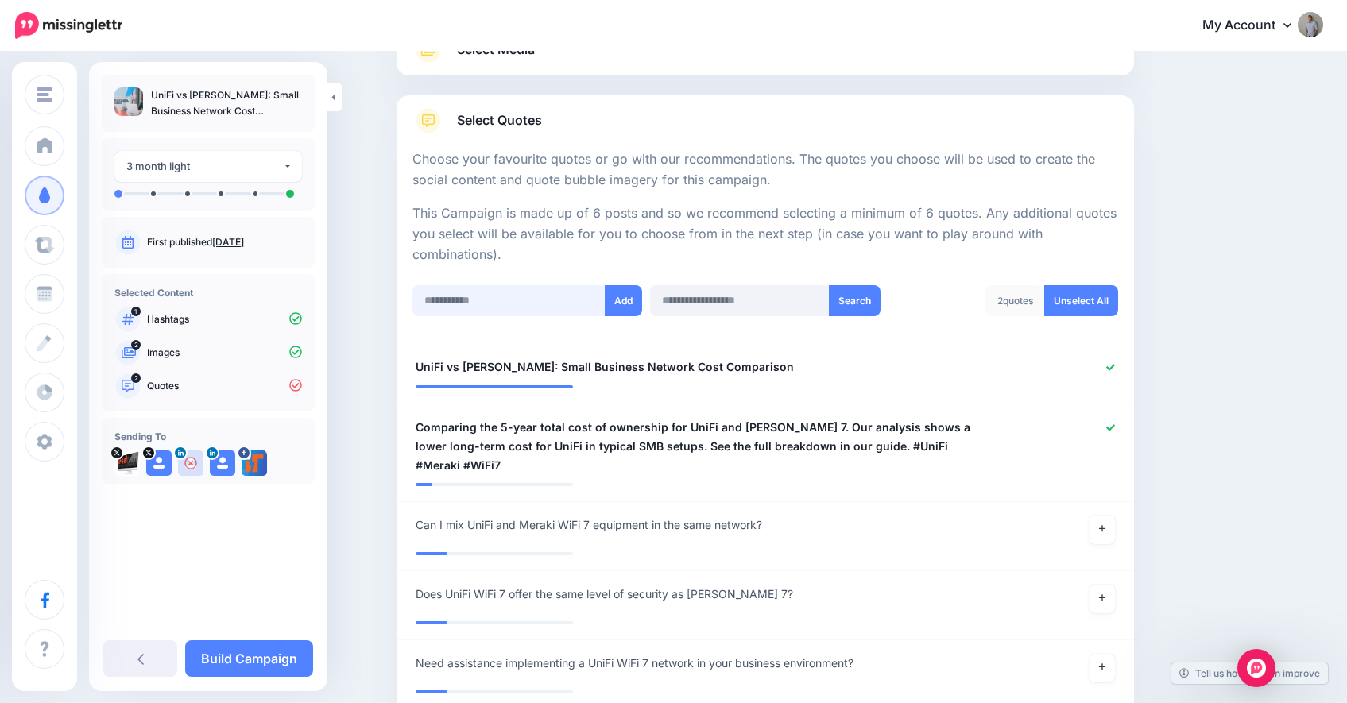
click at [488, 289] on input "text" at bounding box center [509, 300] width 193 height 31
paste input "**********"
type input "**********"
click at [618, 300] on button "Add" at bounding box center [623, 300] width 37 height 31
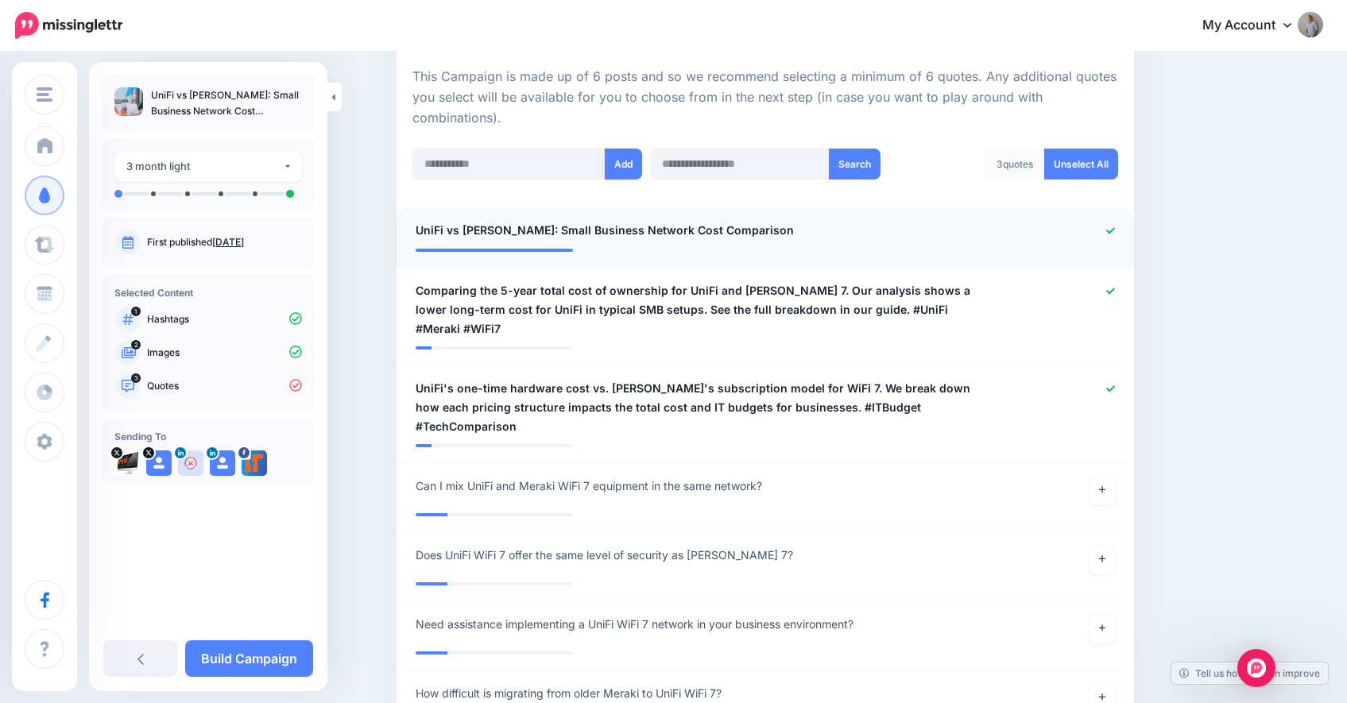
scroll to position [295, 0]
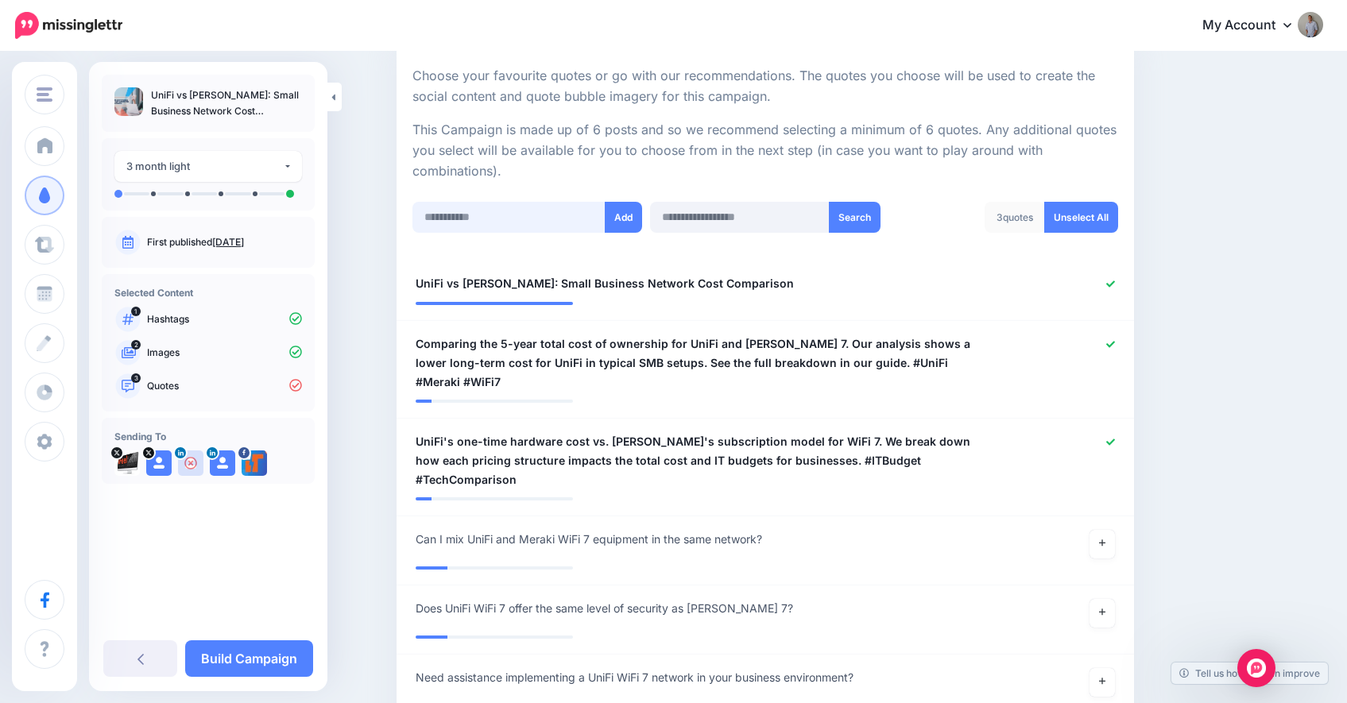
click at [517, 220] on input "text" at bounding box center [509, 217] width 193 height 31
paste input "**********"
type input "**********"
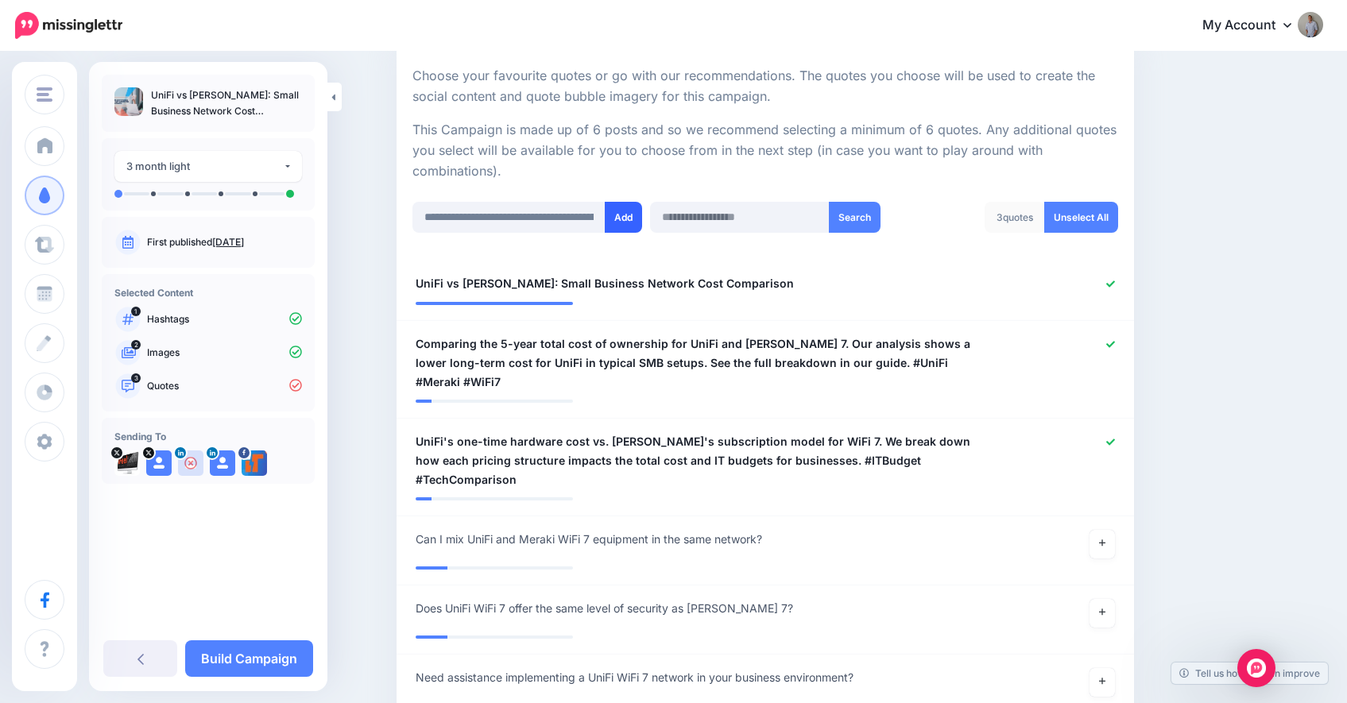
click at [630, 223] on button "Add" at bounding box center [623, 217] width 37 height 31
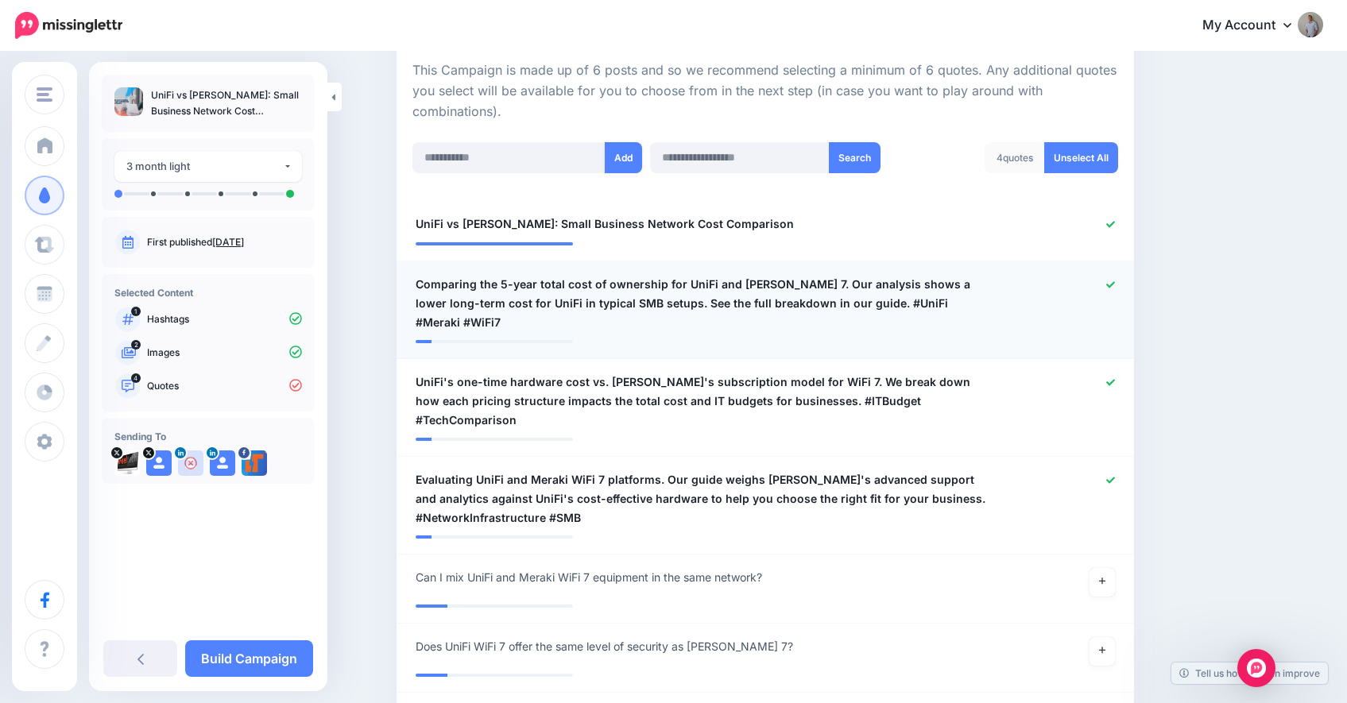
scroll to position [227, 0]
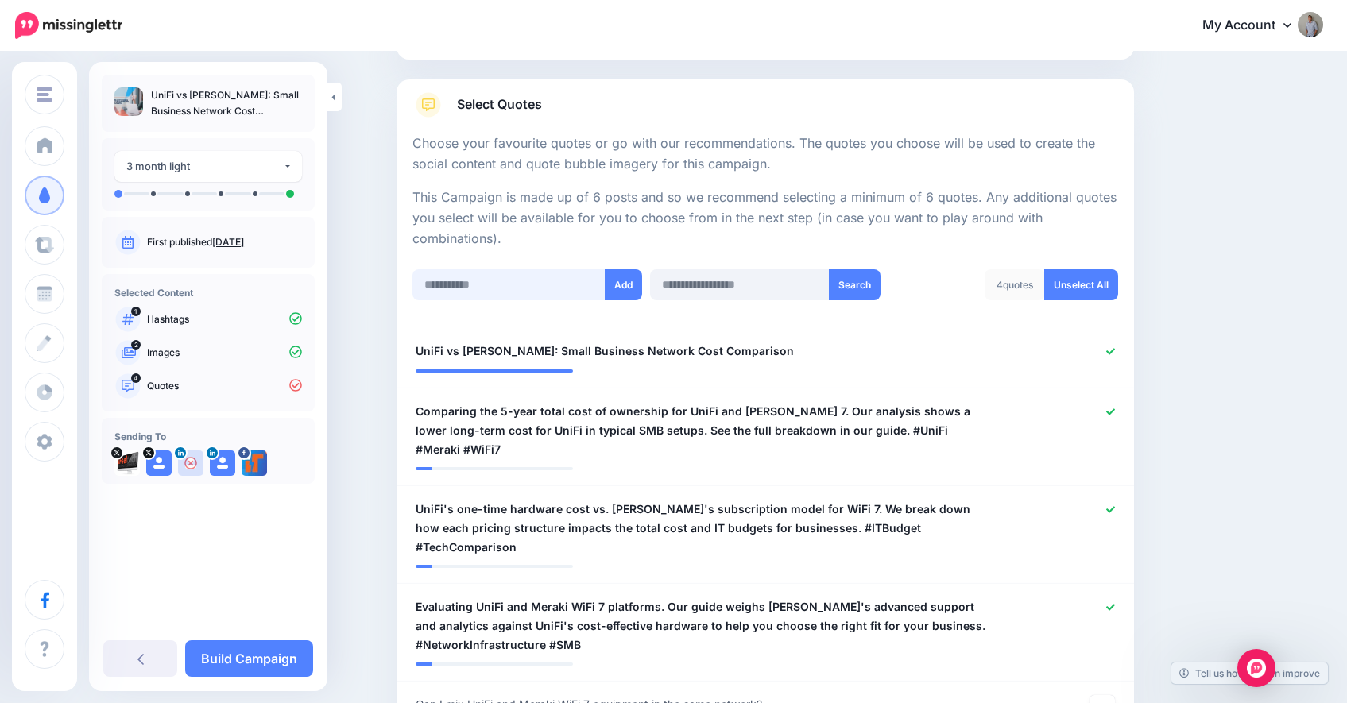
click at [506, 280] on input "text" at bounding box center [509, 284] width 193 height 31
paste input "**********"
type input "**********"
click at [630, 287] on button "Add" at bounding box center [623, 284] width 37 height 31
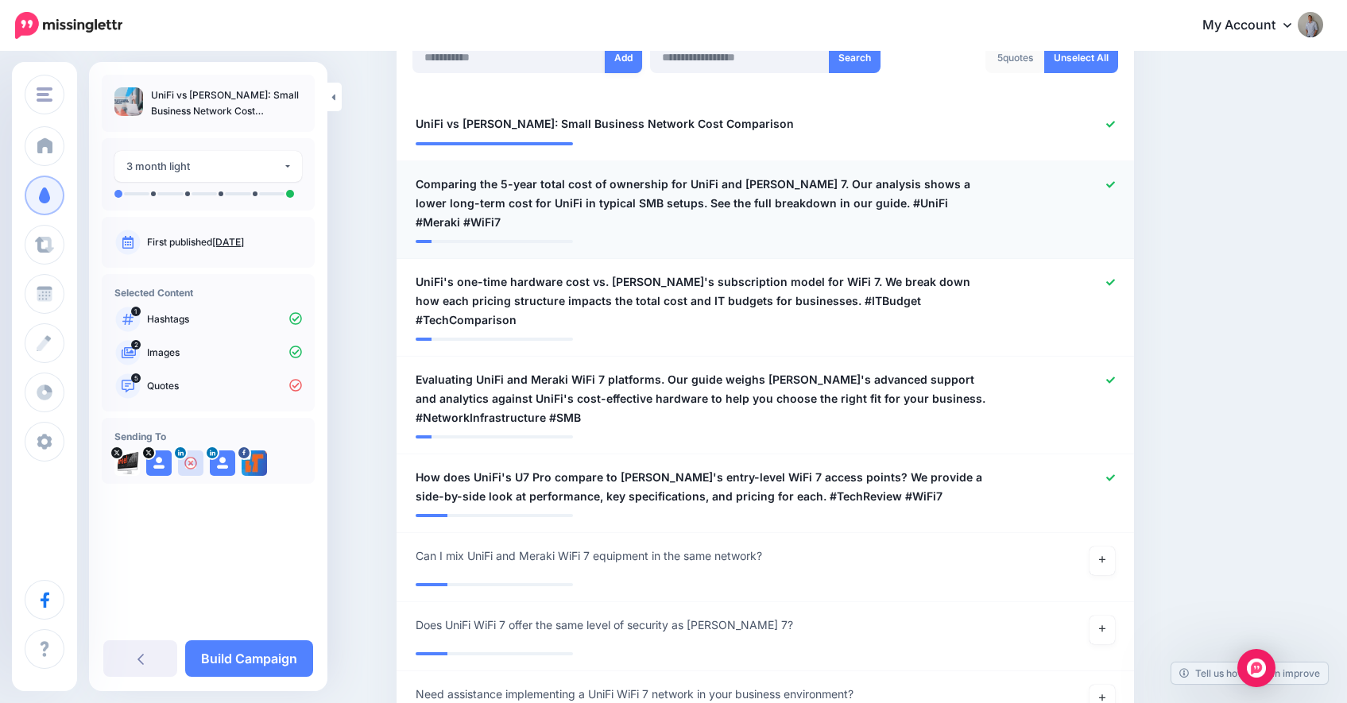
scroll to position [242, 0]
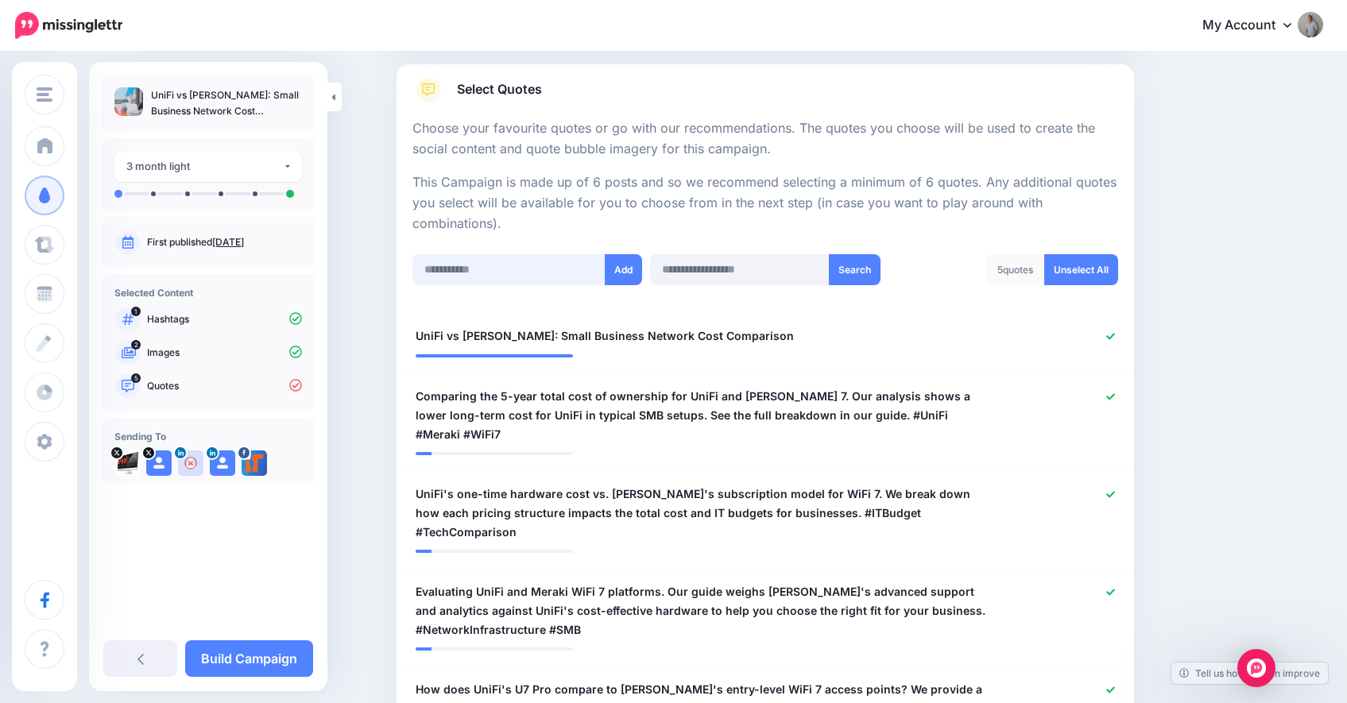
click at [514, 275] on input "text" at bounding box center [509, 269] width 193 height 31
paste input "**********"
type input "**********"
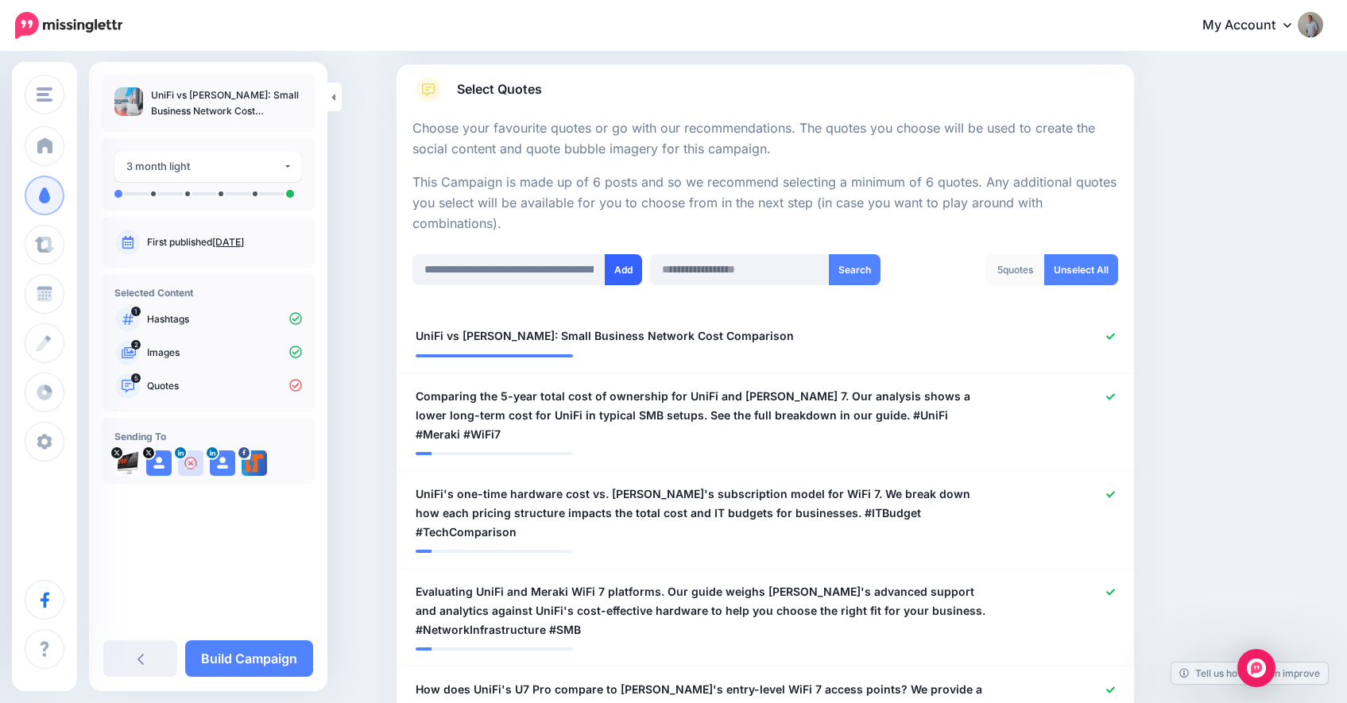
drag, startPoint x: 633, startPoint y: 273, endPoint x: 628, endPoint y: 281, distance: 10.0
click at [633, 273] on button "Add" at bounding box center [623, 269] width 37 height 31
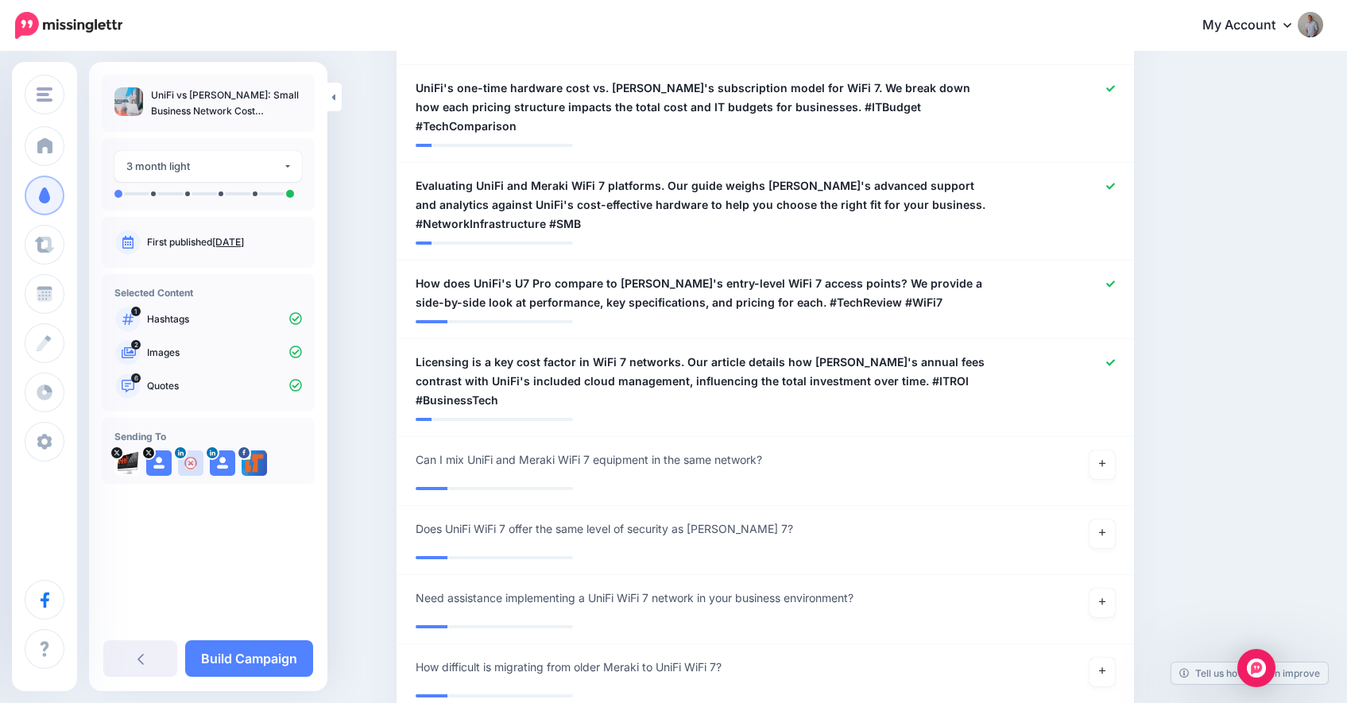
scroll to position [681, 0]
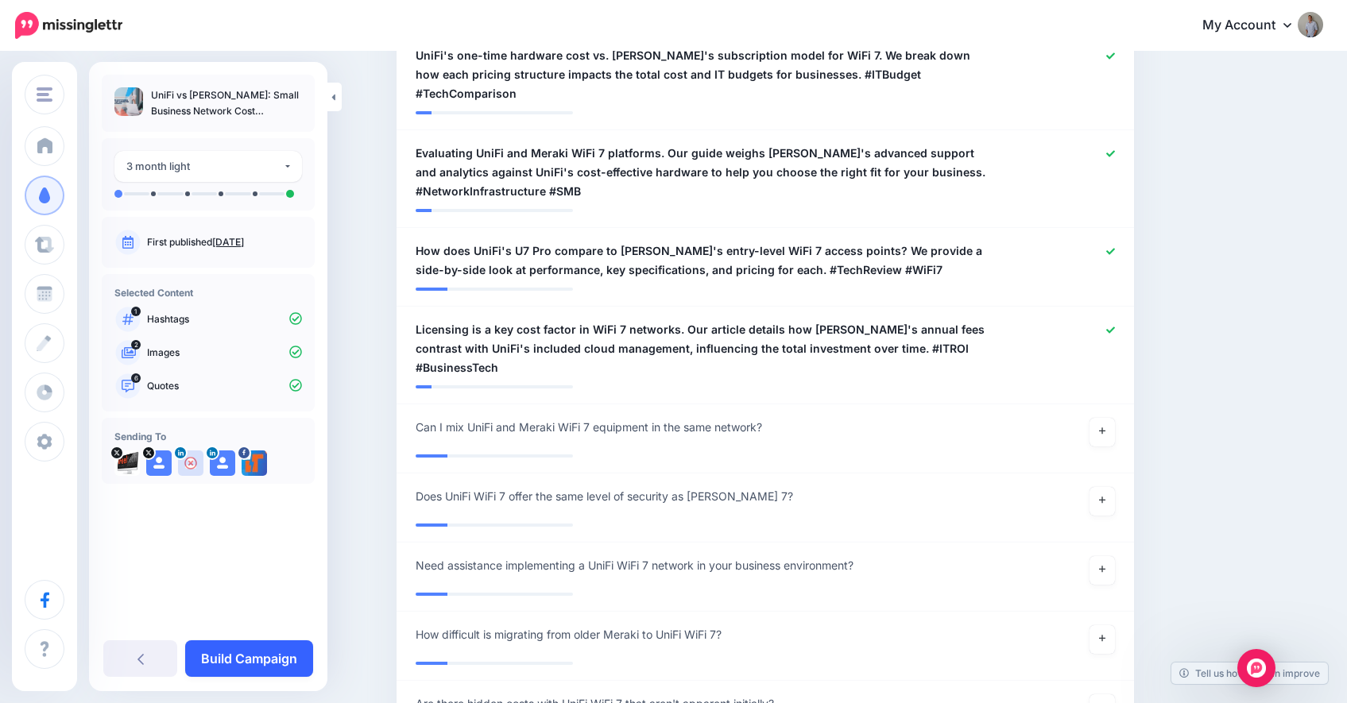
click at [273, 653] on link "Build Campaign" at bounding box center [249, 659] width 128 height 37
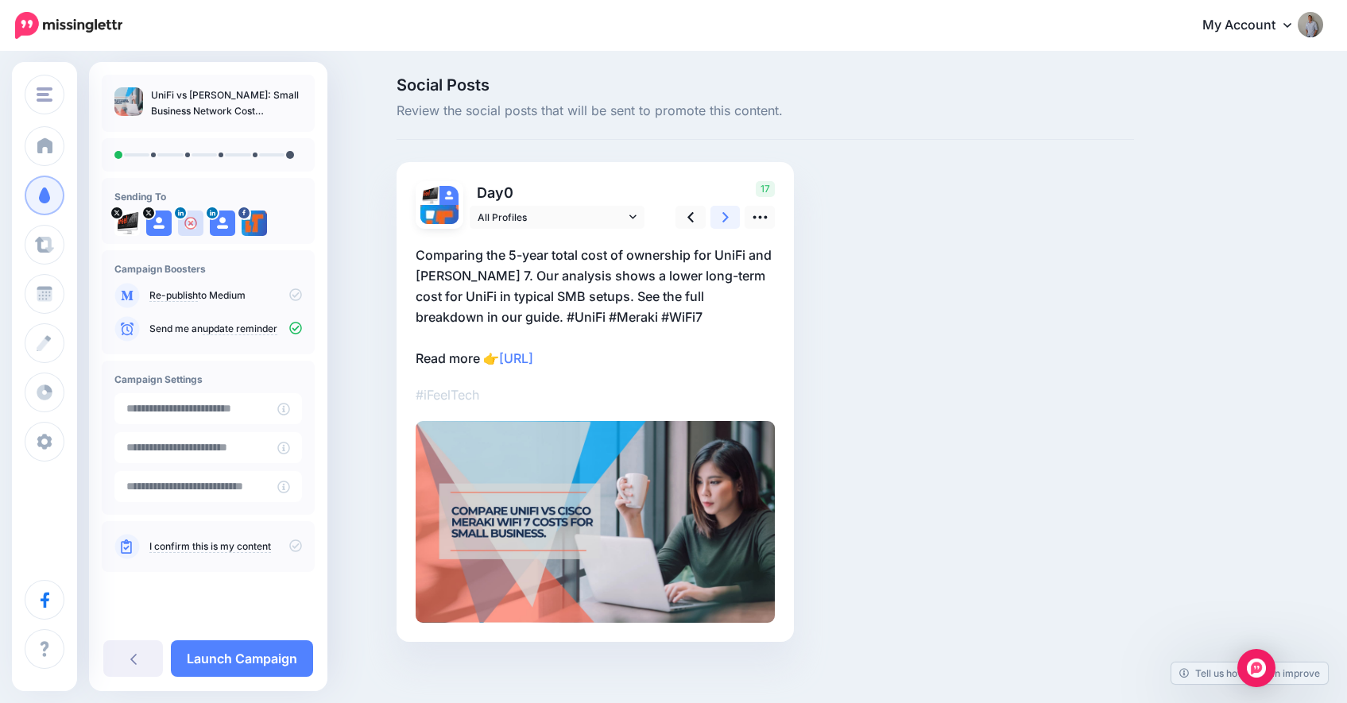
click at [729, 220] on icon at bounding box center [726, 217] width 6 height 17
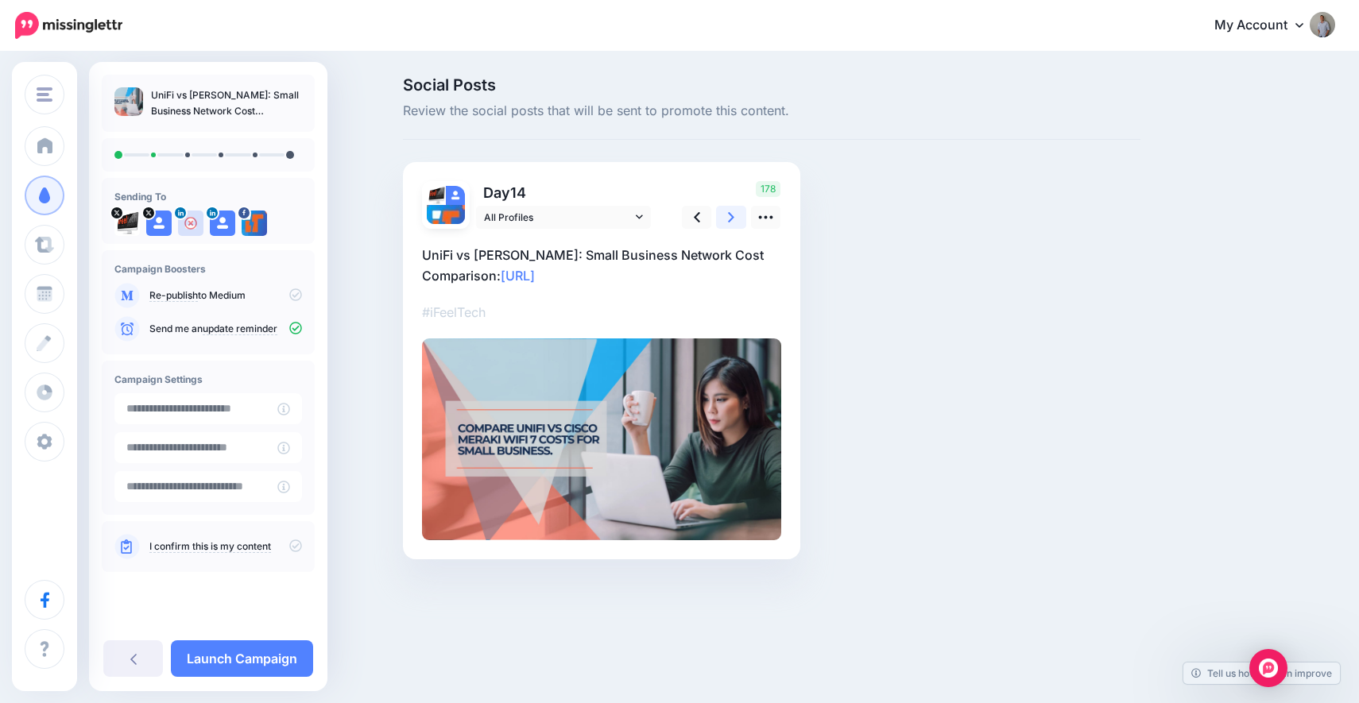
click at [732, 222] on icon at bounding box center [731, 217] width 6 height 17
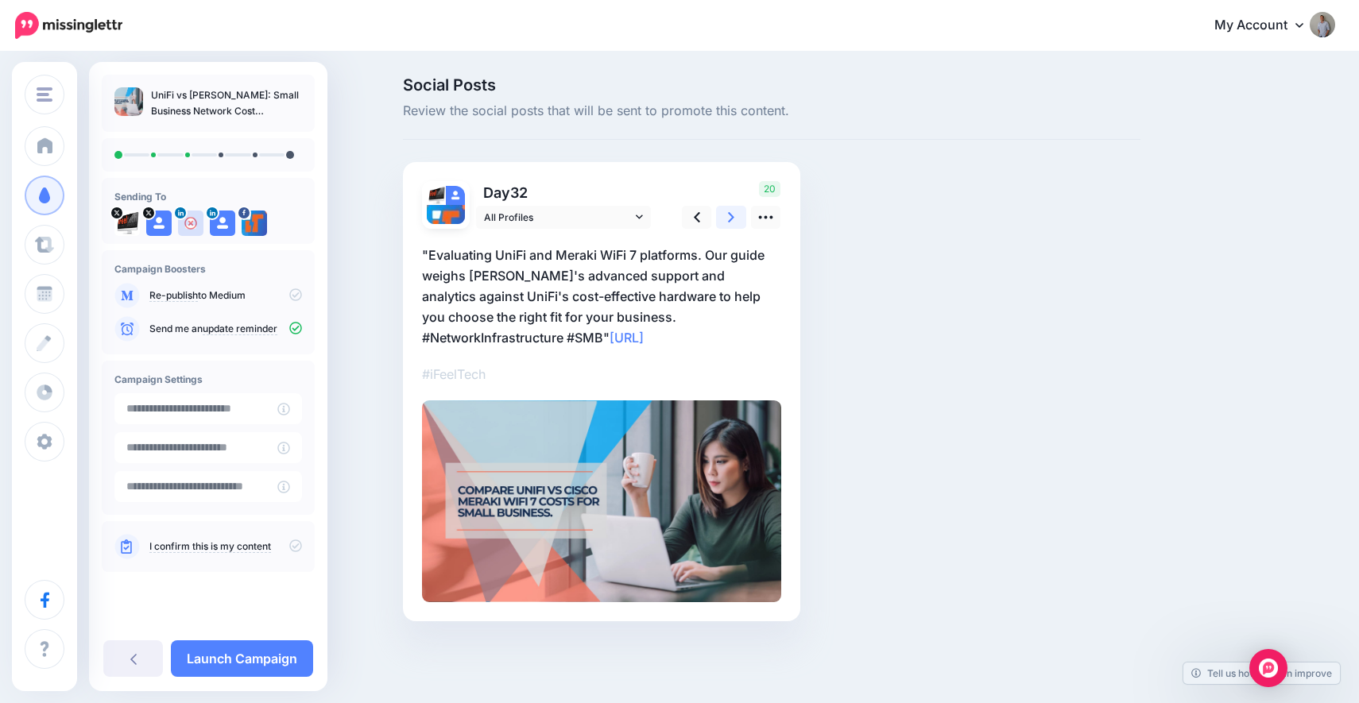
click at [732, 222] on icon at bounding box center [731, 217] width 6 height 17
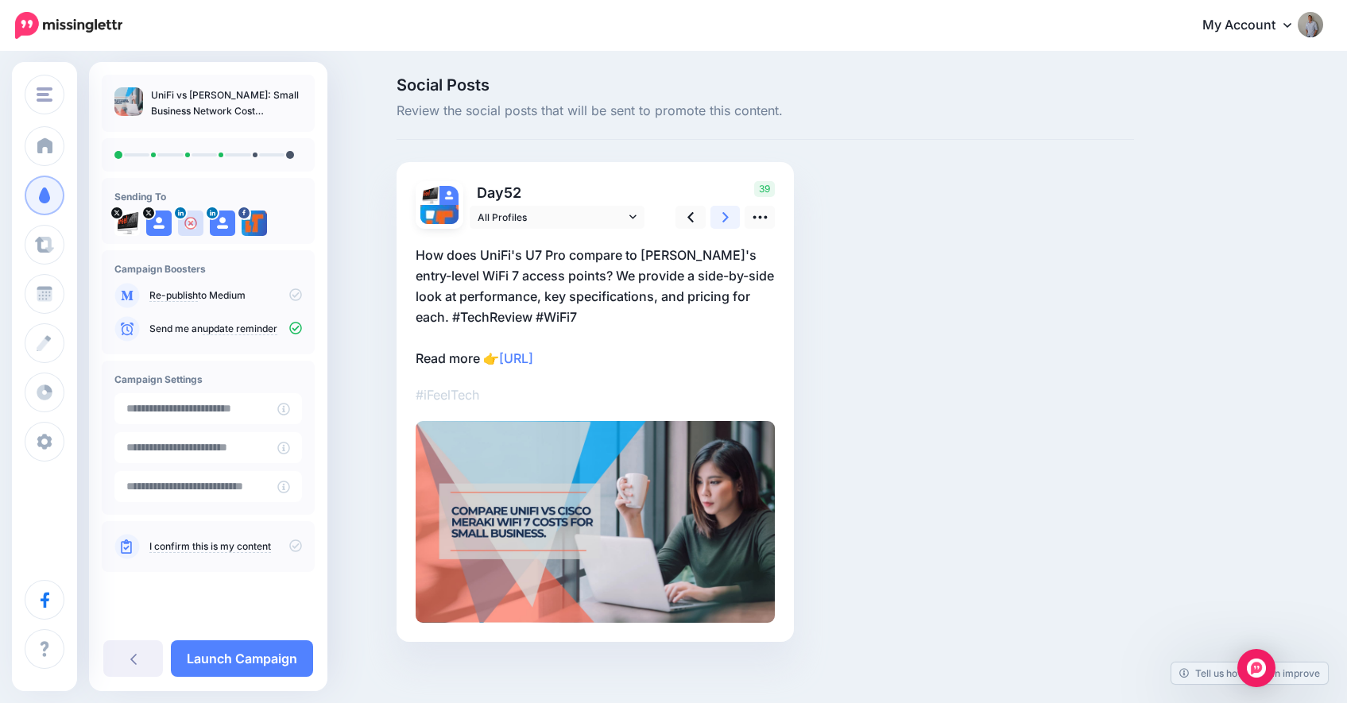
click at [729, 222] on icon at bounding box center [726, 217] width 6 height 17
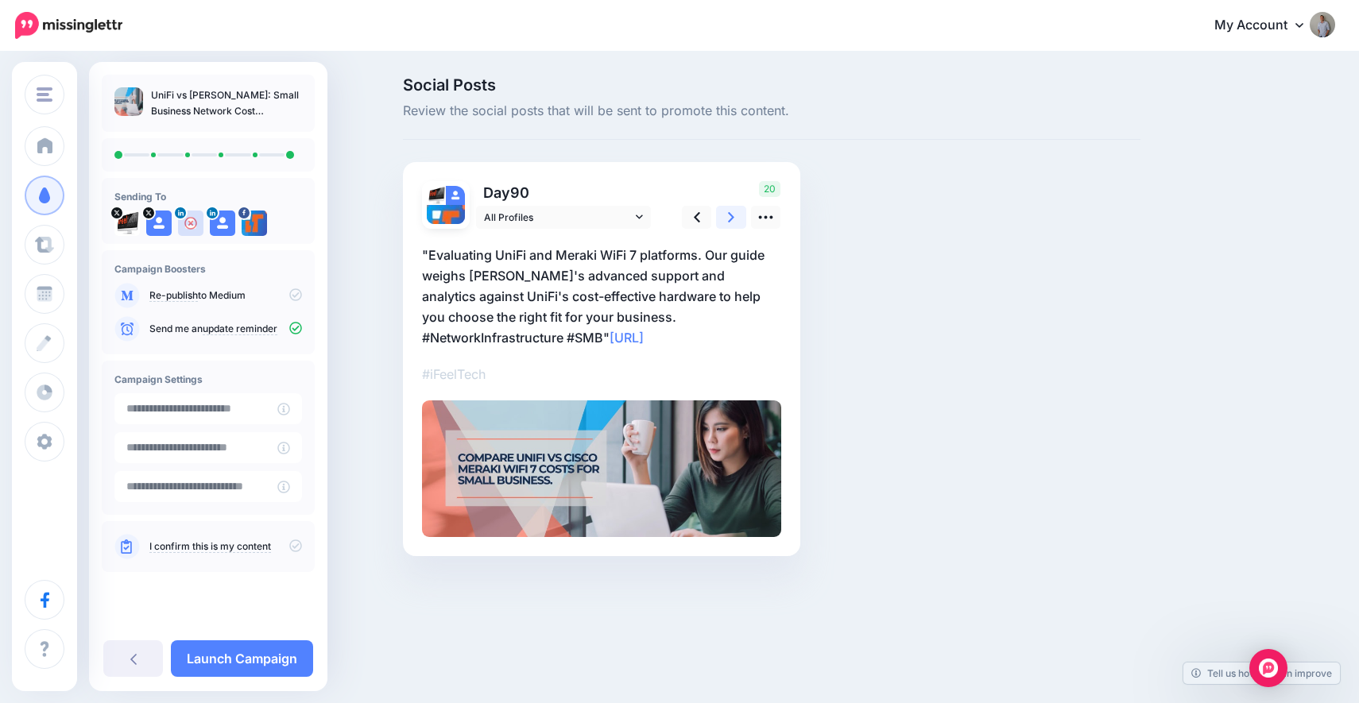
click at [732, 222] on icon at bounding box center [731, 217] width 6 height 17
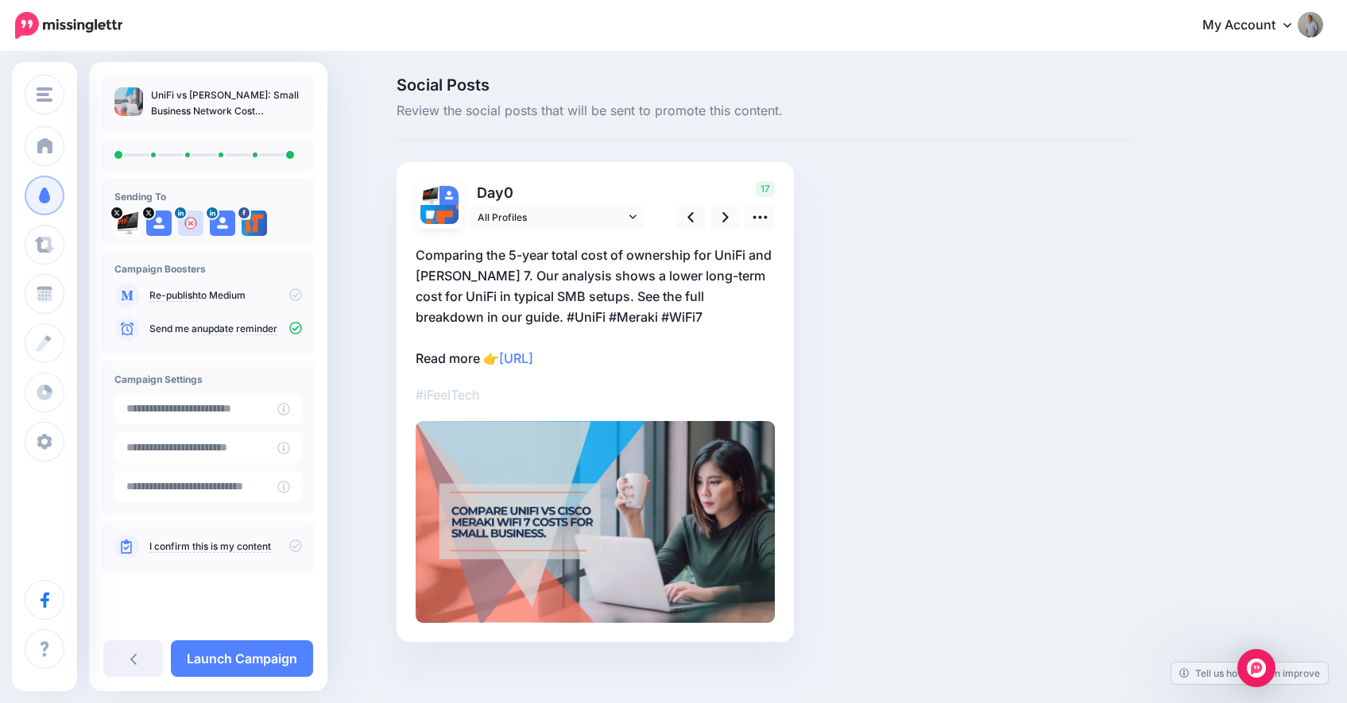
click at [291, 543] on icon at bounding box center [295, 546] width 13 height 13
click at [272, 654] on link "Launch Campaign" at bounding box center [242, 659] width 142 height 37
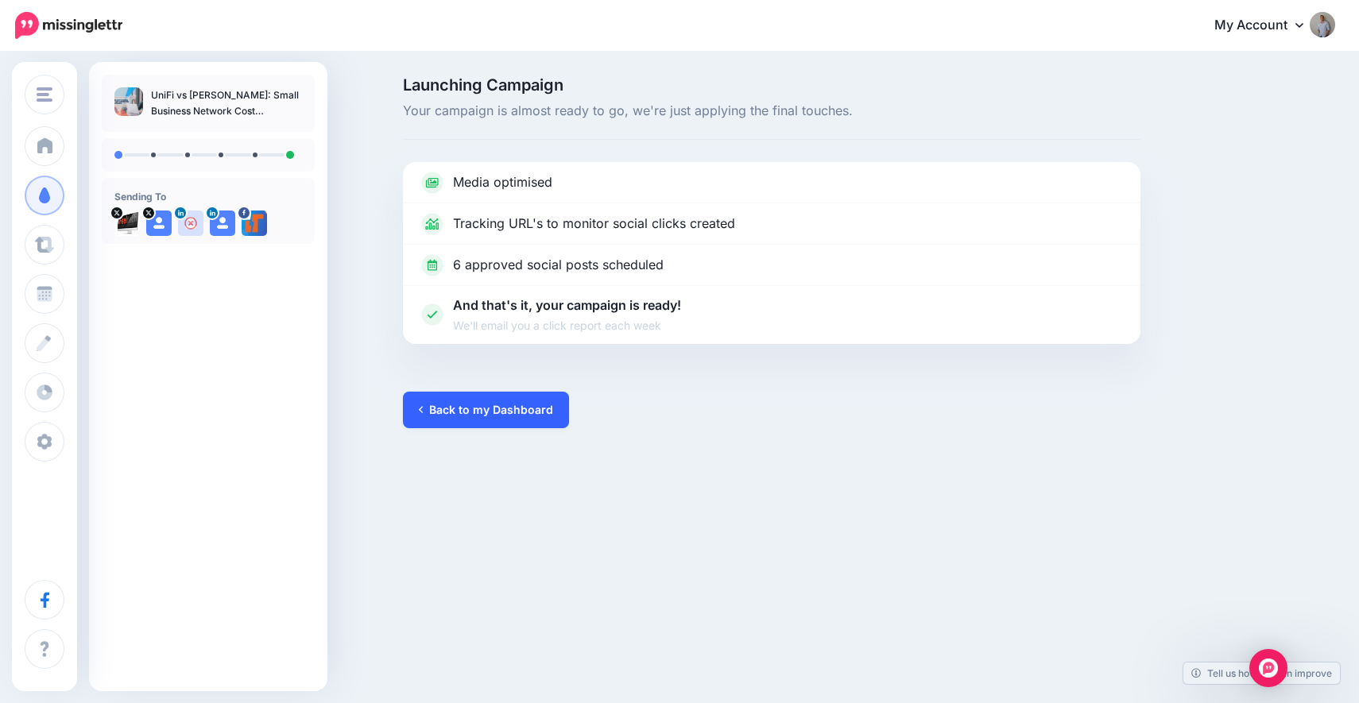
click at [479, 412] on link "Back to my Dashboard" at bounding box center [486, 410] width 166 height 37
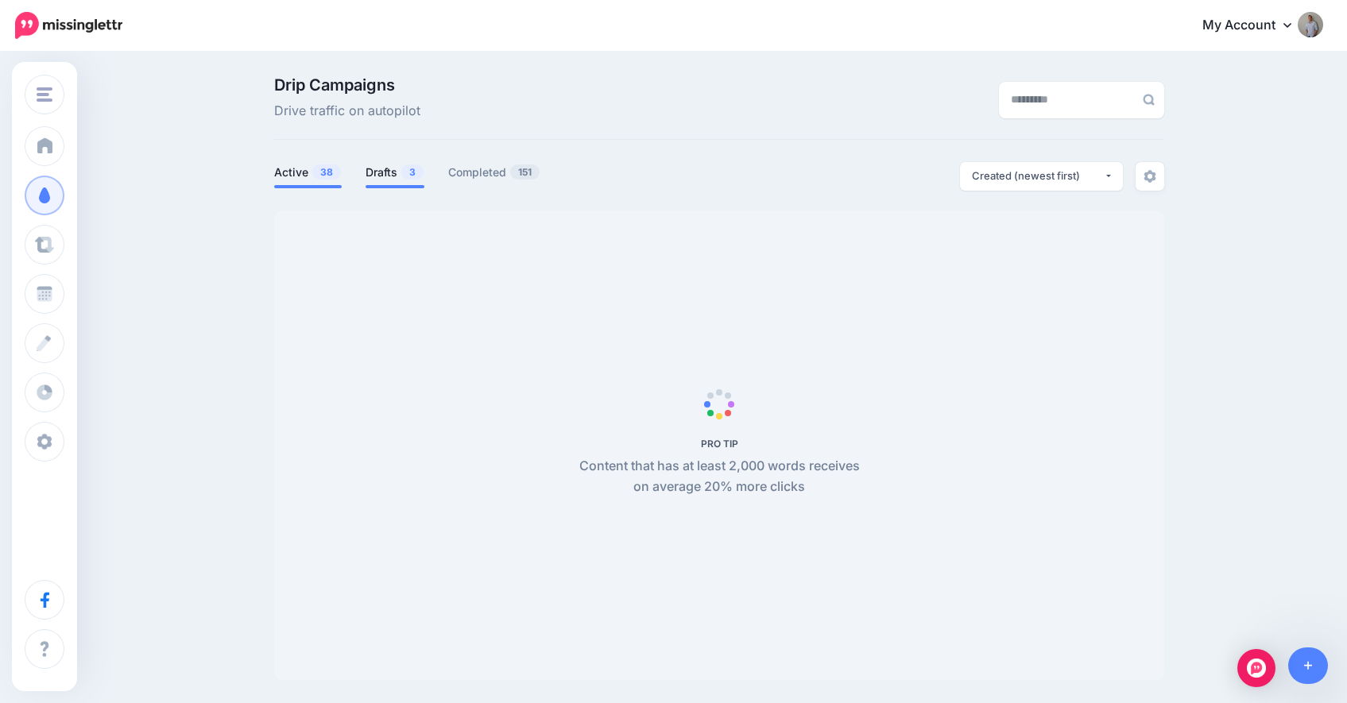
click at [391, 170] on link "Drafts 3" at bounding box center [395, 172] width 59 height 19
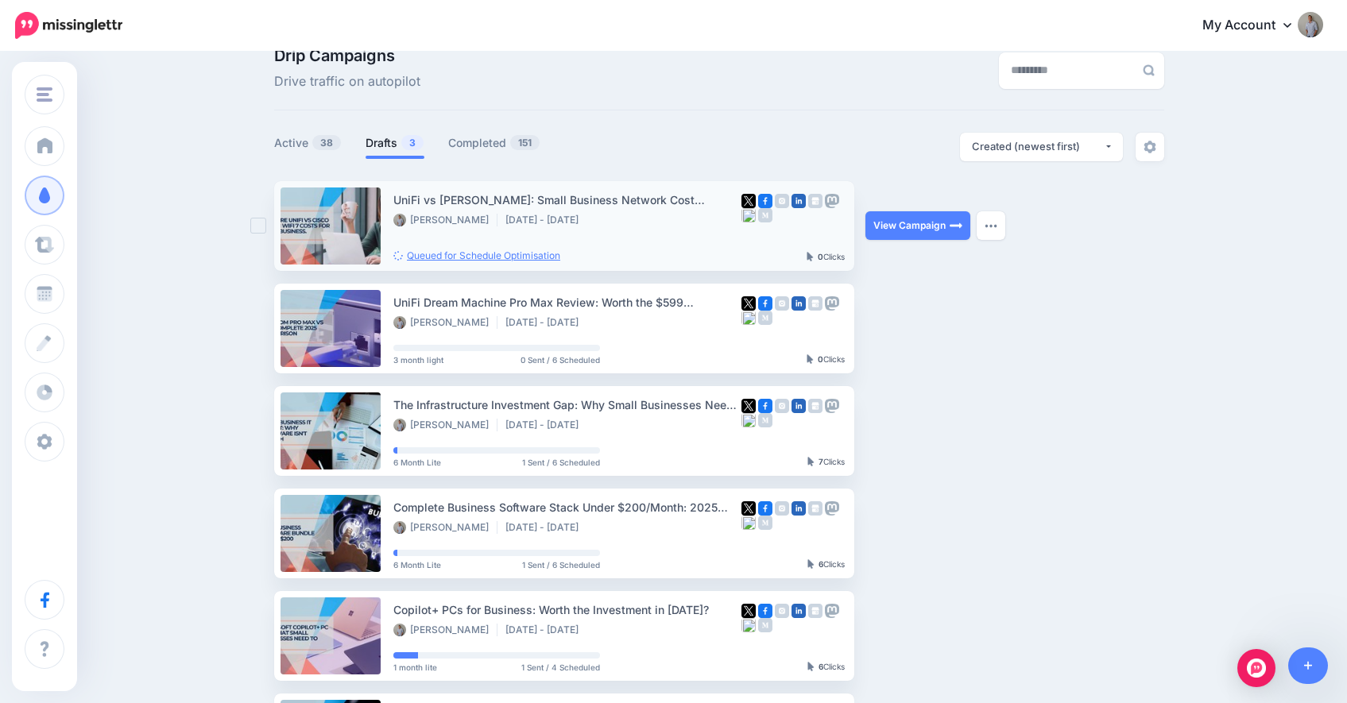
scroll to position [109, 0]
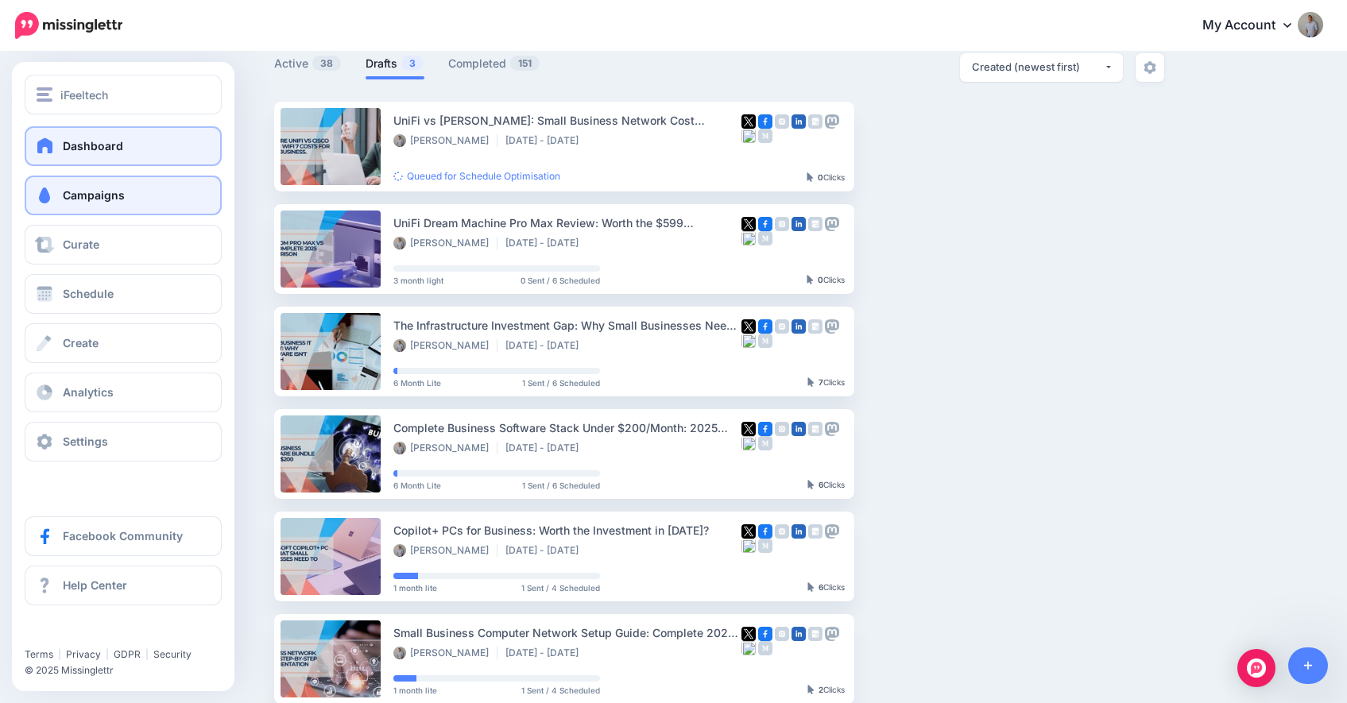
click at [47, 142] on span at bounding box center [45, 146] width 21 height 16
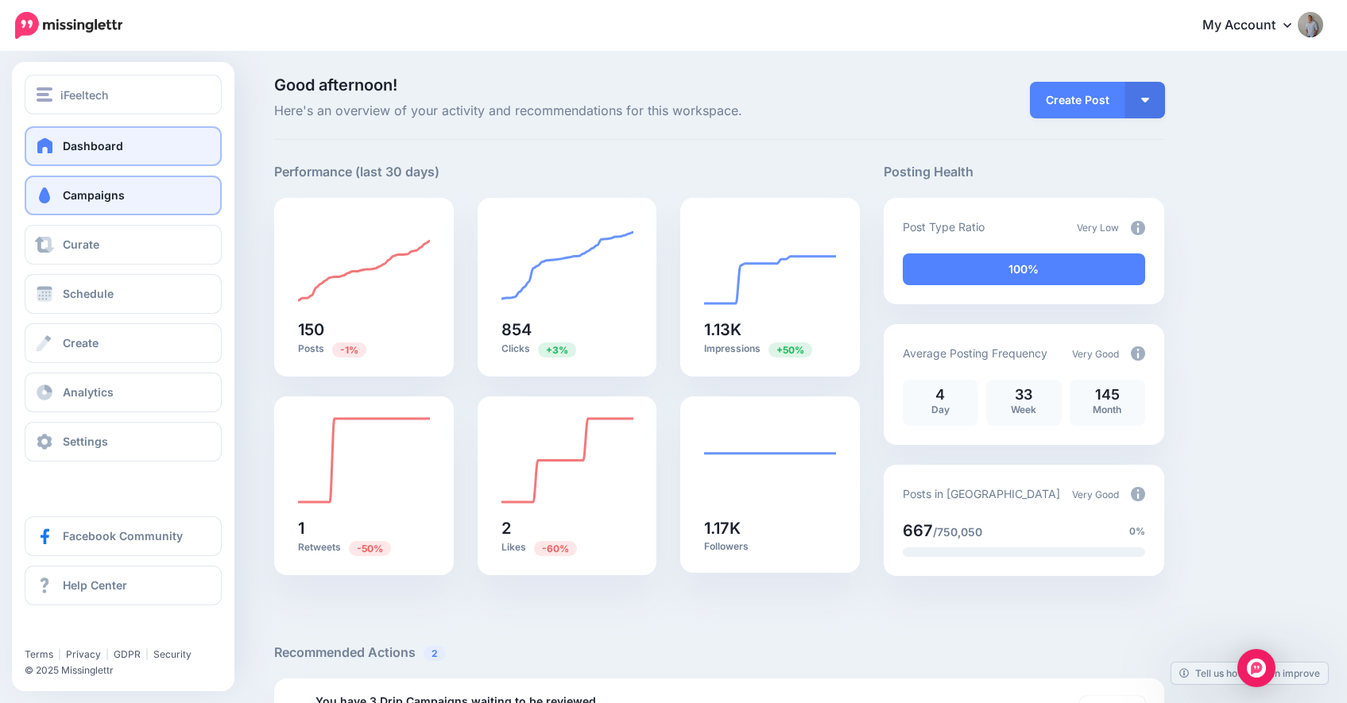
click at [92, 204] on link "Campaigns" at bounding box center [123, 196] width 197 height 40
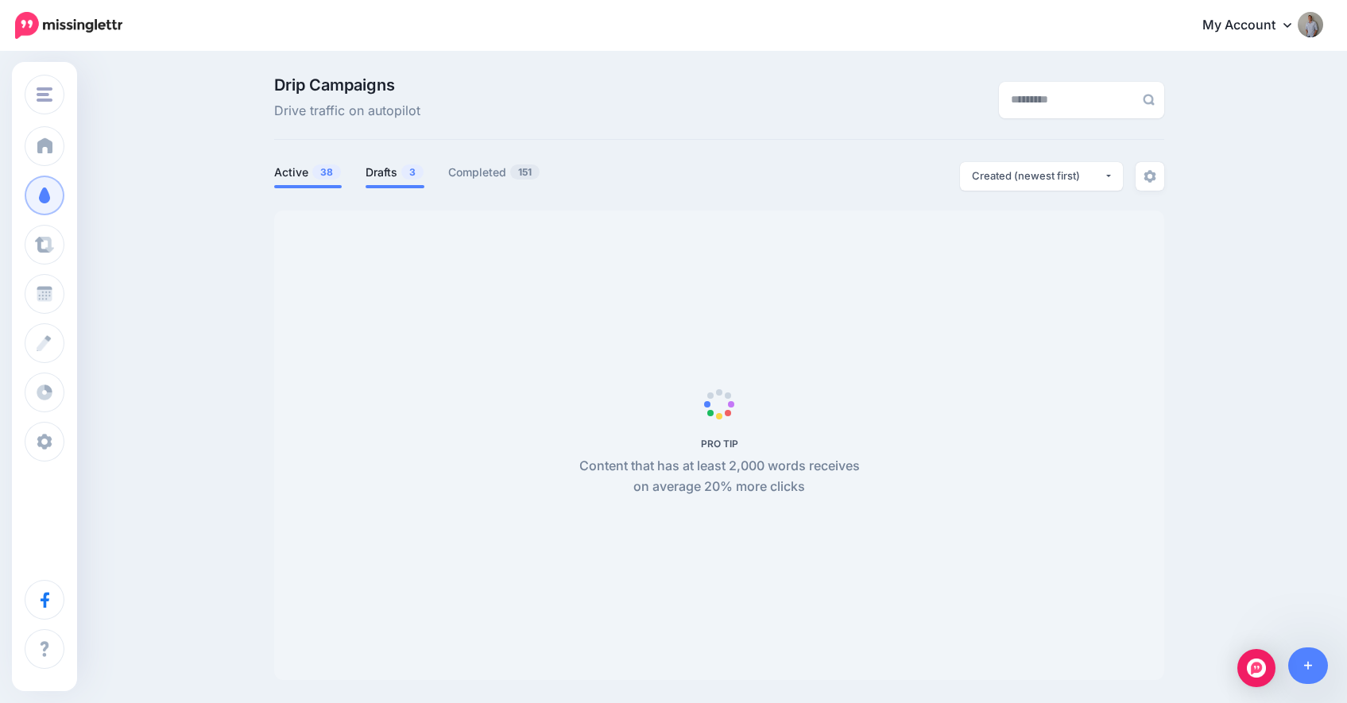
click at [401, 174] on link "Drafts 3" at bounding box center [395, 172] width 59 height 19
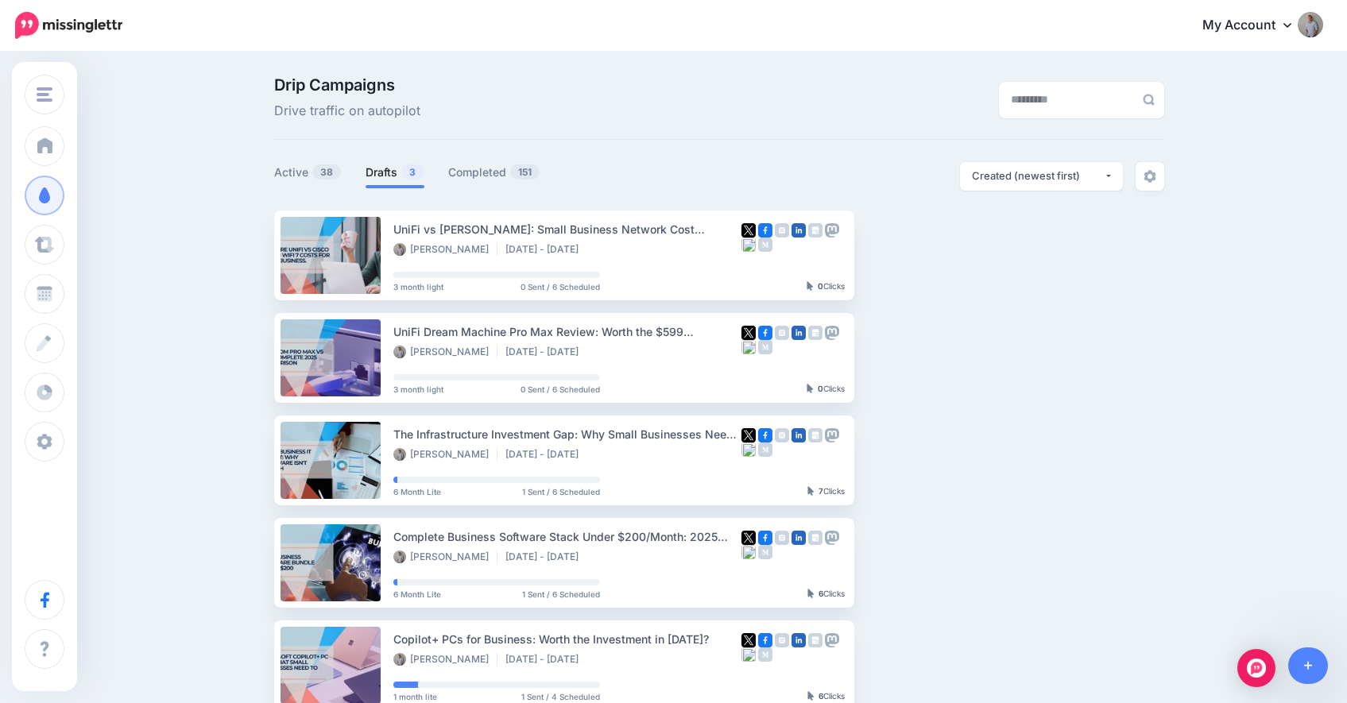
click at [401, 174] on link "Drafts 3" at bounding box center [395, 172] width 59 height 19
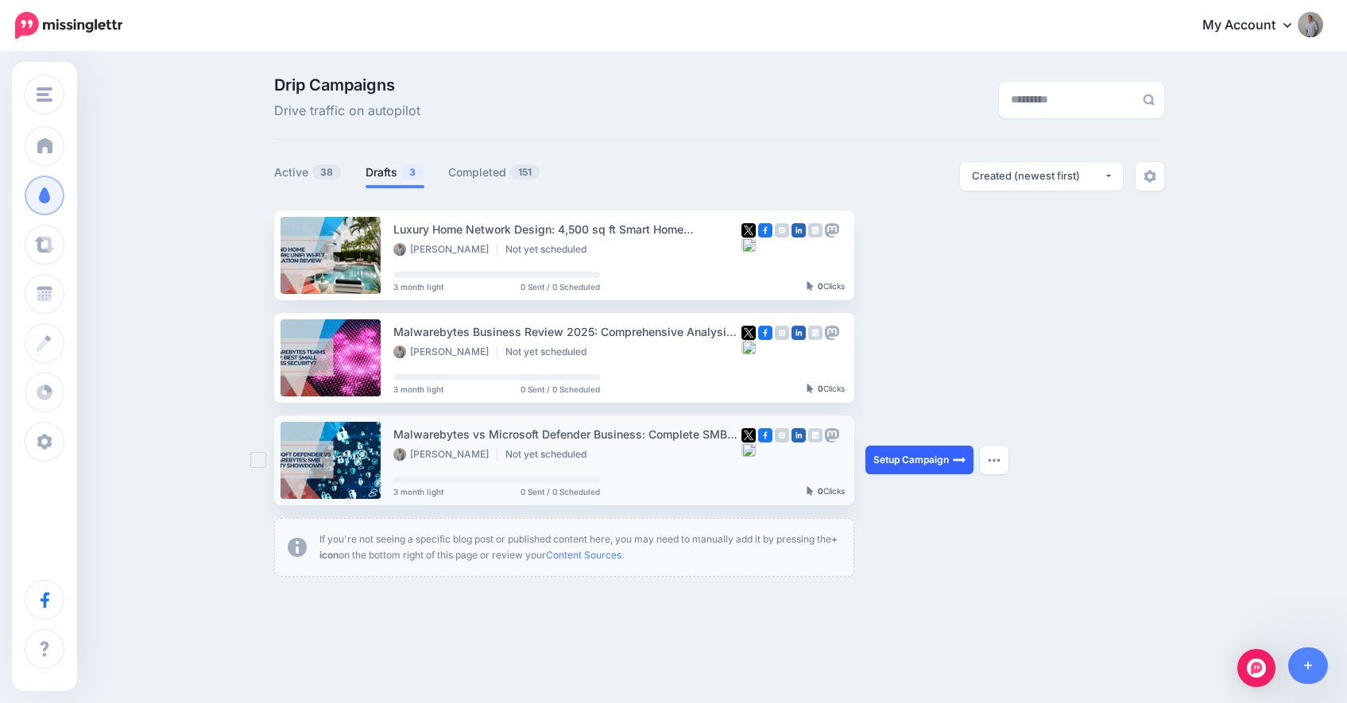
click at [930, 456] on link "Setup Campaign" at bounding box center [920, 460] width 108 height 29
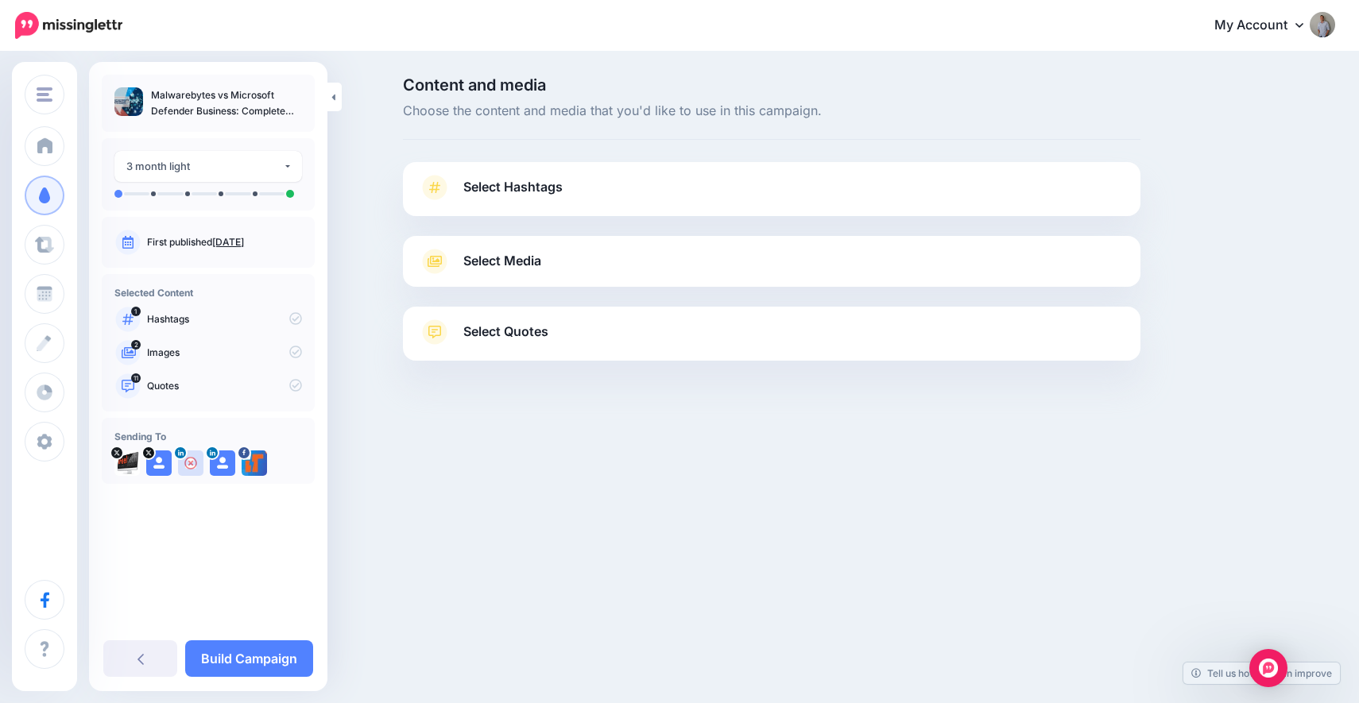
drag, startPoint x: 702, startPoint y: 196, endPoint x: 694, endPoint y: 251, distance: 56.2
click at [702, 196] on link "Select Hashtags" at bounding box center [772, 195] width 706 height 41
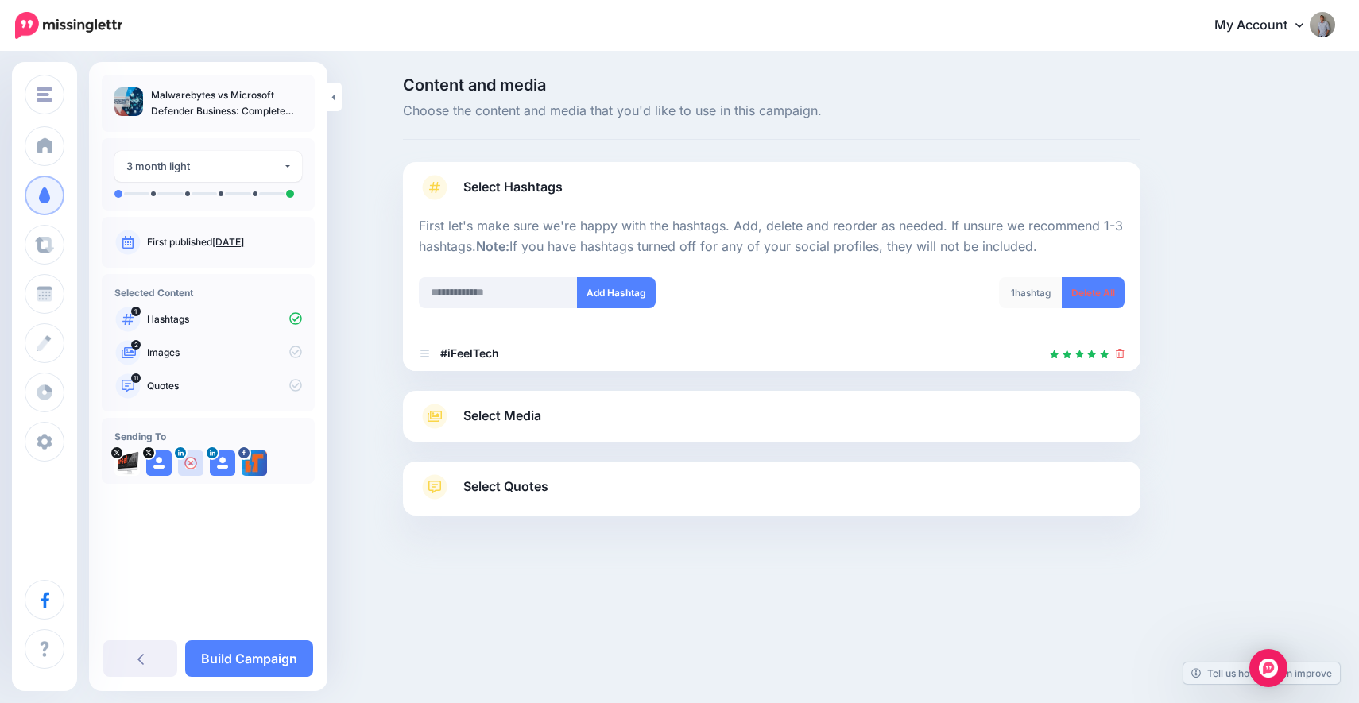
click at [654, 410] on link "Select Media" at bounding box center [772, 416] width 706 height 25
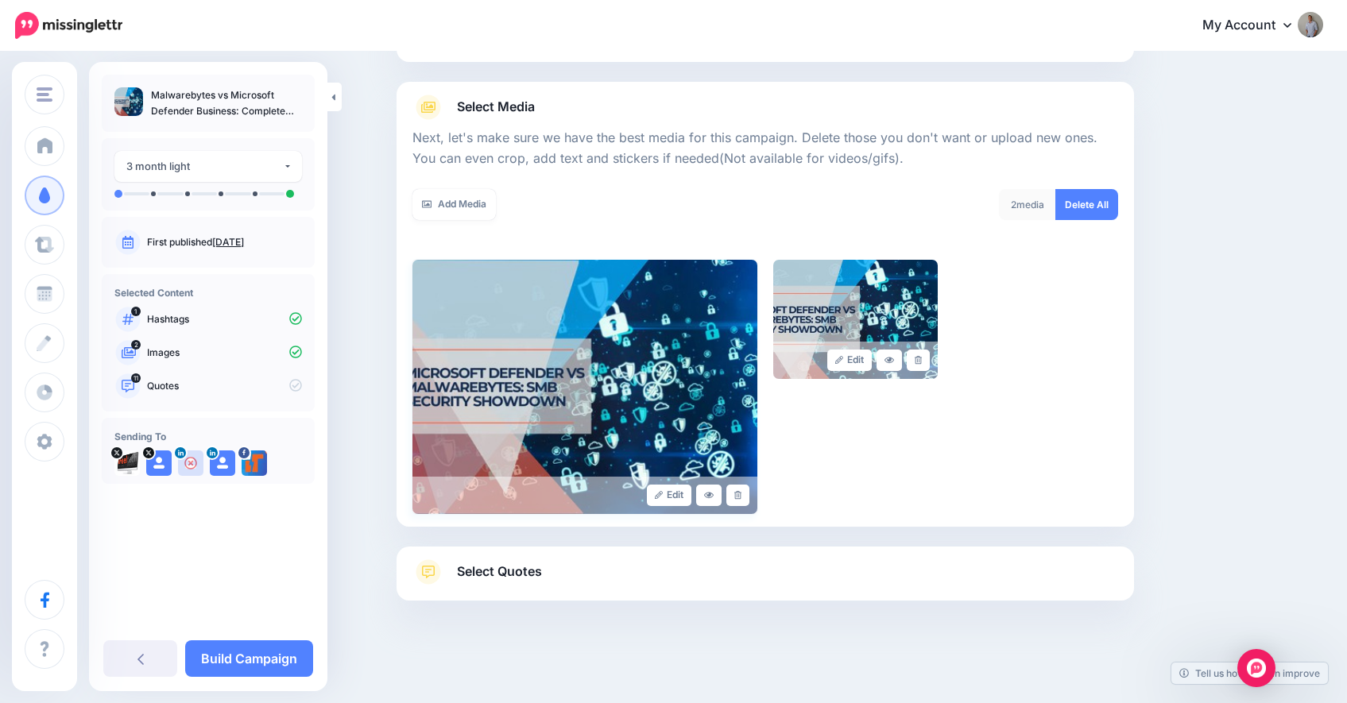
scroll to position [155, 0]
click at [618, 574] on link "Select Quotes" at bounding box center [766, 579] width 706 height 41
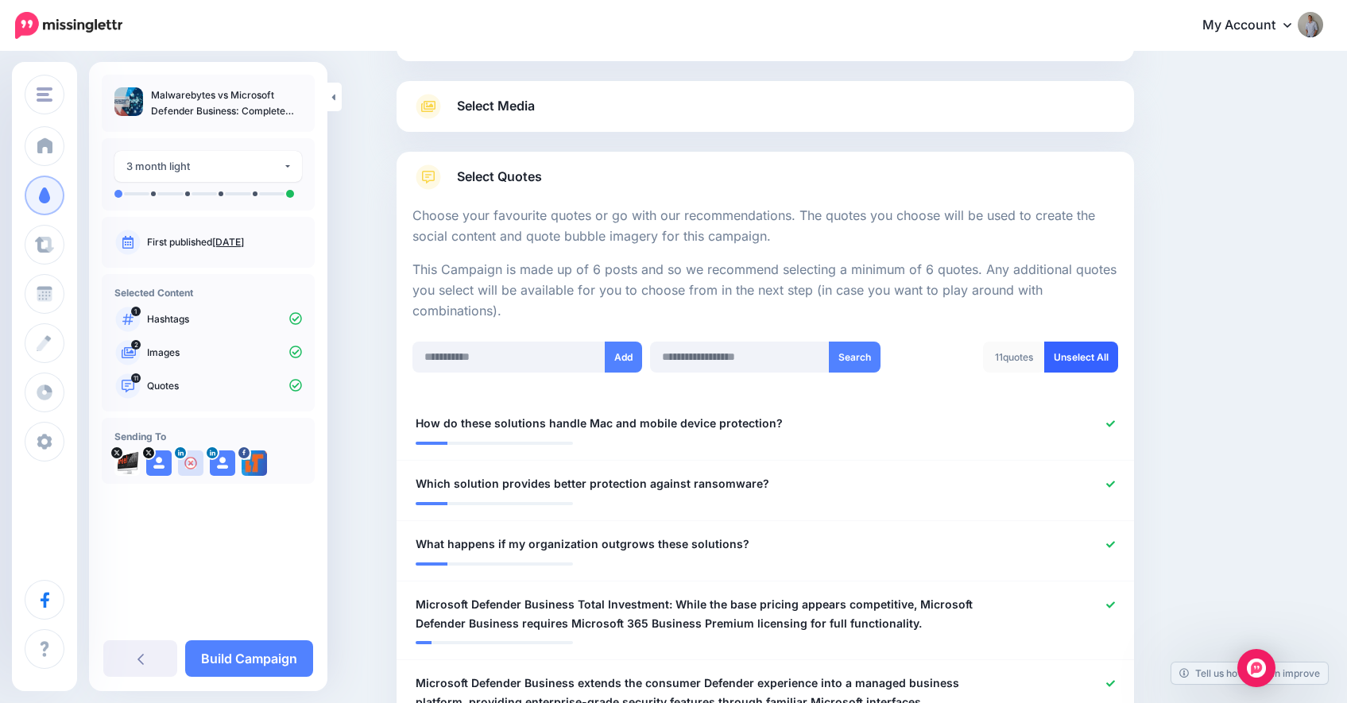
click at [1079, 347] on link "Unselect All" at bounding box center [1082, 357] width 74 height 31
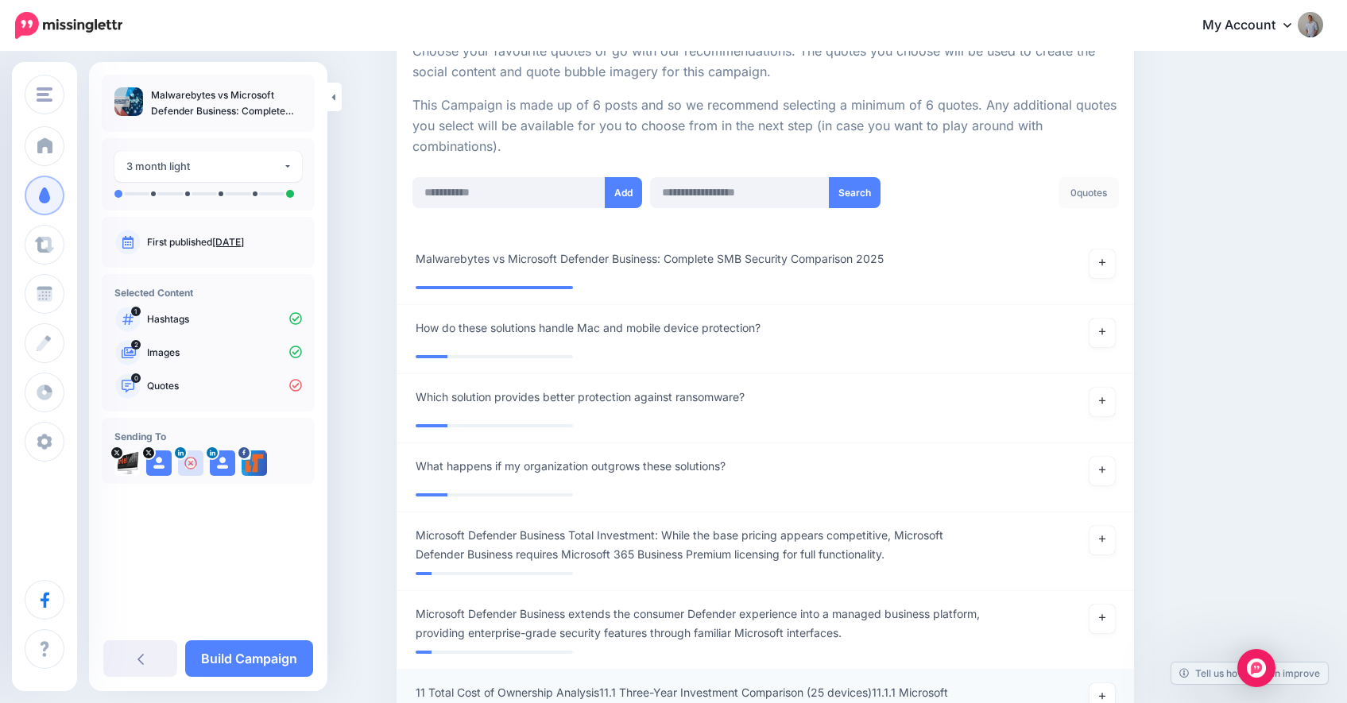
scroll to position [270, 0]
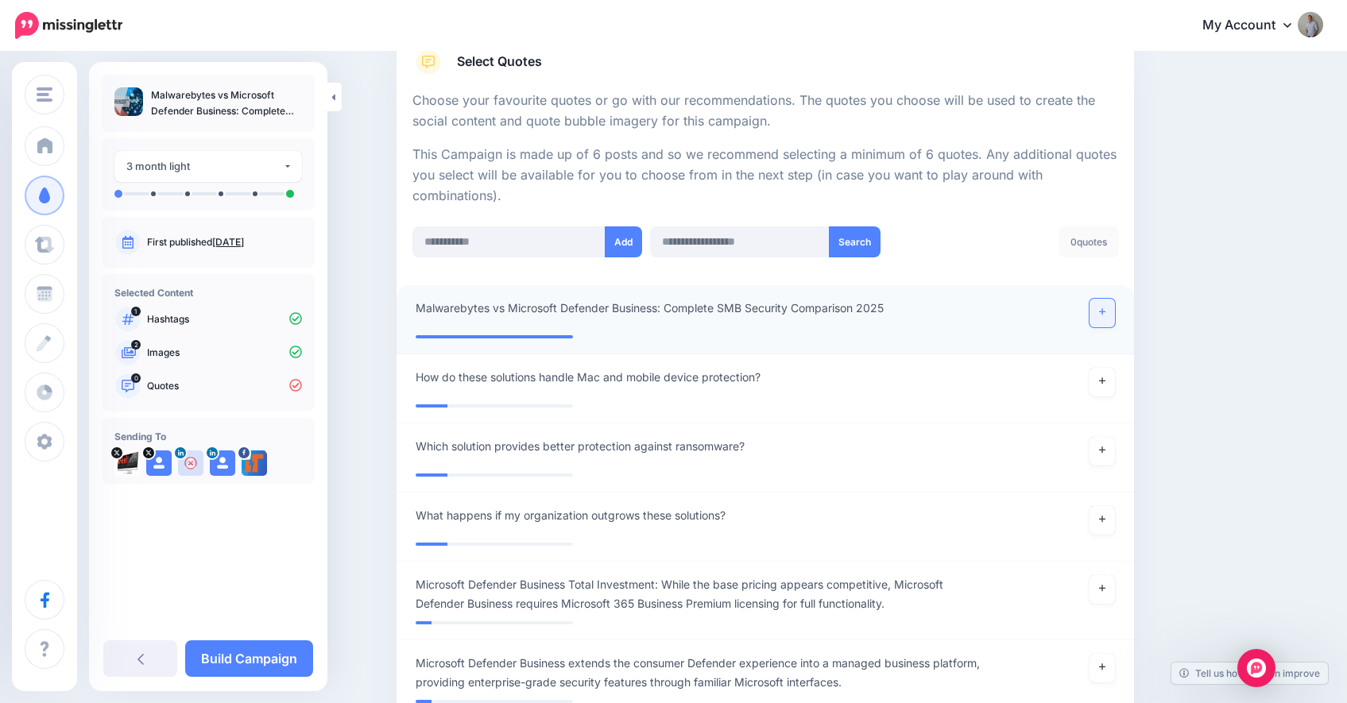
click at [1106, 313] on icon at bounding box center [1102, 312] width 6 height 9
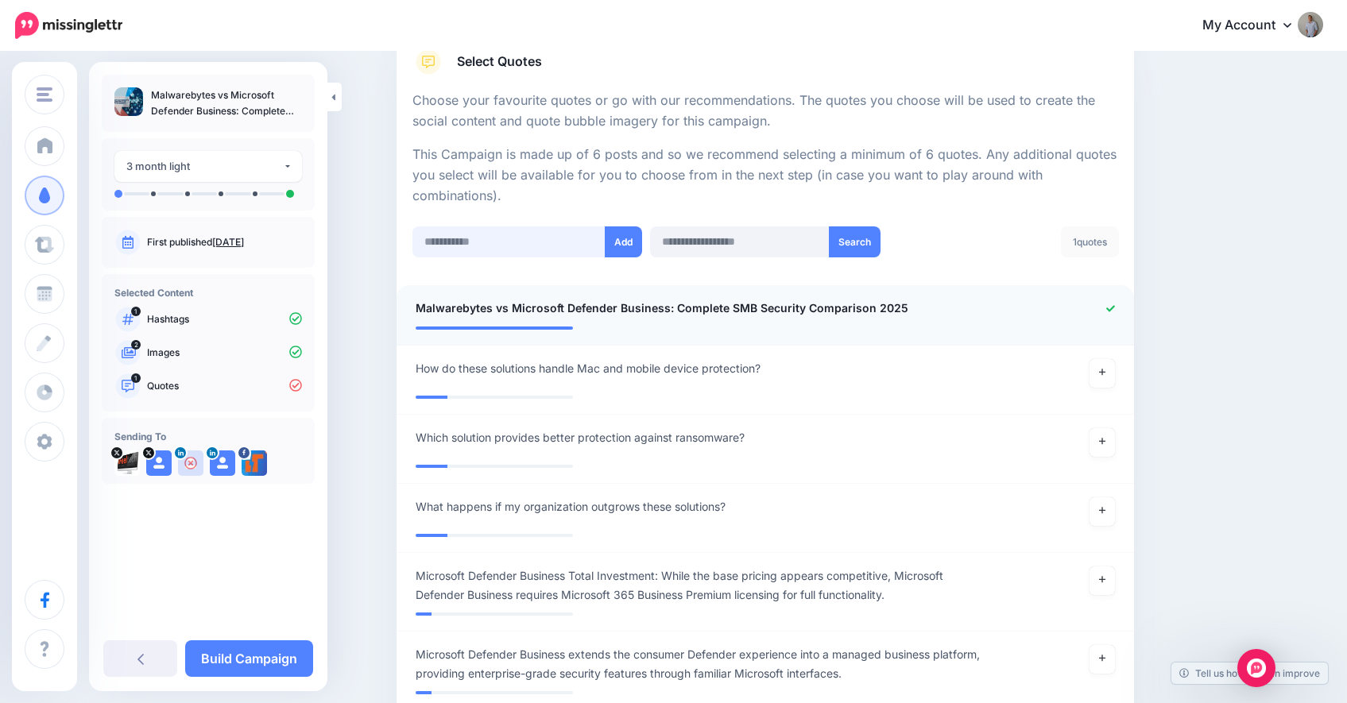
click at [492, 244] on input "text" at bounding box center [509, 242] width 193 height 31
paste input "**********"
type input "**********"
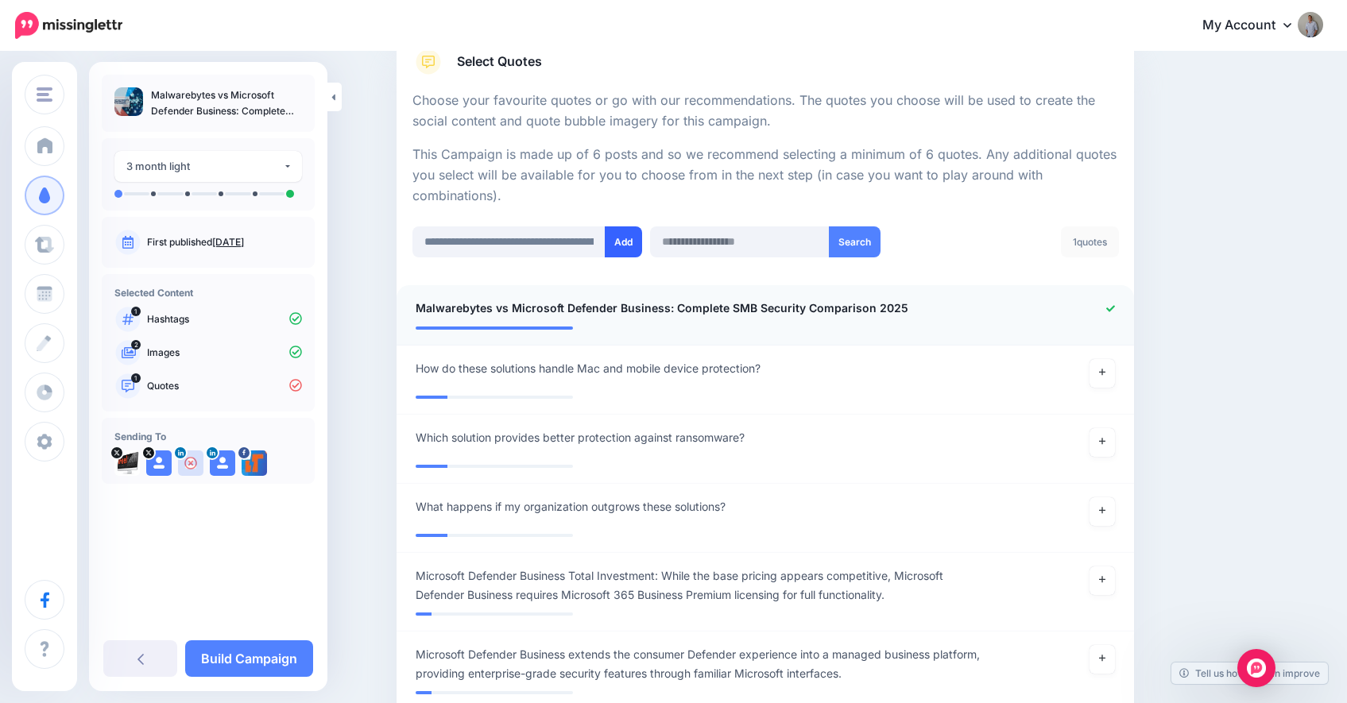
click at [622, 246] on button "Add" at bounding box center [623, 242] width 37 height 31
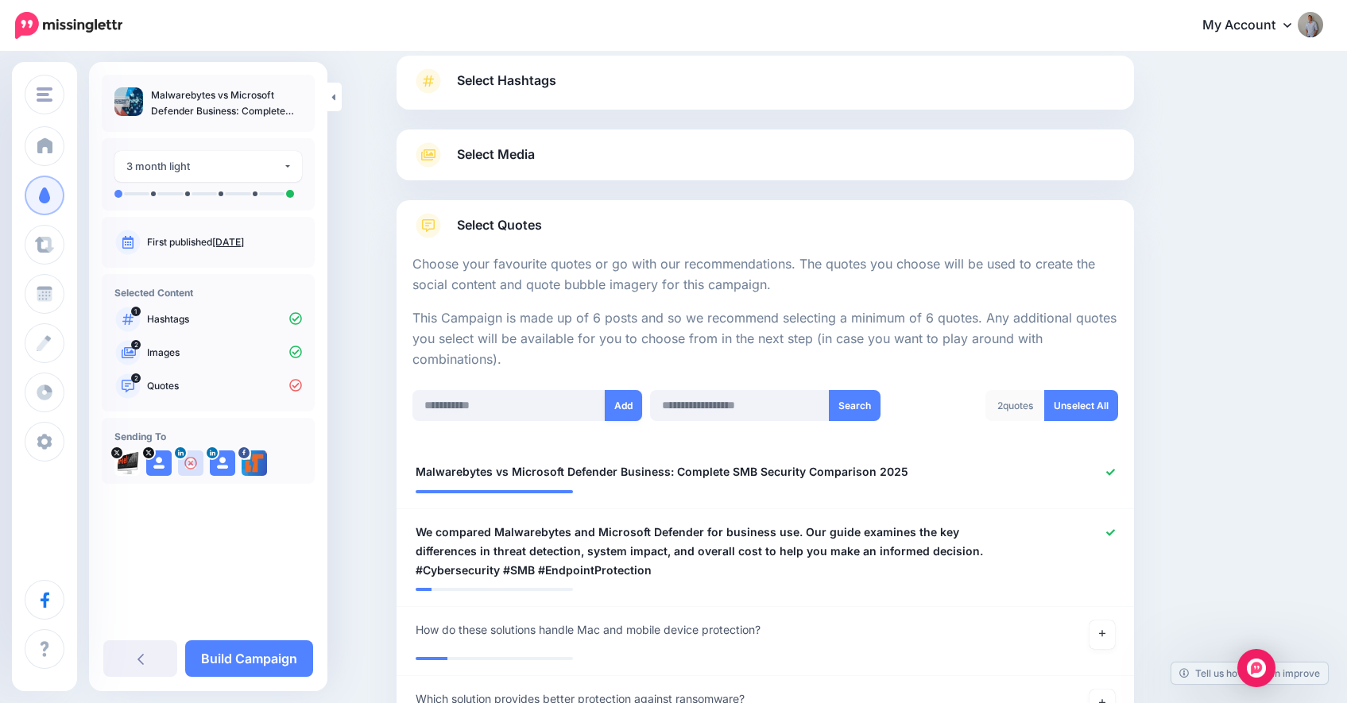
scroll to position [315, 0]
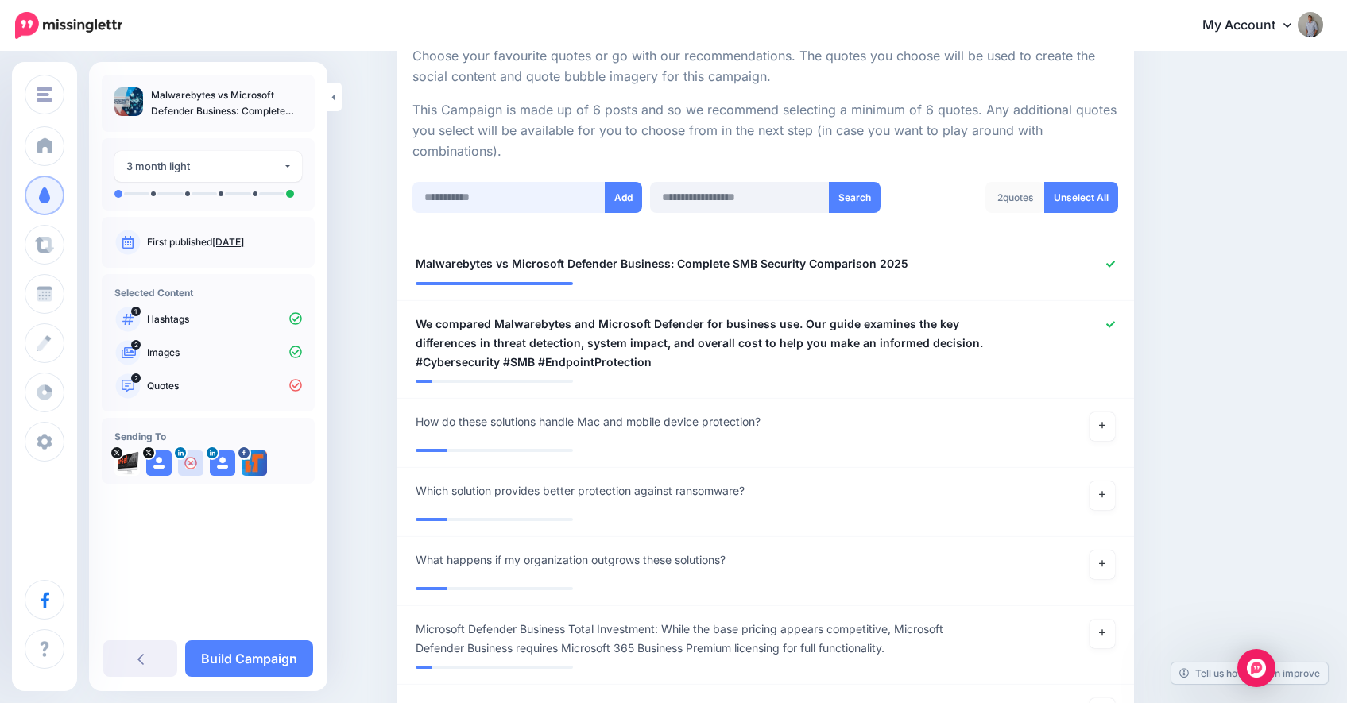
click at [510, 203] on input "text" at bounding box center [509, 197] width 193 height 31
paste input "**********"
type input "**********"
click at [638, 196] on button "Add" at bounding box center [623, 197] width 37 height 31
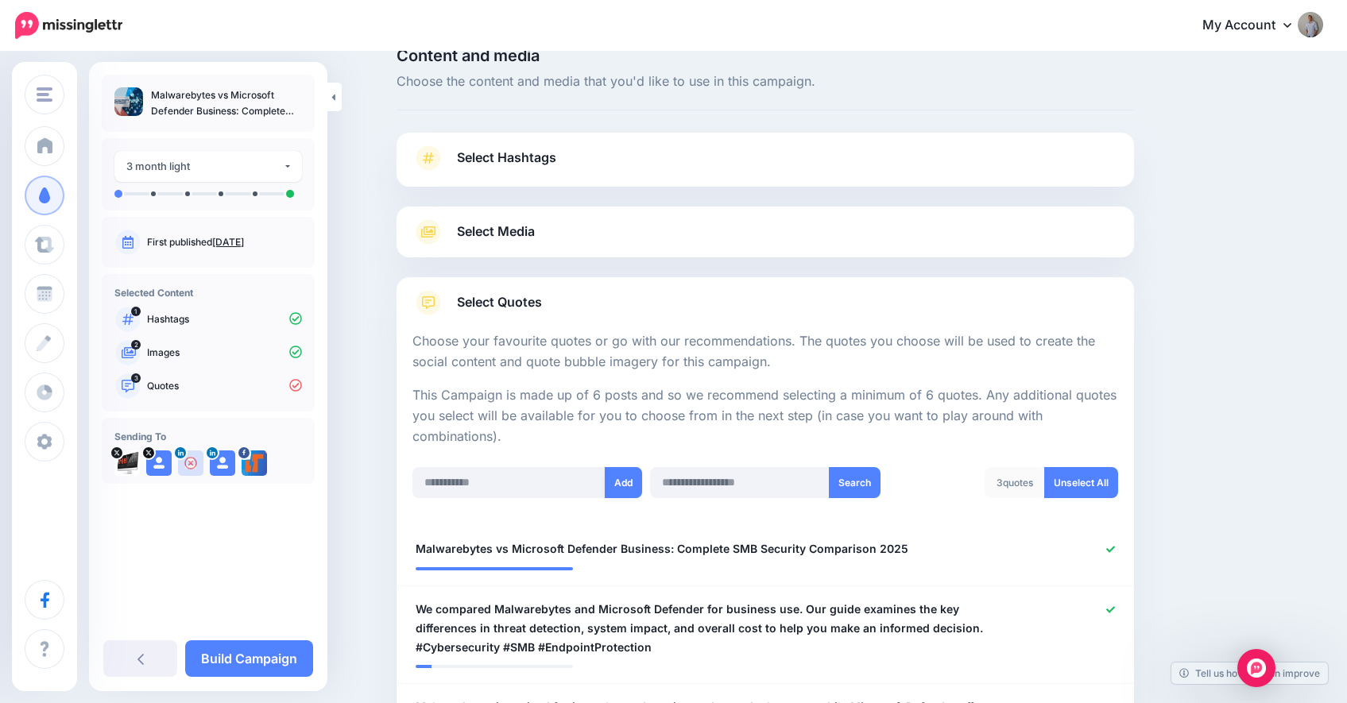
scroll to position [25, 0]
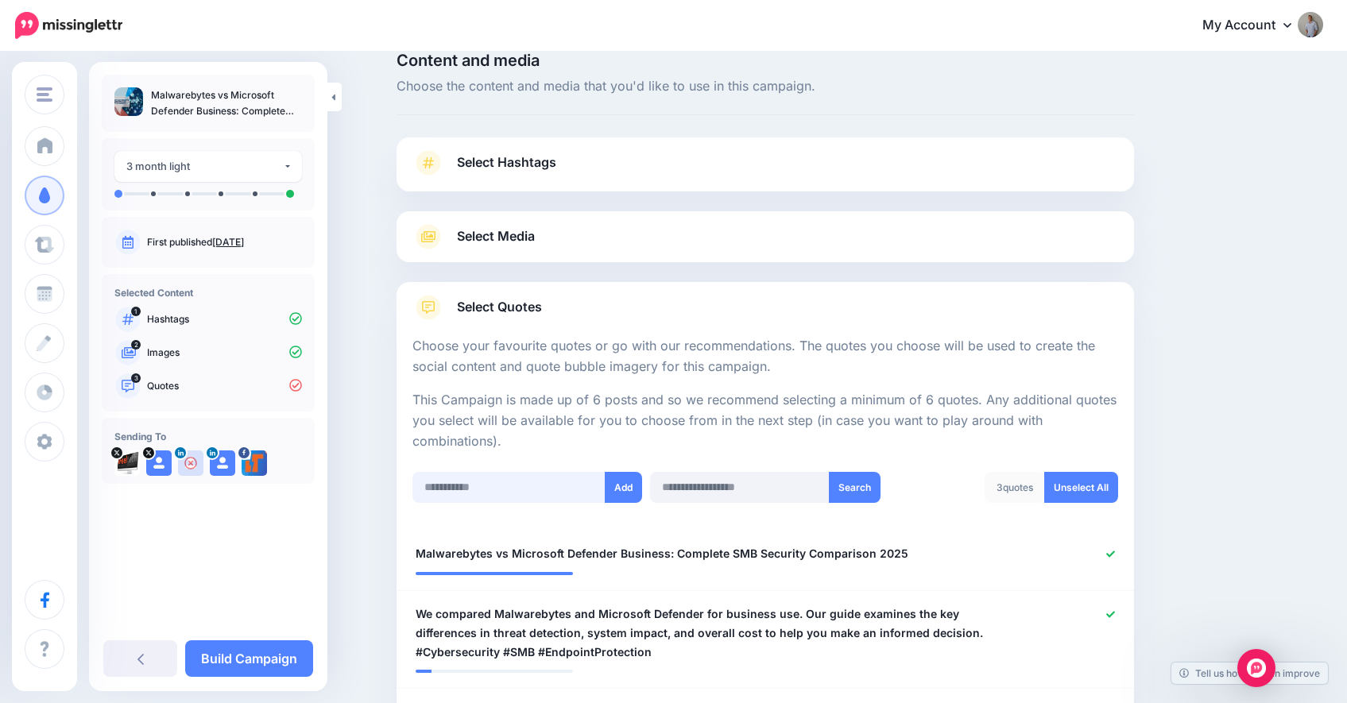
click at [474, 479] on input "text" at bounding box center [509, 487] width 193 height 31
paste input "**********"
type input "**********"
click at [620, 490] on button "Add" at bounding box center [623, 487] width 37 height 31
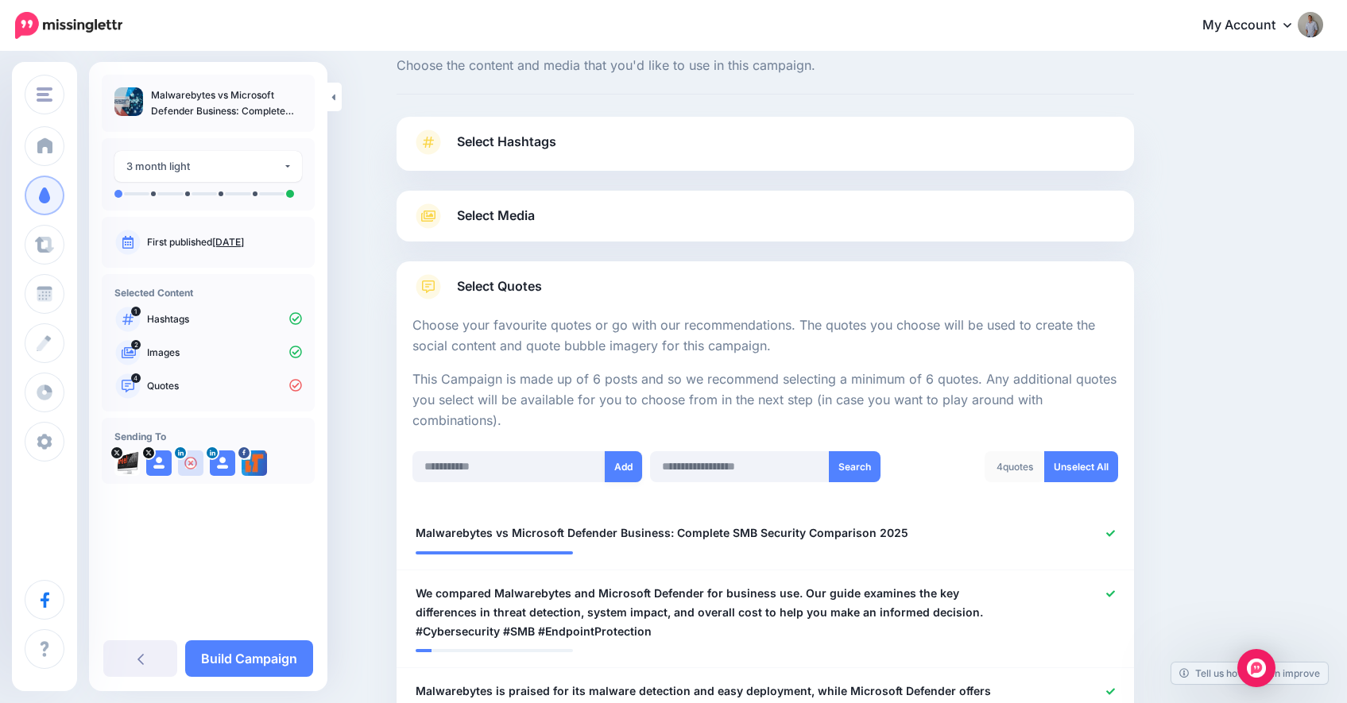
scroll to position [36, 0]
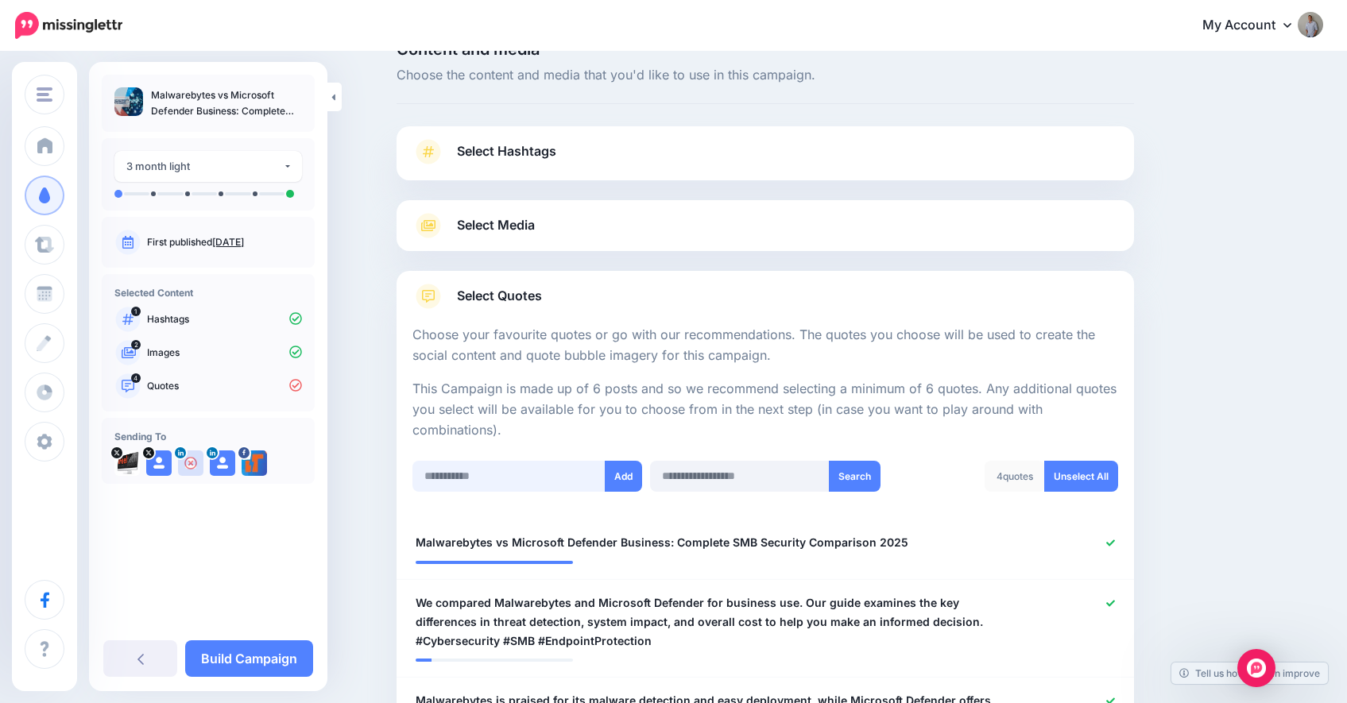
click at [484, 474] on input "text" at bounding box center [509, 476] width 193 height 31
paste input "**********"
type input "**********"
drag, startPoint x: 626, startPoint y: 472, endPoint x: 618, endPoint y: 483, distance: 12.6
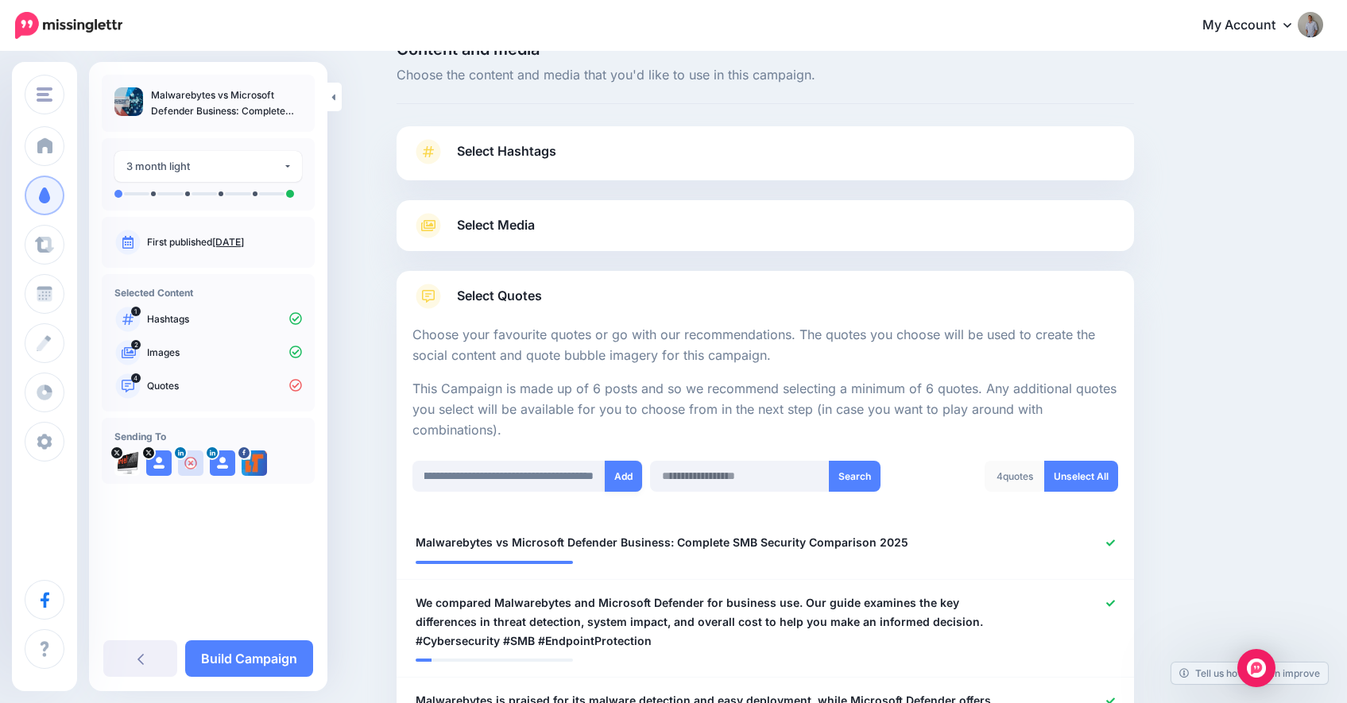
click at [626, 472] on button "Add" at bounding box center [623, 476] width 37 height 31
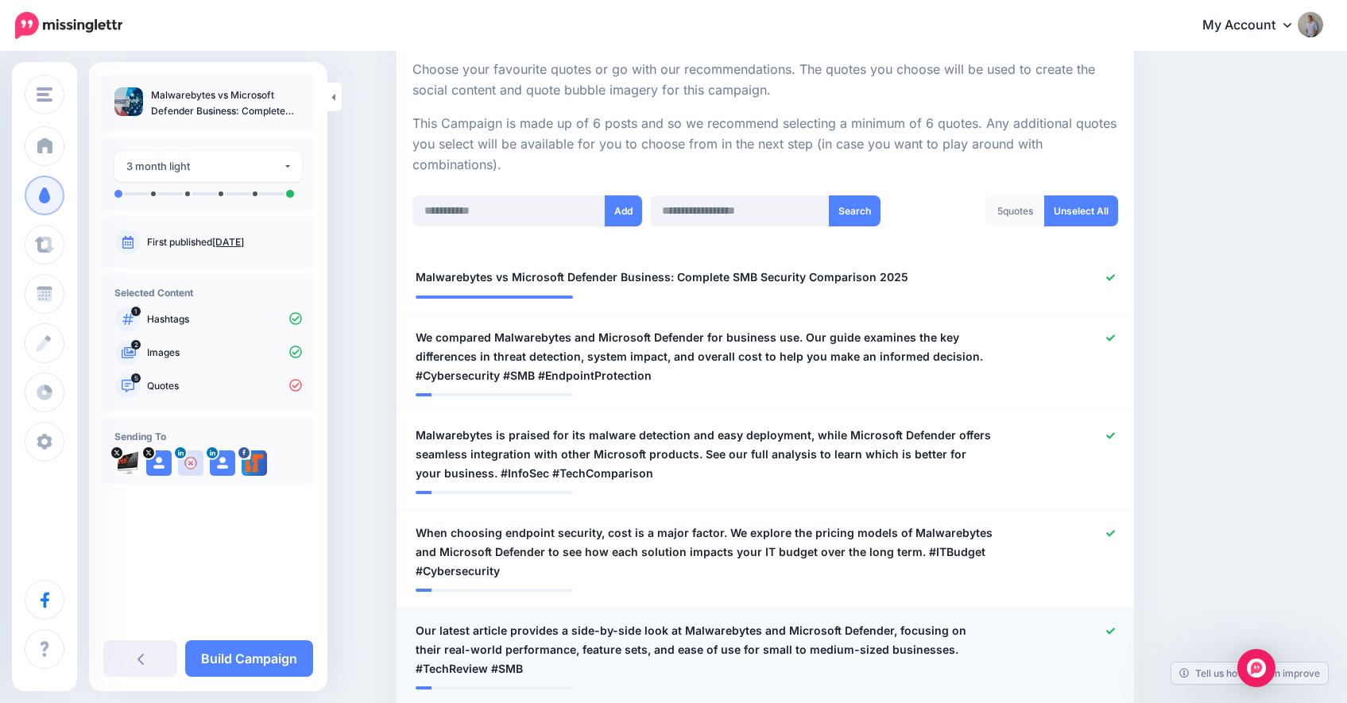
scroll to position [211, 0]
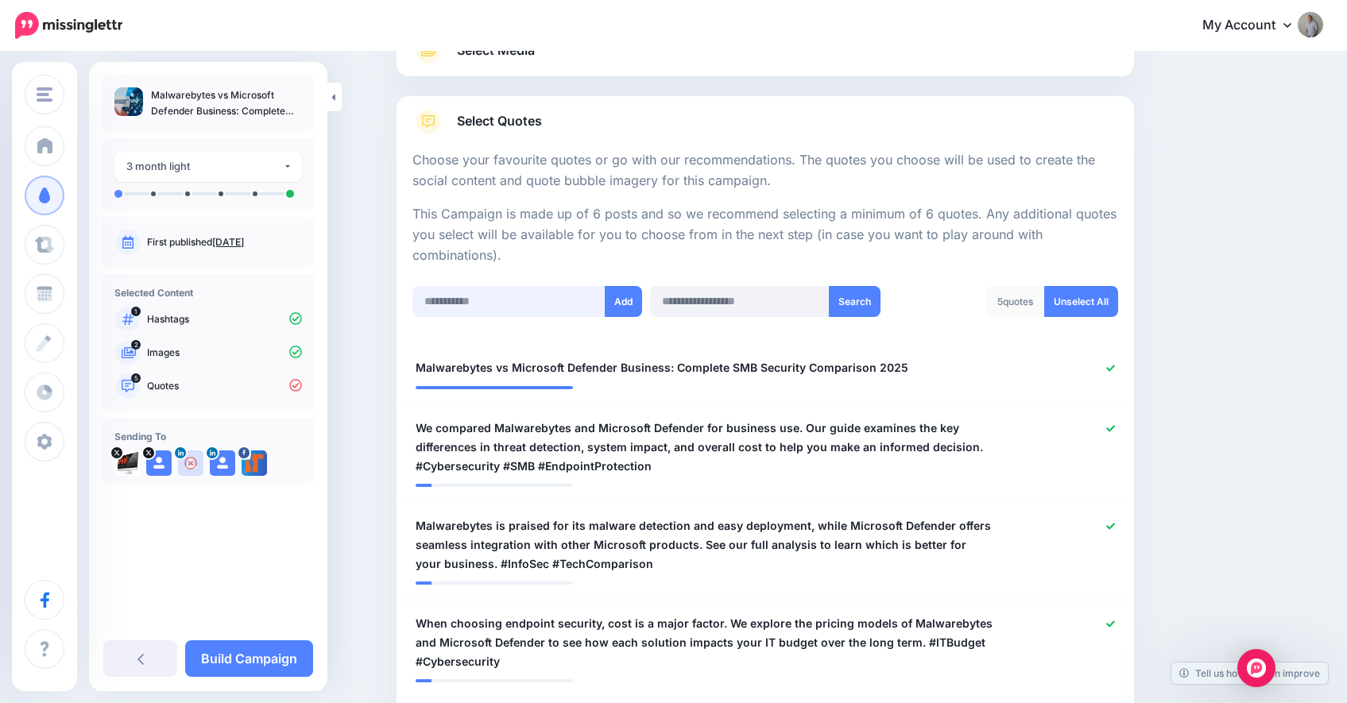
click at [496, 305] on input "text" at bounding box center [509, 301] width 193 height 31
paste input "**********"
type input "**********"
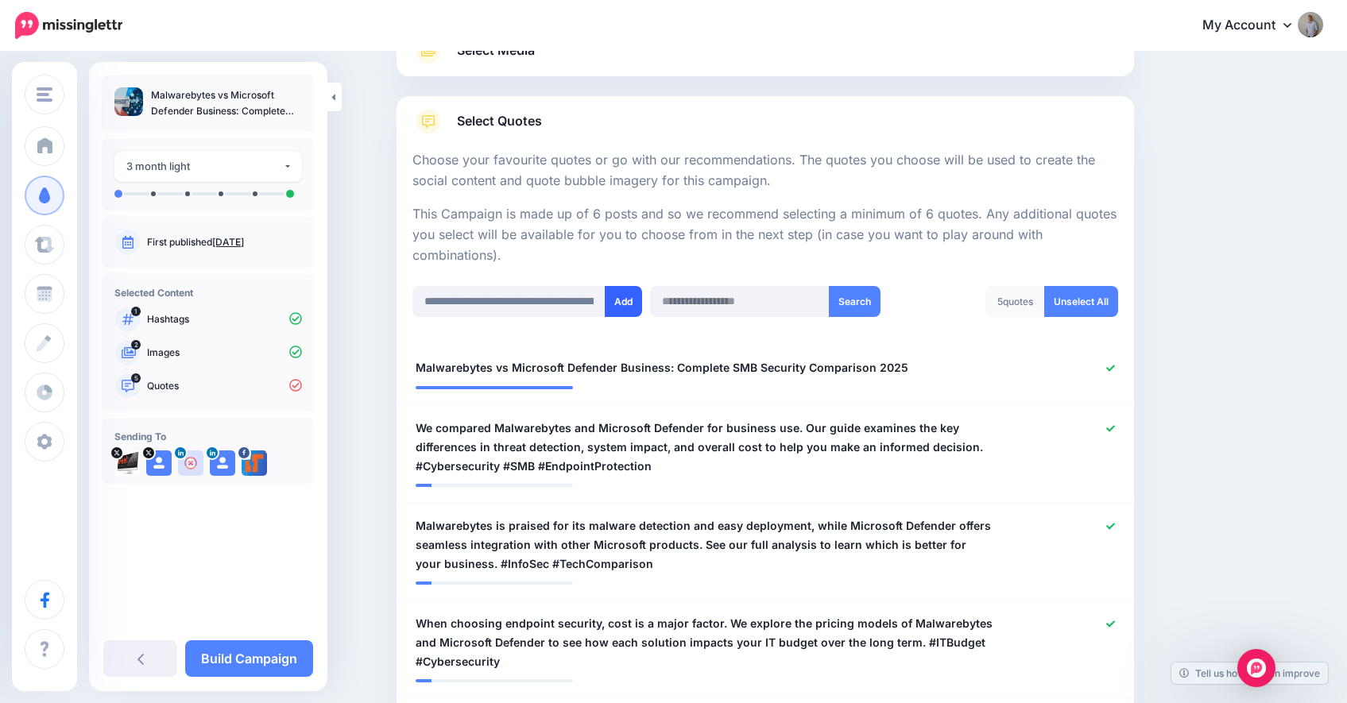
click at [630, 300] on button "Add" at bounding box center [623, 301] width 37 height 31
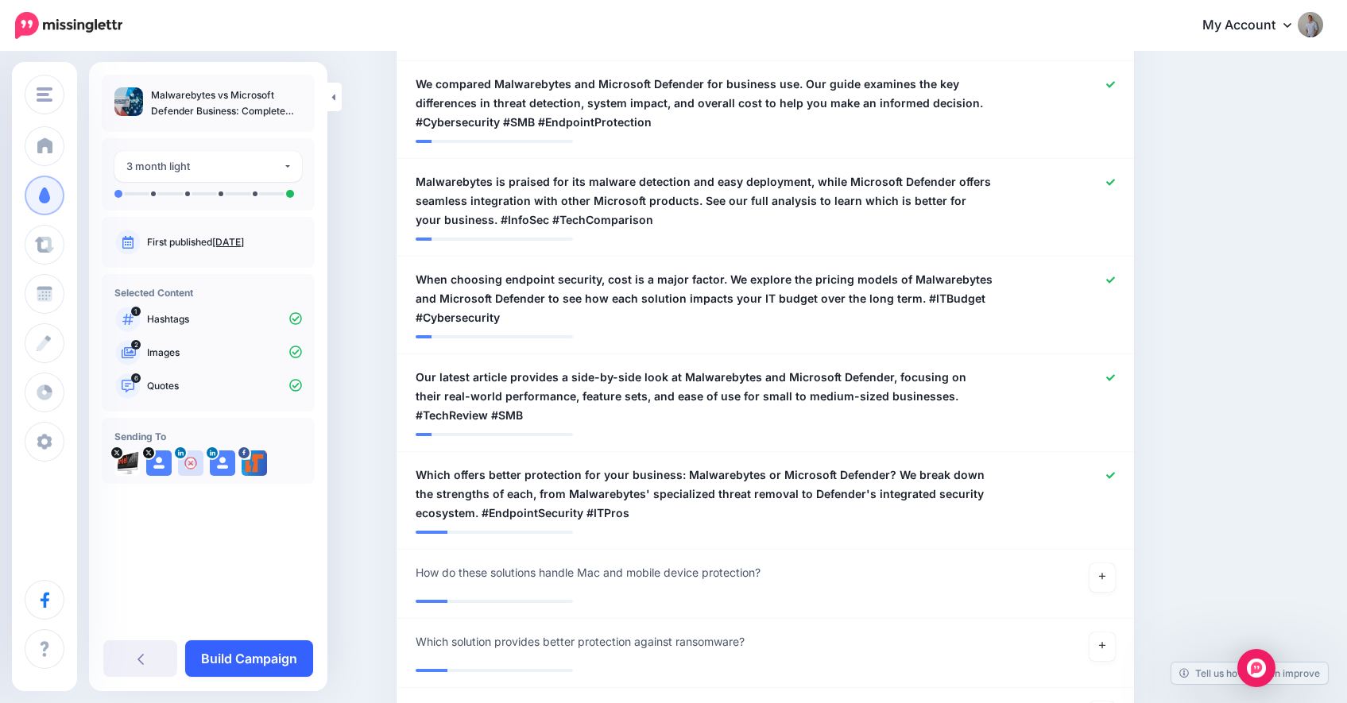
click at [288, 653] on link "Build Campaign" at bounding box center [249, 659] width 128 height 37
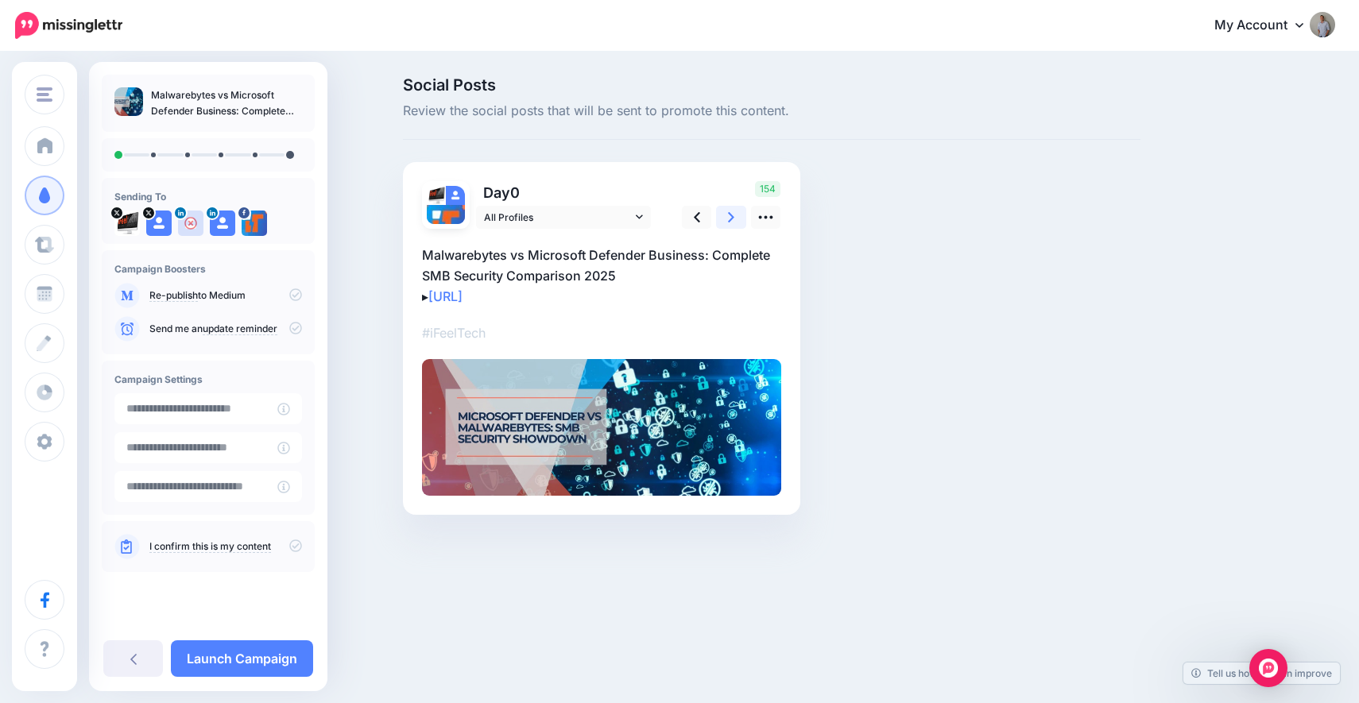
click at [727, 223] on link at bounding box center [731, 217] width 30 height 23
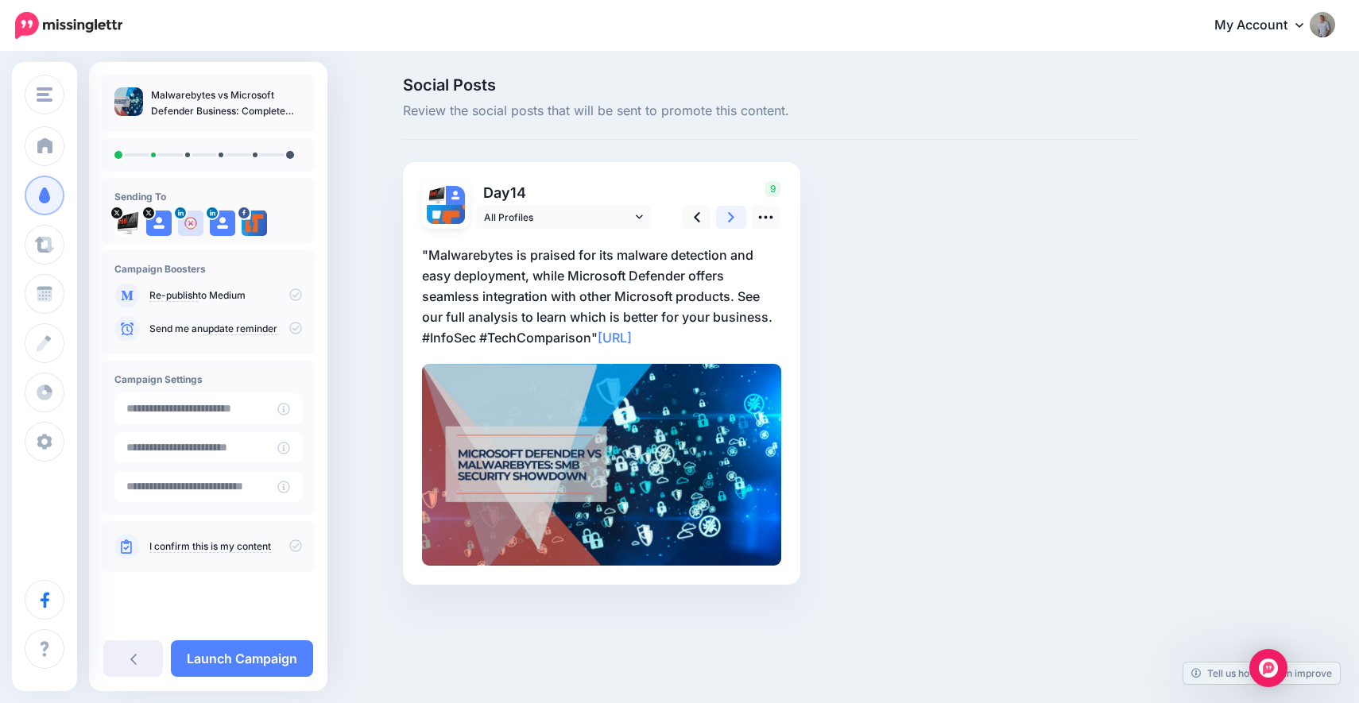
click at [727, 223] on link at bounding box center [731, 217] width 30 height 23
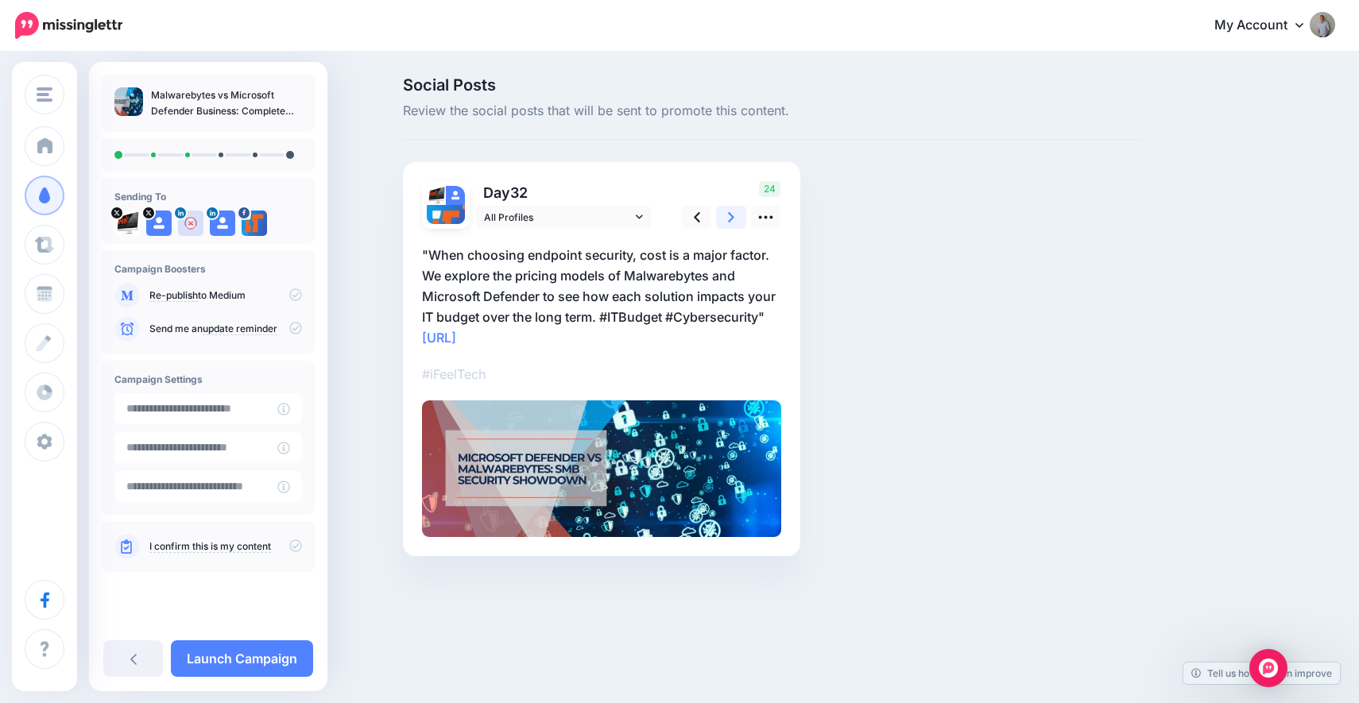
click at [727, 223] on link at bounding box center [731, 217] width 30 height 23
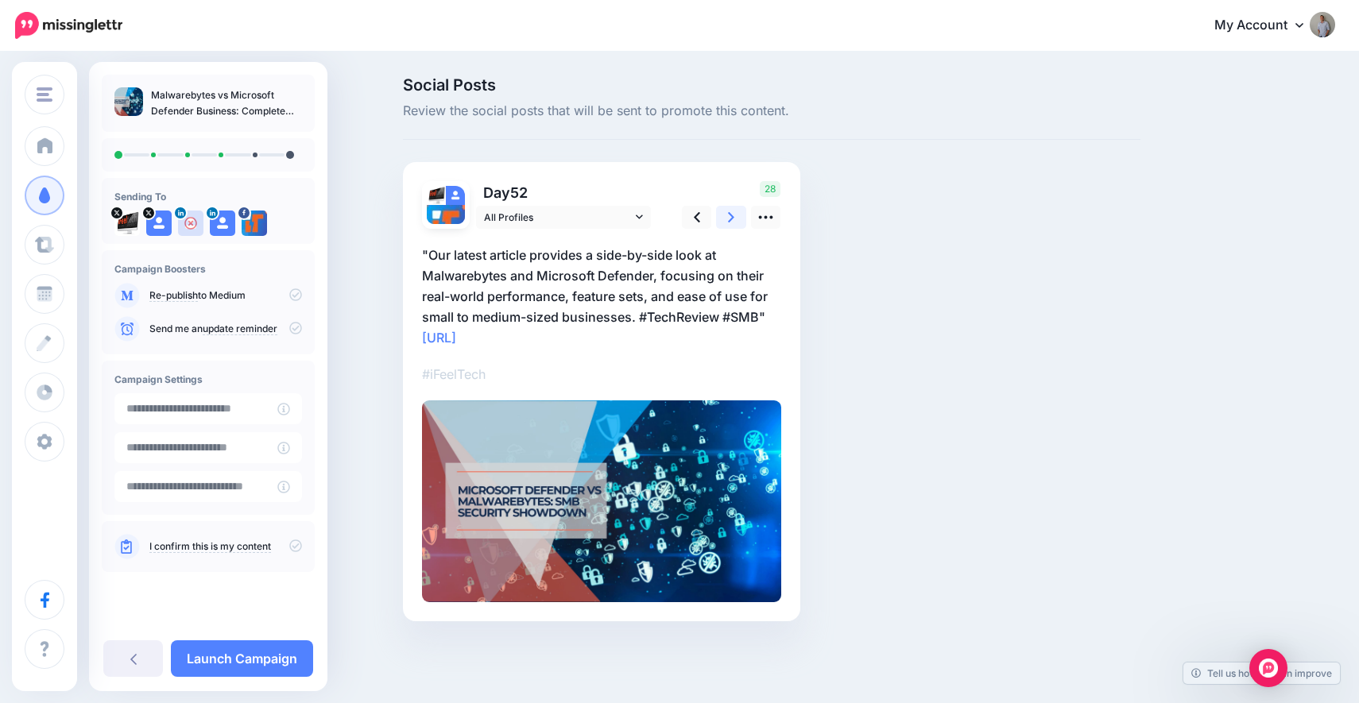
click at [727, 223] on link at bounding box center [731, 217] width 30 height 23
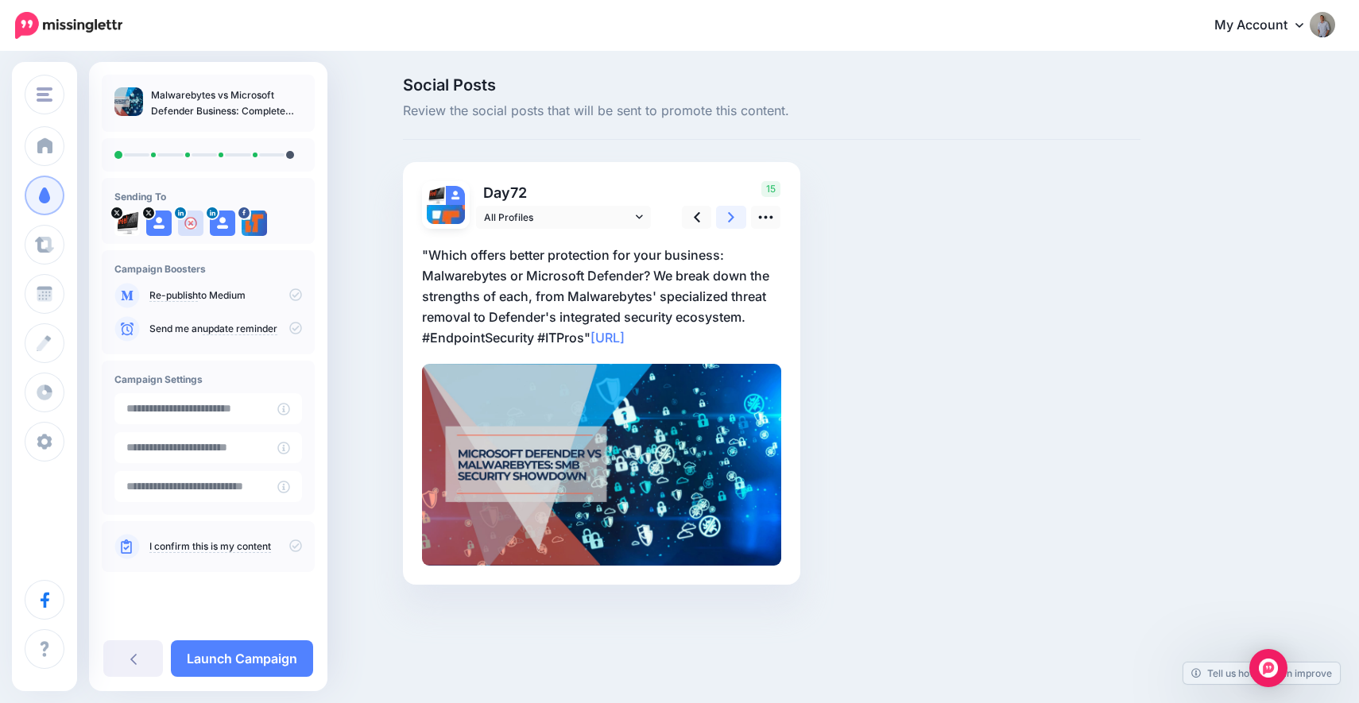
click at [727, 223] on link at bounding box center [731, 217] width 30 height 23
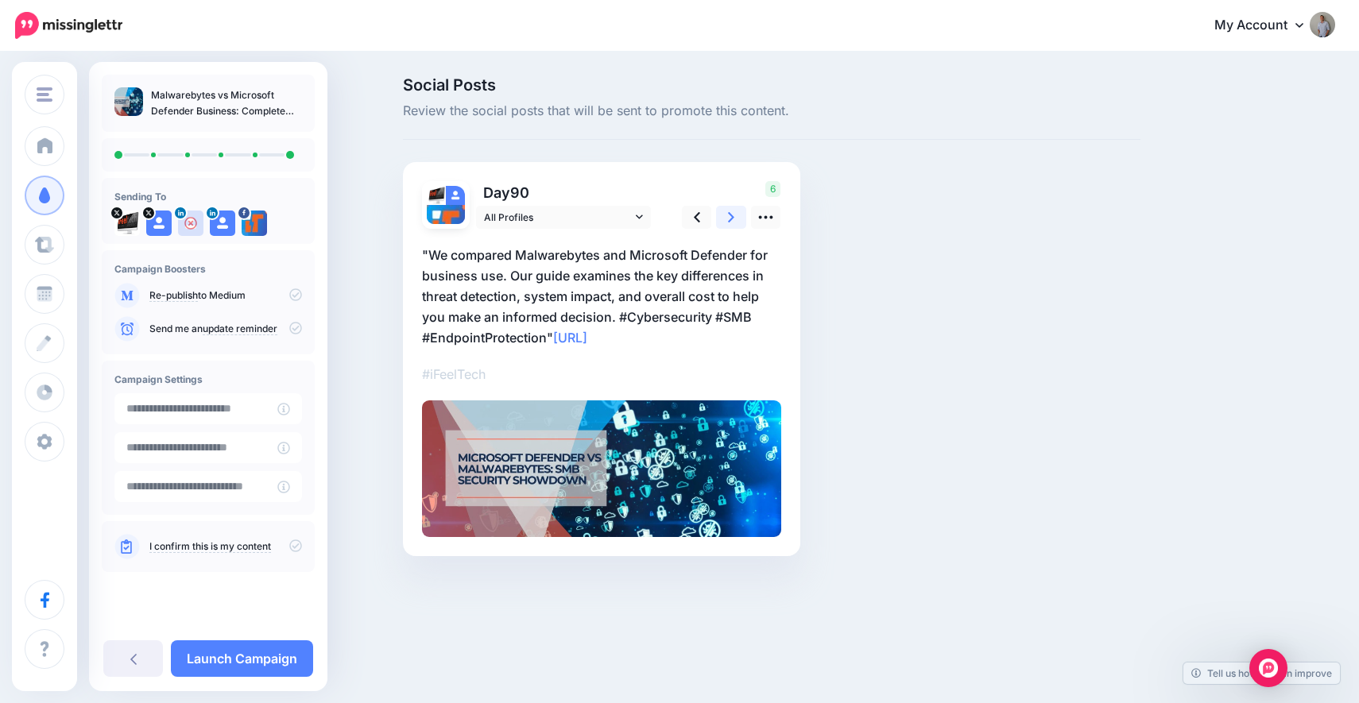
click at [727, 223] on link at bounding box center [731, 217] width 30 height 23
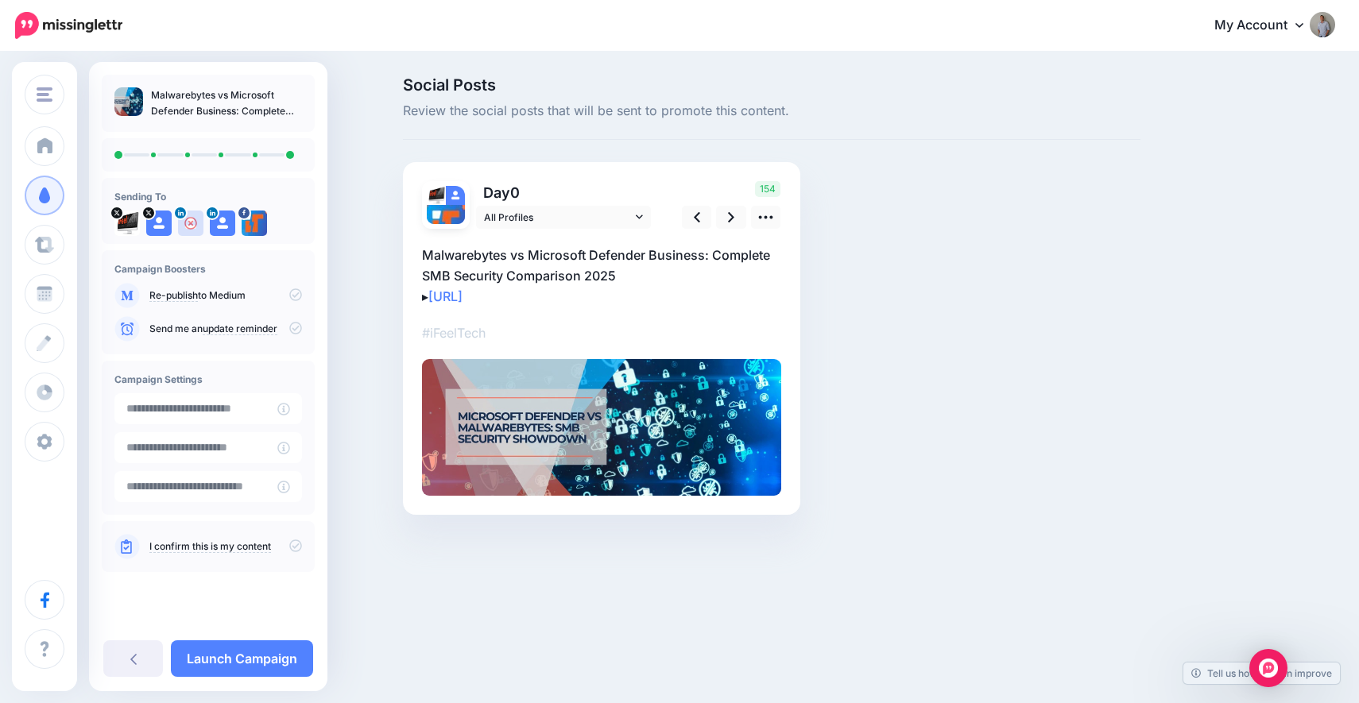
click at [294, 543] on icon at bounding box center [295, 546] width 13 height 13
click at [264, 663] on link "Launch Campaign" at bounding box center [242, 659] width 142 height 37
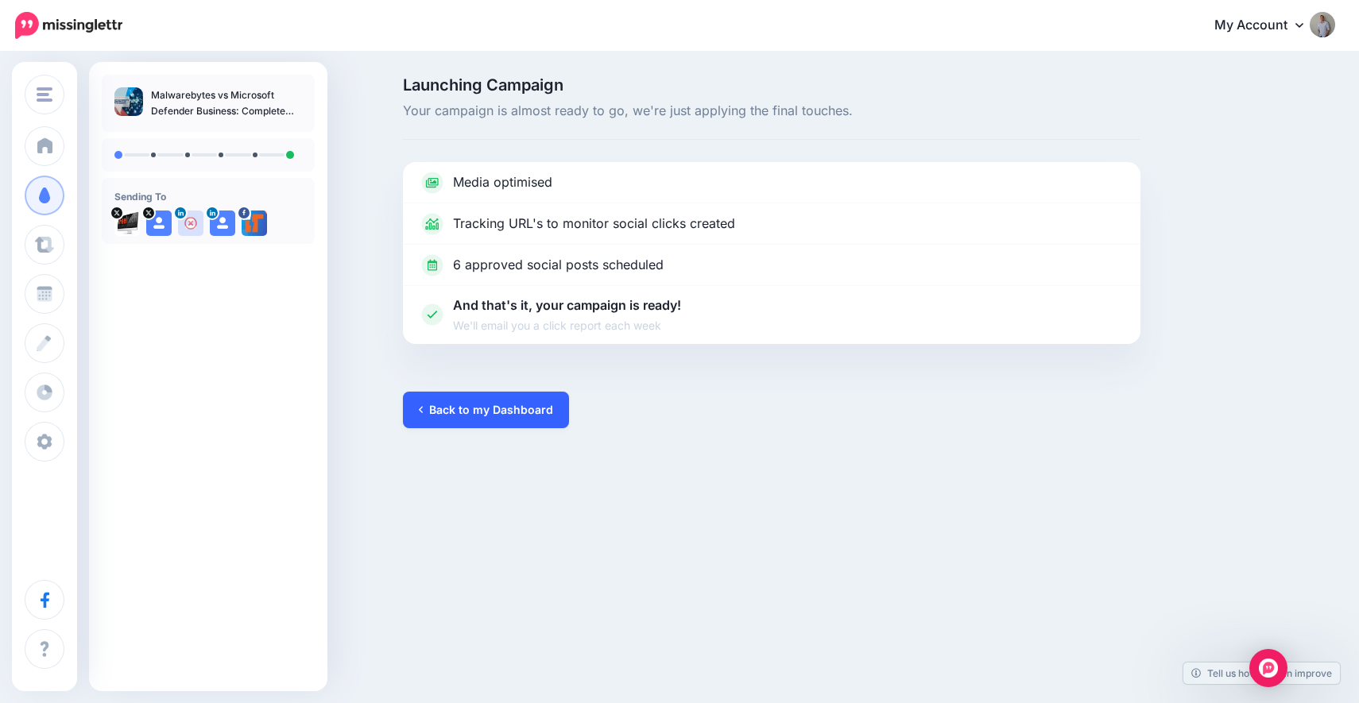
click at [510, 412] on link "Back to my Dashboard" at bounding box center [486, 410] width 166 height 37
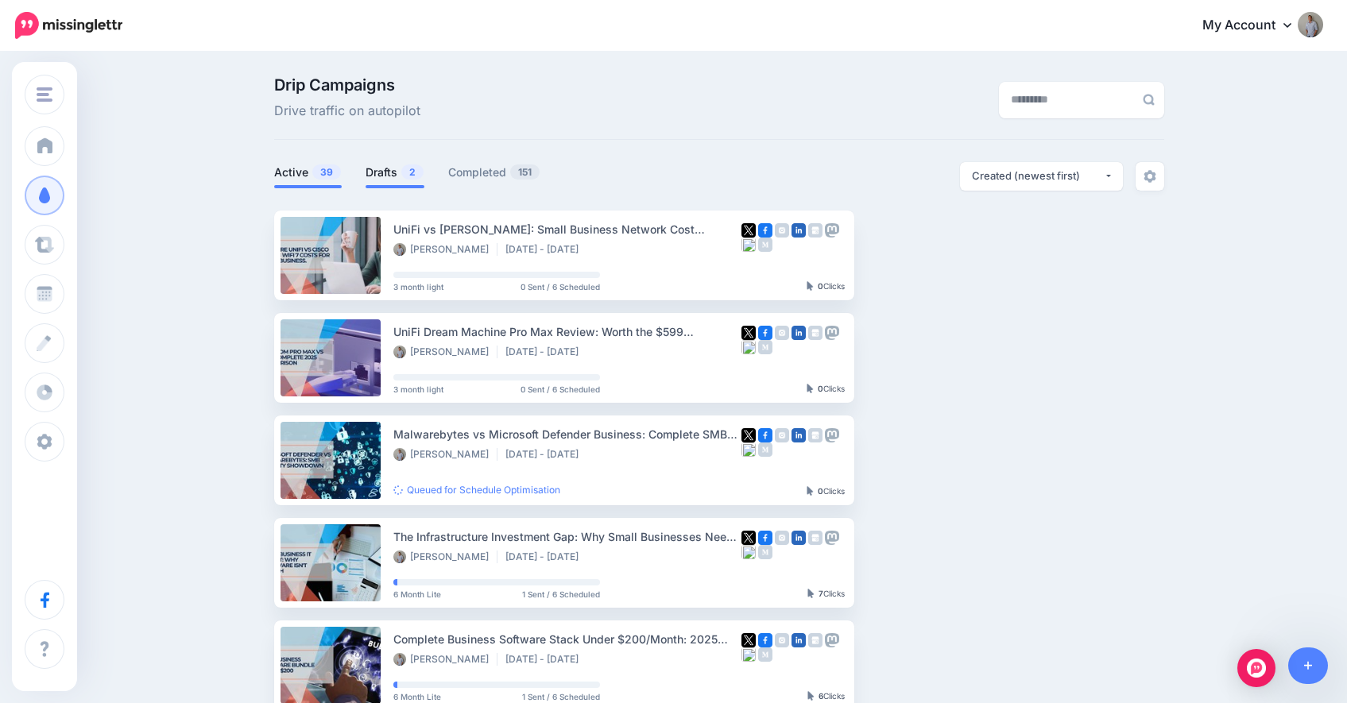
click at [385, 172] on link "Drafts 2" at bounding box center [395, 172] width 59 height 19
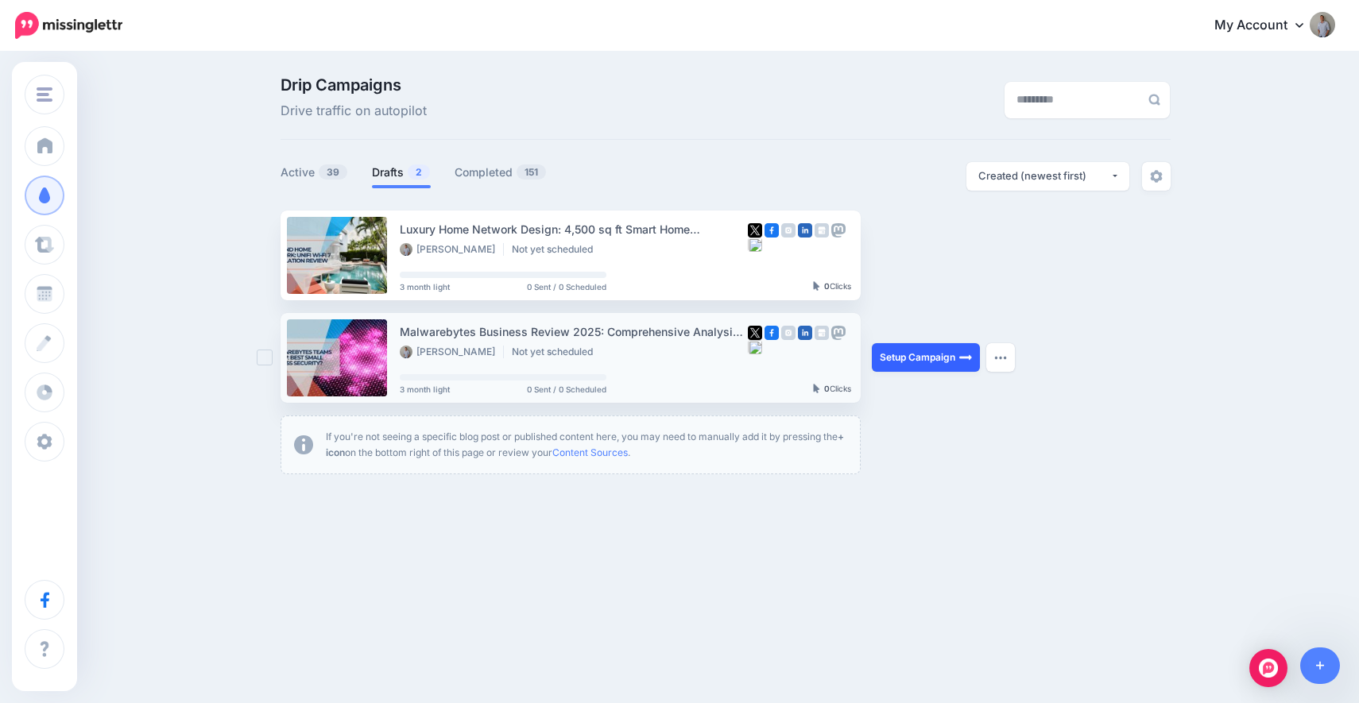
click at [905, 355] on link "Setup Campaign" at bounding box center [926, 357] width 108 height 29
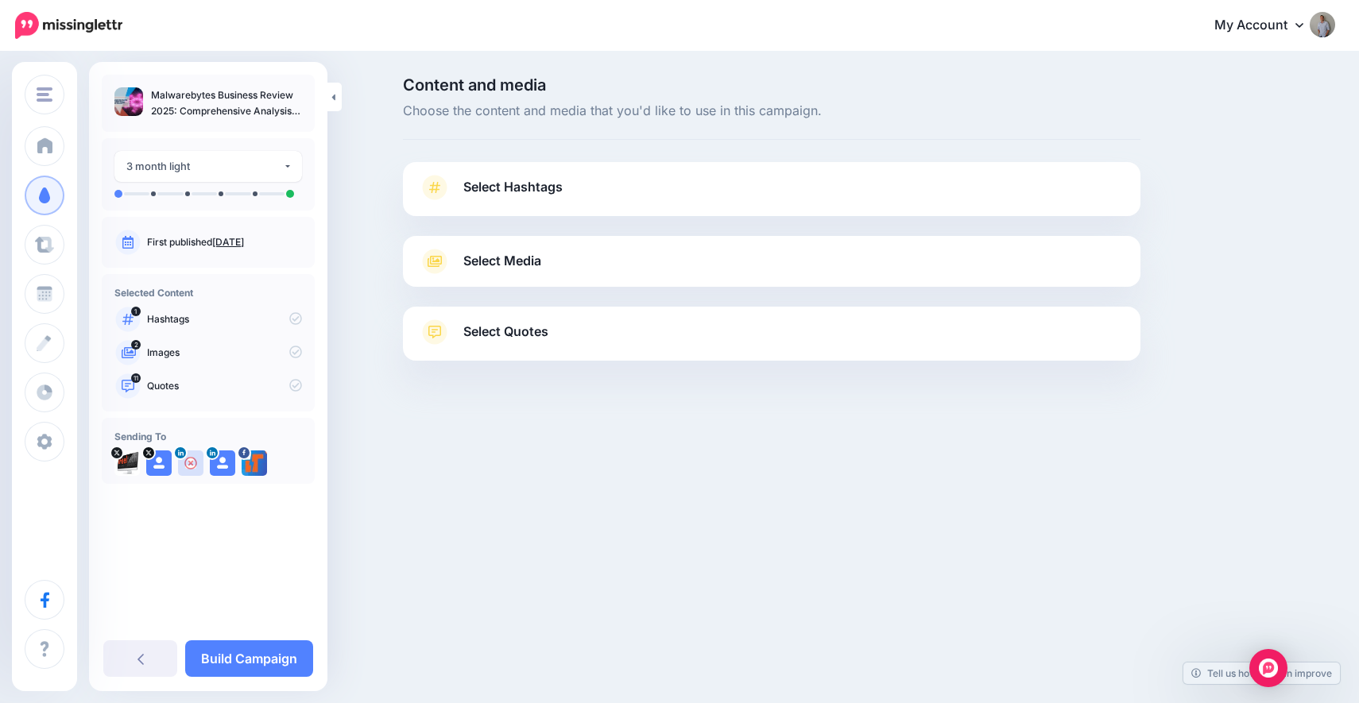
click at [618, 192] on link "Select Hashtags" at bounding box center [772, 195] width 706 height 41
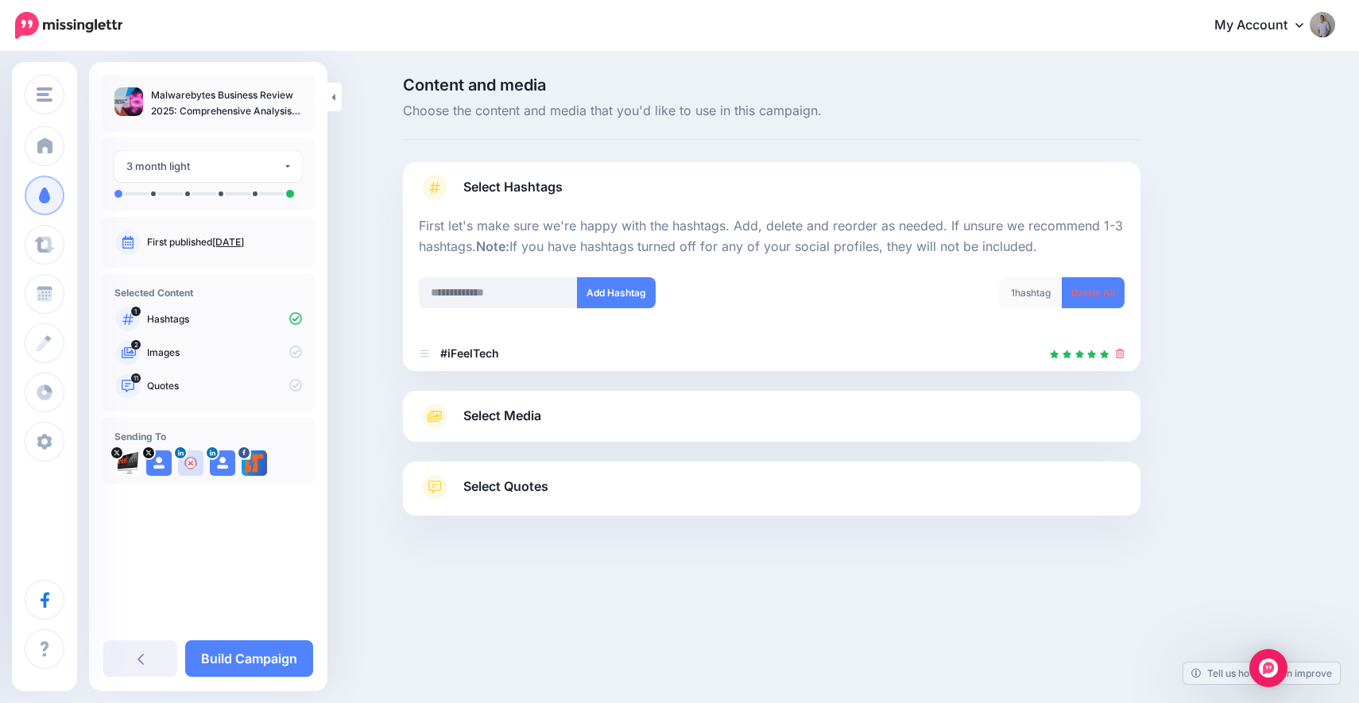
click at [553, 428] on link "Select Media" at bounding box center [772, 416] width 706 height 25
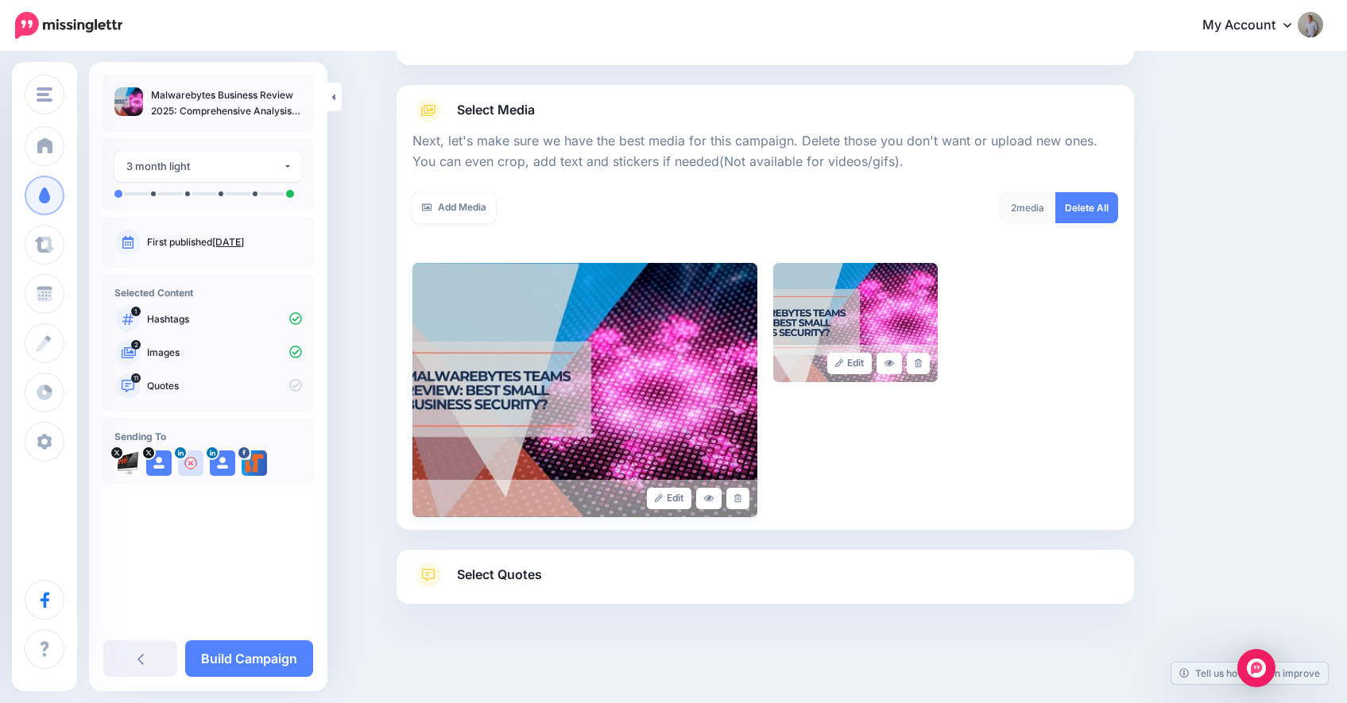
scroll to position [155, 0]
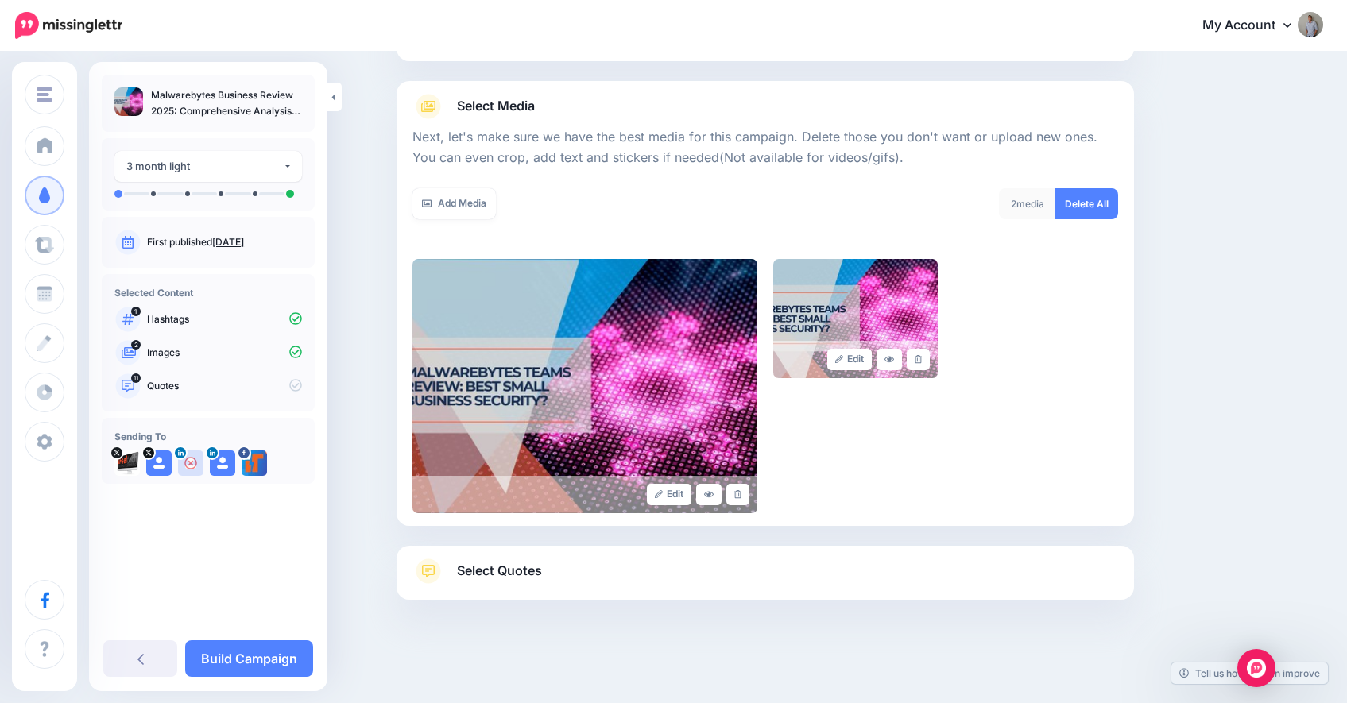
click at [578, 579] on link "Select Quotes" at bounding box center [766, 579] width 706 height 41
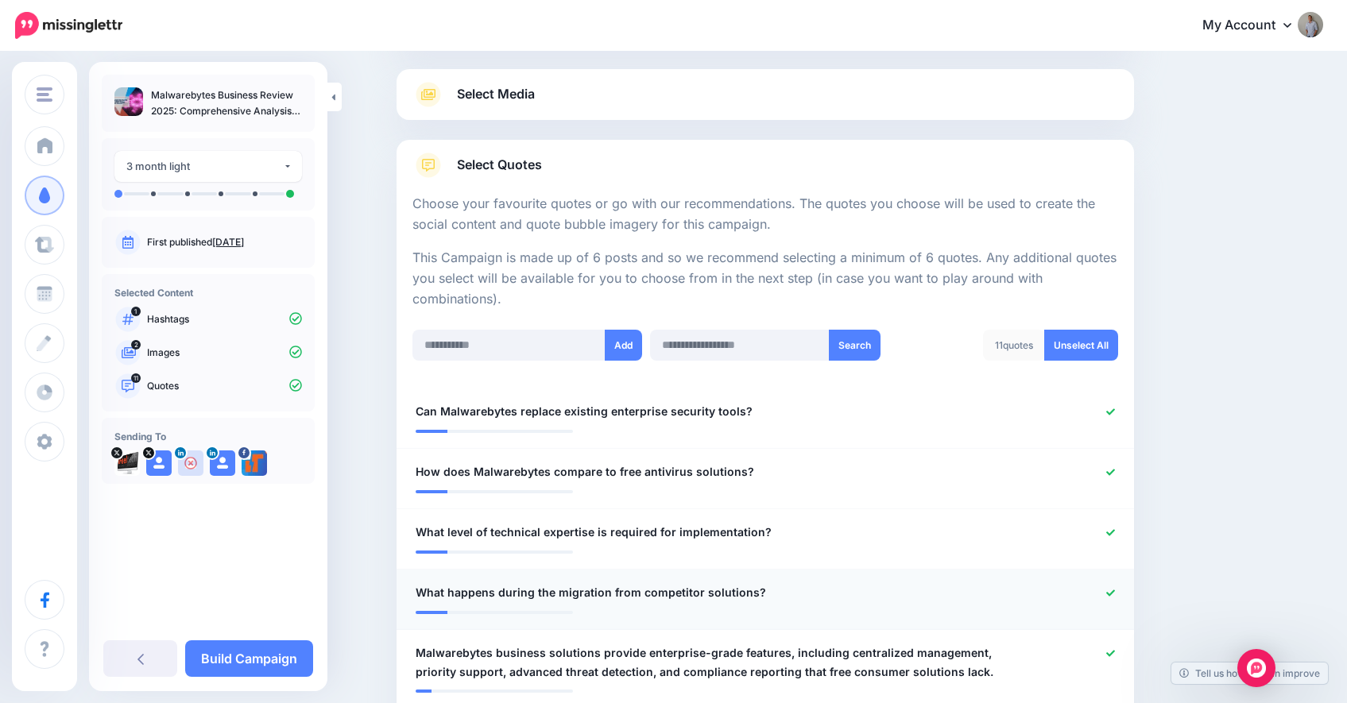
scroll to position [184, 0]
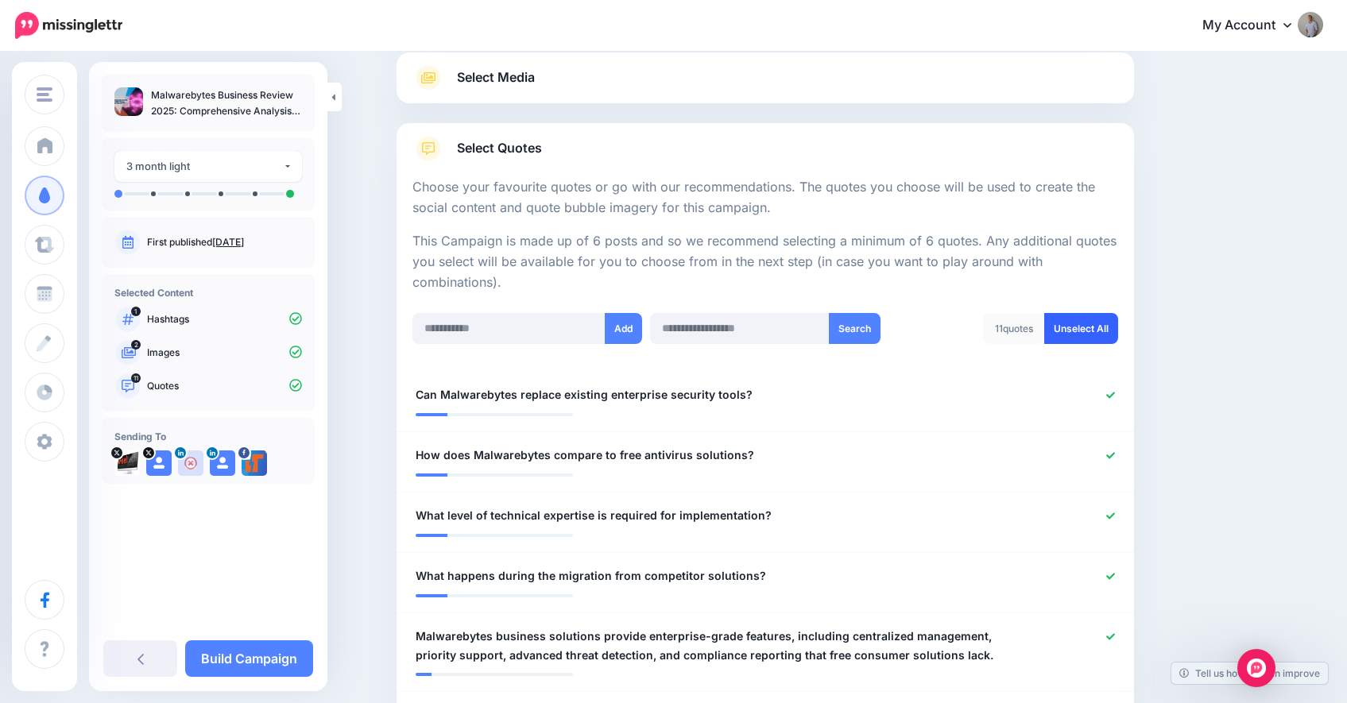
click at [1089, 324] on link "Unselect All" at bounding box center [1082, 328] width 74 height 31
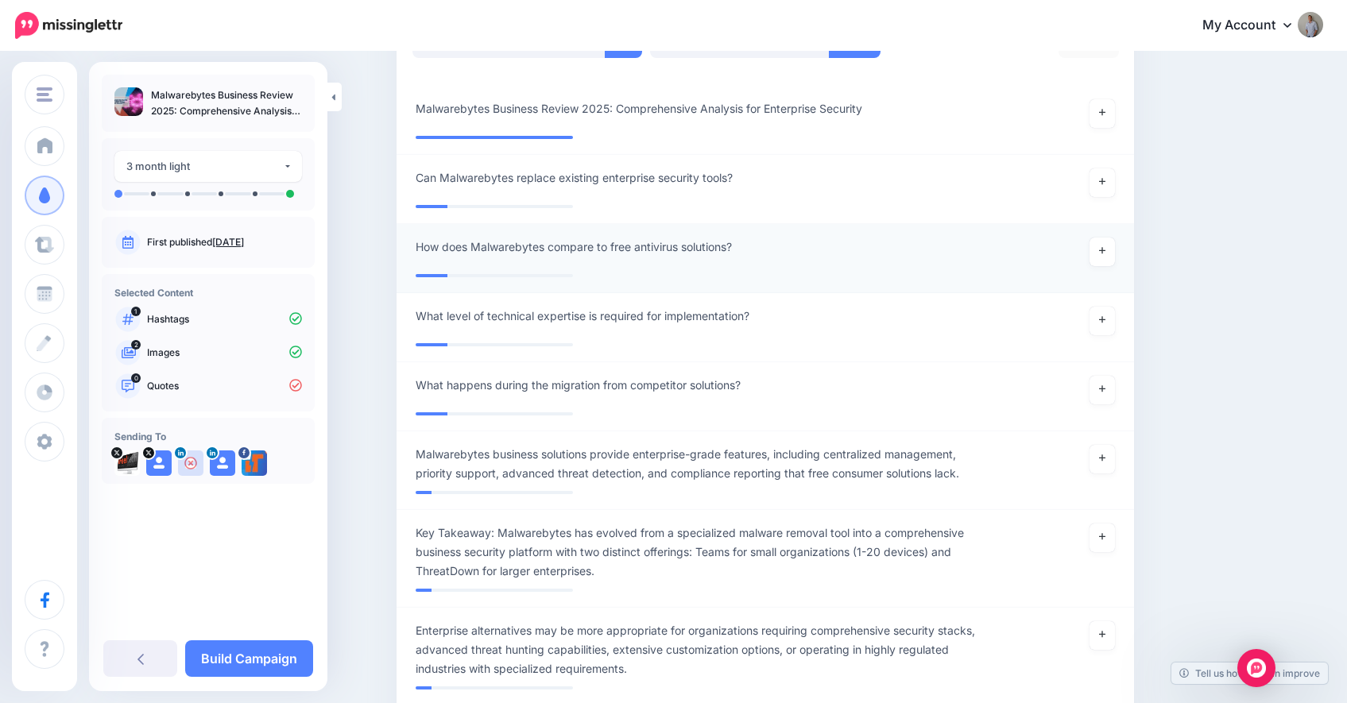
scroll to position [403, 0]
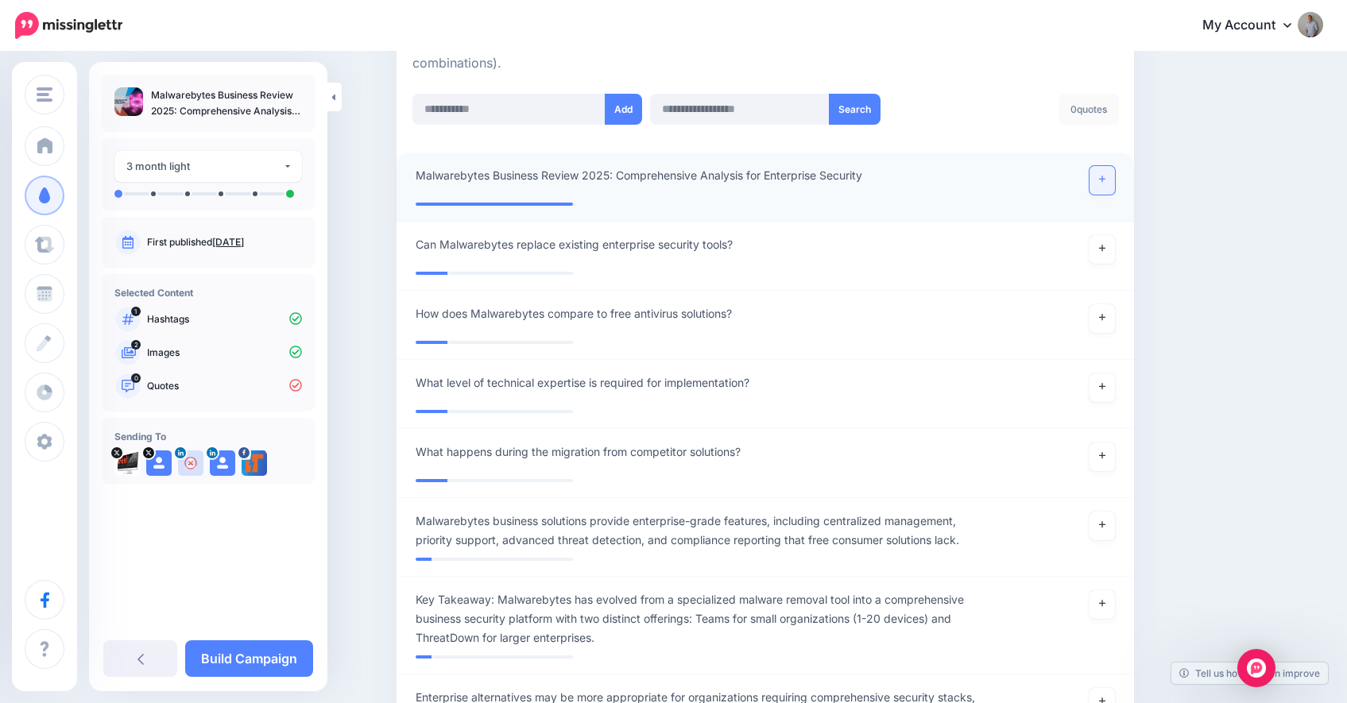
click at [1106, 181] on icon at bounding box center [1102, 179] width 6 height 6
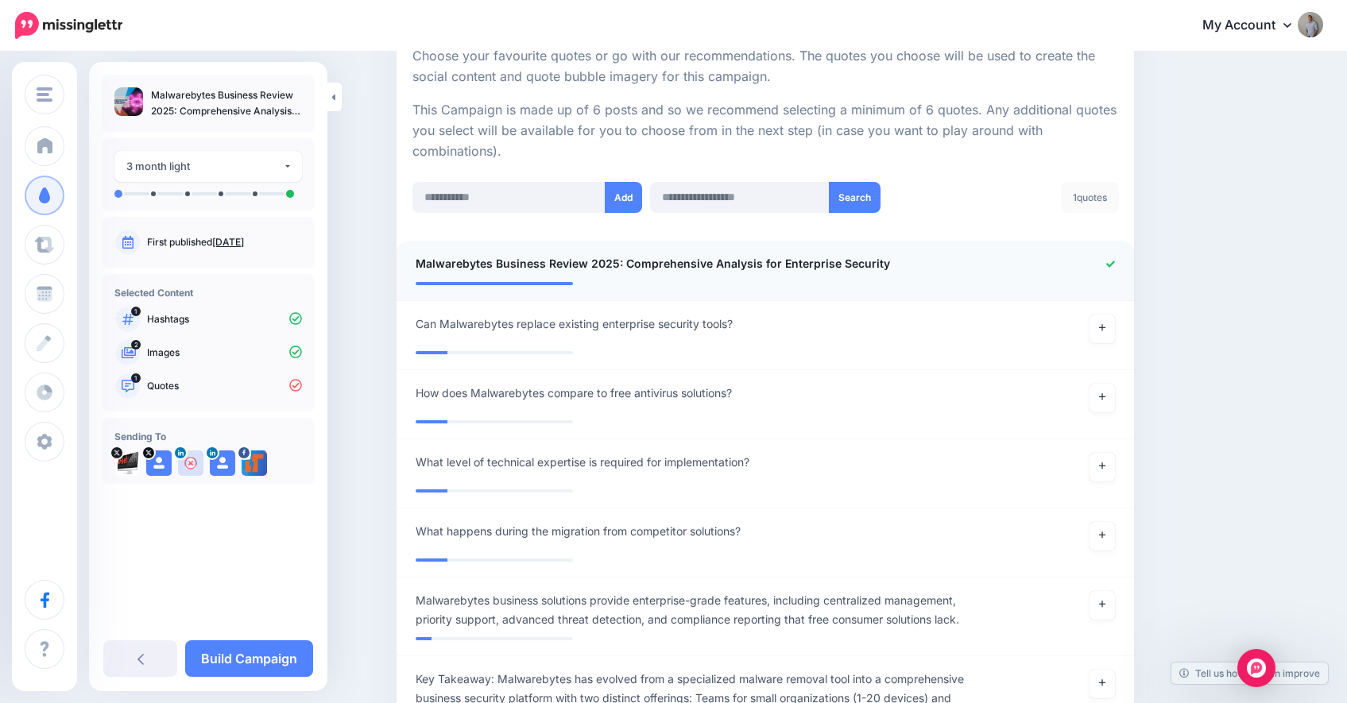
scroll to position [254, 0]
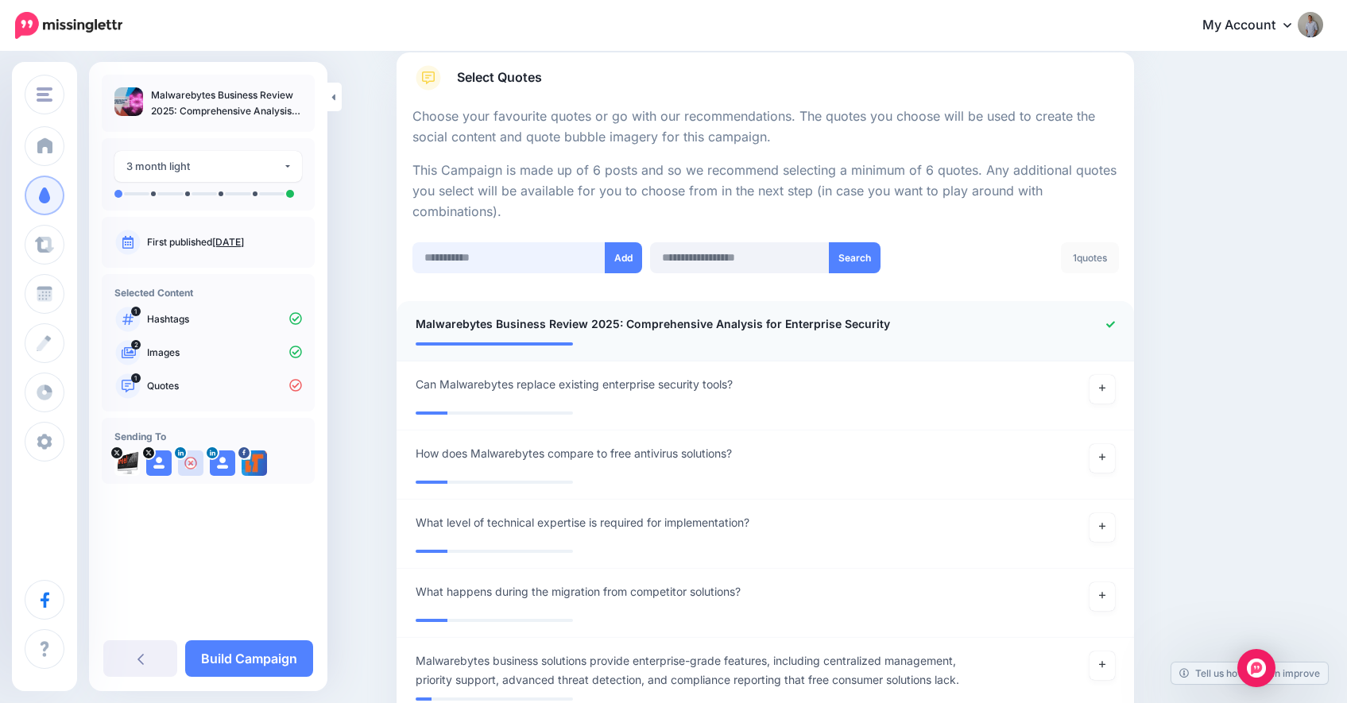
click at [525, 257] on input "text" at bounding box center [509, 257] width 193 height 31
paste input "**********"
type input "**********"
click at [634, 267] on button "Add" at bounding box center [623, 257] width 37 height 31
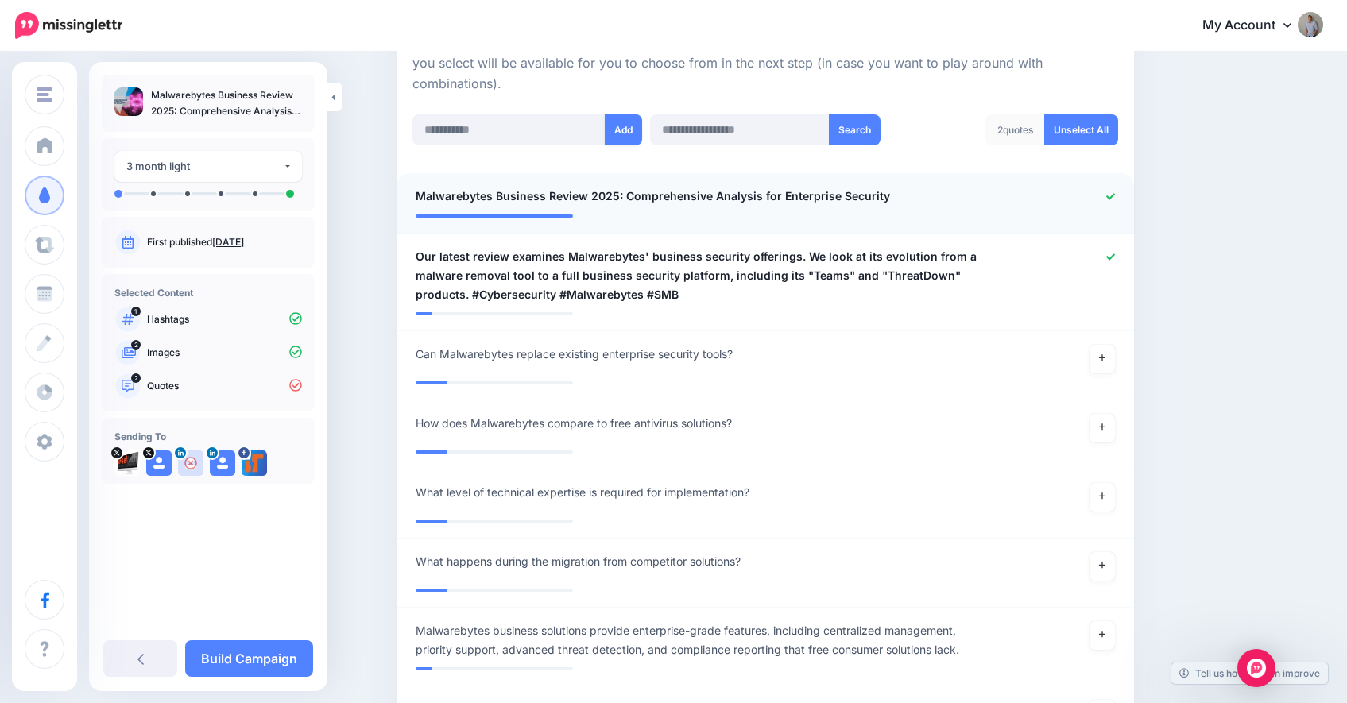
scroll to position [248, 0]
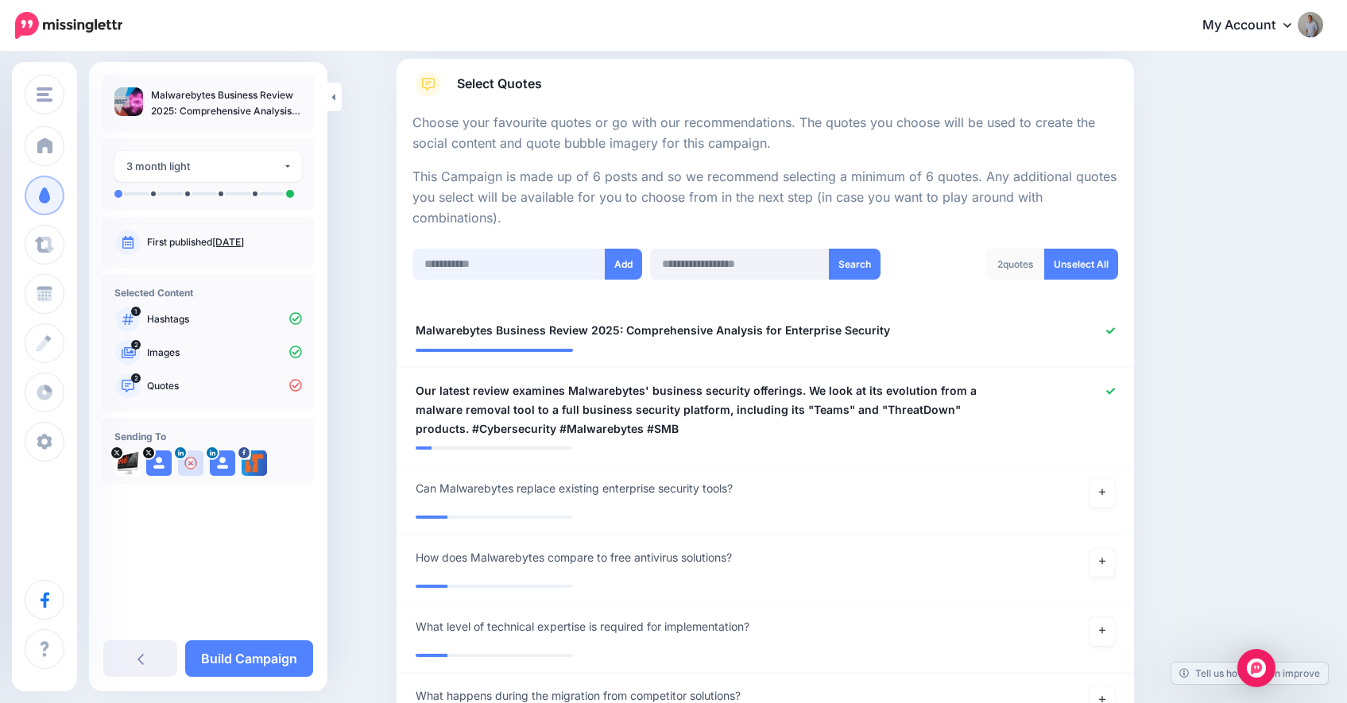
click at [490, 264] on input "text" at bounding box center [509, 264] width 193 height 31
paste input "**********"
type input "**********"
click at [621, 271] on button "Add" at bounding box center [623, 264] width 37 height 31
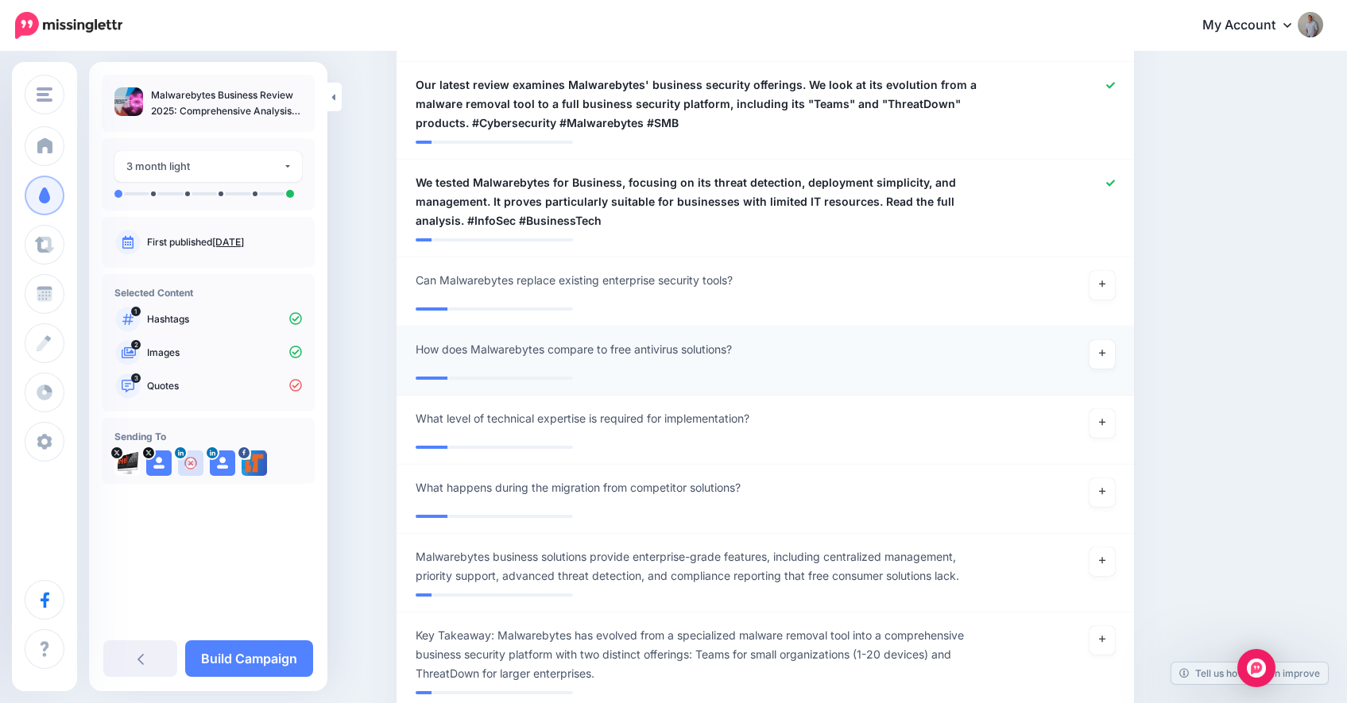
scroll to position [400, 0]
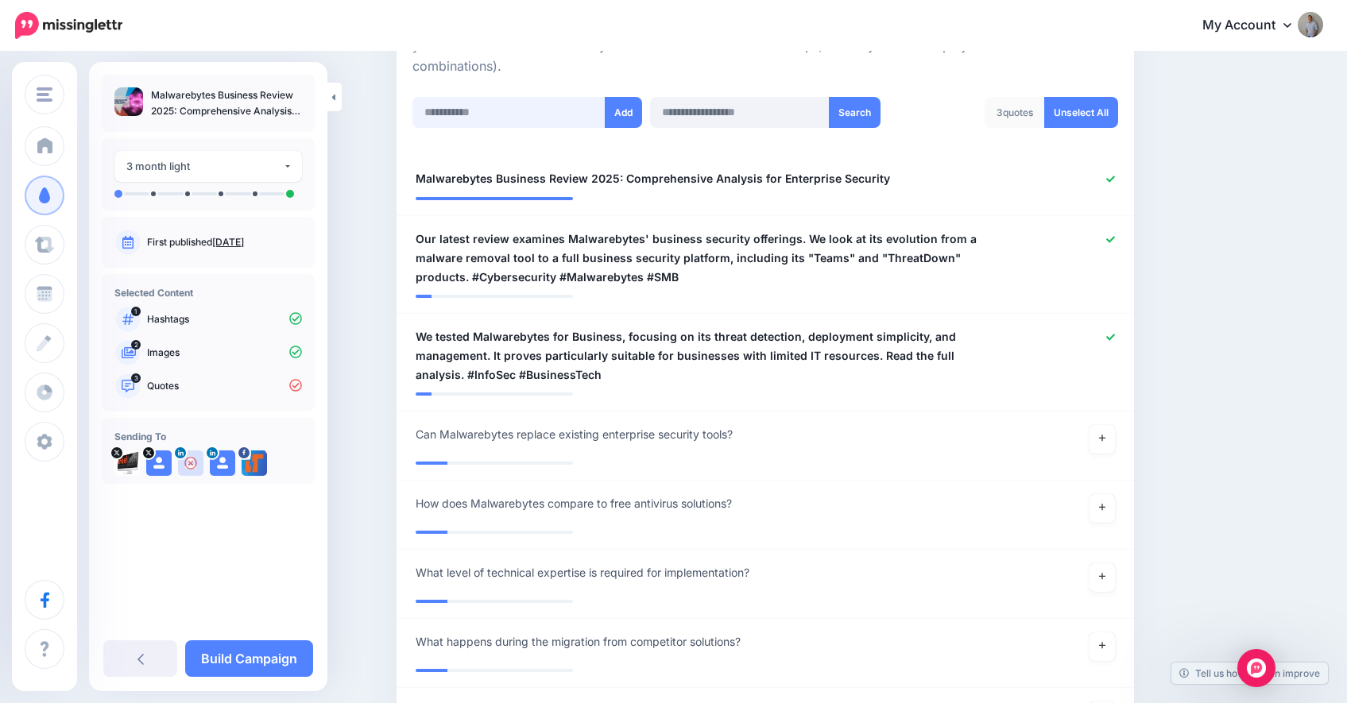
click at [499, 118] on input "text" at bounding box center [509, 112] width 193 height 31
paste input "**********"
type input "**********"
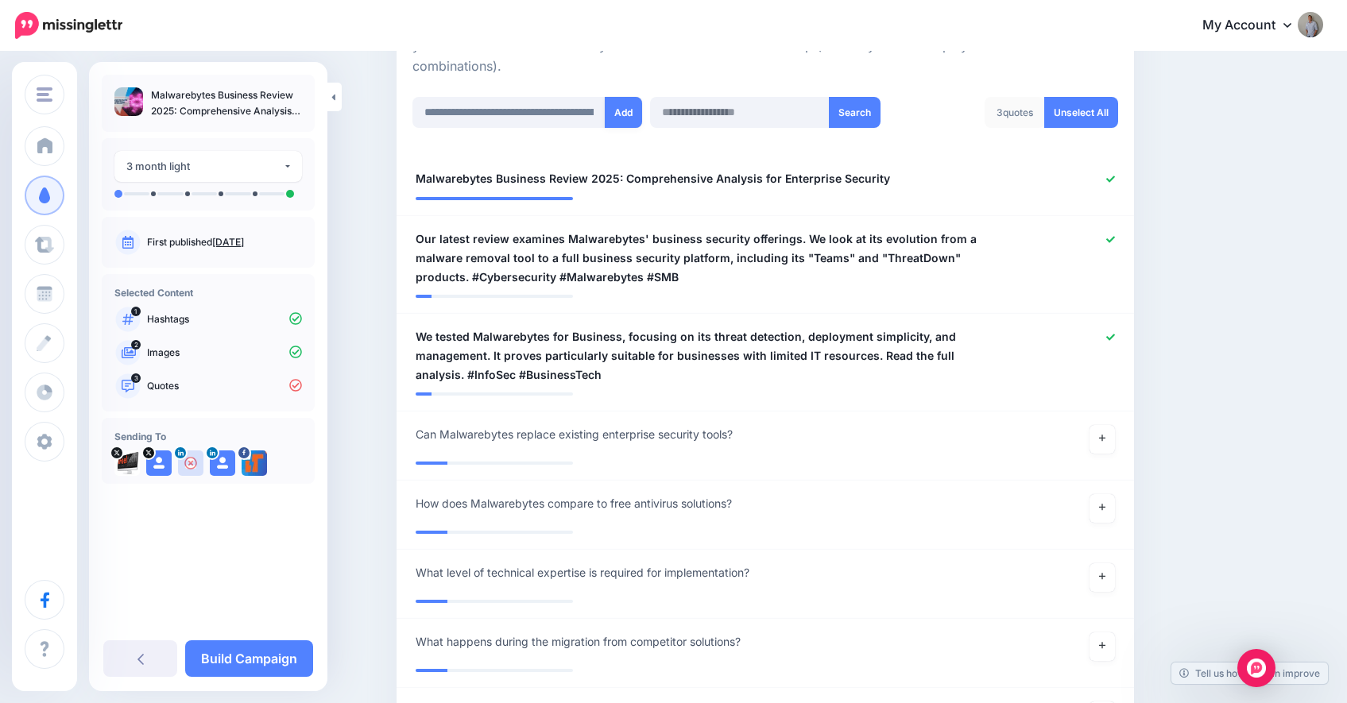
drag, startPoint x: 626, startPoint y: 116, endPoint x: 621, endPoint y: 127, distance: 12.1
click at [626, 116] on button "Add" at bounding box center [623, 112] width 37 height 31
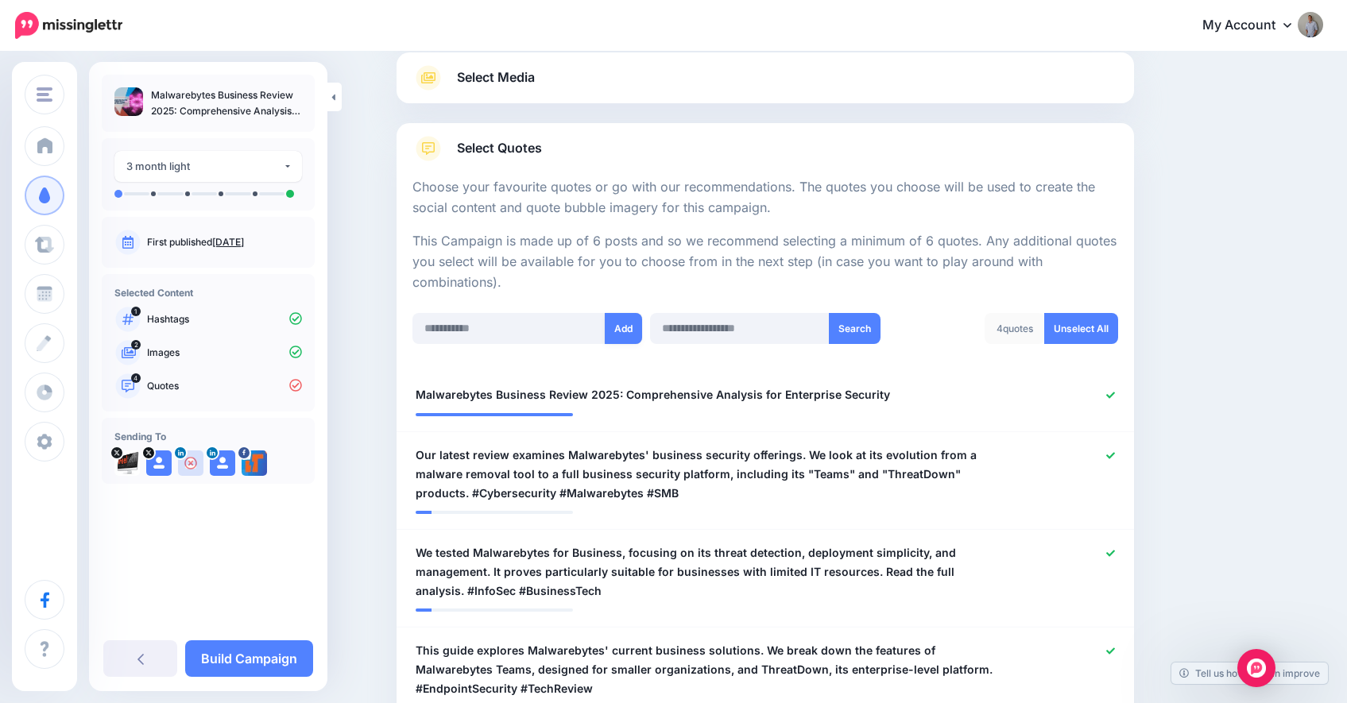
scroll to position [153, 0]
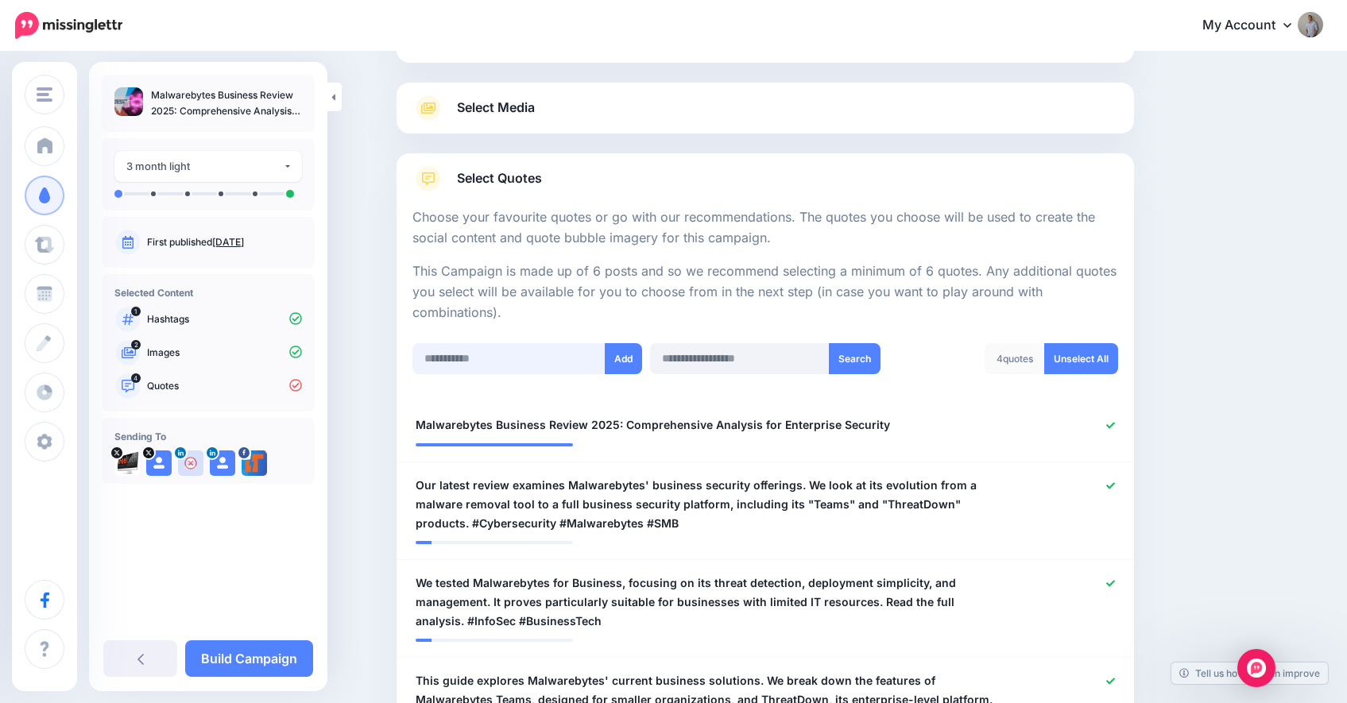
click at [464, 355] on input "text" at bounding box center [509, 358] width 193 height 31
paste input "**********"
type input "**********"
click at [622, 366] on button "Add" at bounding box center [623, 358] width 37 height 31
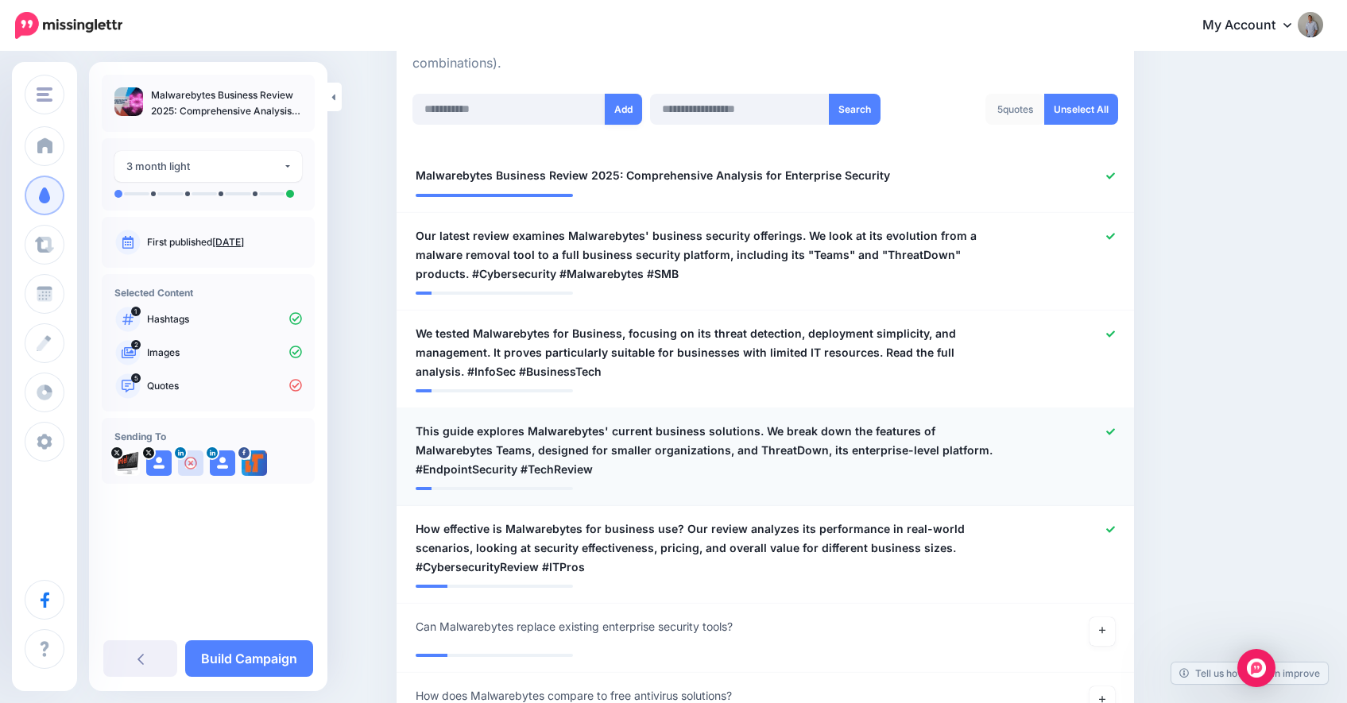
scroll to position [233, 0]
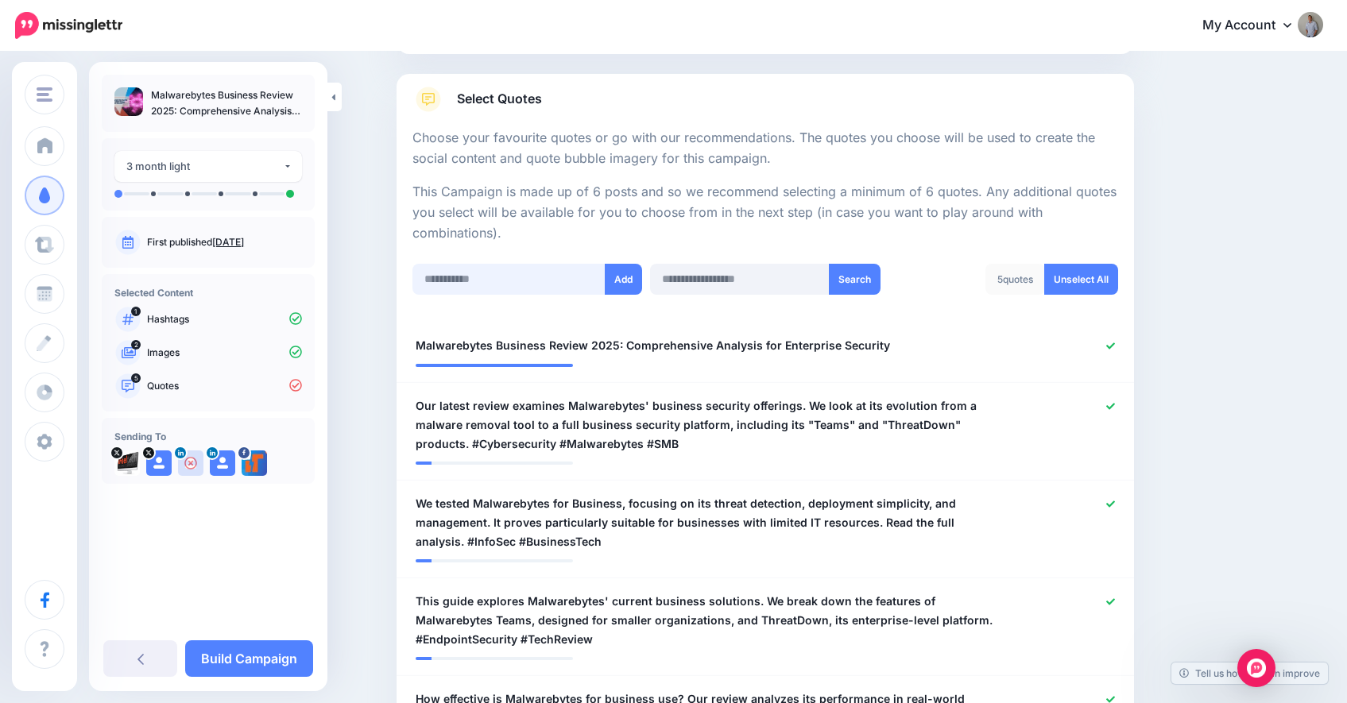
click at [455, 278] on input "text" at bounding box center [509, 279] width 193 height 31
paste input "**********"
type input "**********"
click at [626, 285] on button "Add" at bounding box center [623, 279] width 37 height 31
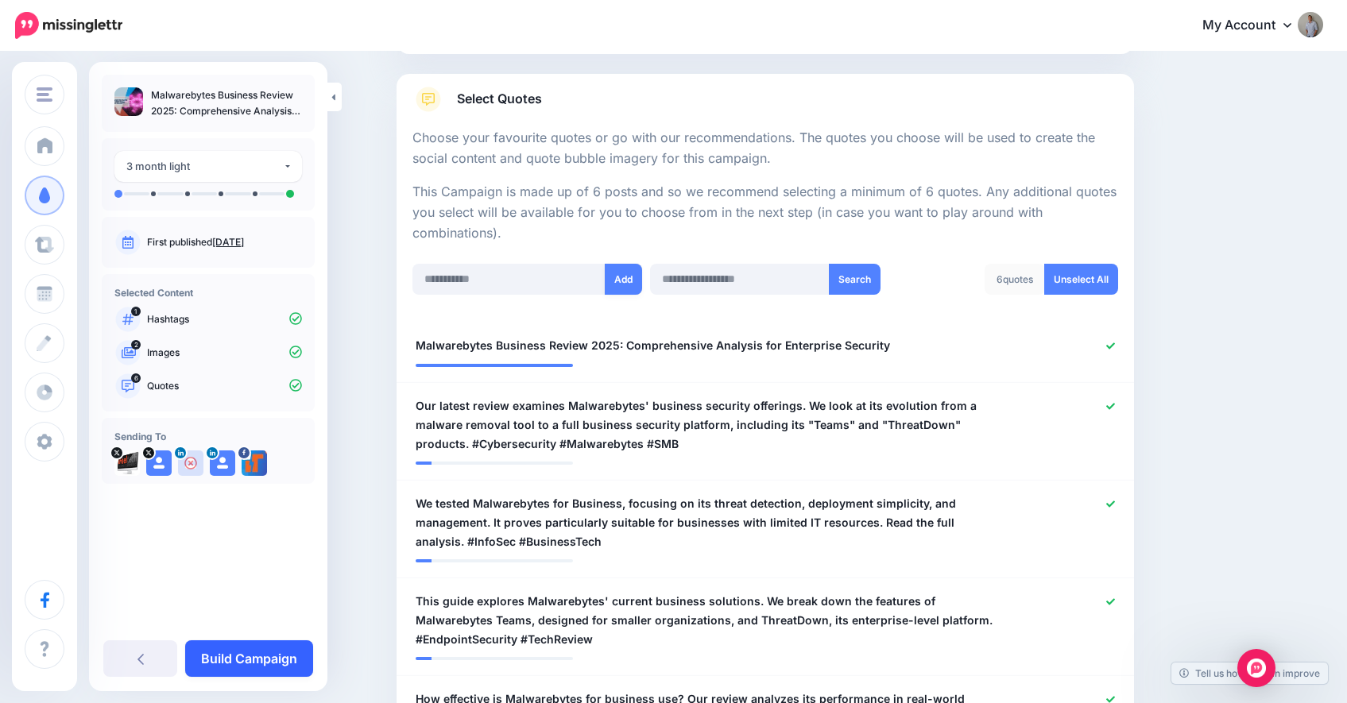
scroll to position [555, 0]
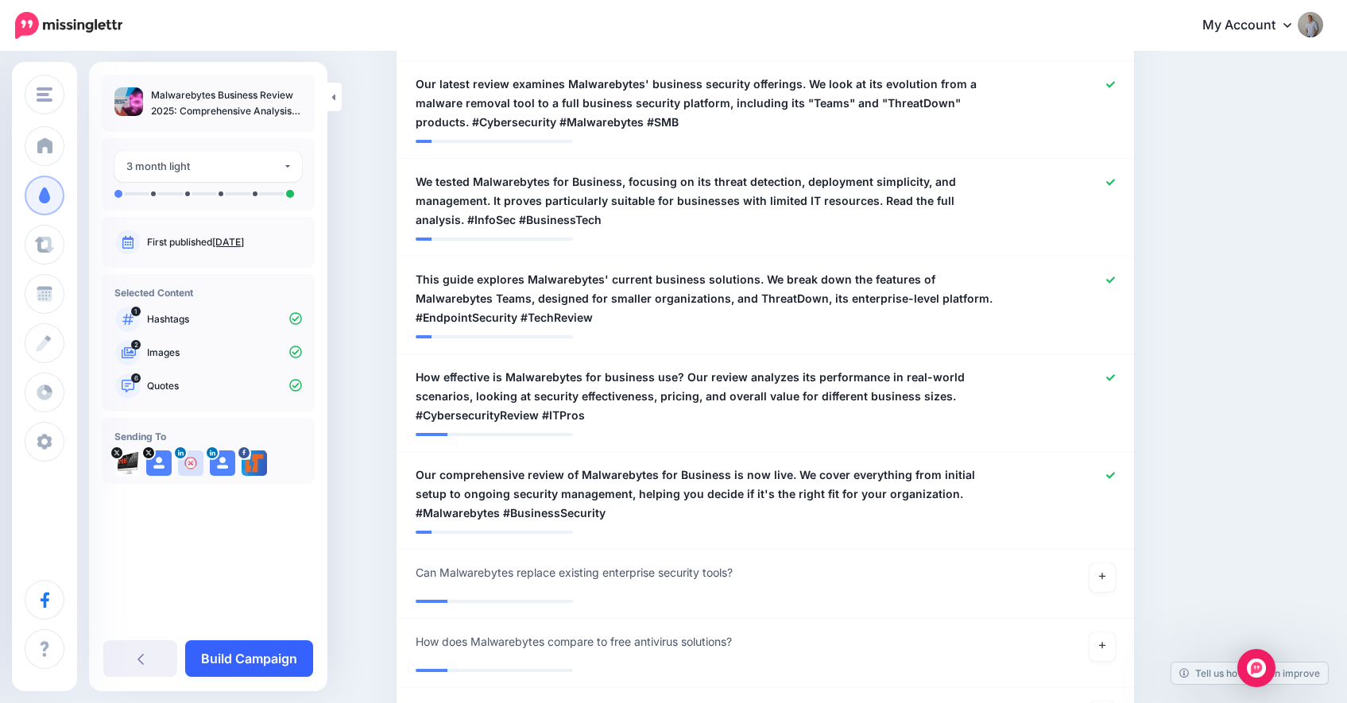
click at [269, 660] on link "Build Campaign" at bounding box center [249, 659] width 128 height 37
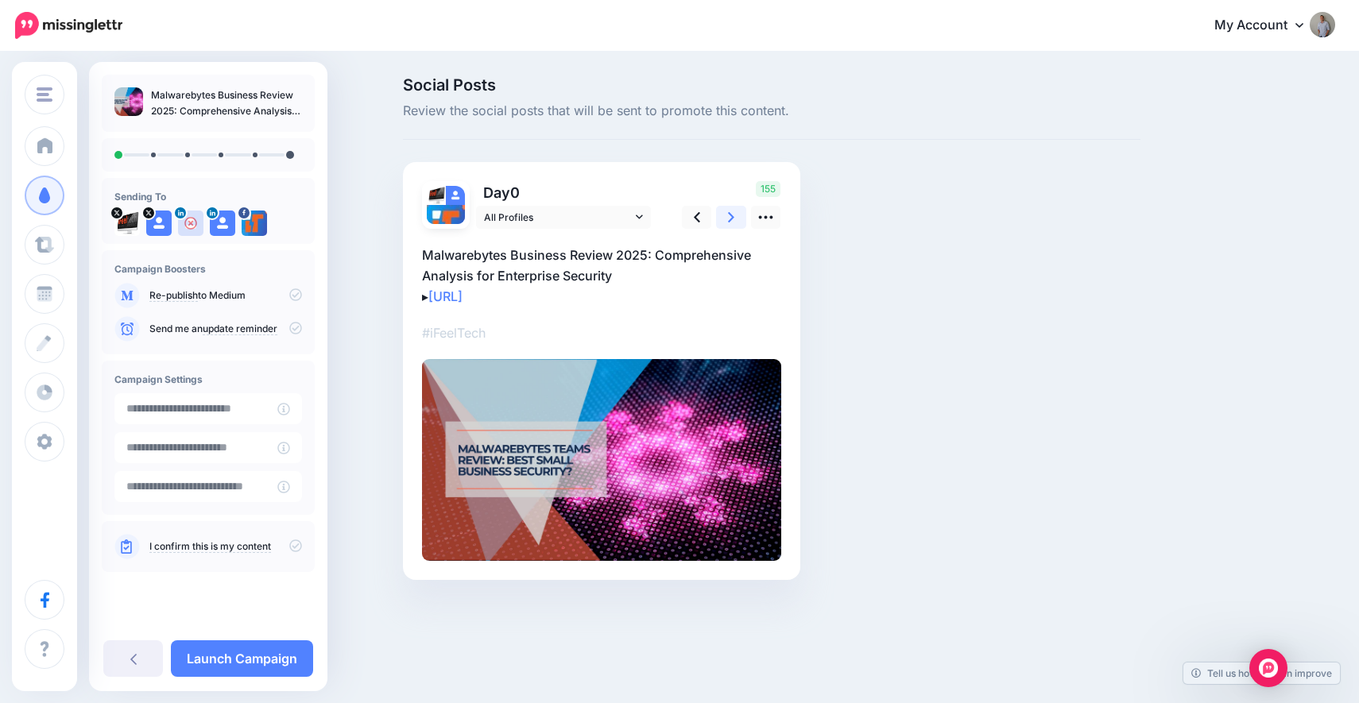
click at [733, 220] on icon at bounding box center [731, 217] width 6 height 17
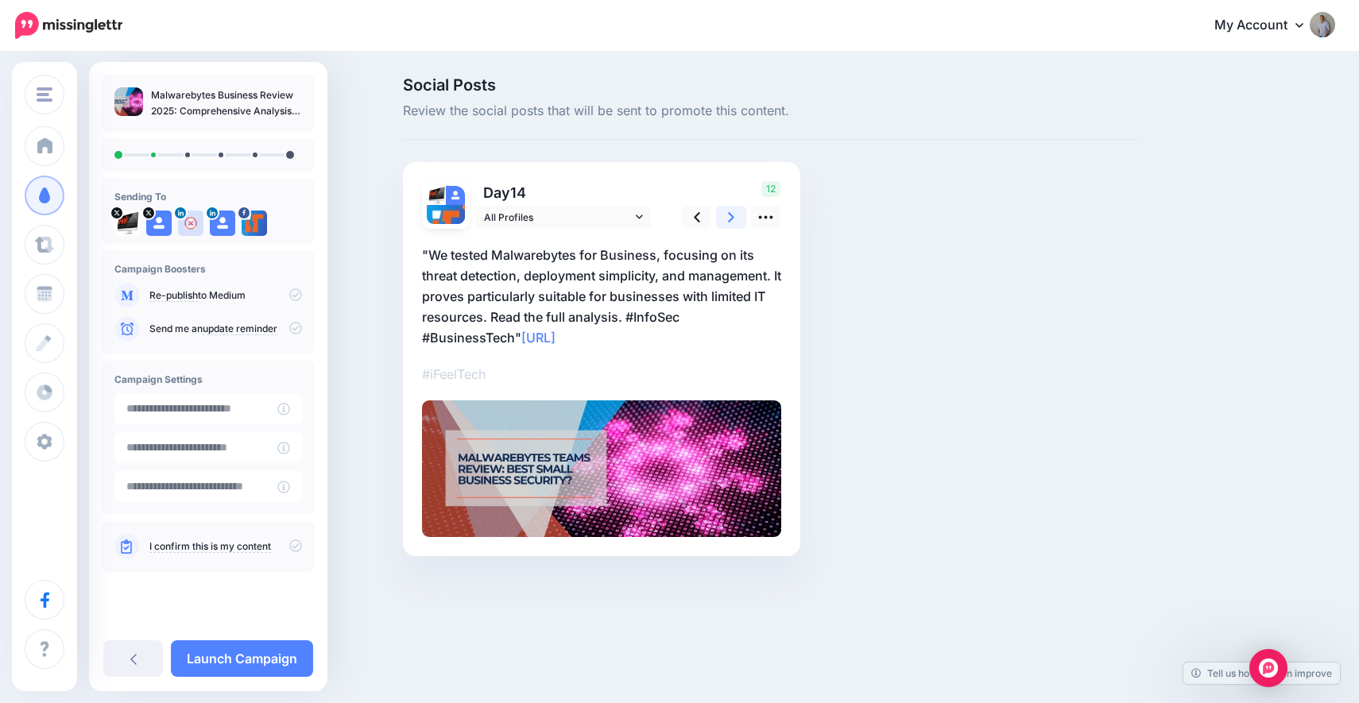
click at [733, 220] on icon at bounding box center [731, 217] width 6 height 17
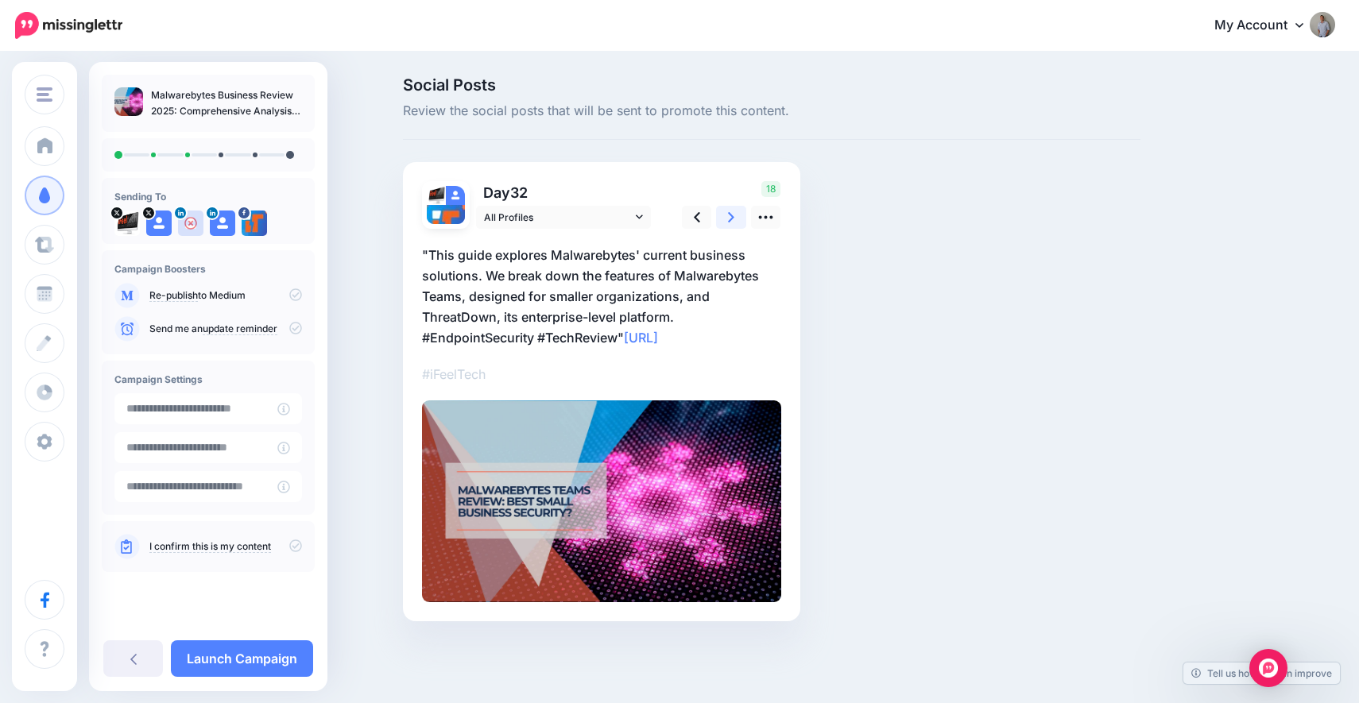
click at [733, 220] on icon at bounding box center [731, 217] width 6 height 17
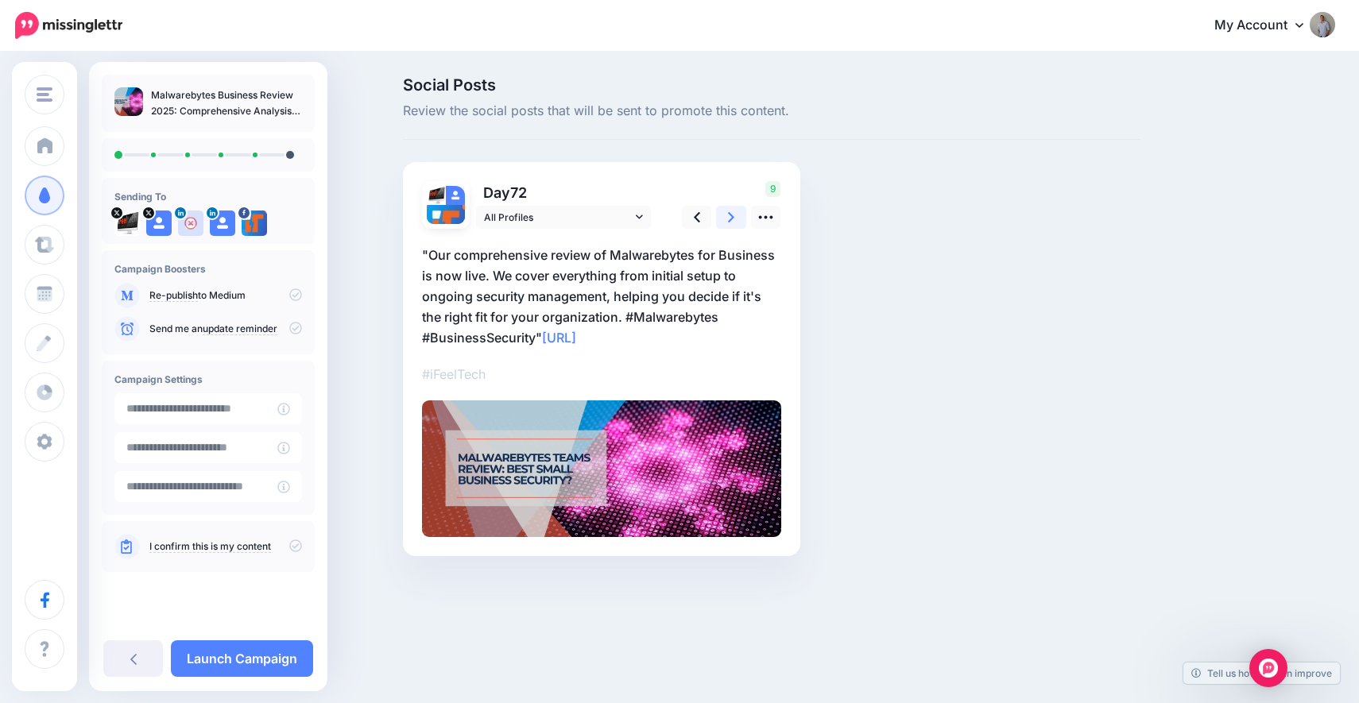
click at [733, 220] on icon at bounding box center [731, 217] width 6 height 17
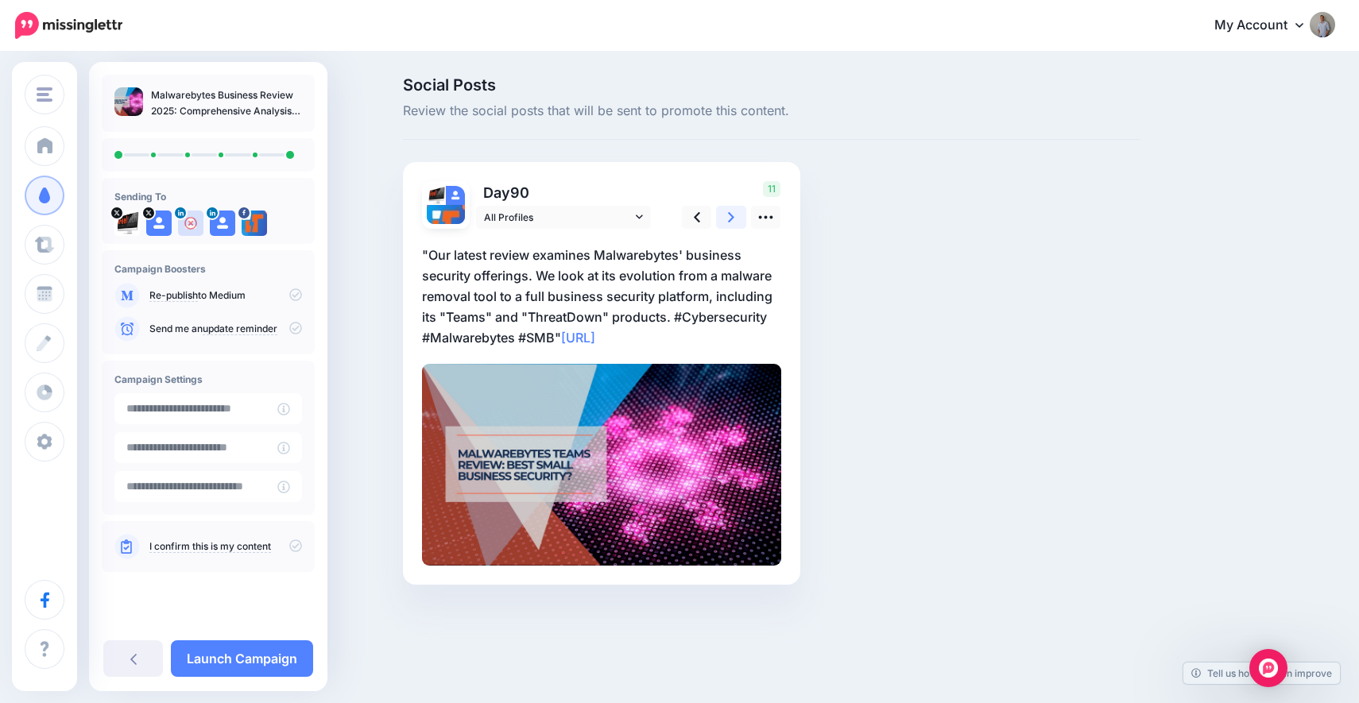
click at [733, 220] on icon at bounding box center [731, 217] width 6 height 17
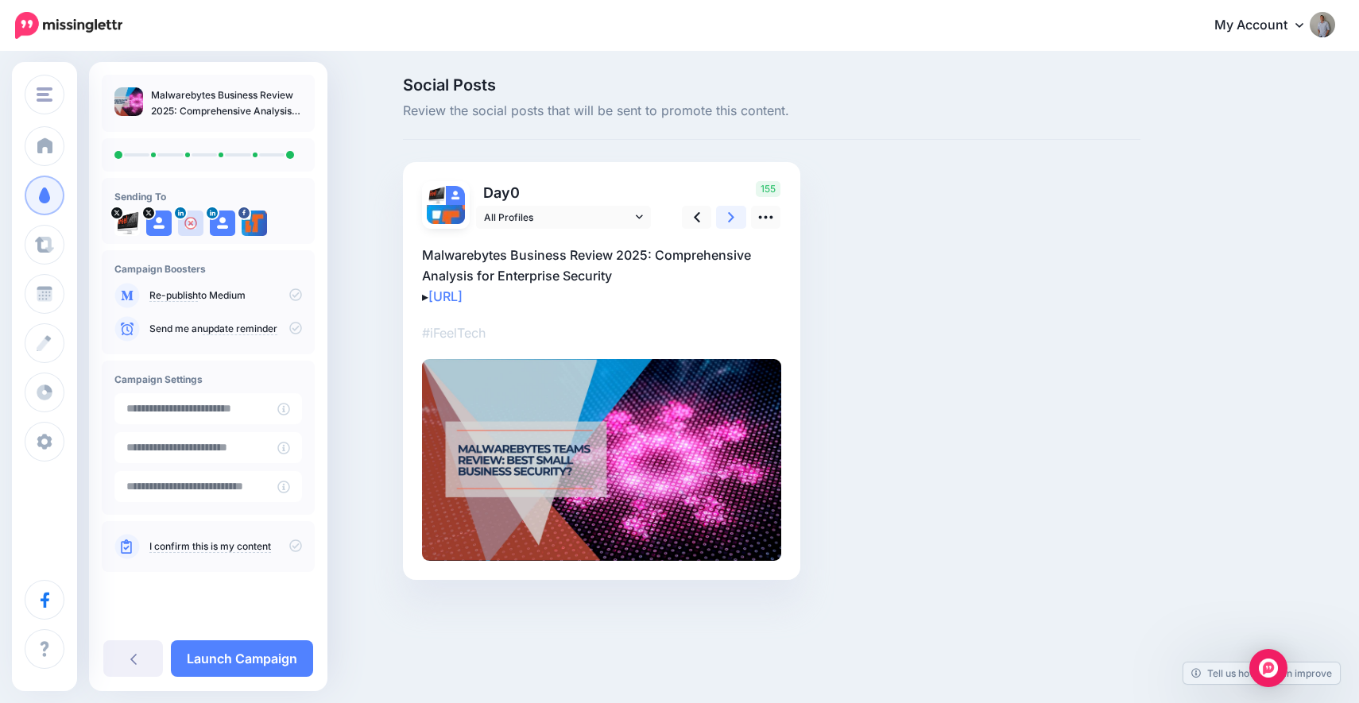
click at [733, 220] on icon at bounding box center [731, 217] width 6 height 17
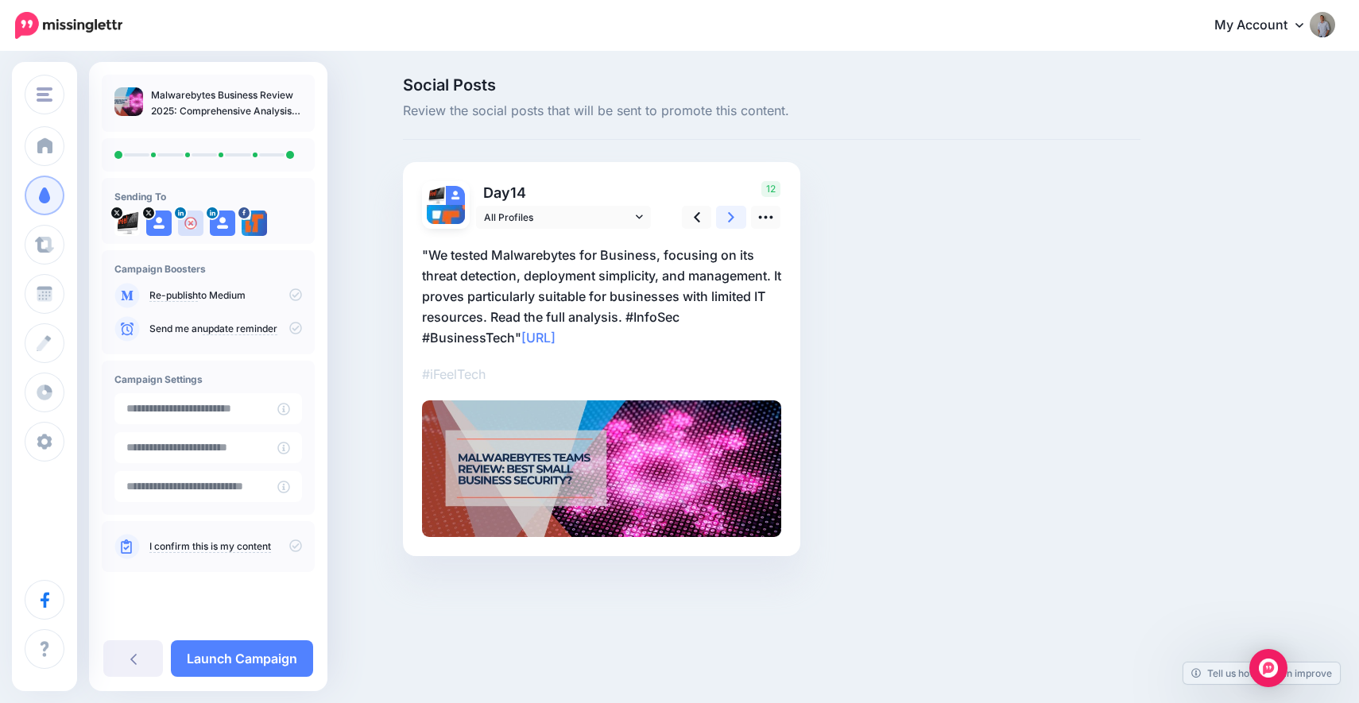
click at [733, 220] on icon at bounding box center [731, 217] width 6 height 17
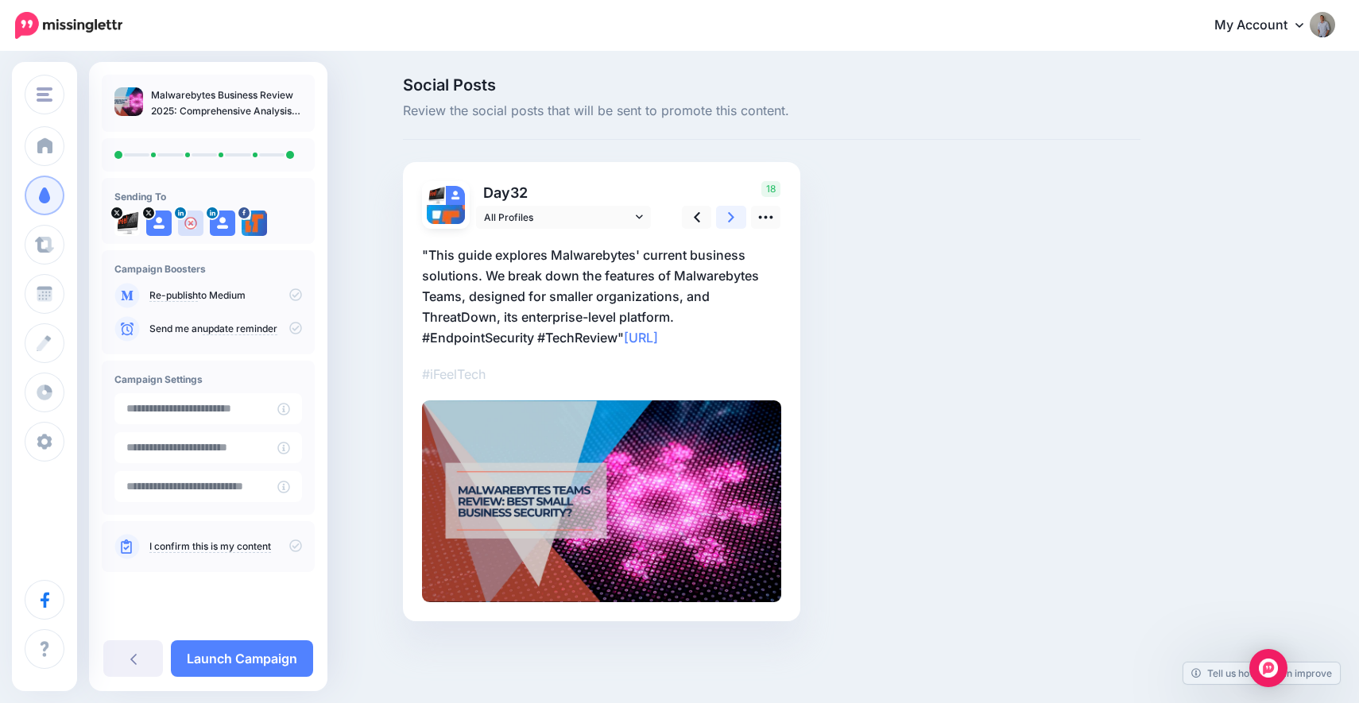
click at [733, 220] on icon at bounding box center [731, 217] width 6 height 17
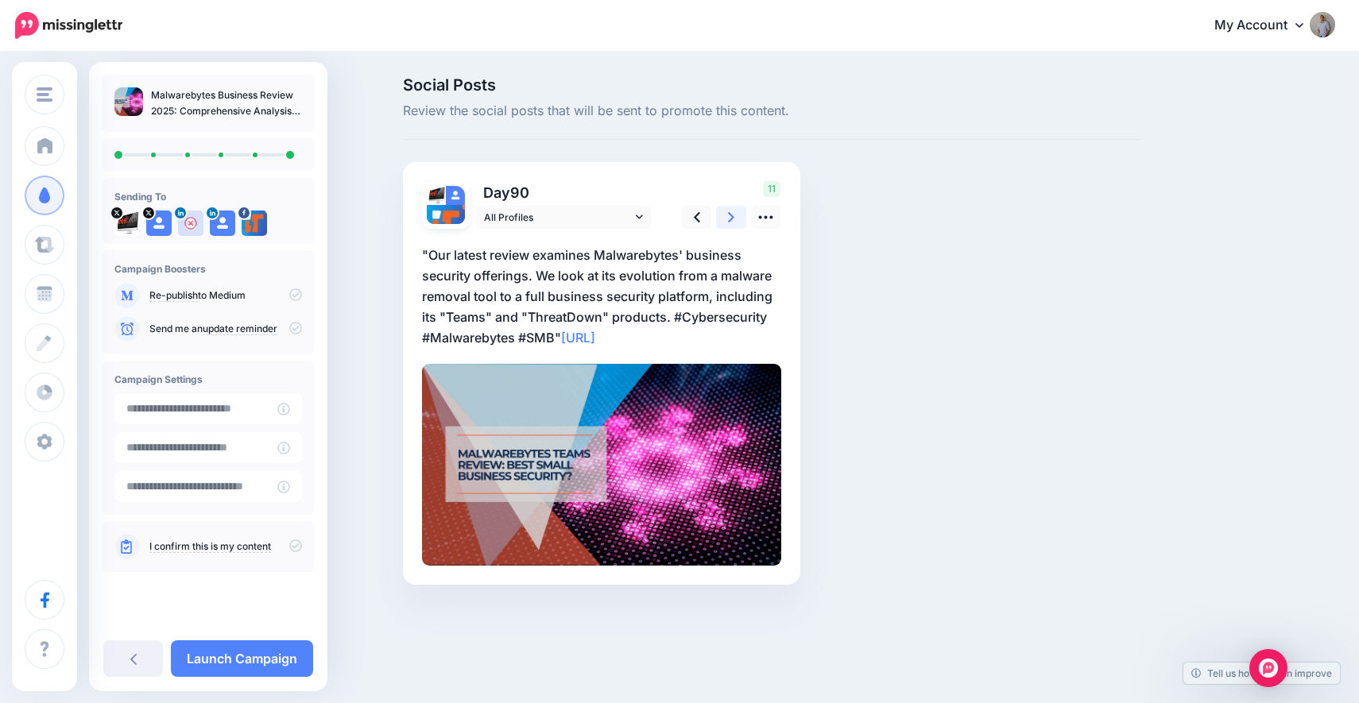
click at [733, 220] on icon at bounding box center [731, 217] width 6 height 17
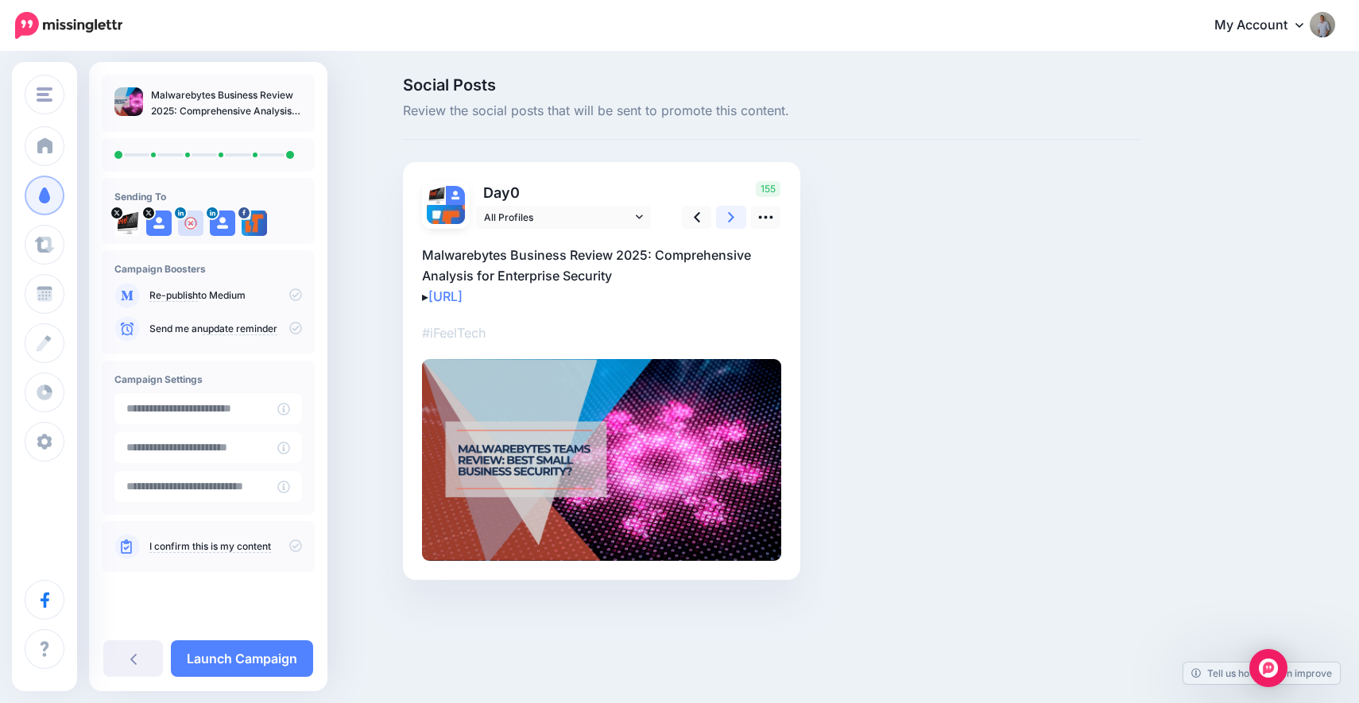
click at [733, 220] on icon at bounding box center [731, 217] width 6 height 17
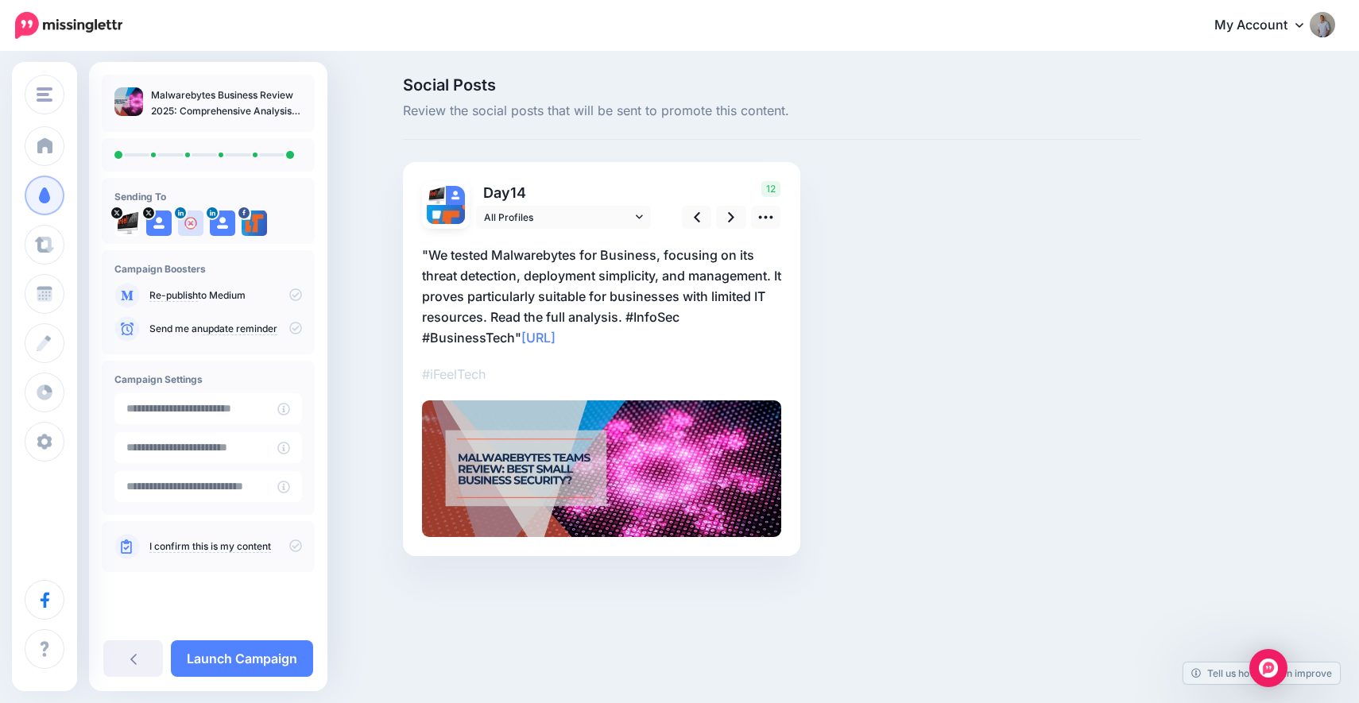
click at [291, 546] on icon at bounding box center [295, 546] width 13 height 13
click at [259, 658] on link "Launch Campaign" at bounding box center [242, 659] width 142 height 37
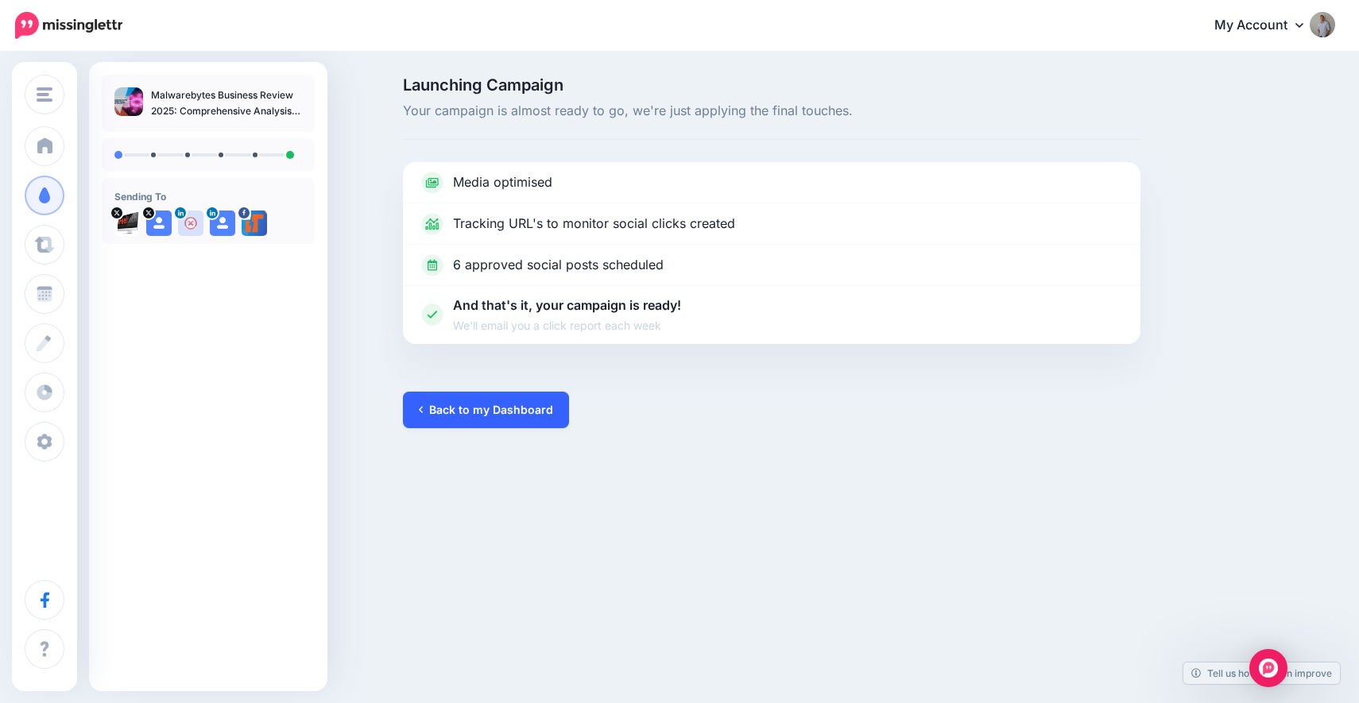
click at [515, 419] on link "Back to my Dashboard" at bounding box center [486, 410] width 166 height 37
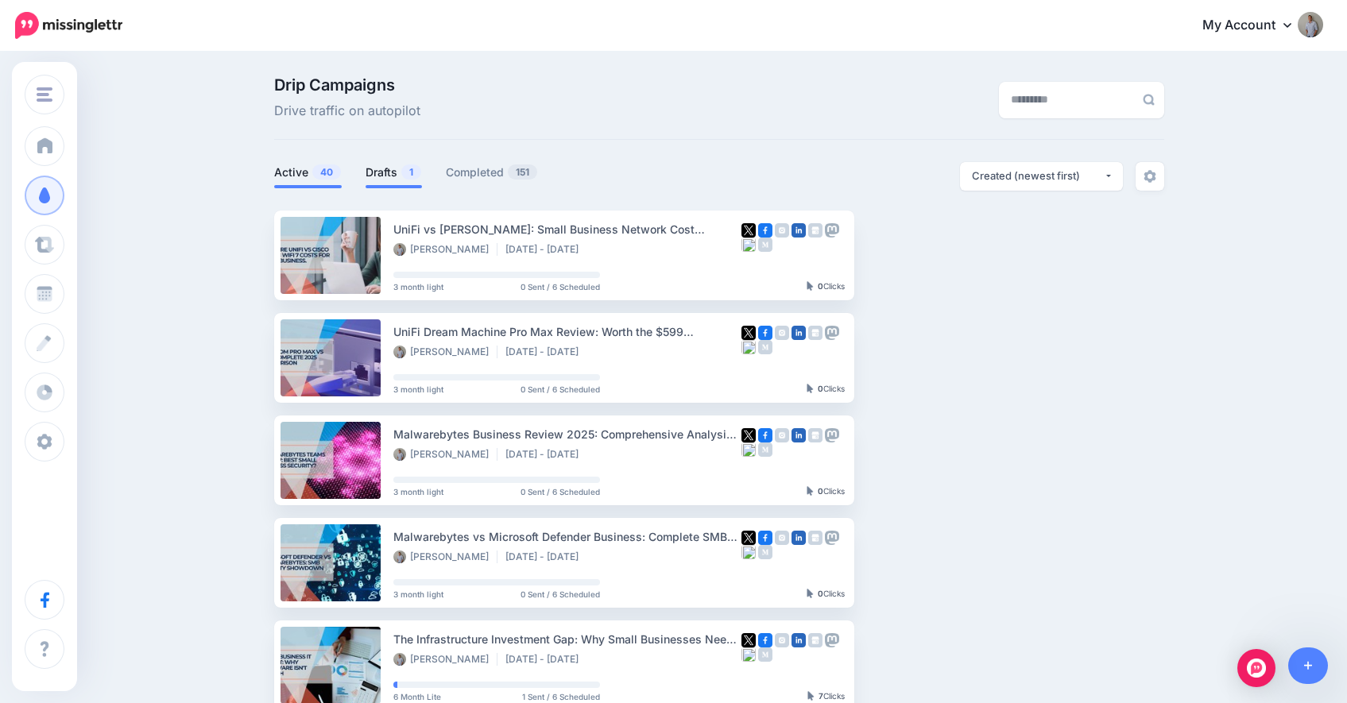
click at [393, 180] on link "Drafts 1" at bounding box center [394, 172] width 56 height 19
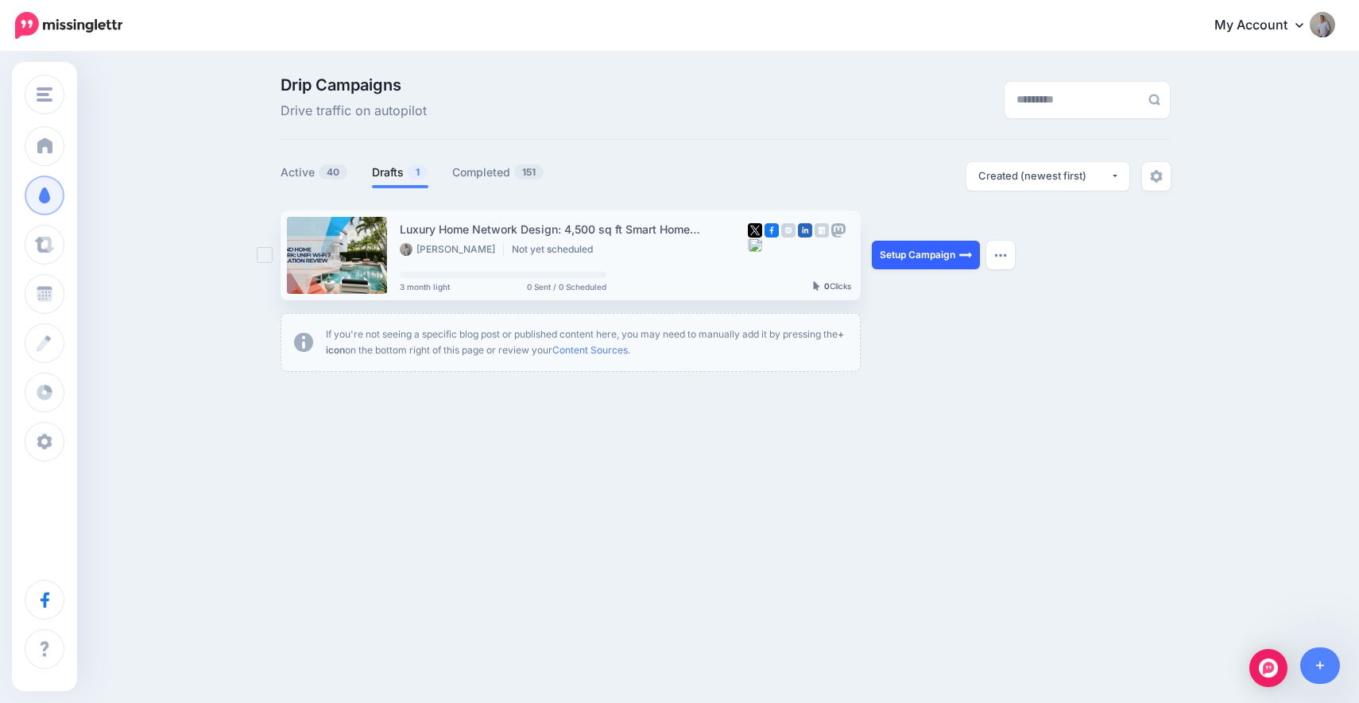
click at [941, 259] on link "Setup Campaign" at bounding box center [926, 255] width 108 height 29
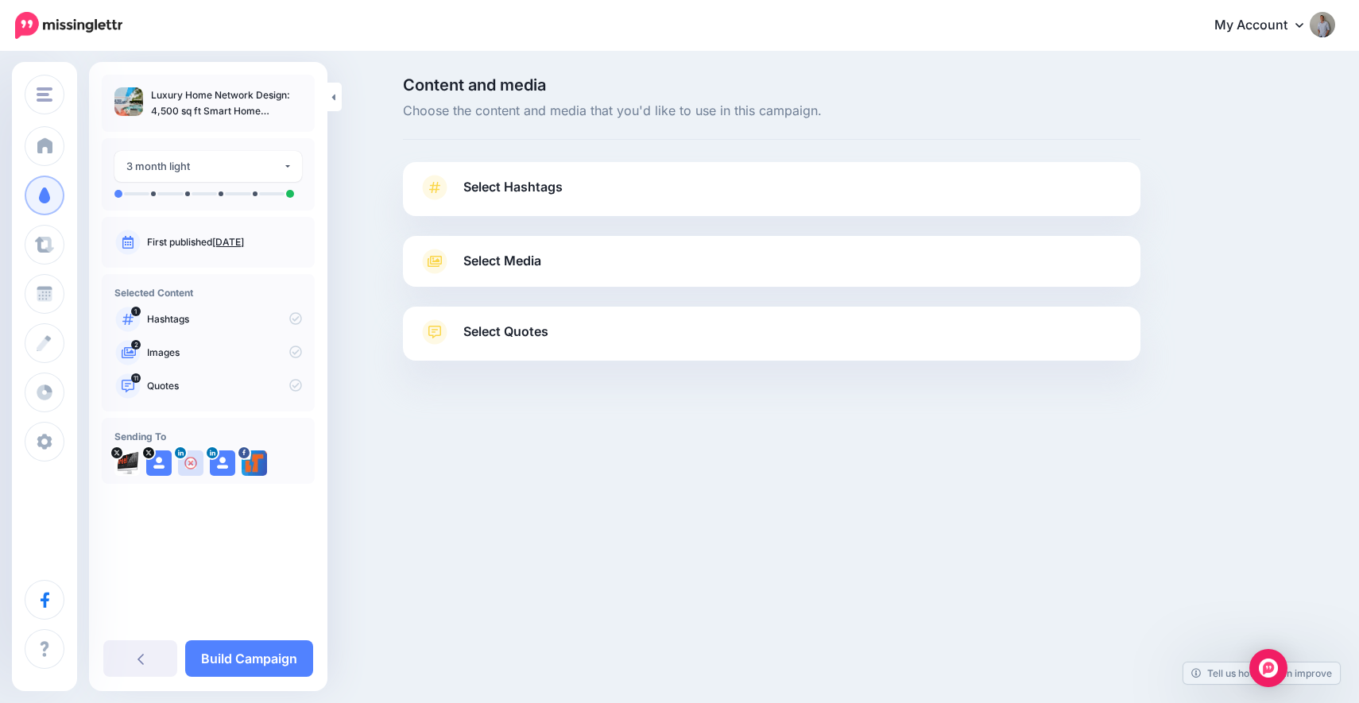
click at [552, 205] on link "Select Hashtags" at bounding box center [772, 195] width 706 height 41
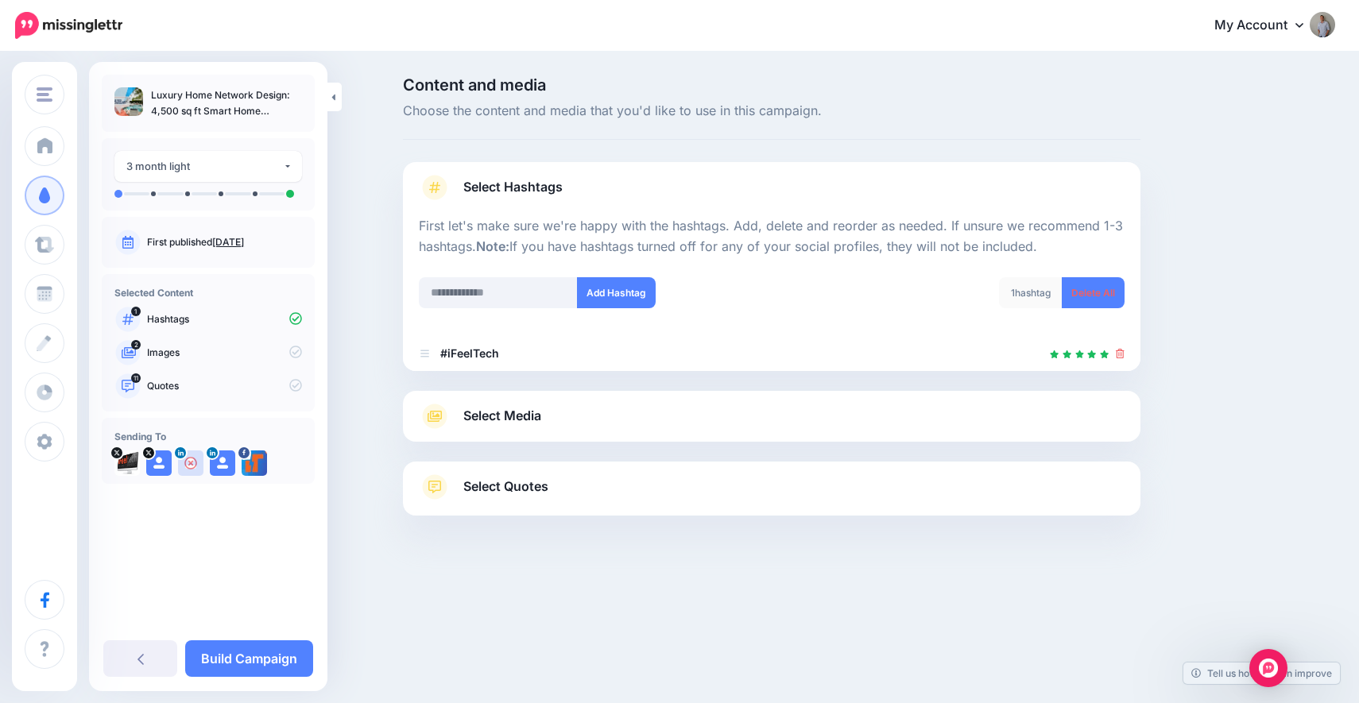
click at [538, 409] on span "Select Media" at bounding box center [502, 415] width 78 height 21
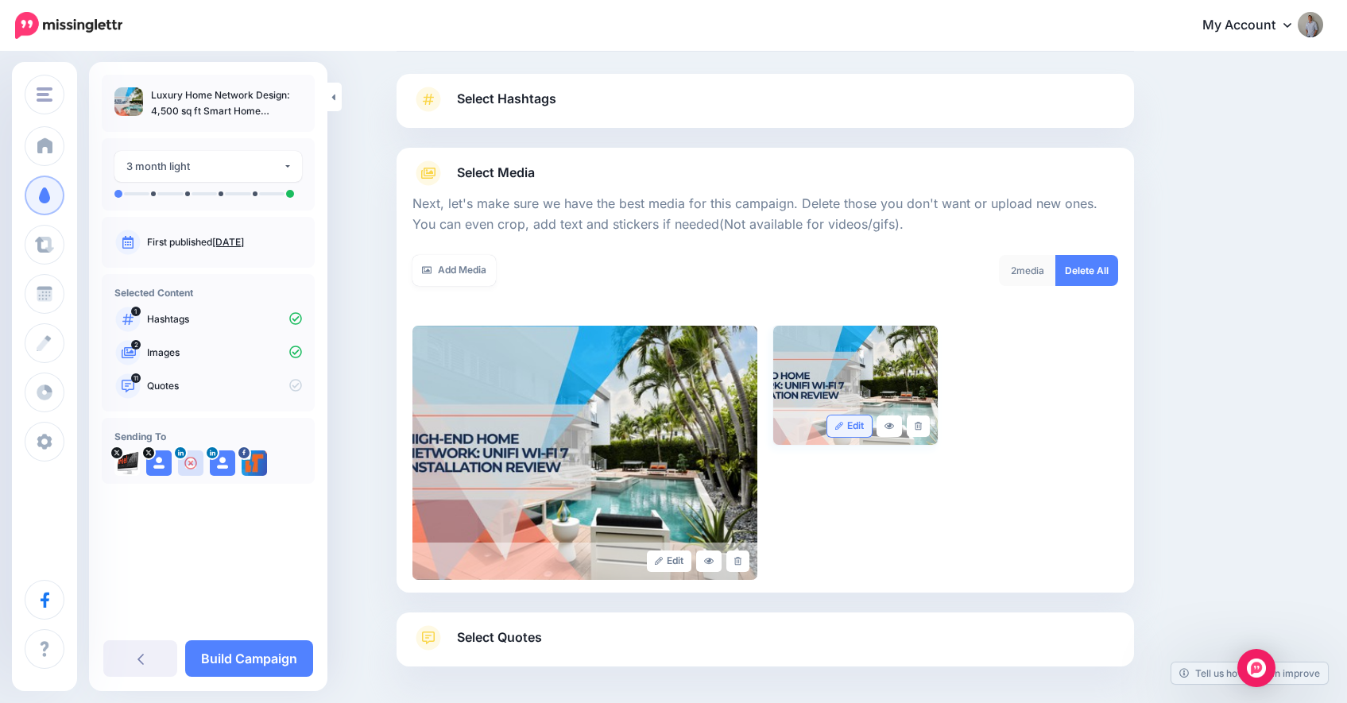
scroll to position [155, 0]
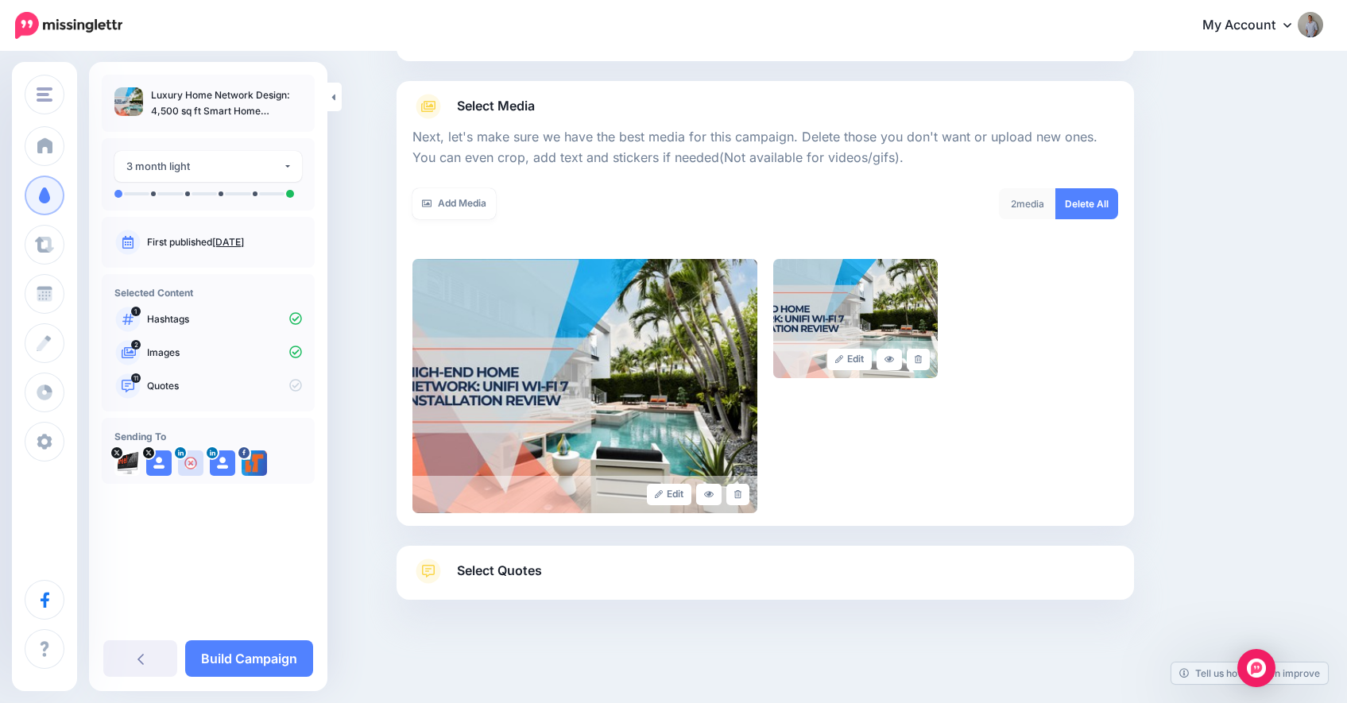
click at [574, 572] on link "Select Quotes" at bounding box center [766, 579] width 706 height 41
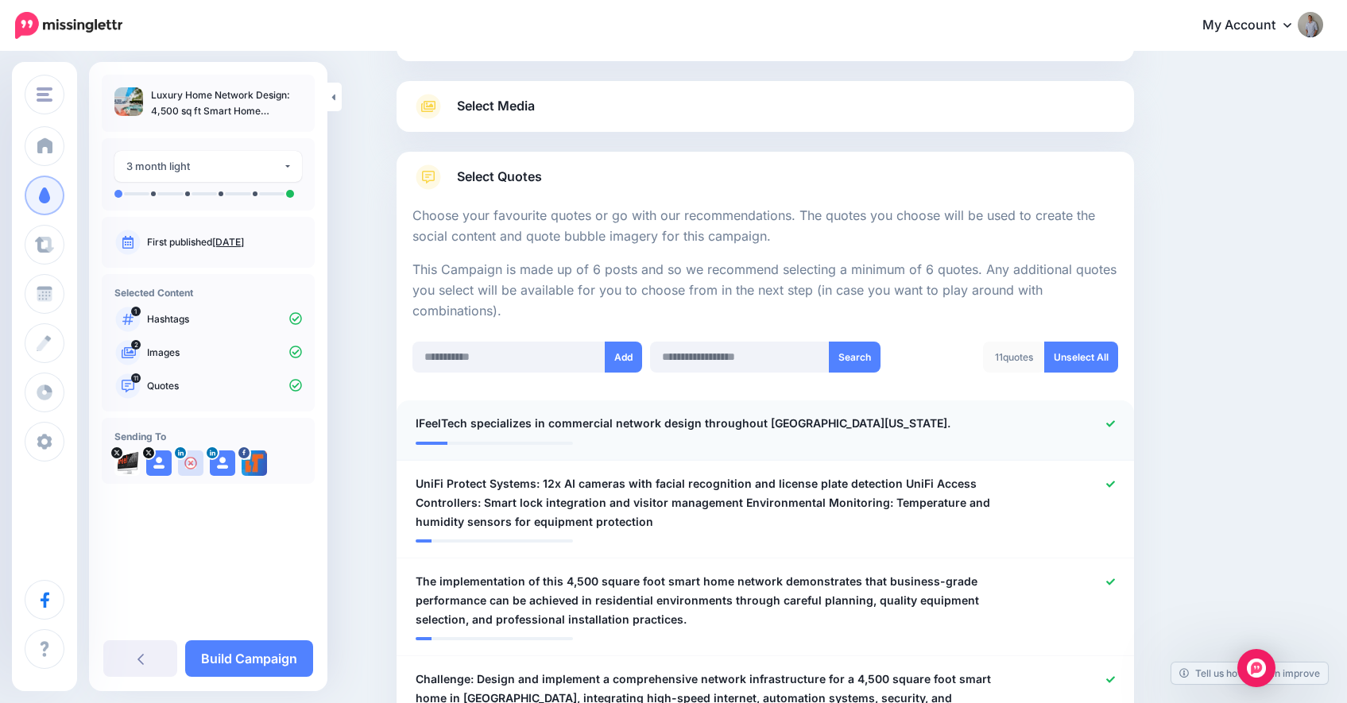
scroll to position [181, 0]
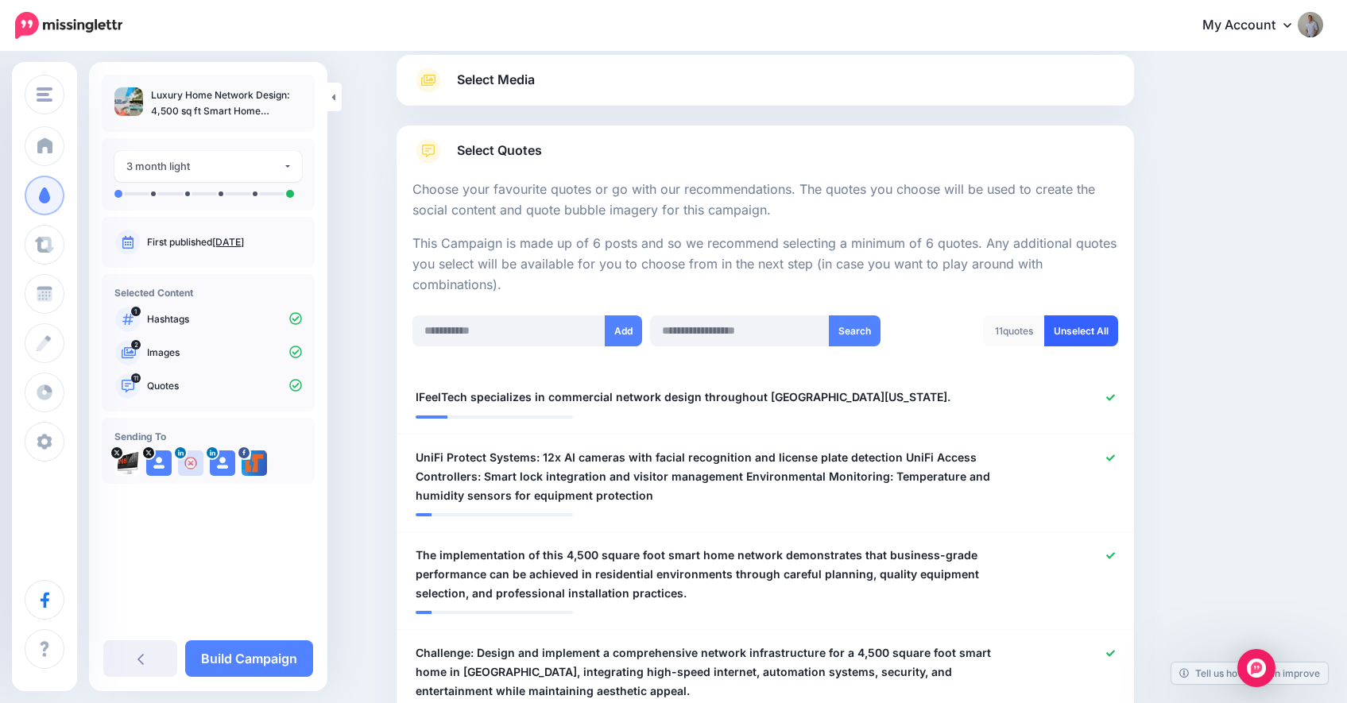
click at [1106, 322] on link "Unselect All" at bounding box center [1082, 331] width 74 height 31
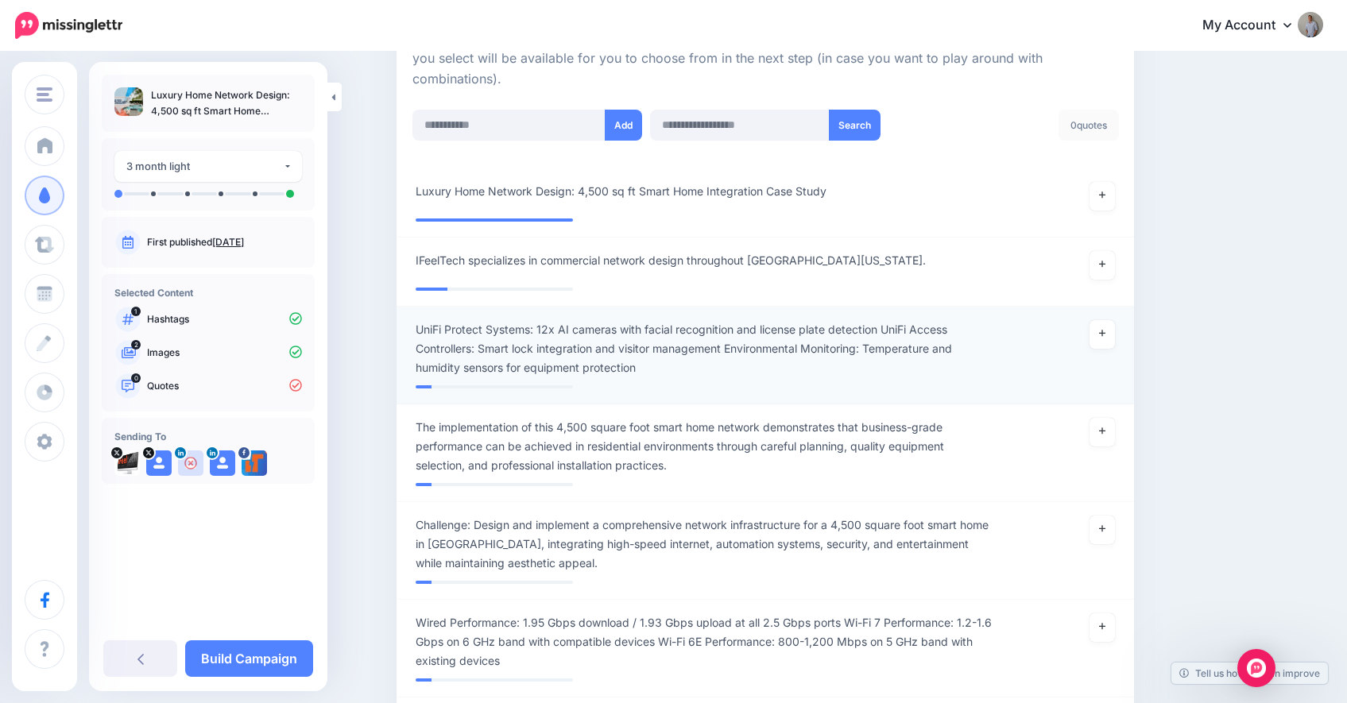
scroll to position [372, 0]
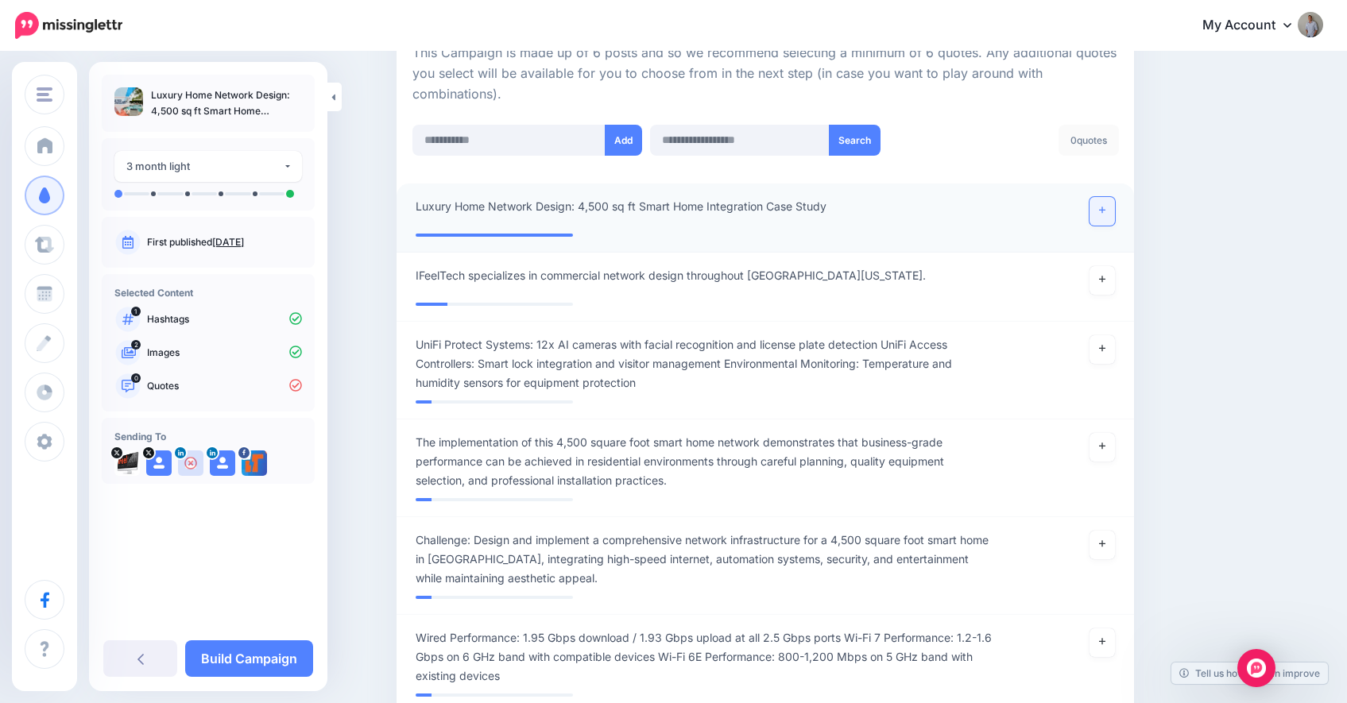
click at [1106, 211] on icon at bounding box center [1102, 210] width 6 height 9
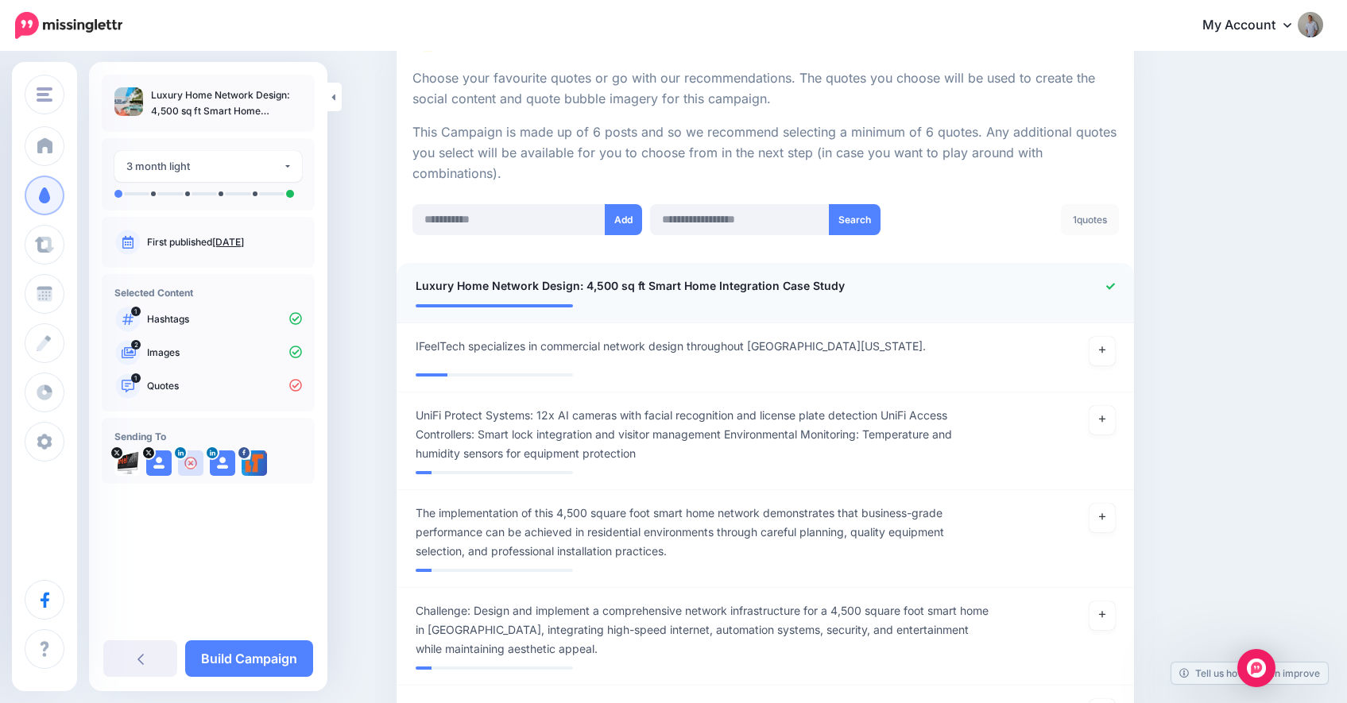
scroll to position [125, 0]
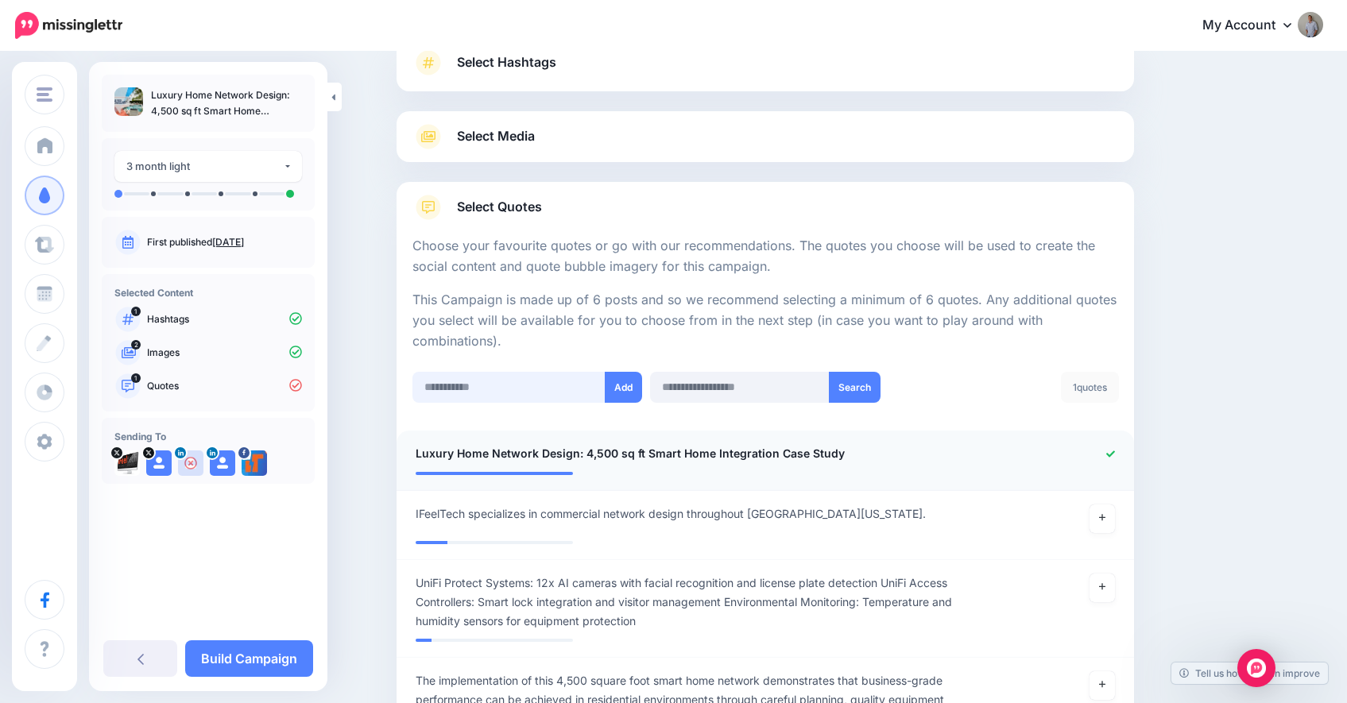
click at [506, 388] on input "text" at bounding box center [509, 387] width 193 height 31
paste input "**********"
type input "**********"
click at [637, 386] on button "Add" at bounding box center [623, 387] width 37 height 31
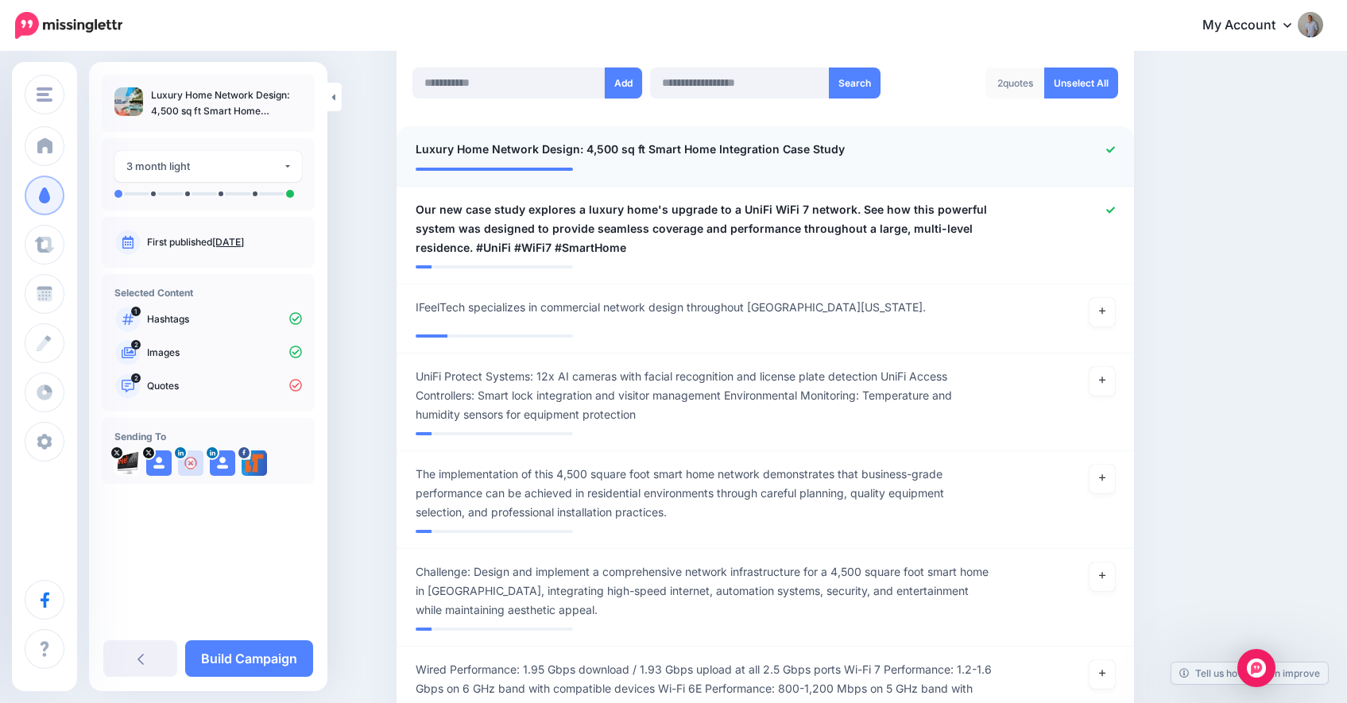
scroll to position [239, 0]
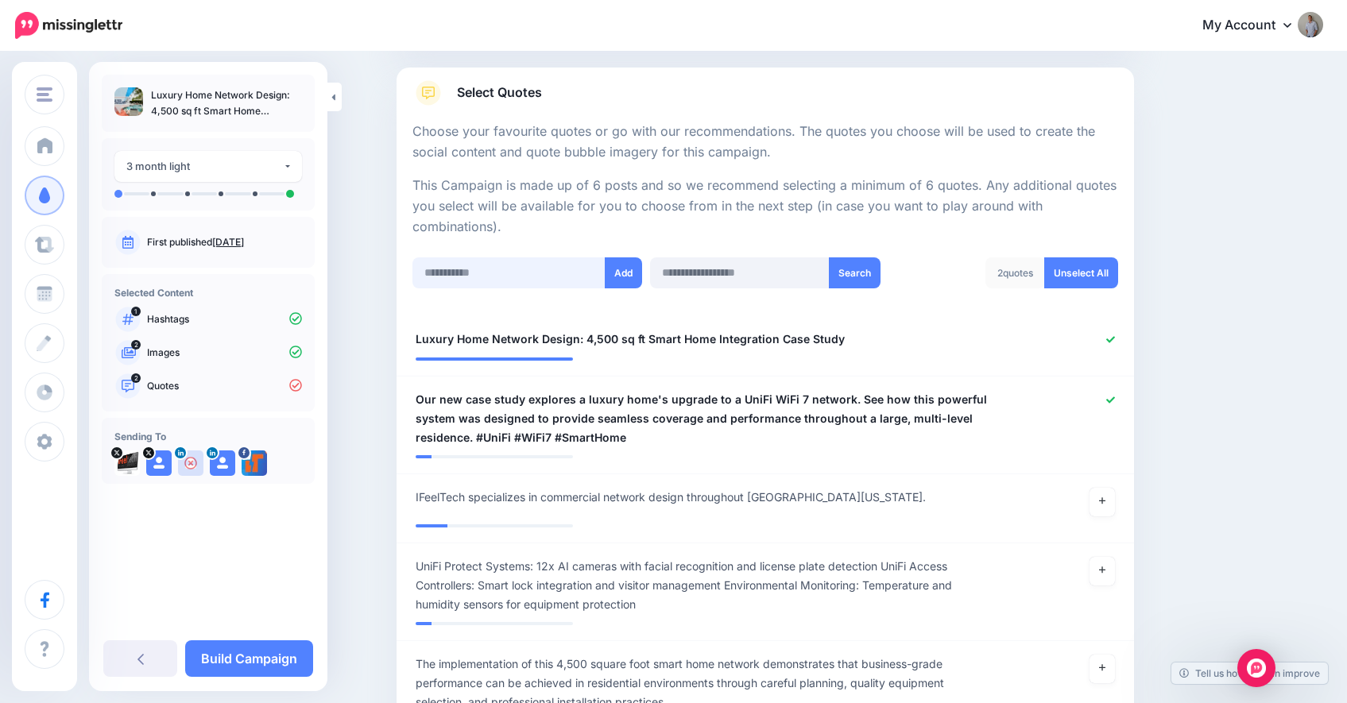
click at [533, 275] on input "text" at bounding box center [509, 273] width 193 height 31
paste input "**********"
type input "**********"
drag, startPoint x: 629, startPoint y: 277, endPoint x: 596, endPoint y: 310, distance: 46.7
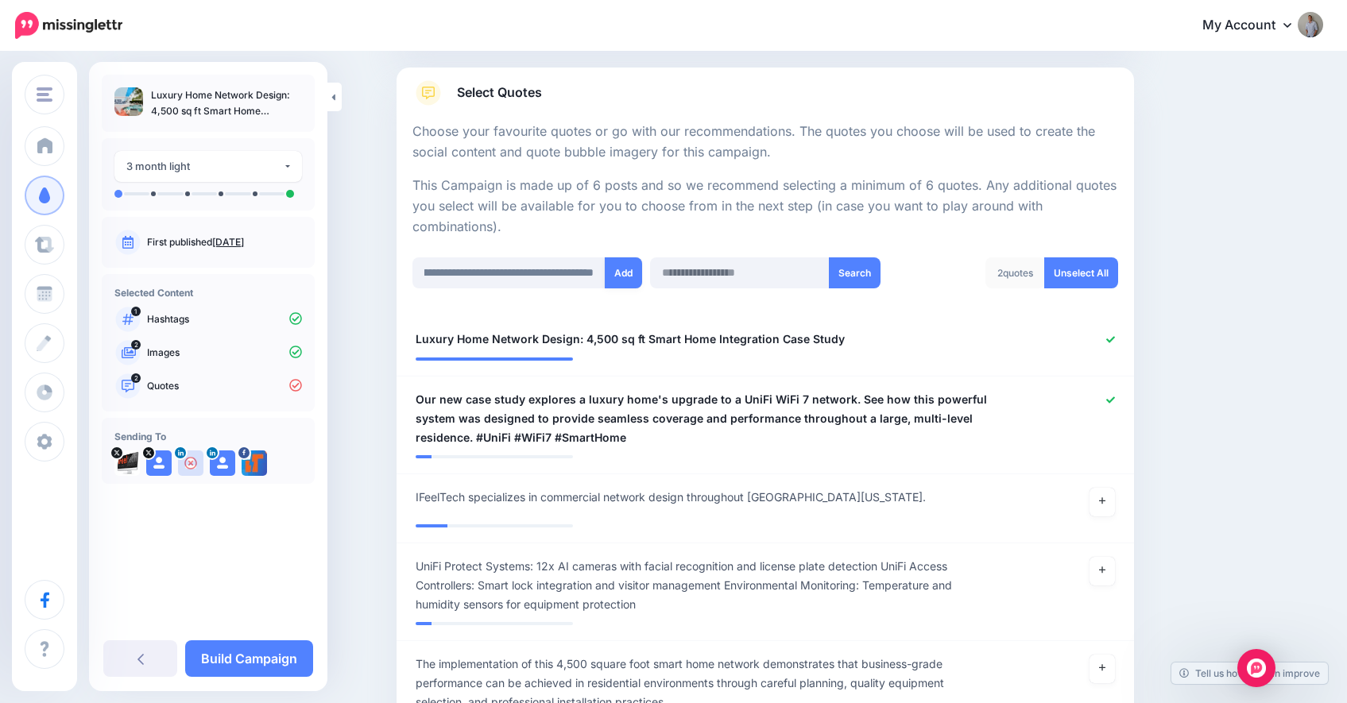
click at [629, 277] on button "Add" at bounding box center [623, 273] width 37 height 31
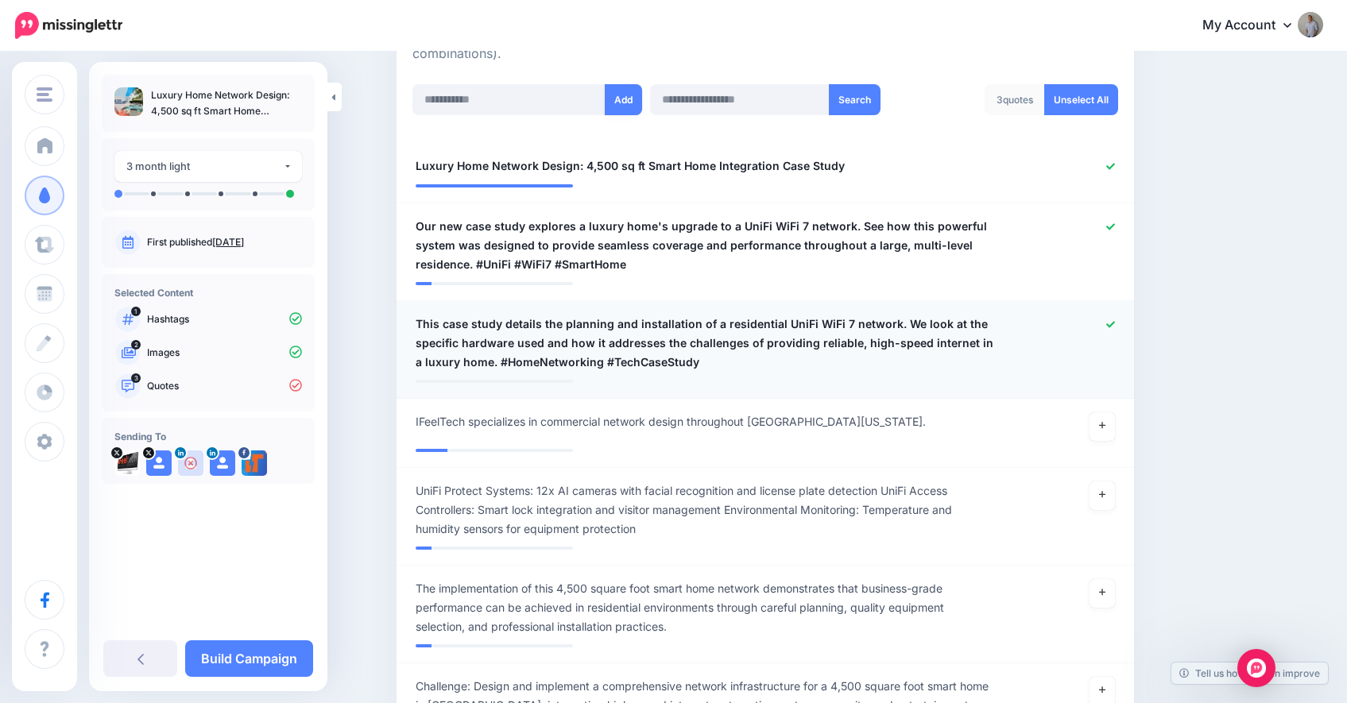
scroll to position [410, 0]
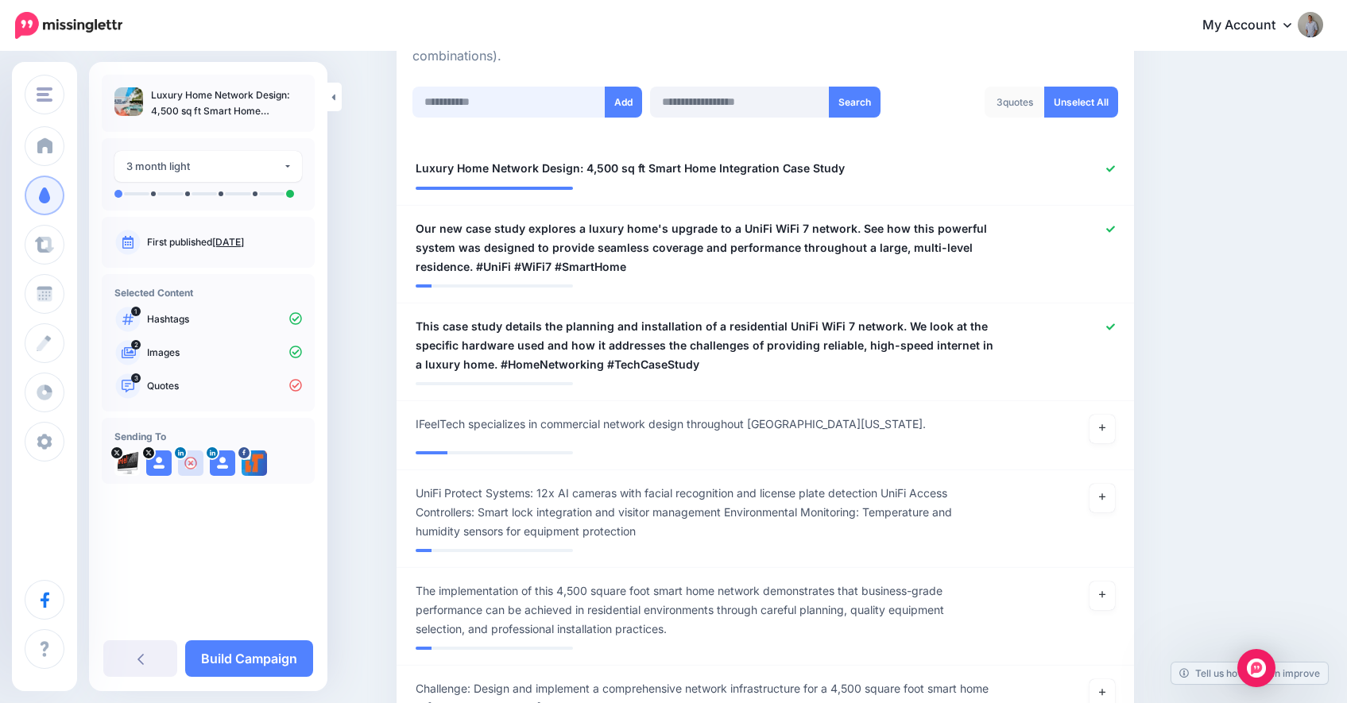
click at [500, 103] on input "text" at bounding box center [509, 102] width 193 height 31
paste input "**********"
type input "**********"
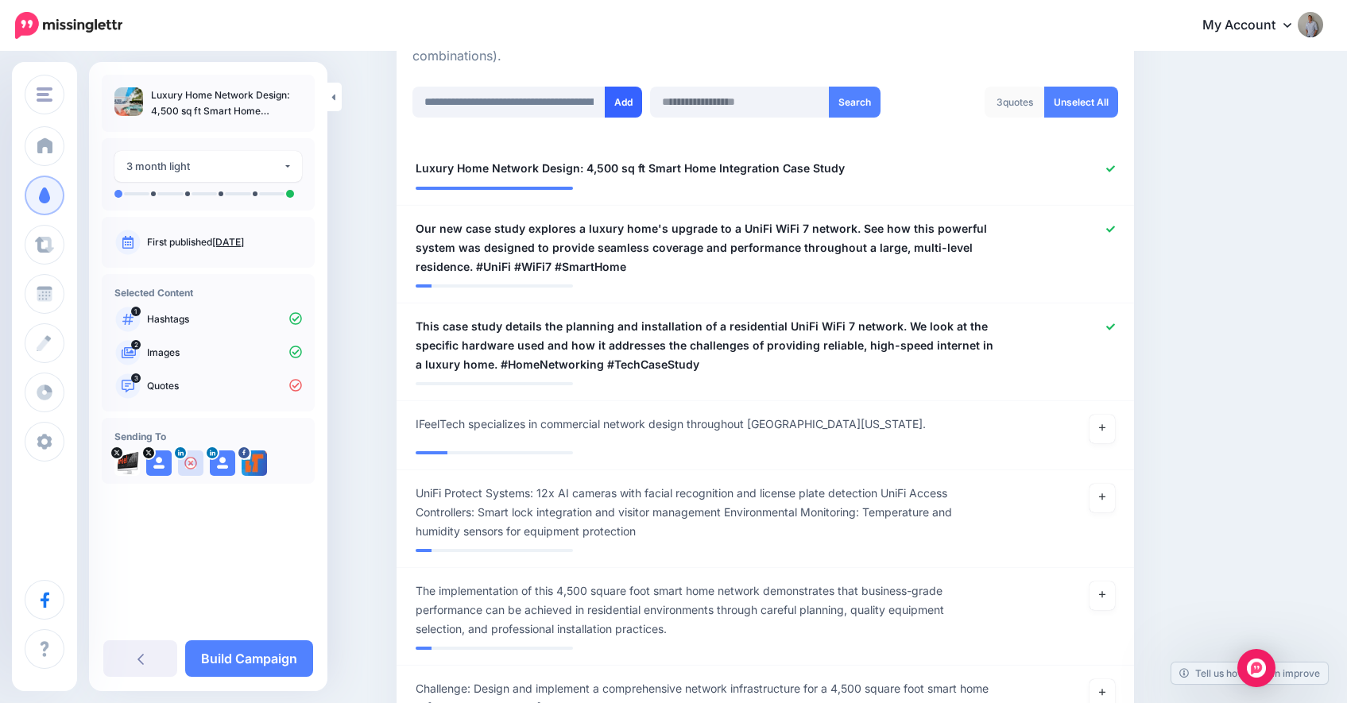
click at [626, 105] on button "Add" at bounding box center [623, 102] width 37 height 31
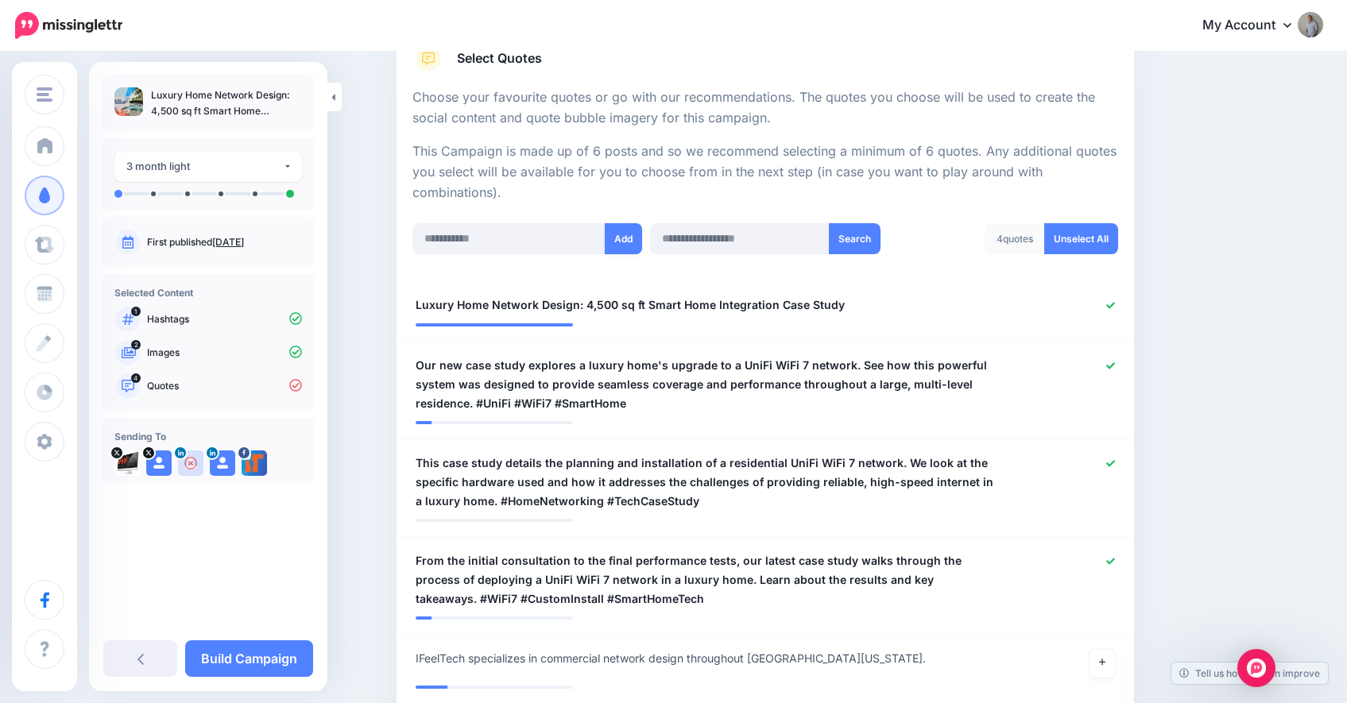
scroll to position [273, 0]
click at [506, 235] on input "text" at bounding box center [509, 239] width 193 height 31
paste input "**********"
type input "**********"
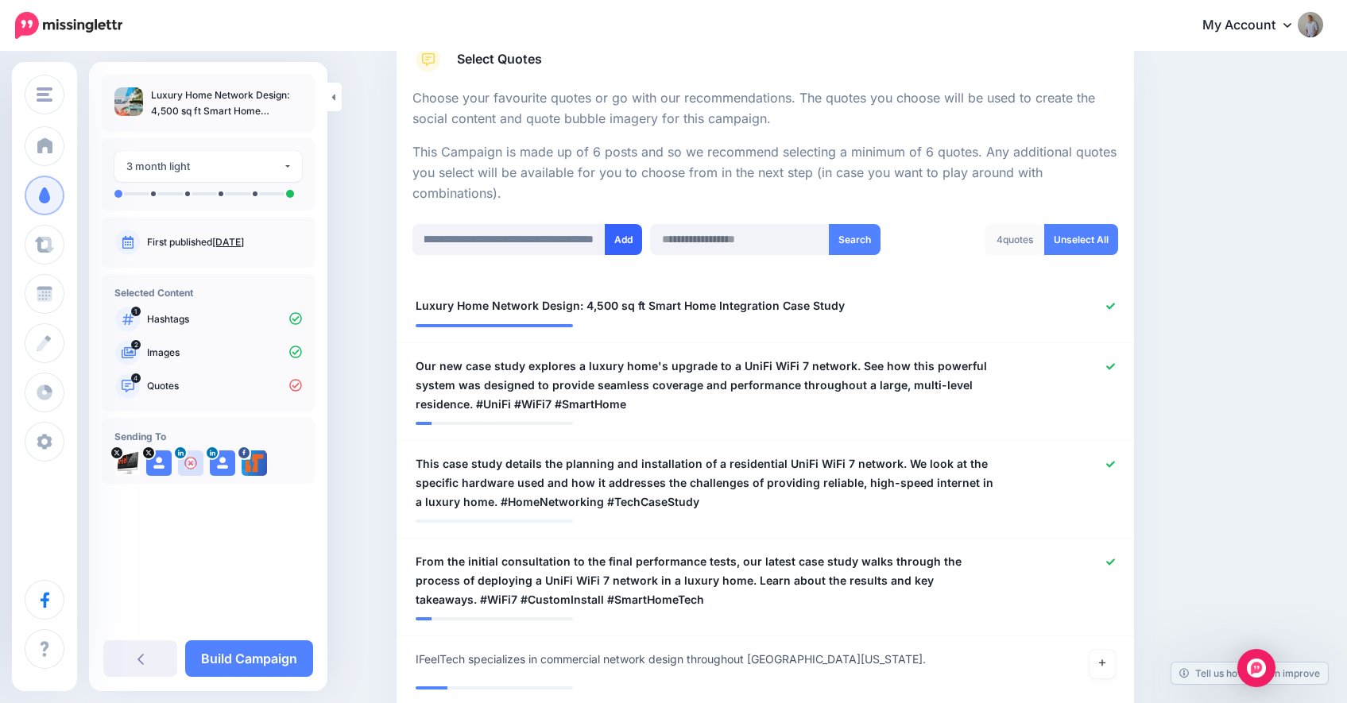
click at [620, 246] on button "Add" at bounding box center [623, 239] width 37 height 31
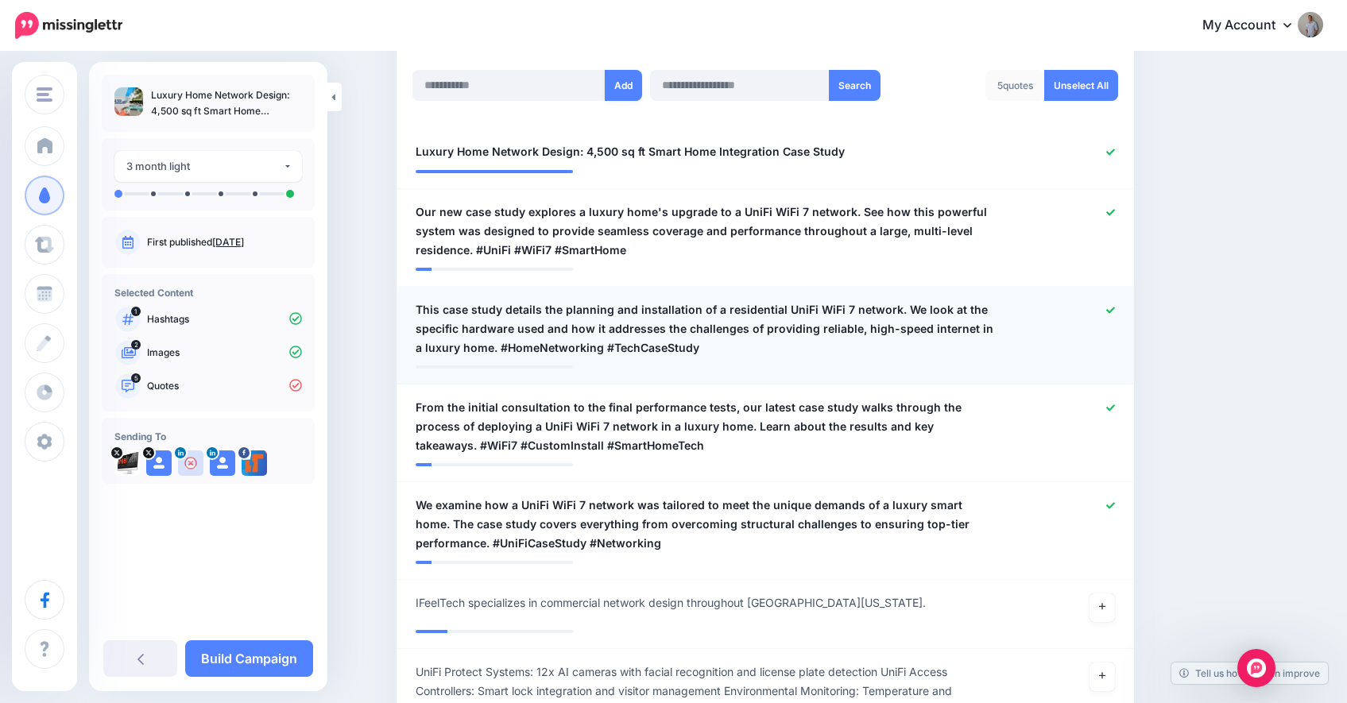
scroll to position [231, 0]
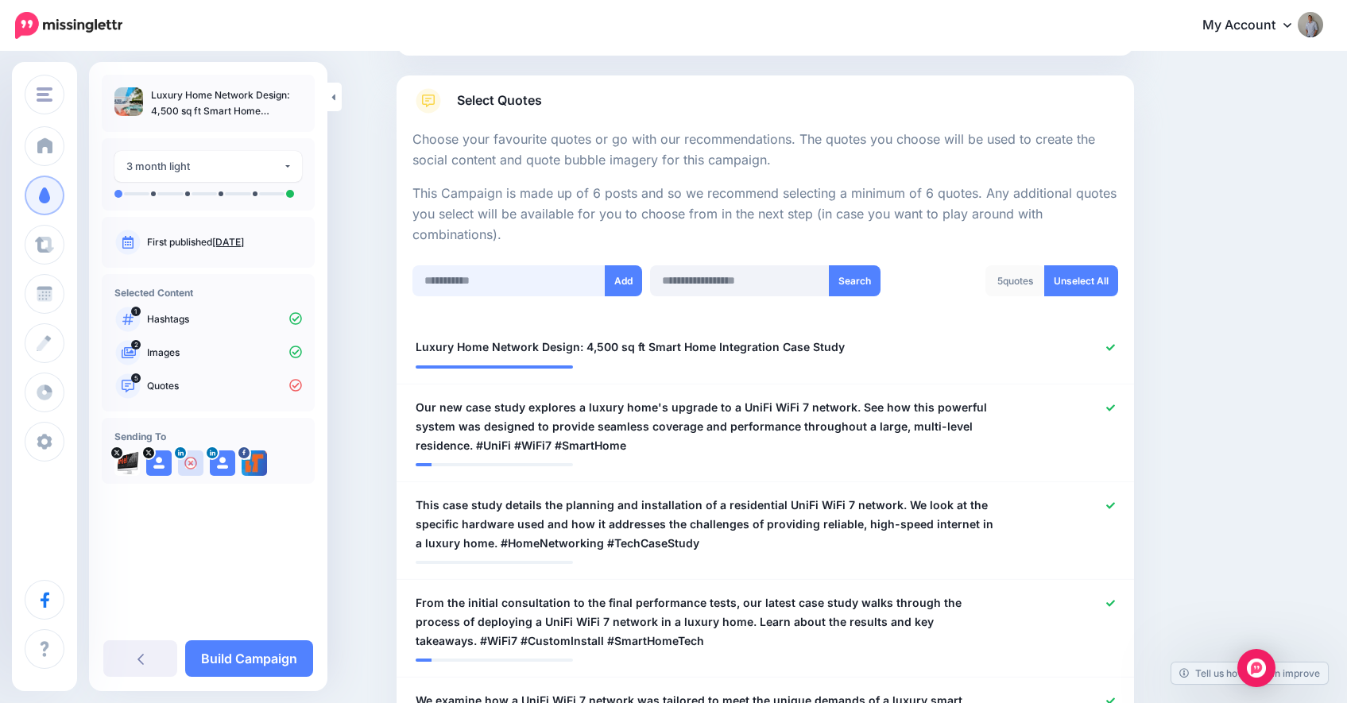
click at [472, 288] on input "text" at bounding box center [509, 280] width 193 height 31
paste input "**********"
type input "**********"
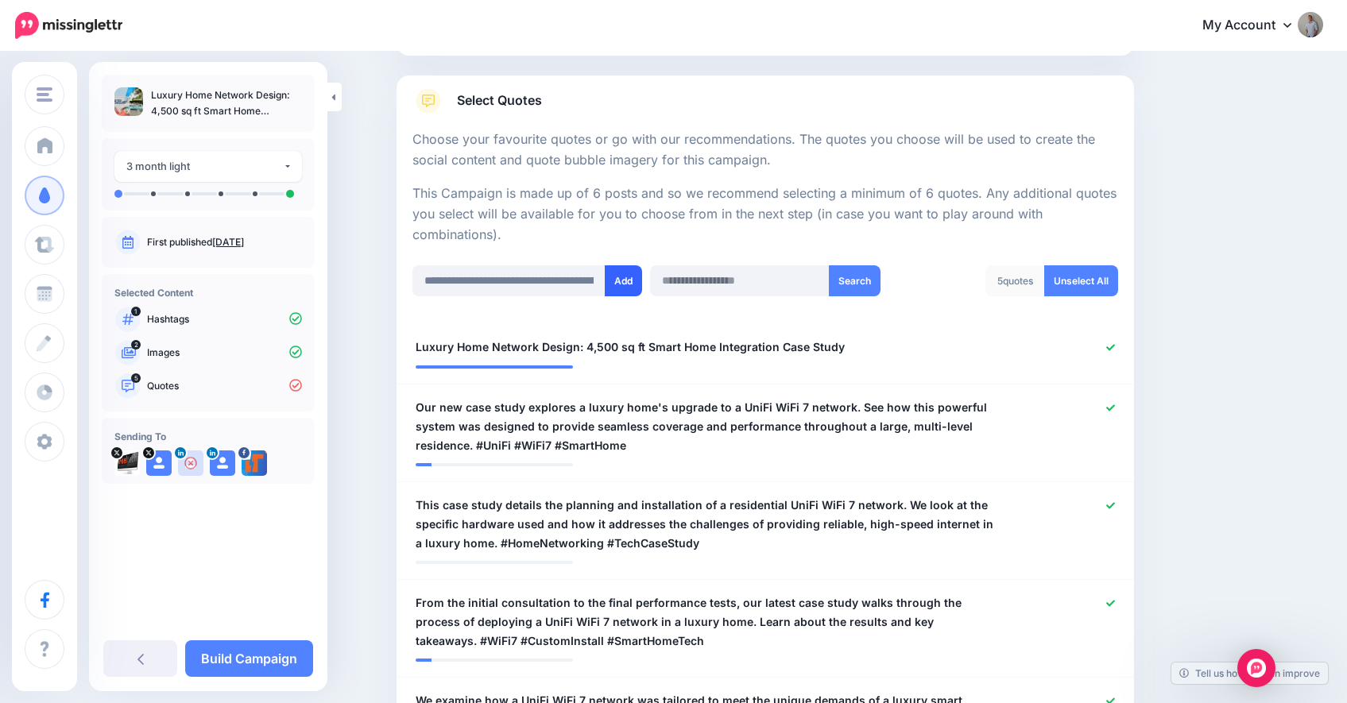
click at [618, 283] on button "Add" at bounding box center [623, 280] width 37 height 31
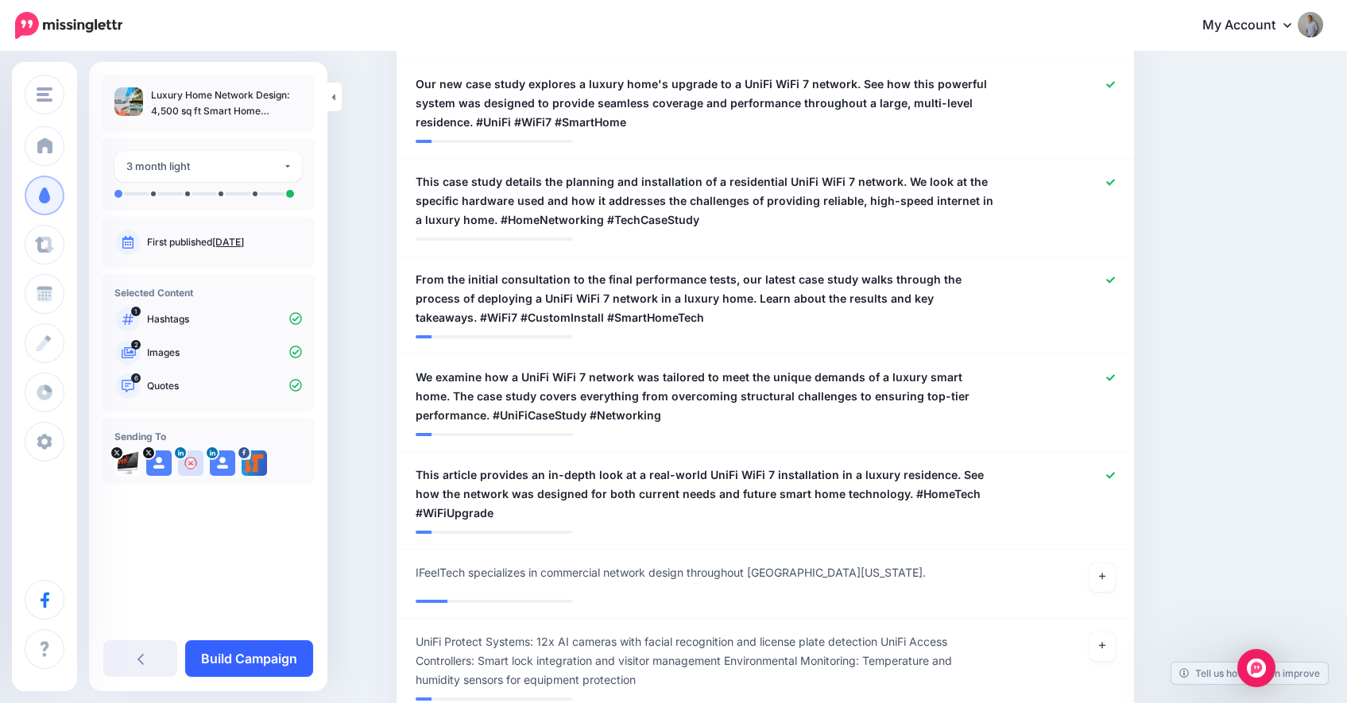
click at [283, 660] on link "Build Campaign" at bounding box center [249, 659] width 128 height 37
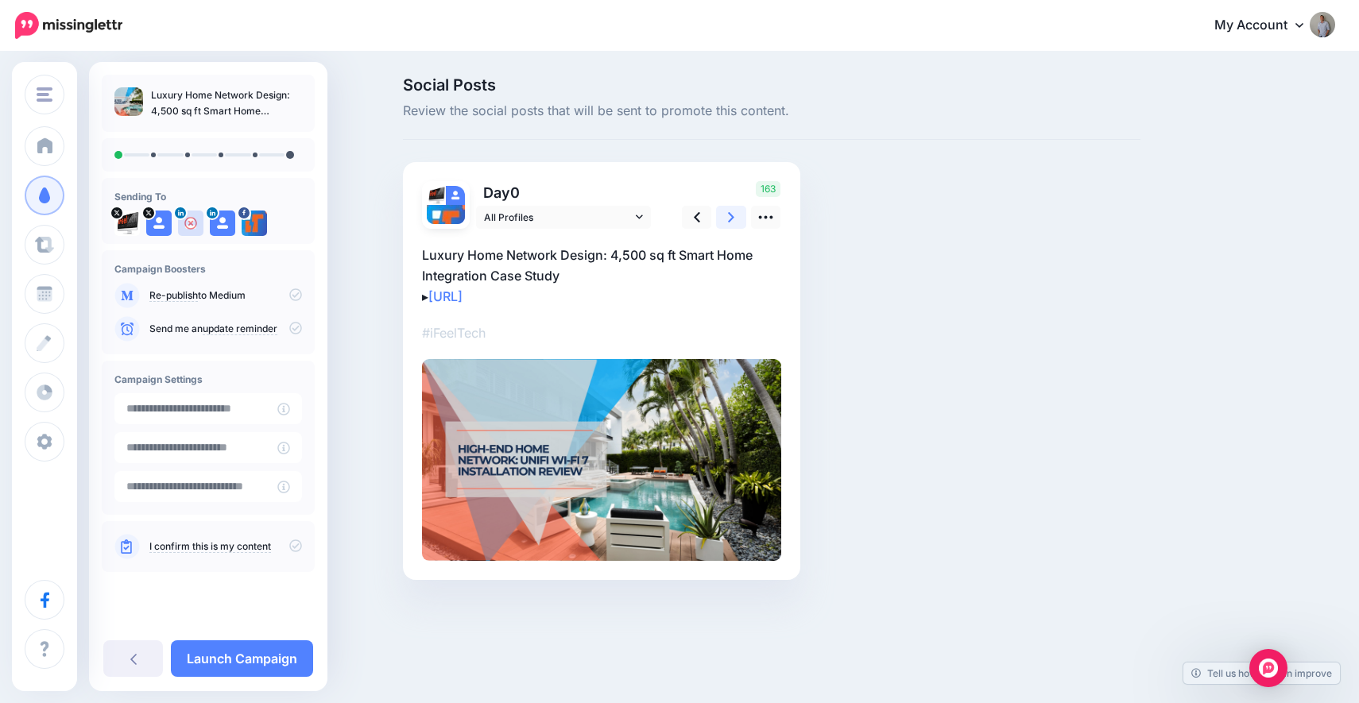
click at [730, 215] on icon at bounding box center [731, 217] width 6 height 17
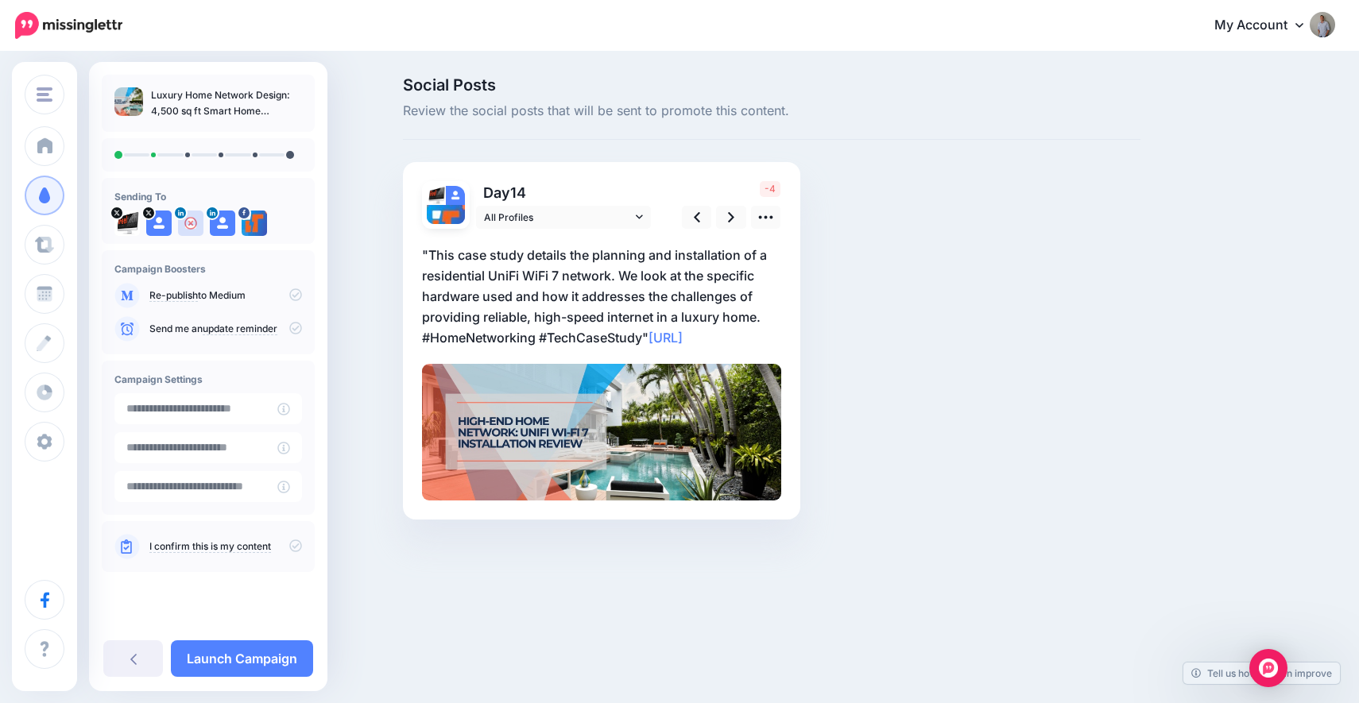
click at [649, 337] on p ""This case study details the planning and installation of a residential UniFi W…" at bounding box center [601, 296] width 359 height 103
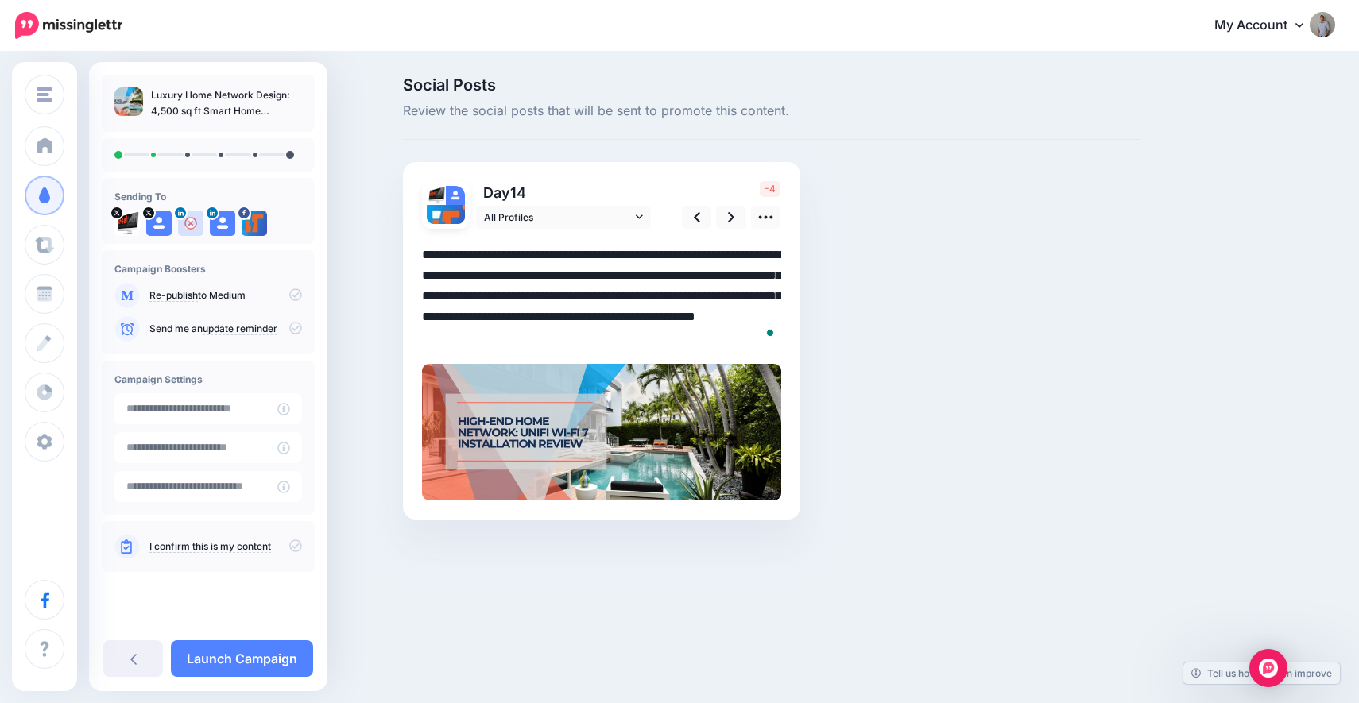
drag, startPoint x: 648, startPoint y: 338, endPoint x: 646, endPoint y: 356, distance: 18.4
click at [648, 338] on textarea "**********" at bounding box center [601, 296] width 359 height 103
click at [426, 252] on textarea "**********" at bounding box center [601, 296] width 359 height 103
click at [606, 316] on textarea "**********" at bounding box center [601, 296] width 359 height 103
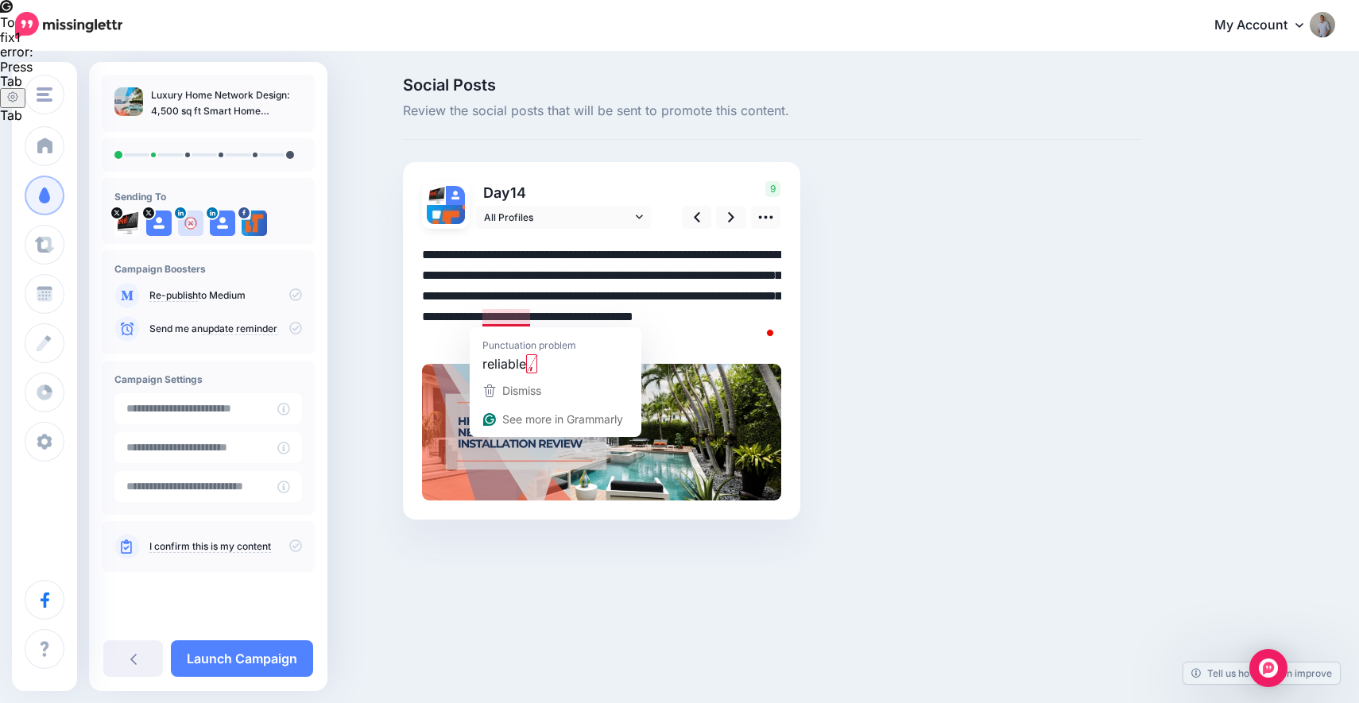
click at [510, 355] on div "#iFeelTech" at bounding box center [601, 365] width 359 height 272
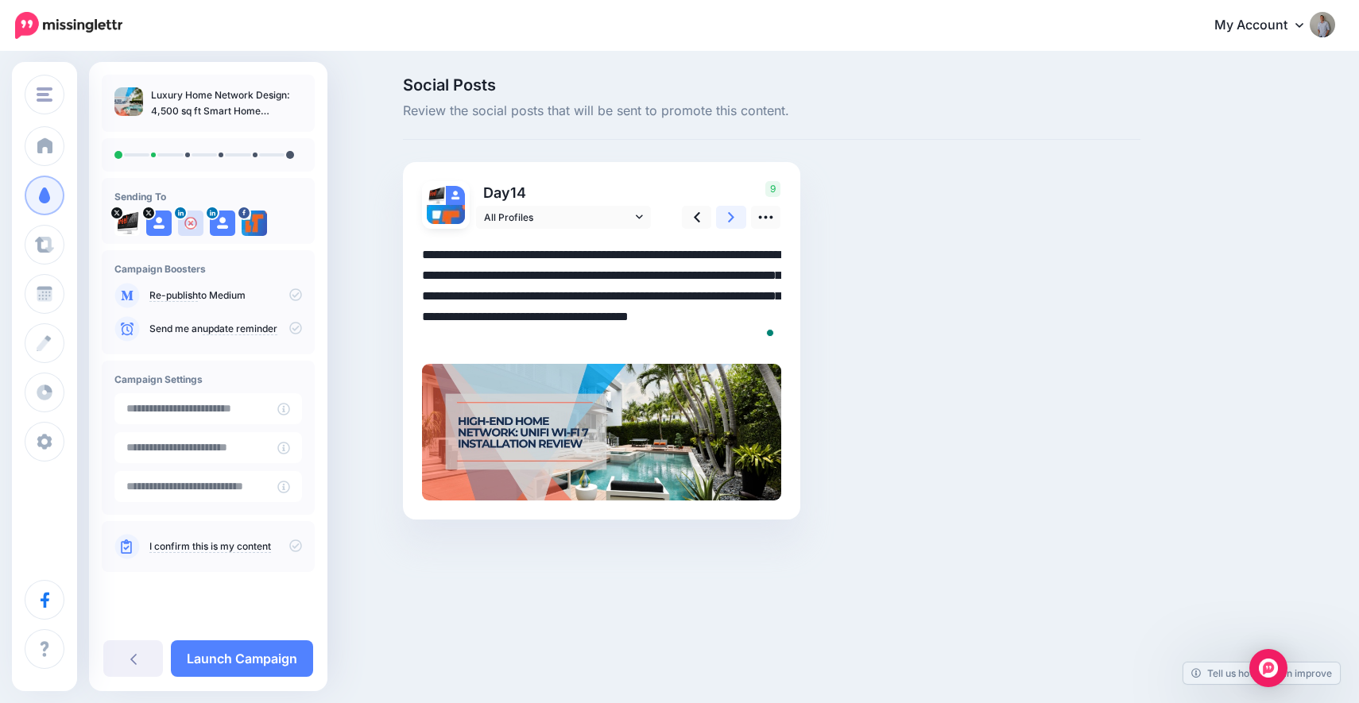
type textarea "**********"
click at [727, 218] on link at bounding box center [731, 217] width 30 height 23
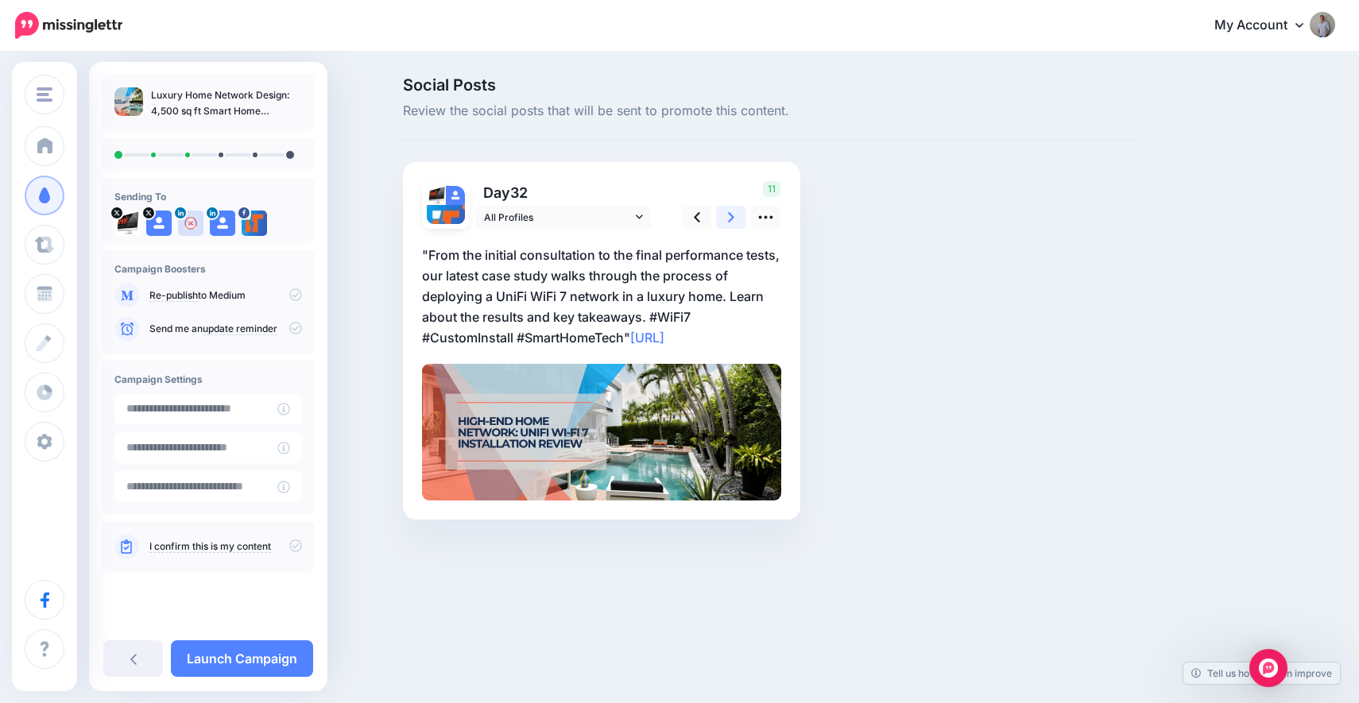
click at [727, 218] on link at bounding box center [731, 217] width 30 height 23
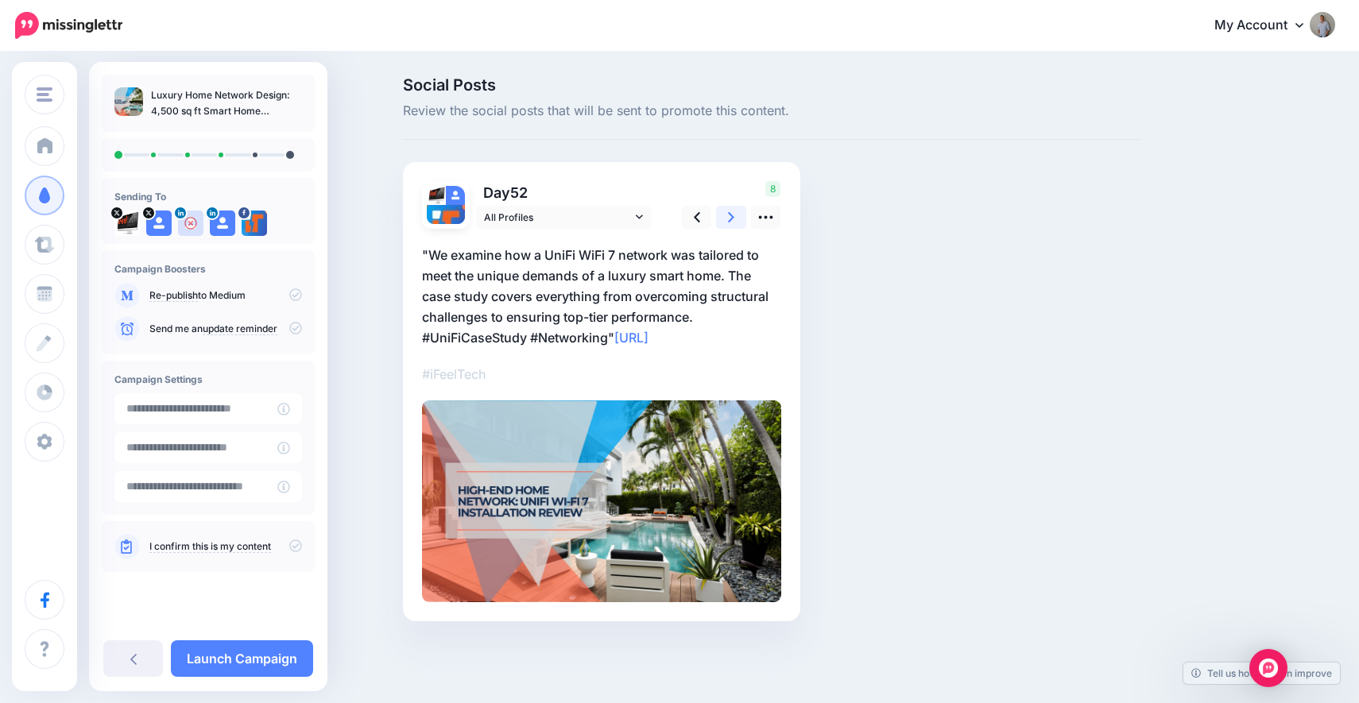
click at [727, 218] on link at bounding box center [731, 217] width 30 height 23
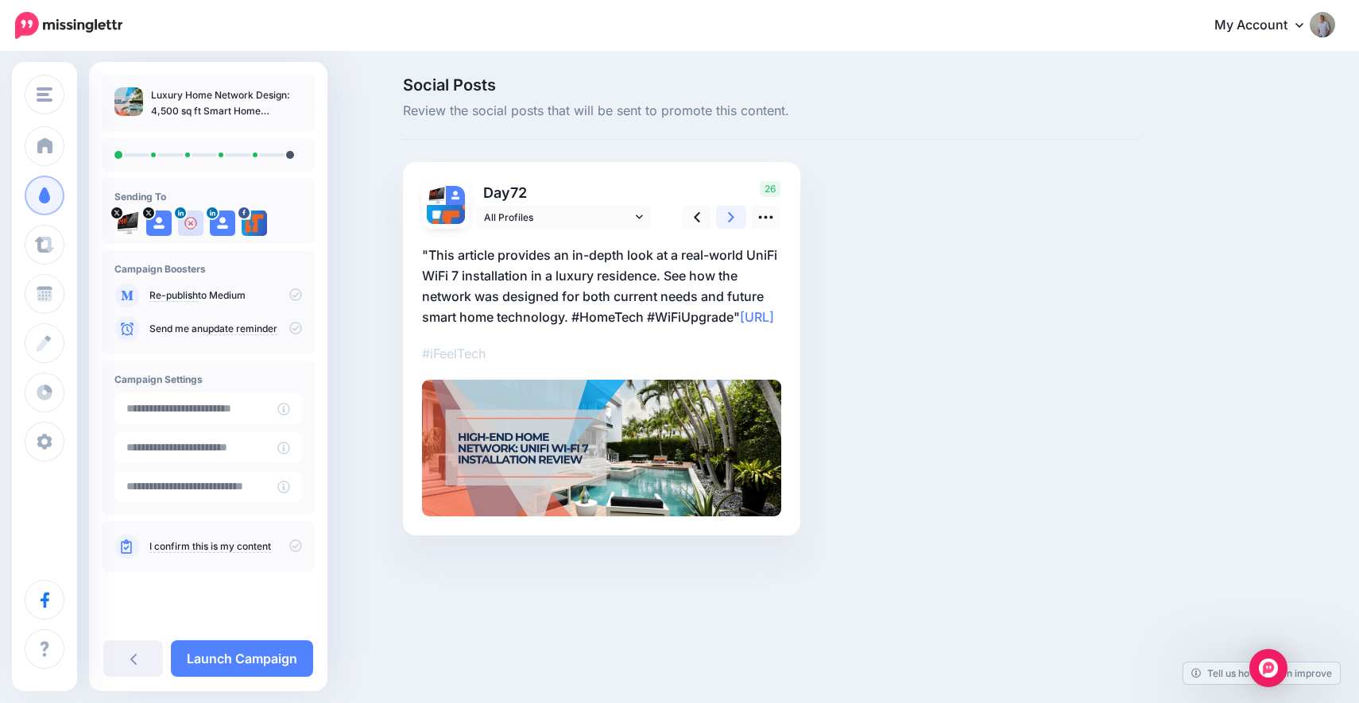
click at [727, 218] on link at bounding box center [731, 217] width 30 height 23
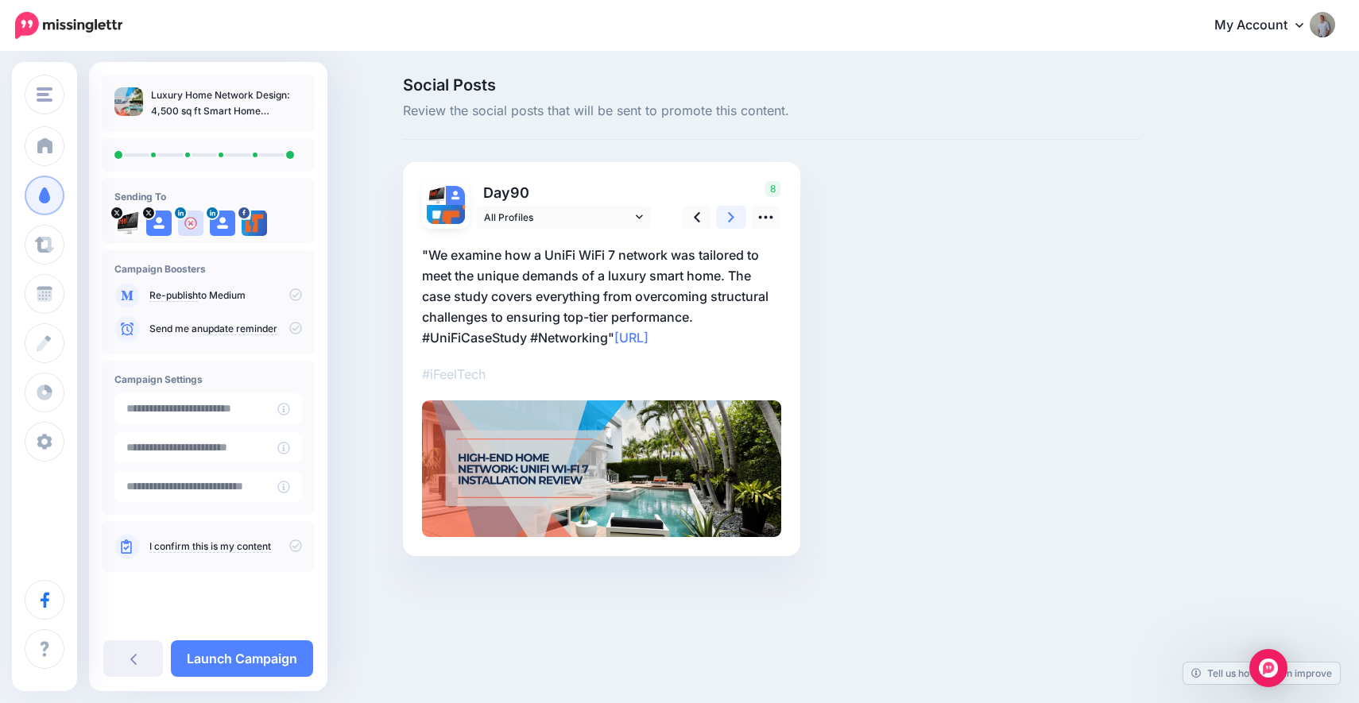
click at [727, 218] on link at bounding box center [731, 217] width 30 height 23
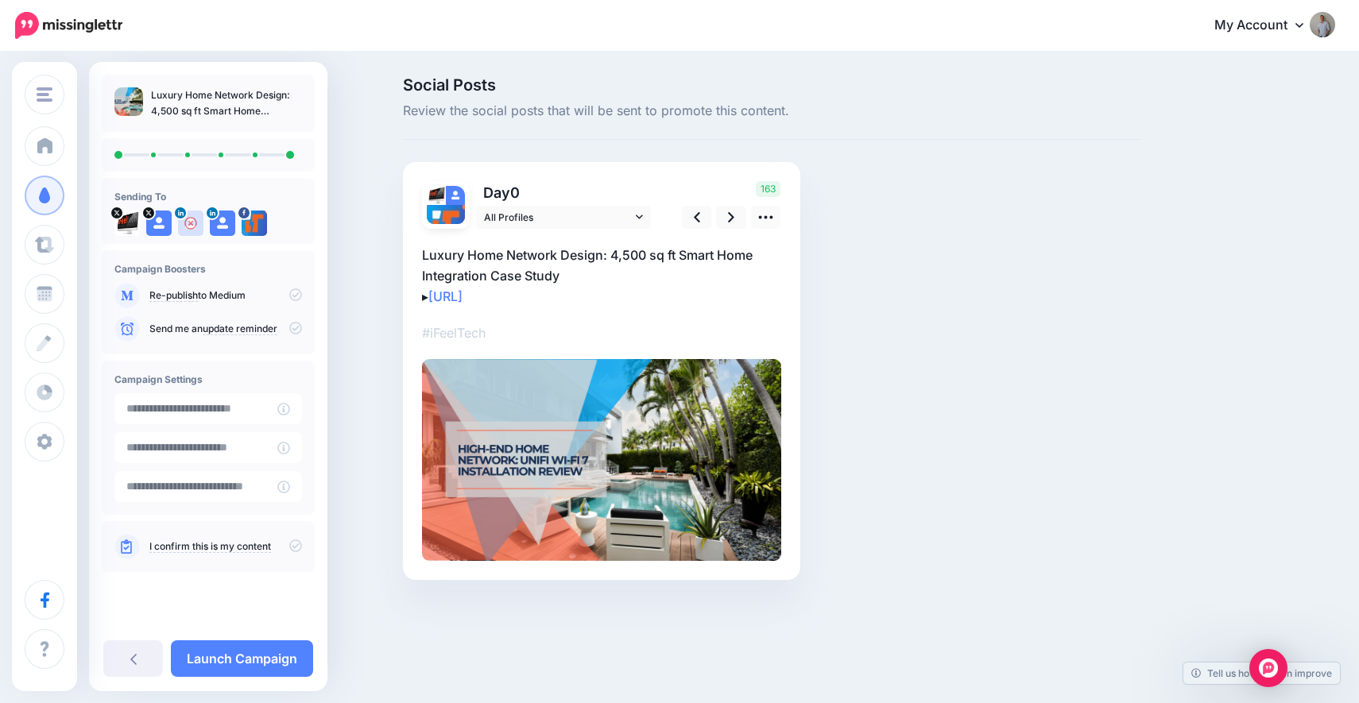
click at [293, 538] on div "I confirm this is my content" at bounding box center [208, 546] width 188 height 25
click at [297, 545] on icon at bounding box center [295, 546] width 13 height 13
click at [267, 665] on link "Launch Campaign" at bounding box center [242, 659] width 142 height 37
